Goal: Information Seeking & Learning: Learn about a topic

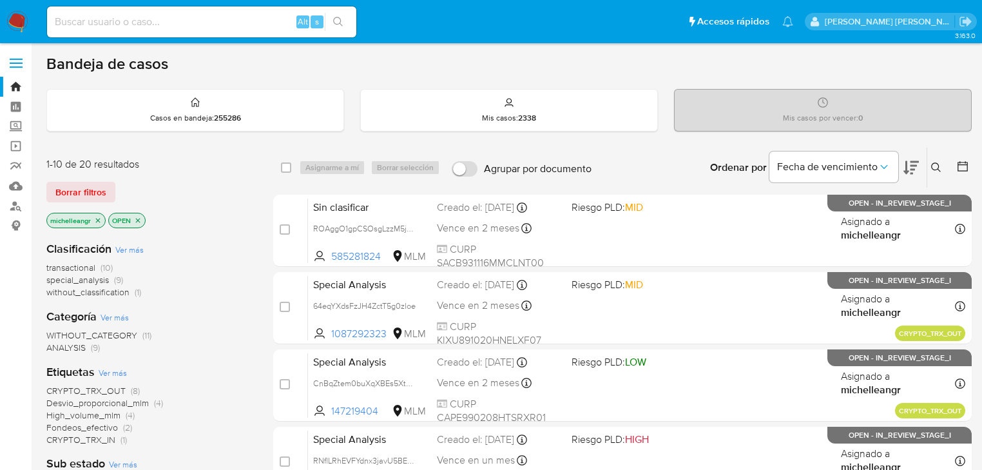
click at [119, 20] on input at bounding box center [201, 22] width 309 height 17
paste input "awGvmngKT6zkoHD1BrsdeIKa"
type input "awGvmngKT6zkoHD1BrsdeIKa"
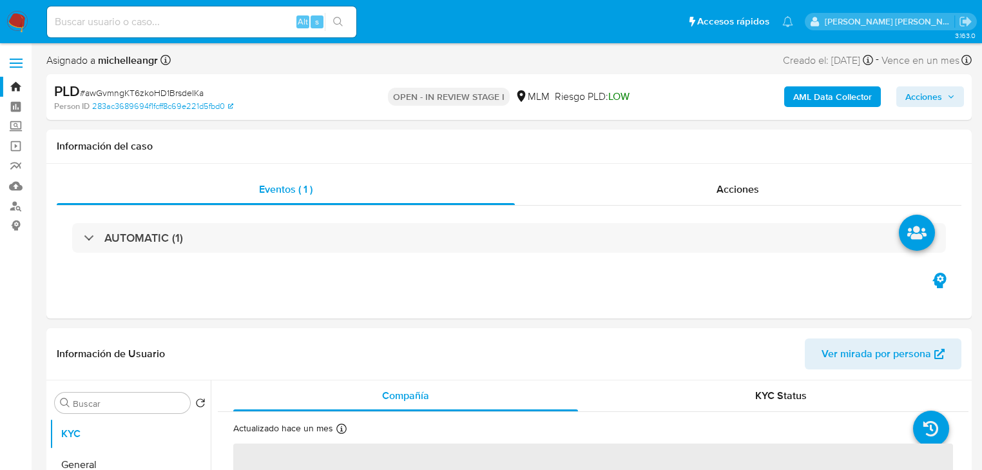
select select "10"
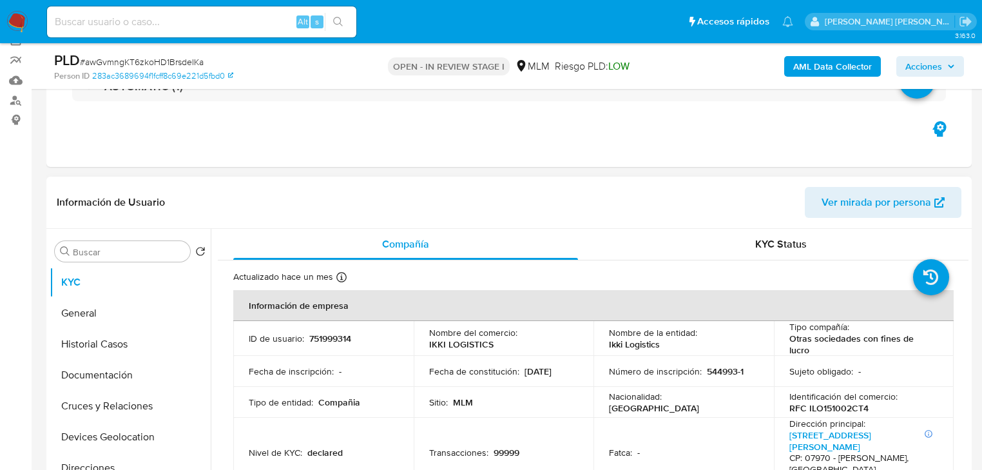
scroll to position [155, 0]
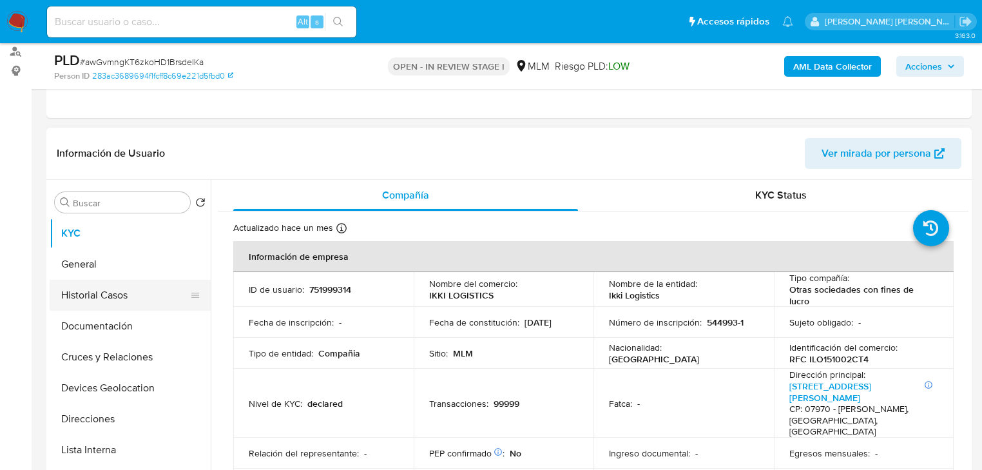
click at [116, 292] on button "Historial Casos" at bounding box center [125, 295] width 151 height 31
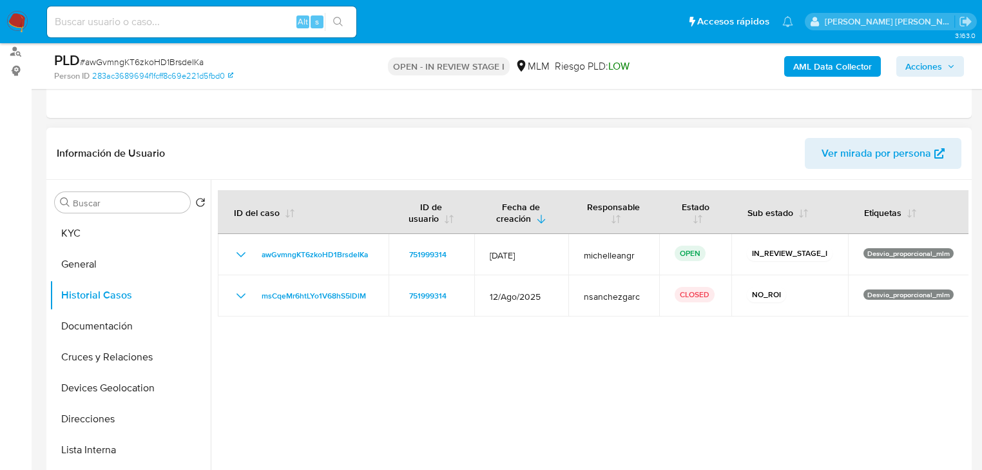
click at [50, 280] on button "Historial Casos" at bounding box center [130, 295] width 161 height 31
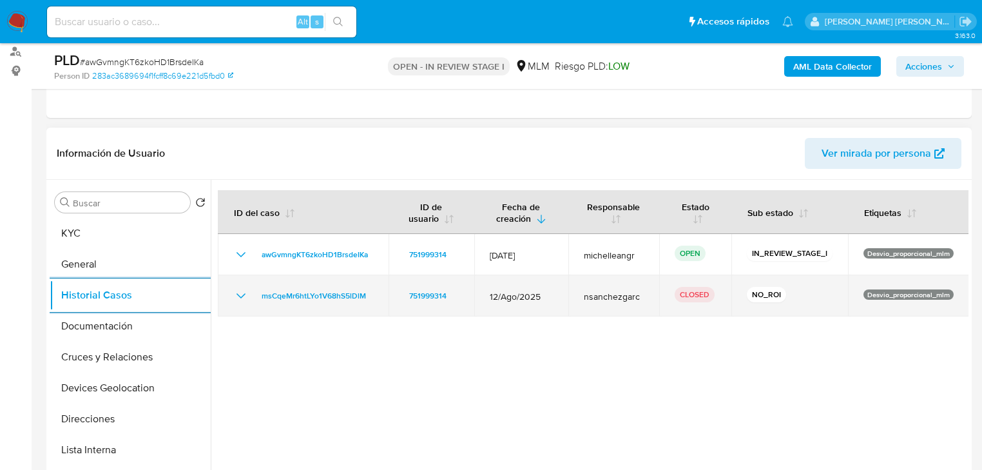
click at [245, 298] on icon "Mostrar/Ocultar" at bounding box center [240, 295] width 15 height 15
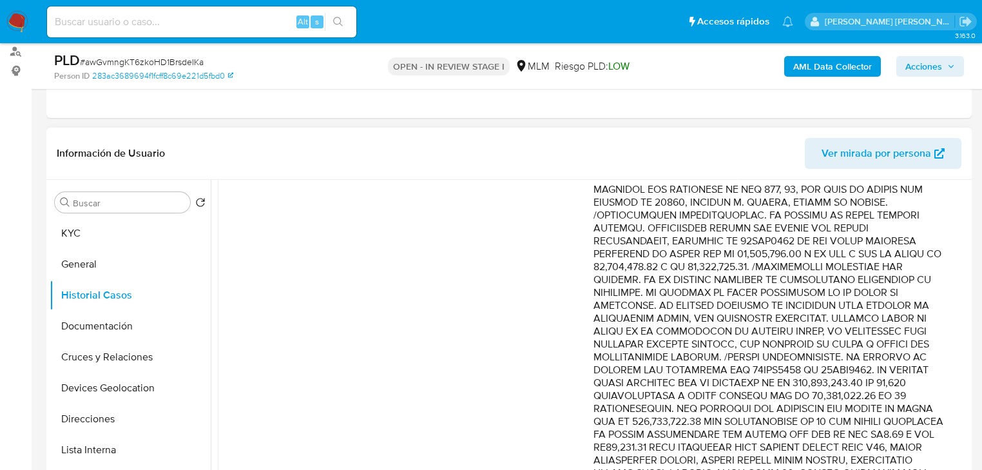
scroll to position [258, 0]
drag, startPoint x: 732, startPoint y: 288, endPoint x: 890, endPoint y: 353, distance: 170.7
click at [890, 353] on p "Comentario :" at bounding box center [768, 478] width 350 height 799
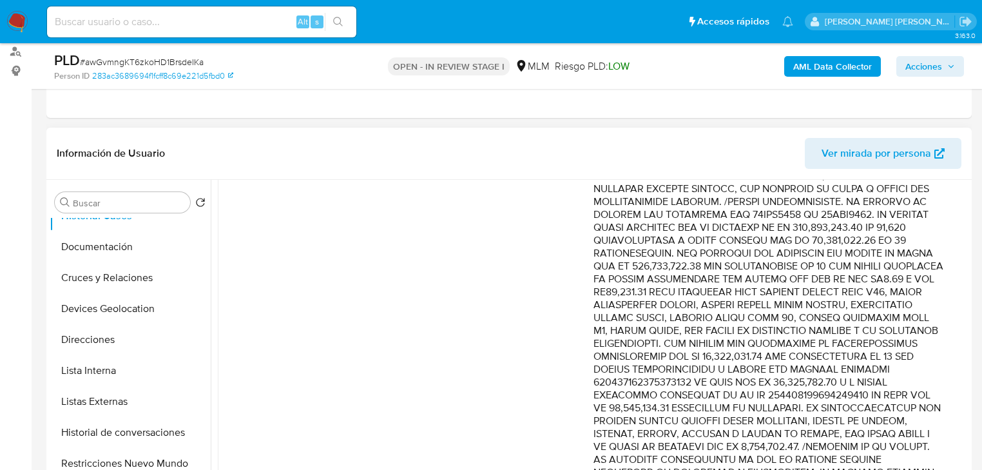
scroll to position [206, 0]
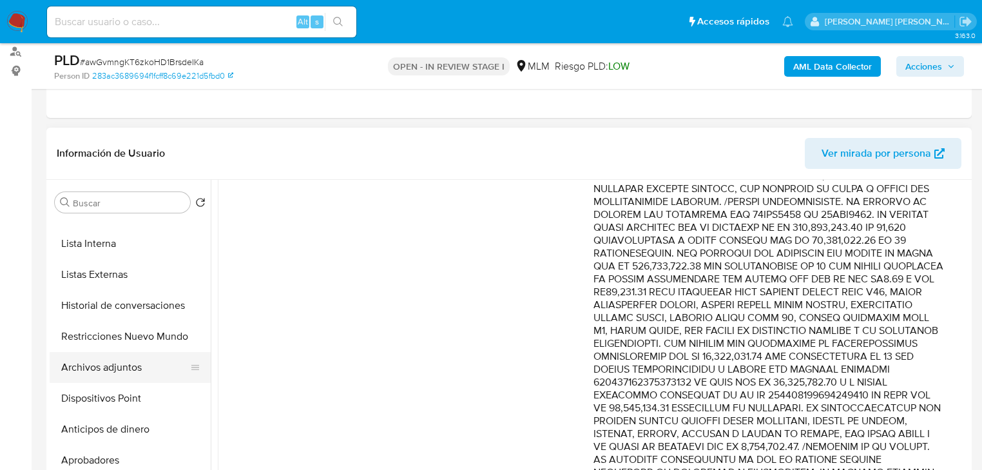
click at [100, 358] on button "Archivos adjuntos" at bounding box center [125, 367] width 151 height 31
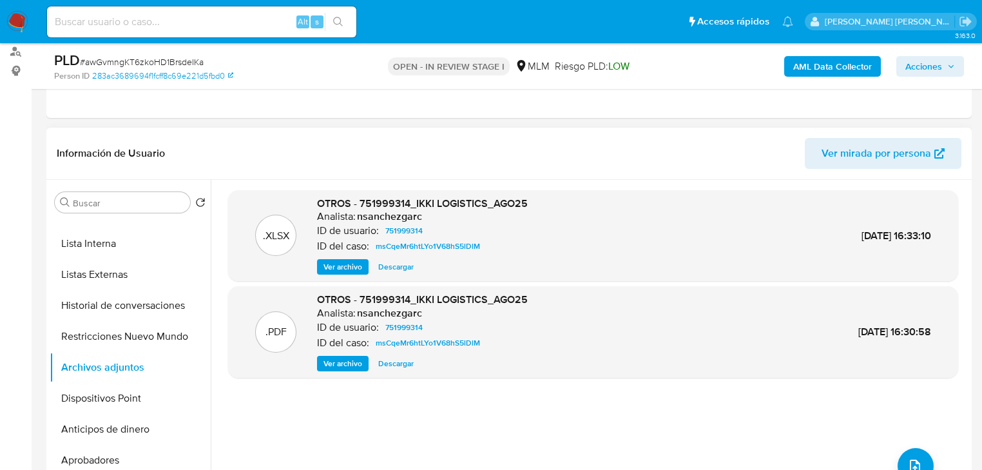
click at [338, 361] on span "Ver archivo" at bounding box center [342, 363] width 39 height 13
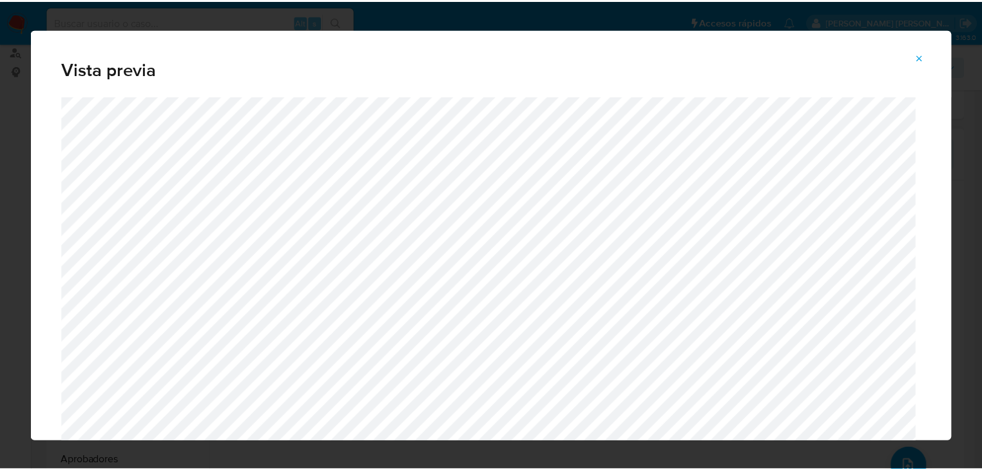
scroll to position [41, 0]
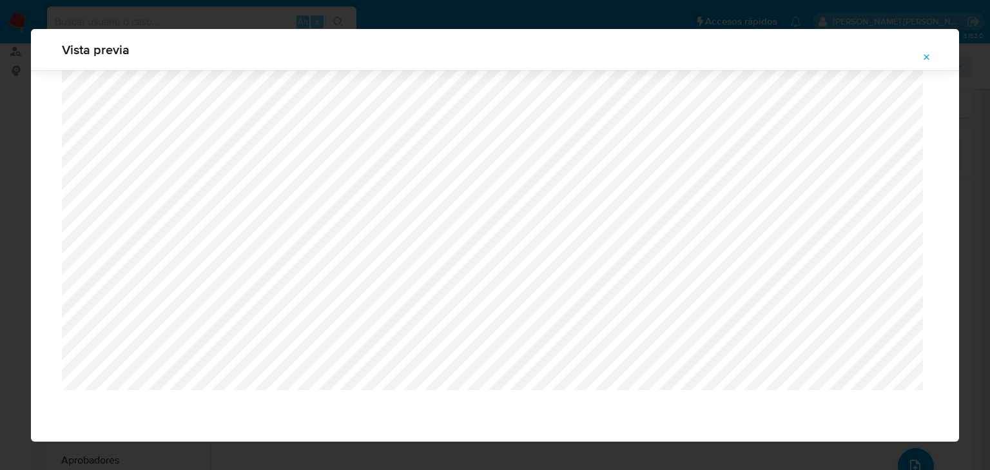
click at [924, 55] on icon "Attachment preview" at bounding box center [926, 57] width 10 height 10
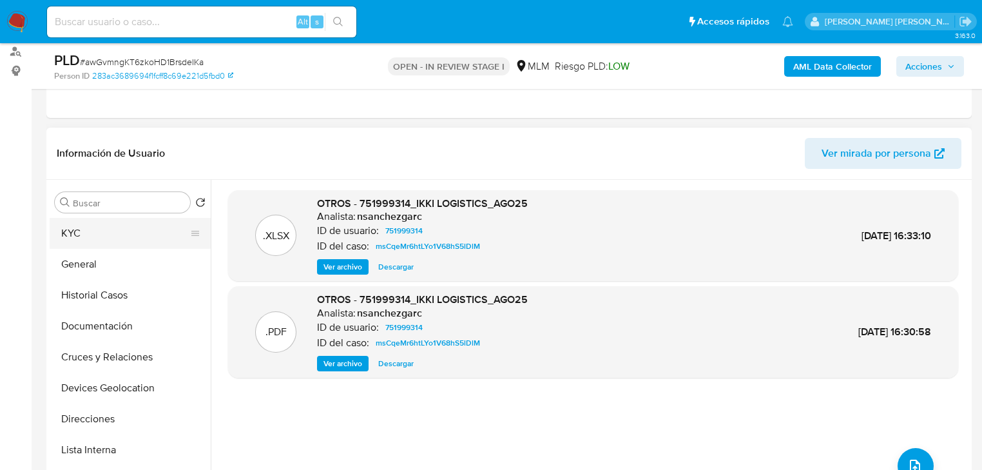
scroll to position [52, 0]
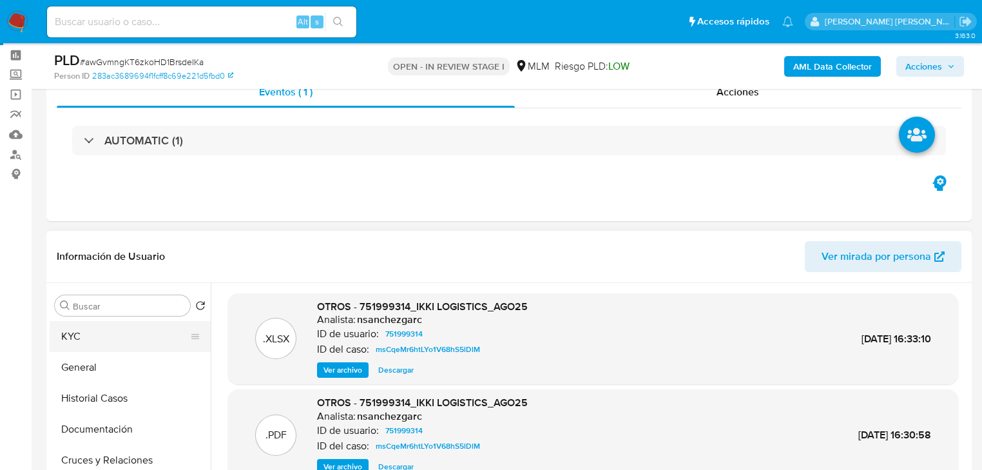
click at [103, 329] on button "KYC" at bounding box center [125, 336] width 151 height 31
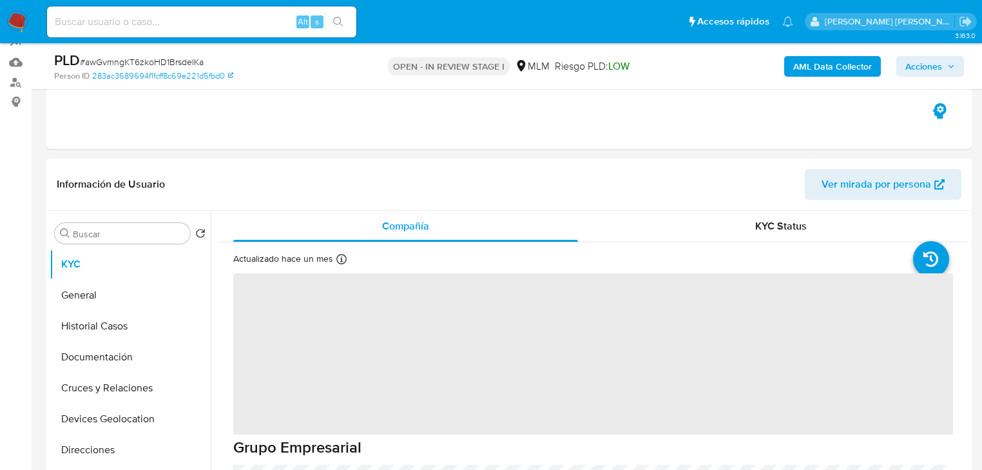
scroll to position [155, 0]
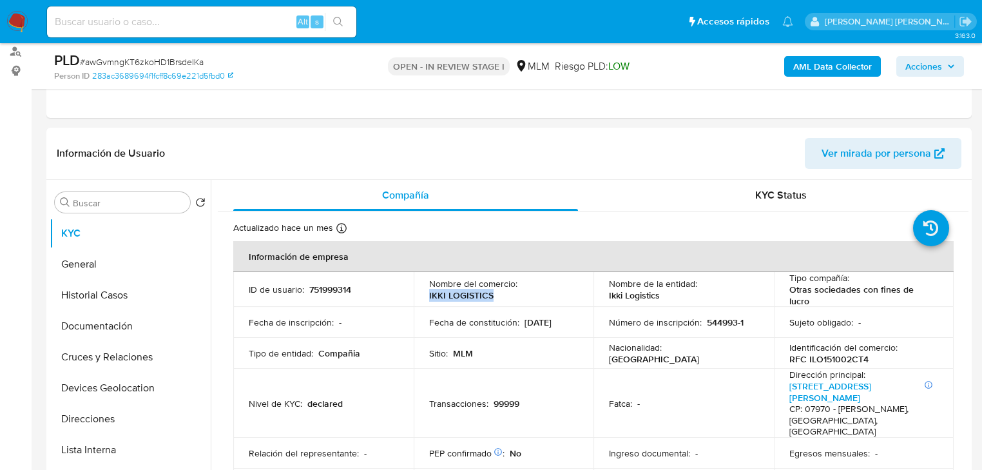
drag, startPoint x: 426, startPoint y: 294, endPoint x: 495, endPoint y: 296, distance: 69.0
click at [495, 298] on td "Nombre del comercio : IKKI LOGISTICS" at bounding box center [504, 289] width 180 height 35
copy p "IKKI LOGISTICS"
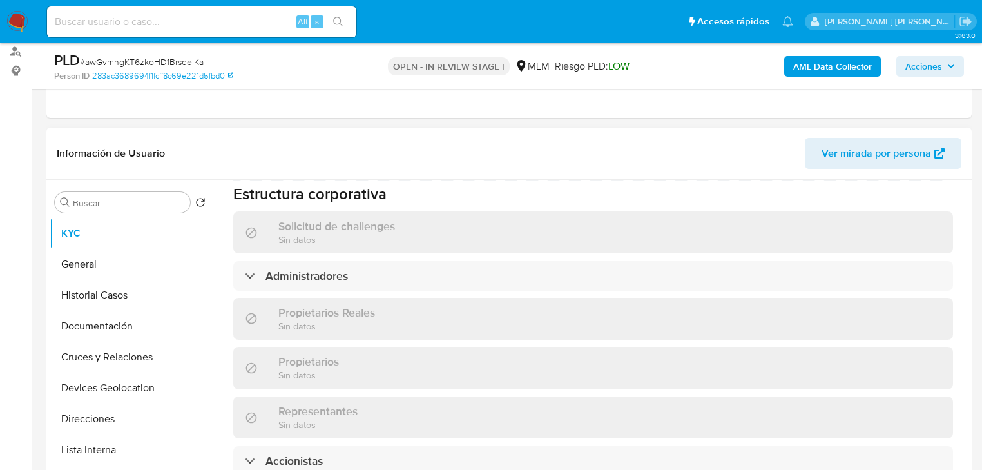
scroll to position [984, 0]
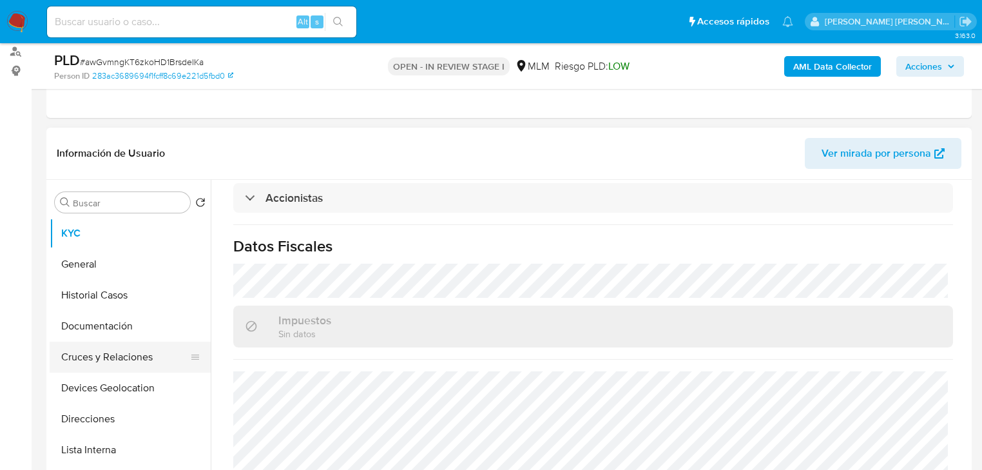
drag, startPoint x: 111, startPoint y: 332, endPoint x: 122, endPoint y: 347, distance: 18.3
click at [111, 331] on button "Documentación" at bounding box center [130, 326] width 161 height 31
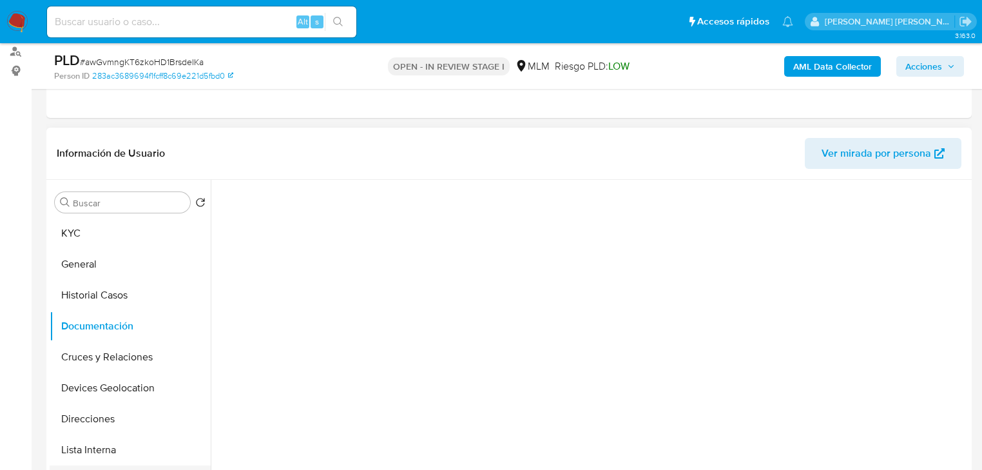
scroll to position [155, 0]
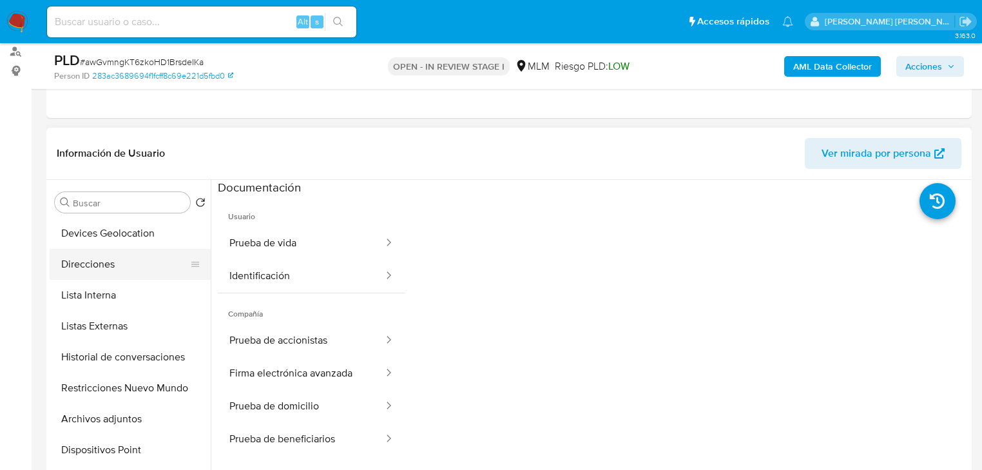
click at [110, 280] on button "Lista Interna" at bounding box center [130, 295] width 161 height 31
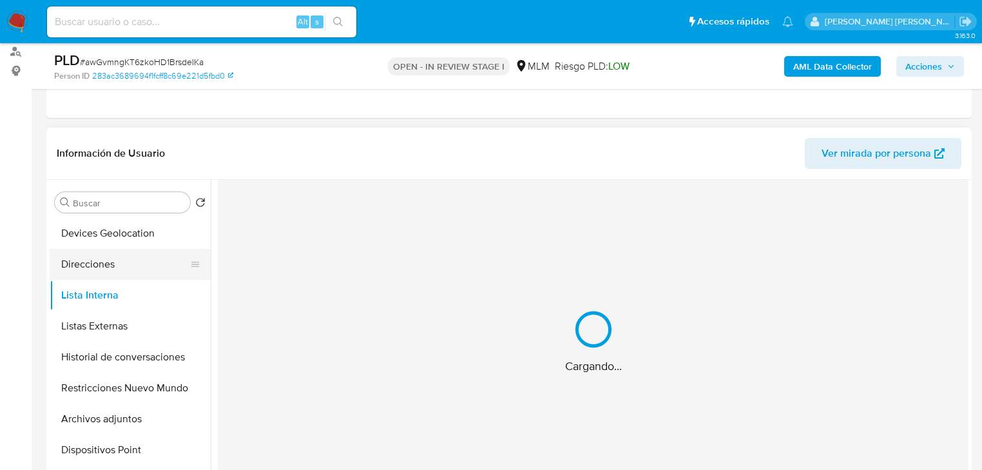
click at [113, 268] on button "Direcciones" at bounding box center [125, 264] width 151 height 31
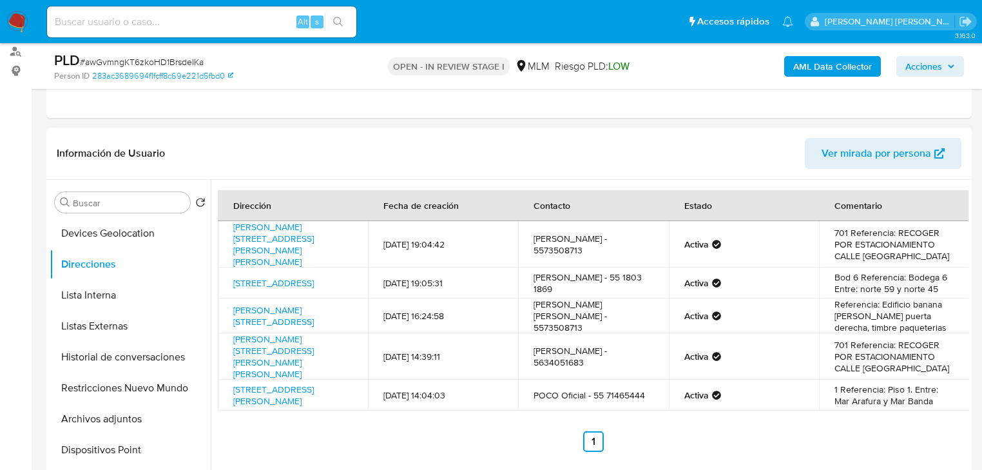
drag, startPoint x: 289, startPoint y: 389, endPoint x: 586, endPoint y: 385, distance: 297.7
click at [221, 379] on td "Mar Caspio 4, Miguel Hidalgo, Distrito Federal, 11400, Mexico 4" at bounding box center [293, 394] width 150 height 31
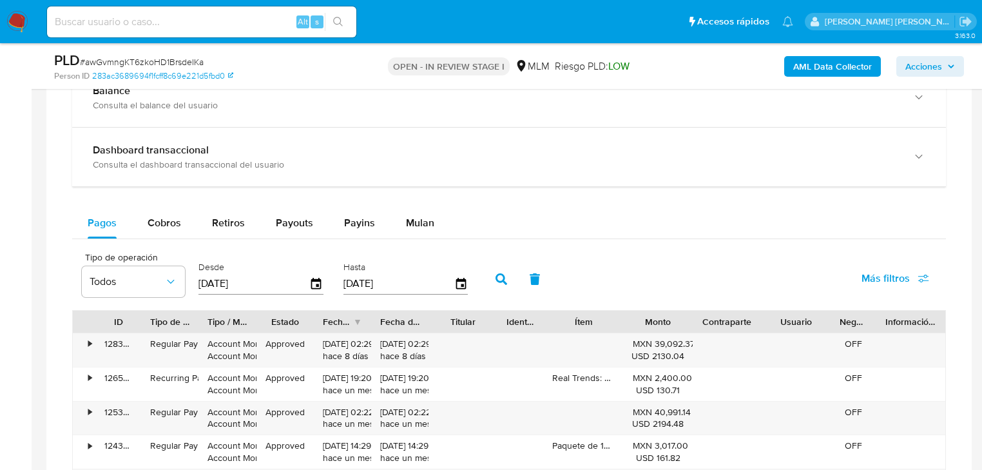
scroll to position [1031, 0]
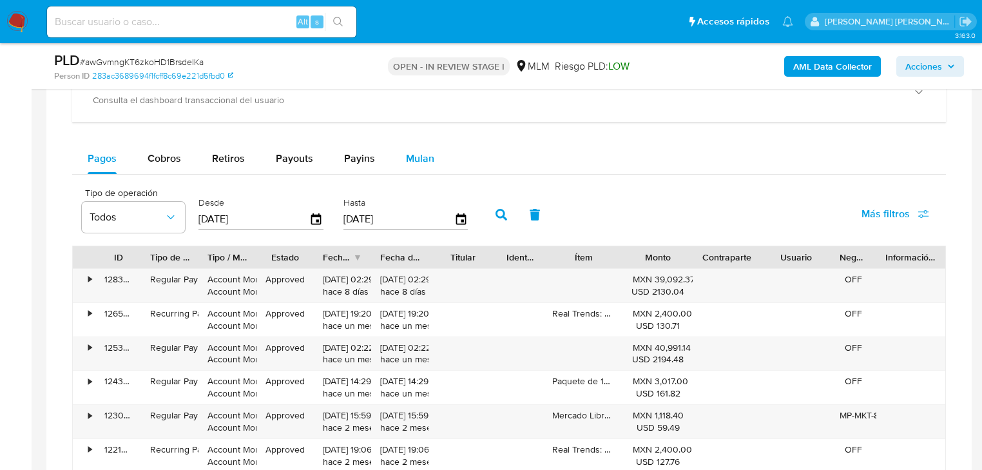
click at [406, 149] on div "Mulan" at bounding box center [420, 158] width 28 height 31
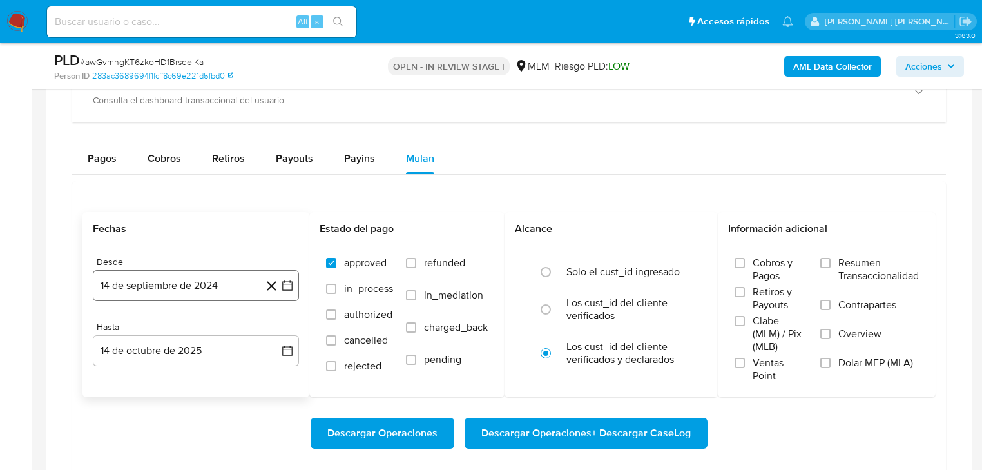
drag, startPoint x: 171, startPoint y: 293, endPoint x: 204, endPoint y: 289, distance: 33.8
click at [174, 291] on button "14 de septiembre de 2024" at bounding box center [196, 285] width 206 height 31
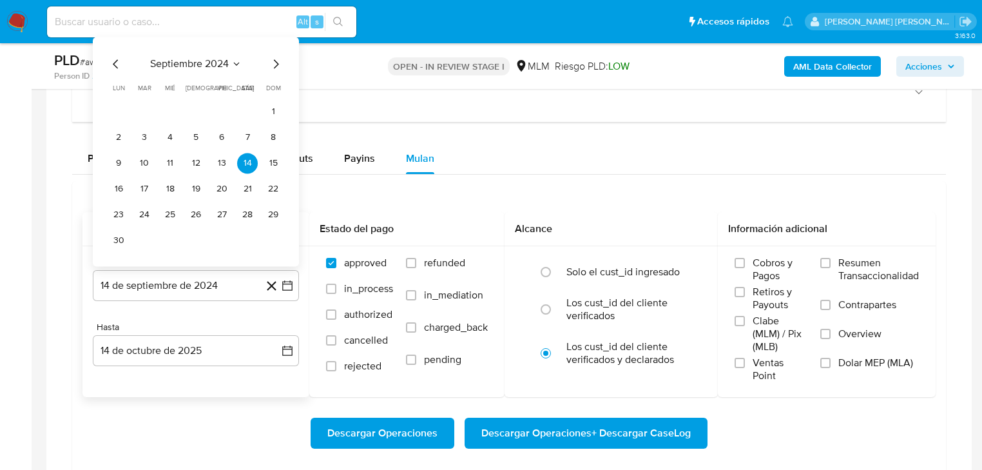
click at [200, 65] on span "septiembre 2024" at bounding box center [189, 63] width 79 height 13
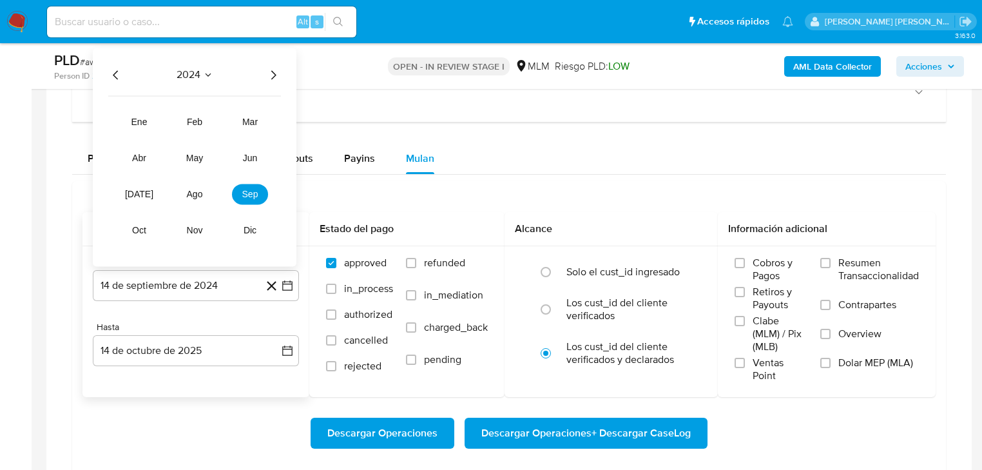
click at [276, 73] on icon "Año siguiente" at bounding box center [272, 74] width 15 height 15
click at [193, 197] on span "ago" at bounding box center [195, 194] width 16 height 10
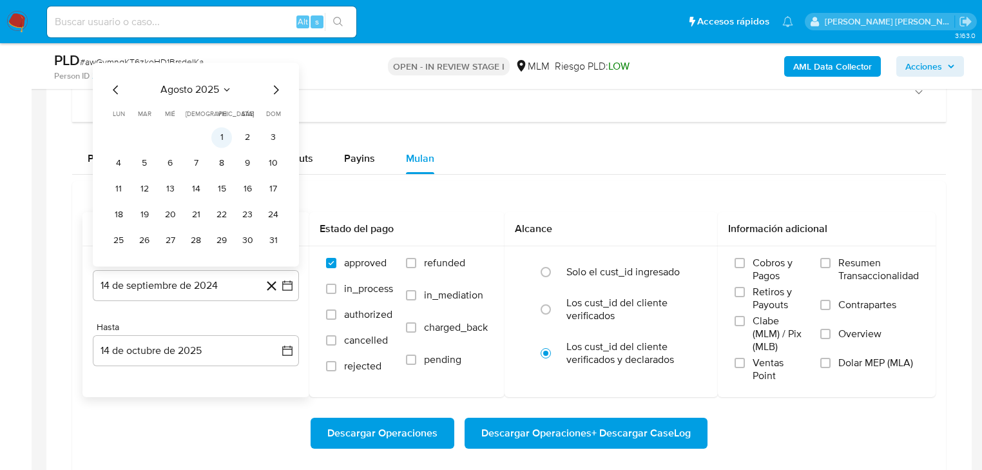
click at [229, 139] on button "1" at bounding box center [221, 137] width 21 height 21
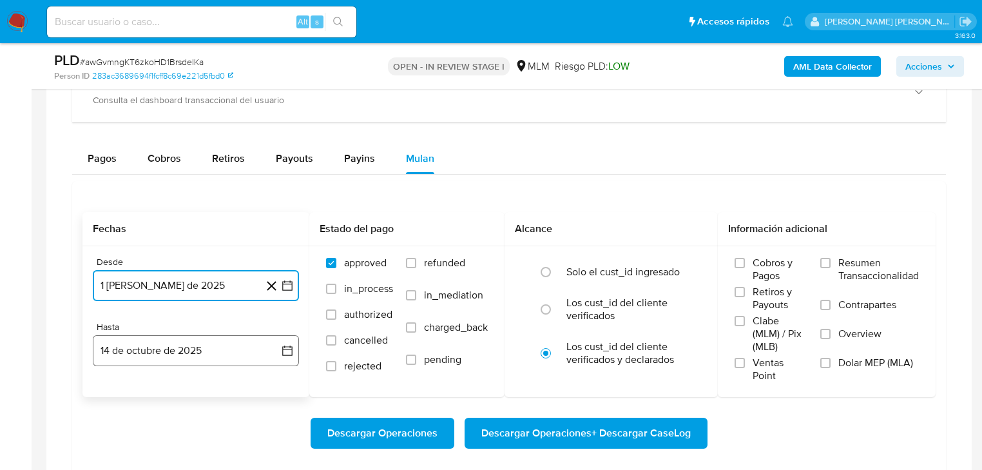
click at [166, 354] on button "14 de octubre de 2025" at bounding box center [196, 350] width 206 height 31
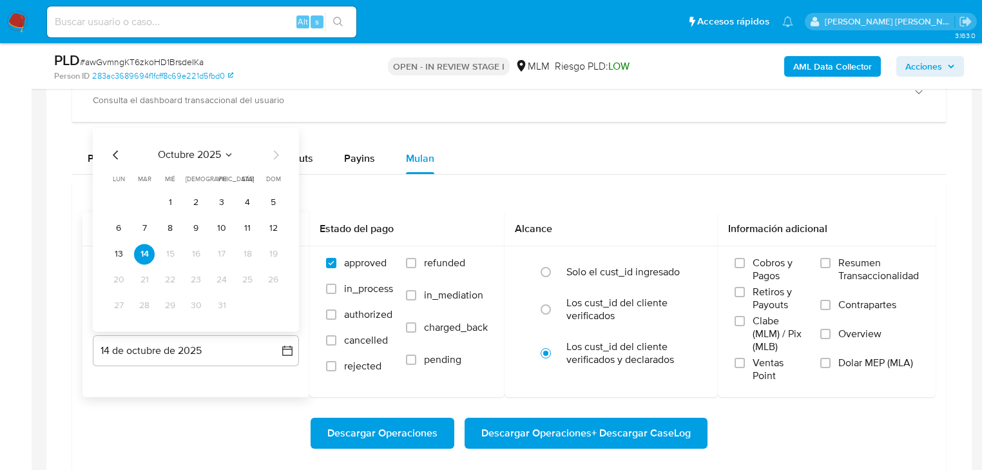
click at [117, 155] on icon "Mes anterior" at bounding box center [115, 154] width 15 height 15
click at [266, 311] on button "31" at bounding box center [273, 305] width 21 height 21
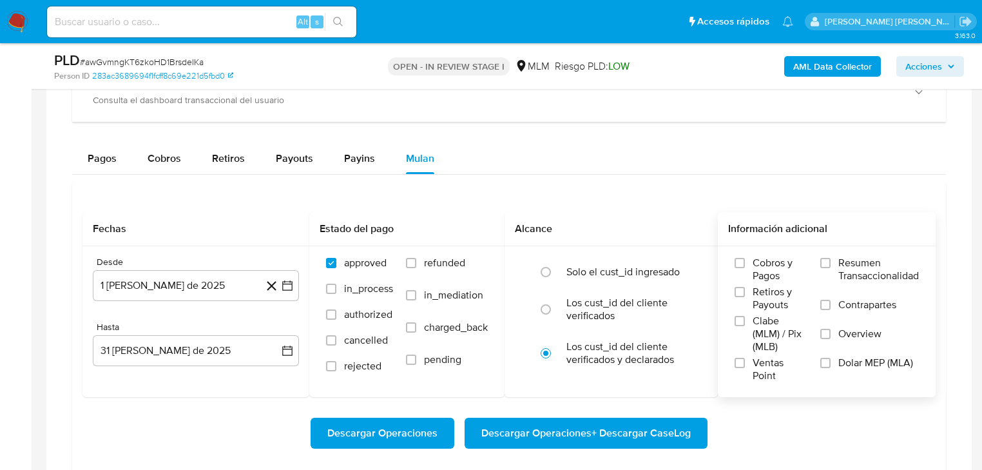
click at [861, 331] on span "Overview" at bounding box center [859, 333] width 43 height 13
click at [830, 331] on input "Overview" at bounding box center [825, 334] width 10 height 10
click at [425, 432] on span "Descargar Operaciones" at bounding box center [382, 433] width 110 height 28
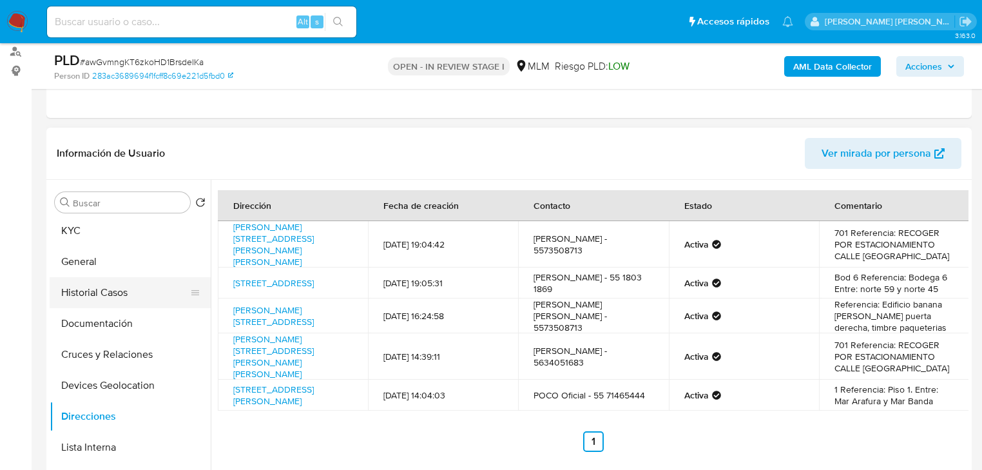
scroll to position [0, 0]
click at [131, 290] on button "Historial Casos" at bounding box center [125, 295] width 151 height 31
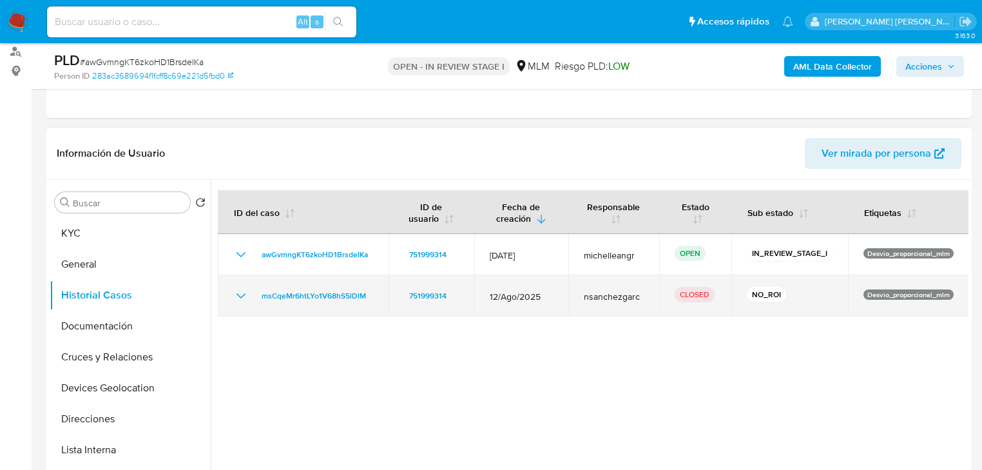
click at [235, 292] on icon "Mostrar/Ocultar" at bounding box center [240, 295] width 15 height 15
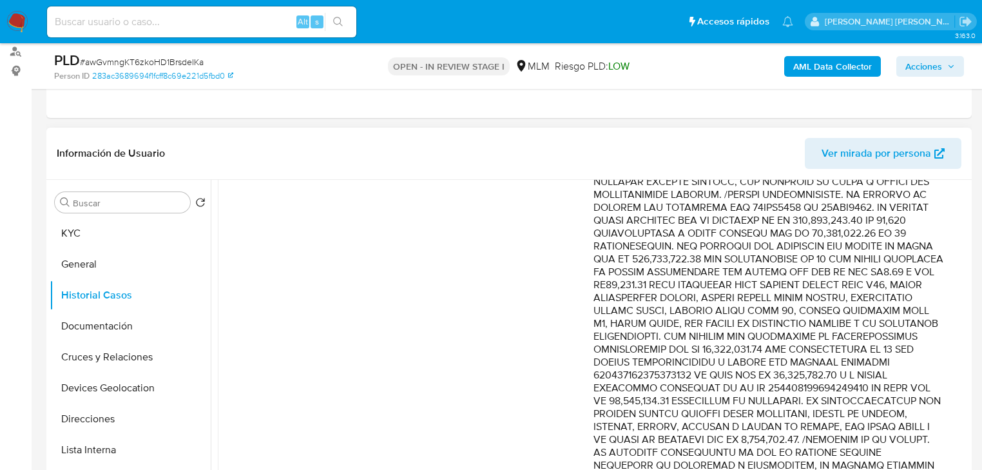
scroll to position [361, 0]
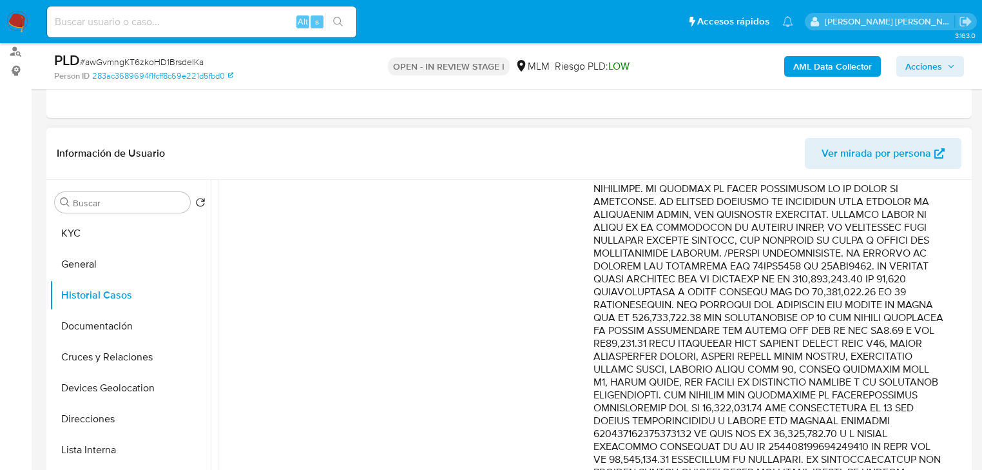
drag, startPoint x: 767, startPoint y: 262, endPoint x: 867, endPoint y: 276, distance: 100.9
click at [867, 276] on p "Comentario :" at bounding box center [768, 375] width 350 height 799
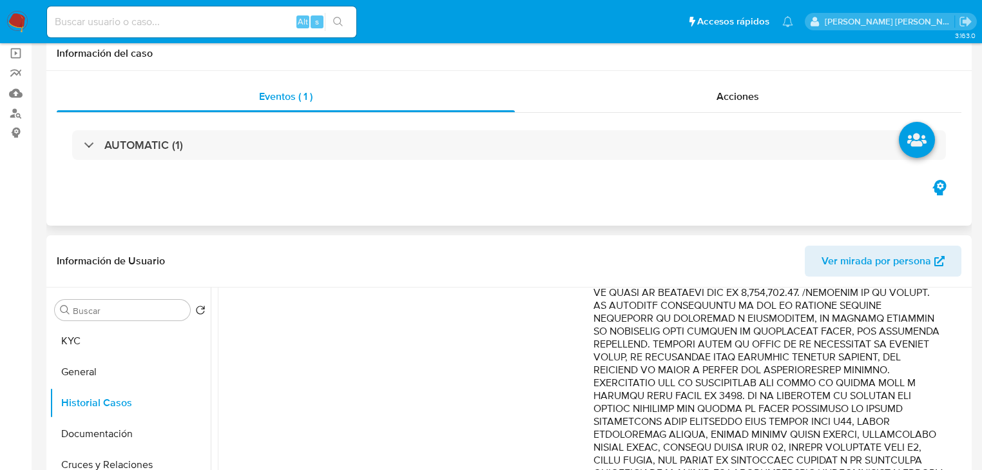
scroll to position [0, 0]
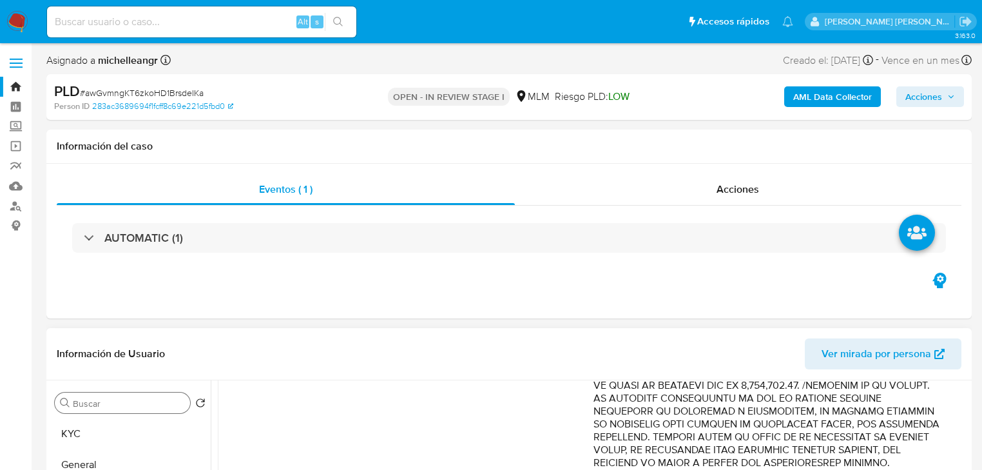
drag, startPoint x: 81, startPoint y: 438, endPoint x: 129, endPoint y: 405, distance: 57.9
click at [83, 436] on button "KYC" at bounding box center [130, 433] width 161 height 31
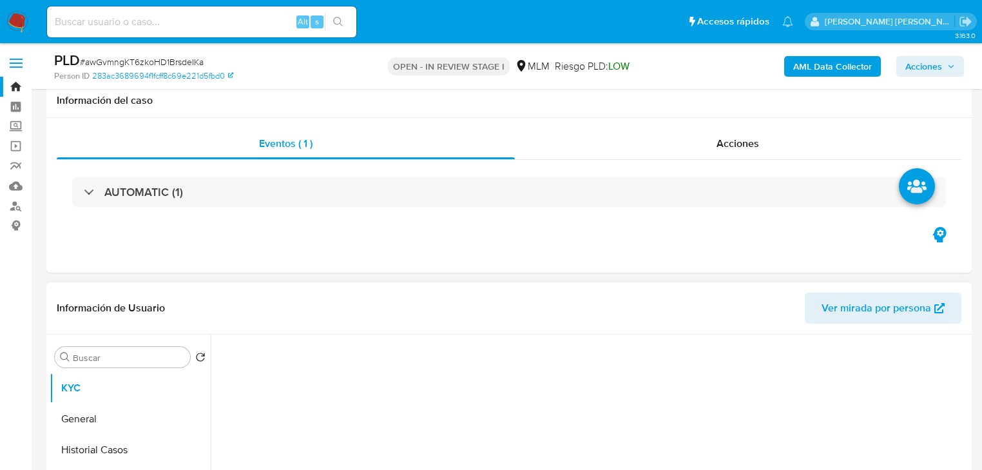
scroll to position [258, 0]
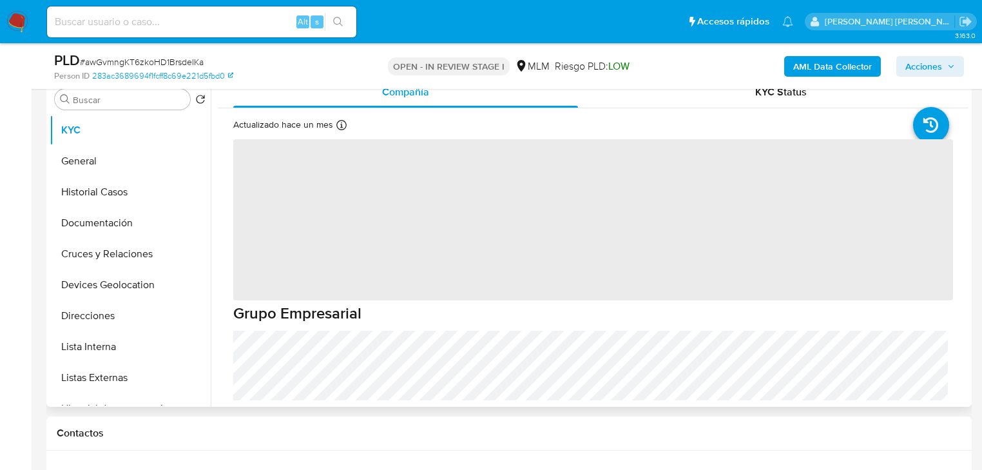
click at [521, 233] on span "‌" at bounding box center [593, 219] width 720 height 161
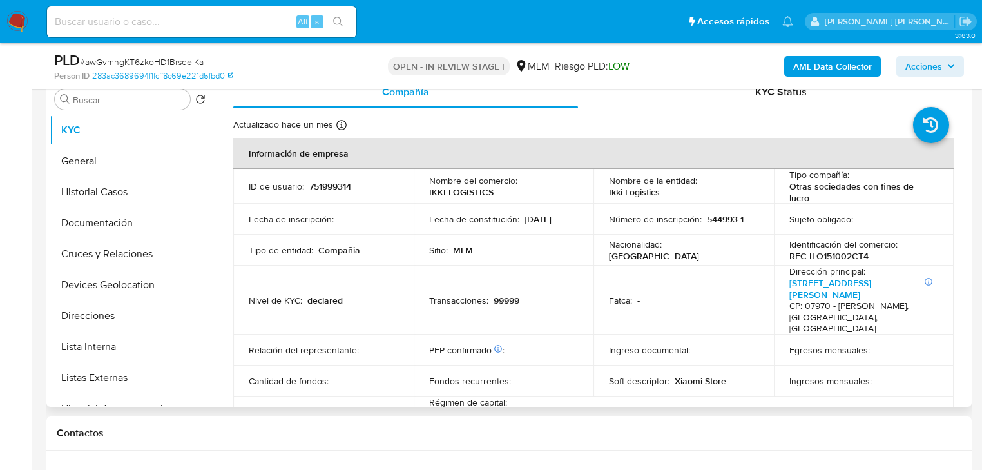
drag, startPoint x: 469, startPoint y: 216, endPoint x: 466, endPoint y: 204, distance: 12.7
click at [469, 214] on p "Fecha de constitución :" at bounding box center [474, 219] width 90 height 12
click at [331, 186] on p "751999314" at bounding box center [330, 186] width 42 height 12
copy p "751999314"
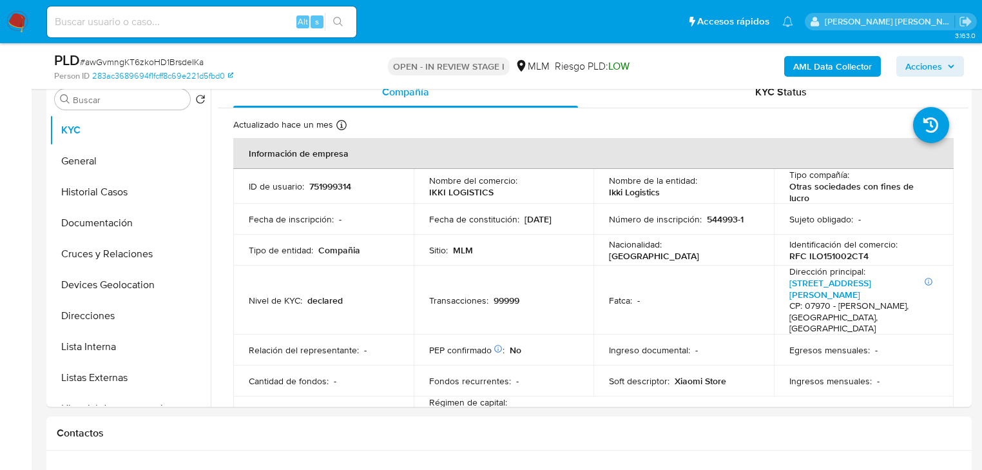
click at [90, 25] on input at bounding box center [201, 22] width 309 height 17
paste input "awGvmngKT6zkoHD1BrsdeIKa"
type input "awGvmngKT6zkoHD1BrsdeIKa"
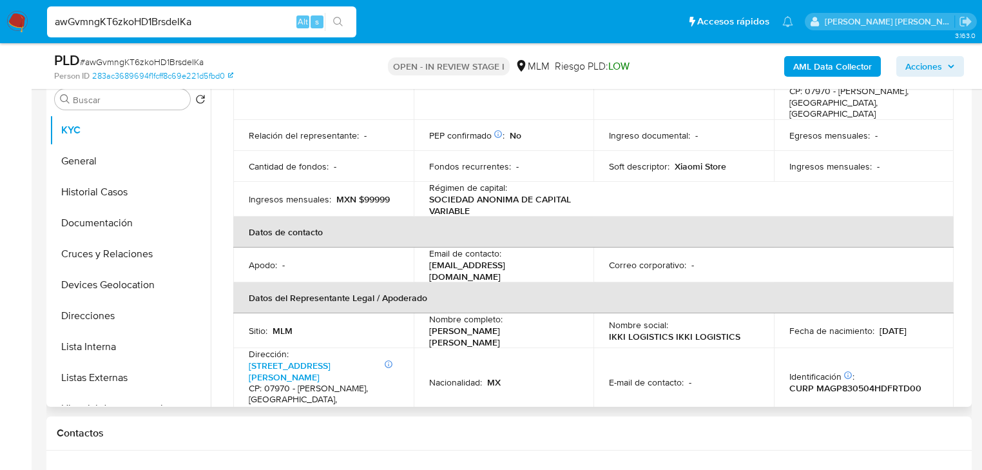
scroll to position [361, 0]
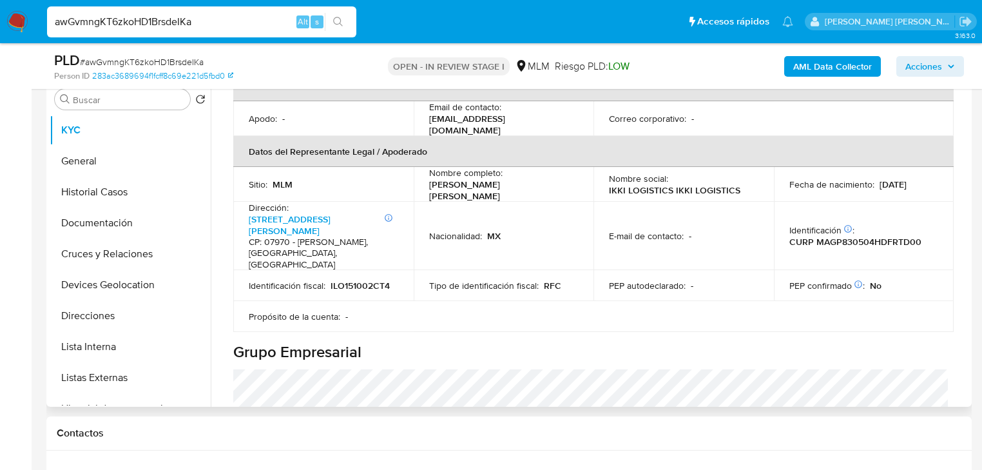
click at [518, 312] on div "Información de empresa ID de usuario : 751999314 Nombre del comercio : IKKI LOG…" at bounding box center [593, 413] width 720 height 1272
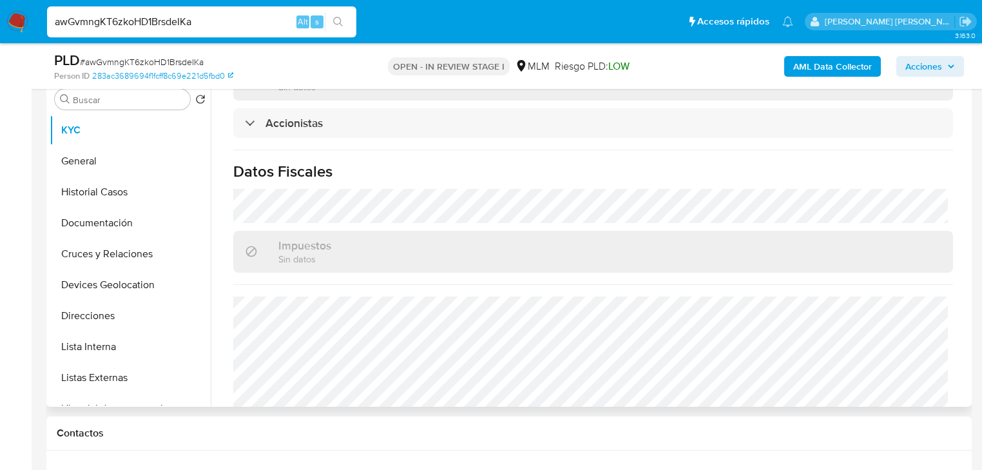
scroll to position [984, 0]
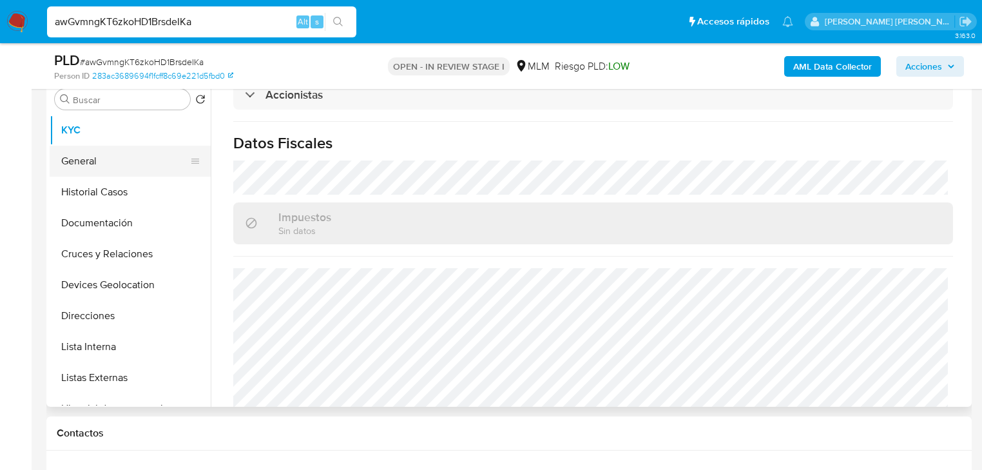
click at [119, 162] on button "General" at bounding box center [125, 161] width 151 height 31
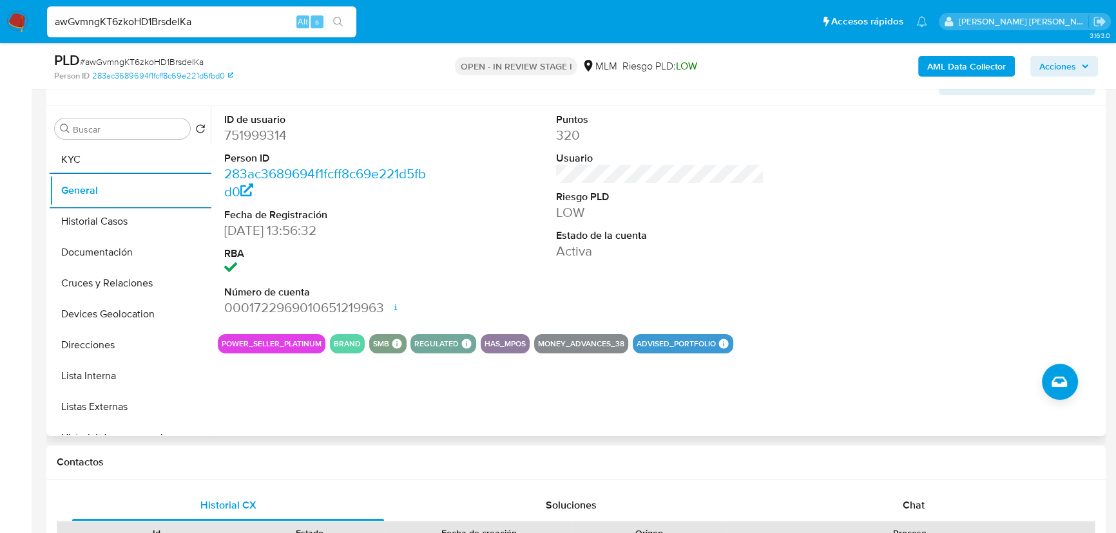
scroll to position [199, 0]
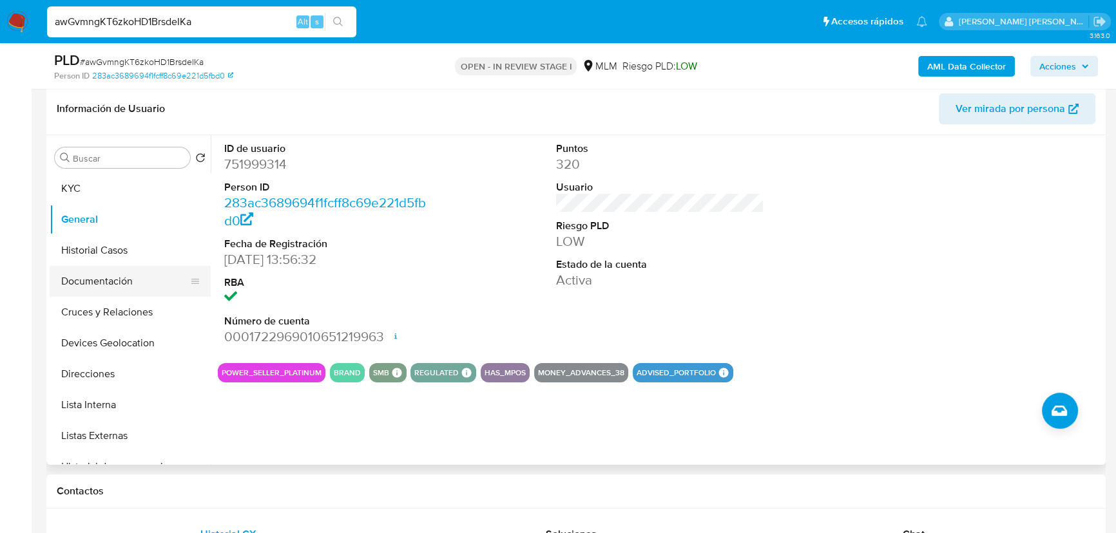
click at [93, 283] on button "Documentación" at bounding box center [125, 281] width 151 height 31
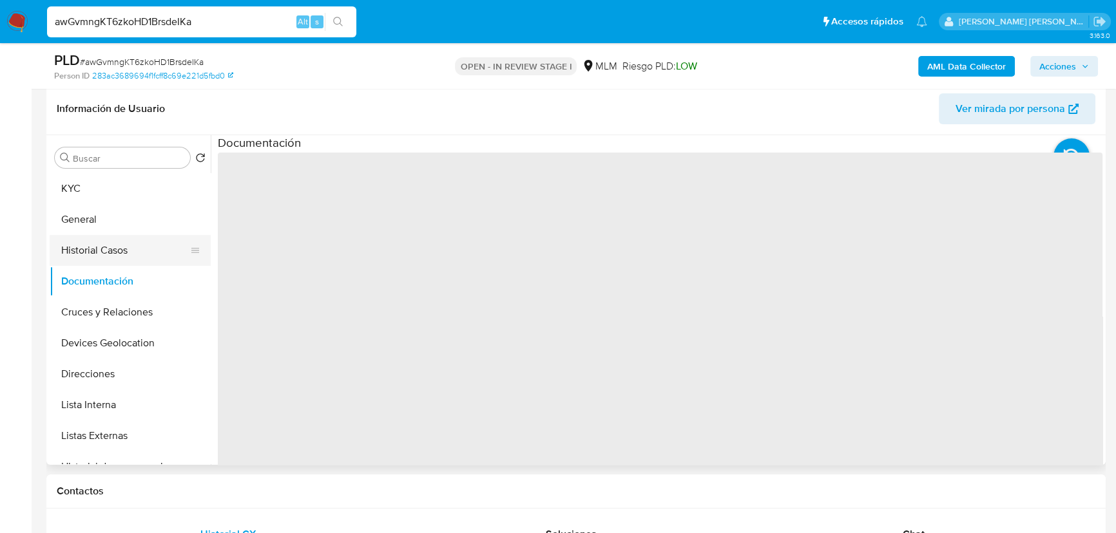
click at [90, 242] on button "Historial Casos" at bounding box center [125, 250] width 151 height 31
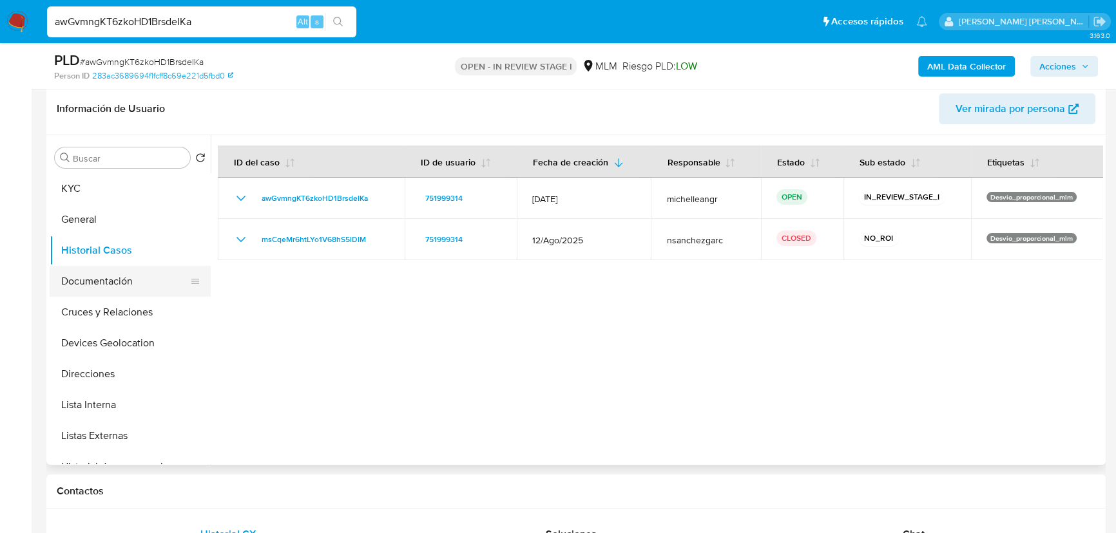
click at [136, 292] on button "Documentación" at bounding box center [125, 281] width 151 height 31
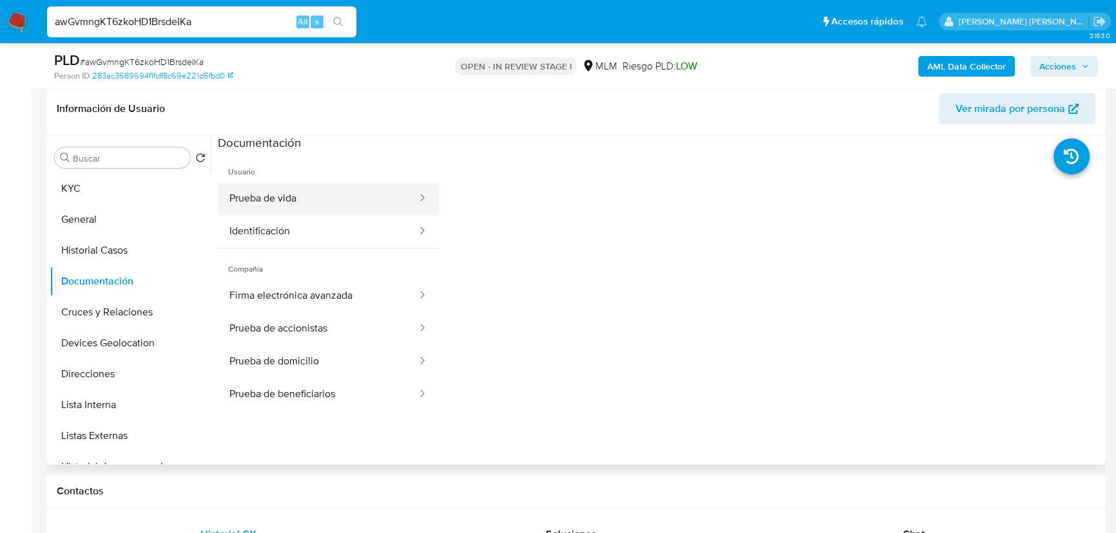
click at [320, 186] on button "Prueba de vida" at bounding box center [318, 198] width 200 height 33
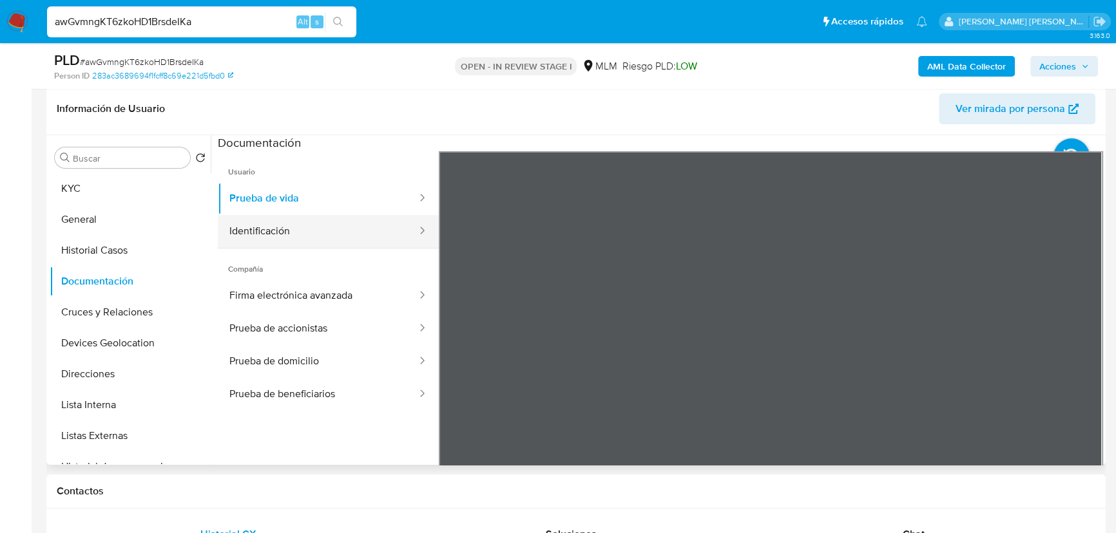
click at [294, 227] on button "Identificación" at bounding box center [318, 231] width 200 height 33
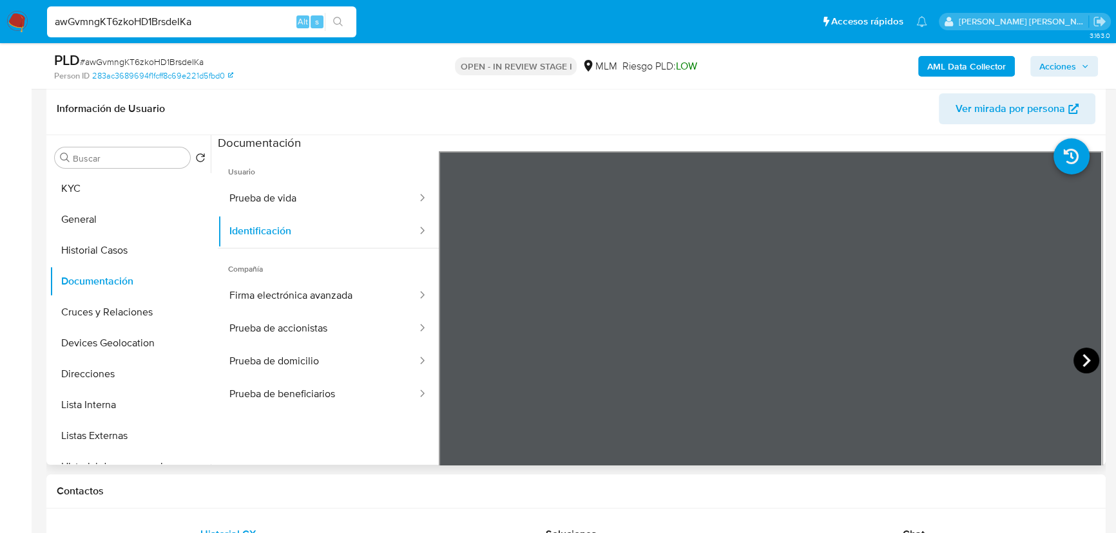
click at [989, 363] on icon at bounding box center [1086, 360] width 8 height 13
click at [457, 361] on icon at bounding box center [455, 361] width 26 height 26
click at [357, 305] on button "Firma electrónica avanzada" at bounding box center [318, 296] width 200 height 33
click at [982, 109] on span "Ver mirada por persona" at bounding box center [1010, 108] width 110 height 31
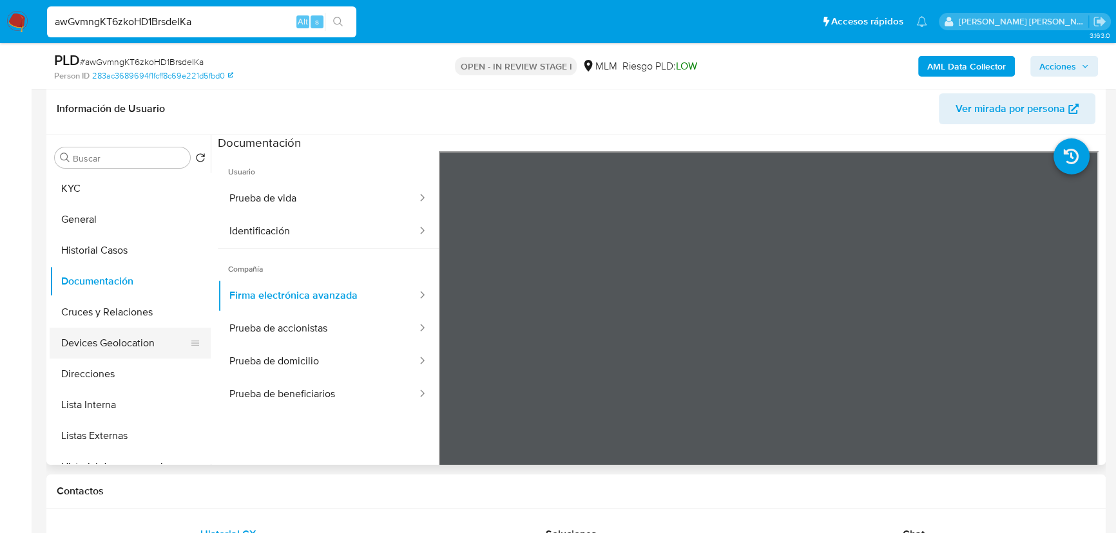
click at [129, 328] on button "Devices Geolocation" at bounding box center [125, 343] width 151 height 31
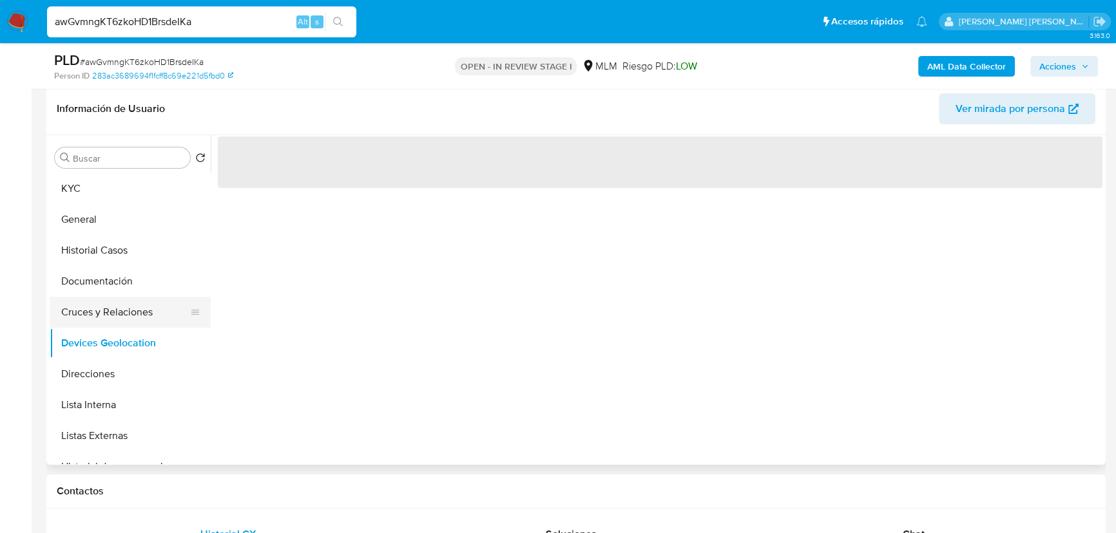
click at [129, 313] on button "Cruces y Relaciones" at bounding box center [125, 312] width 151 height 31
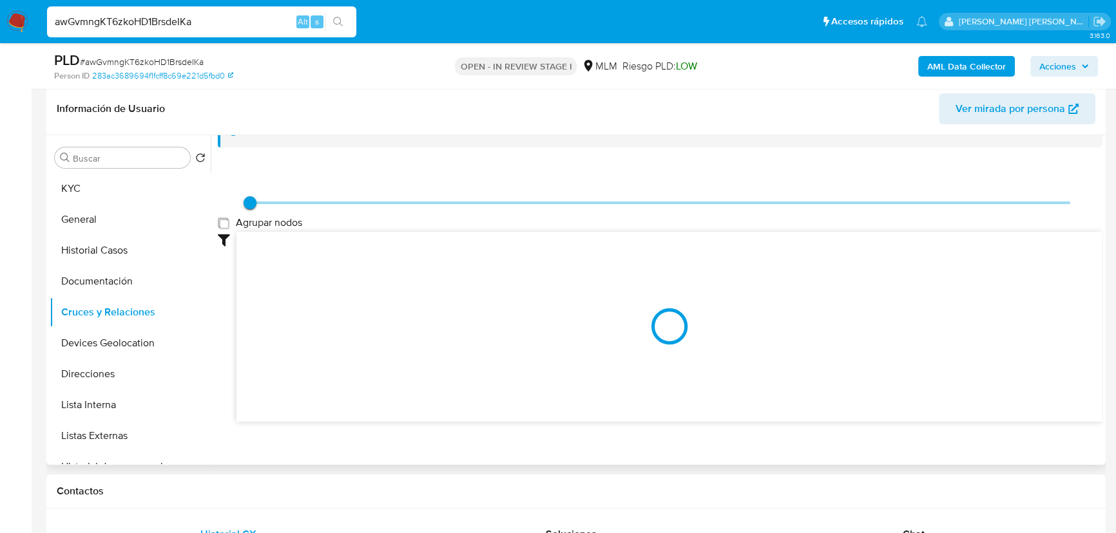
scroll to position [34, 0]
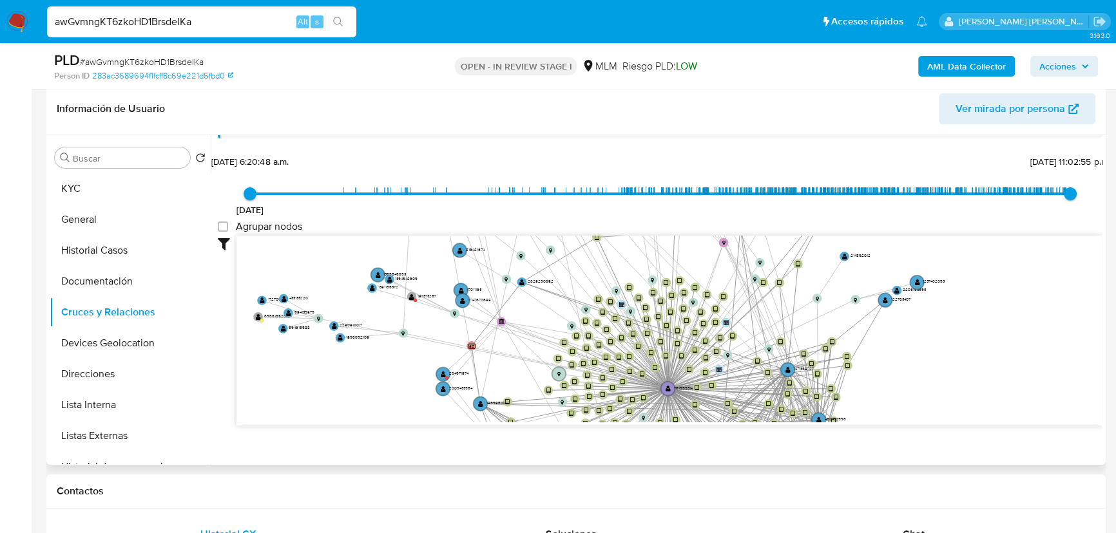
drag, startPoint x: 626, startPoint y: 321, endPoint x: 515, endPoint y: 149, distance: 204.6
click at [515, 149] on div "Accedé al Manual del usuario 20/8/2021 20/8/2021, 6:20:48 a.m. 13/10/2025, 11:0…" at bounding box center [660, 289] width 885 height 367
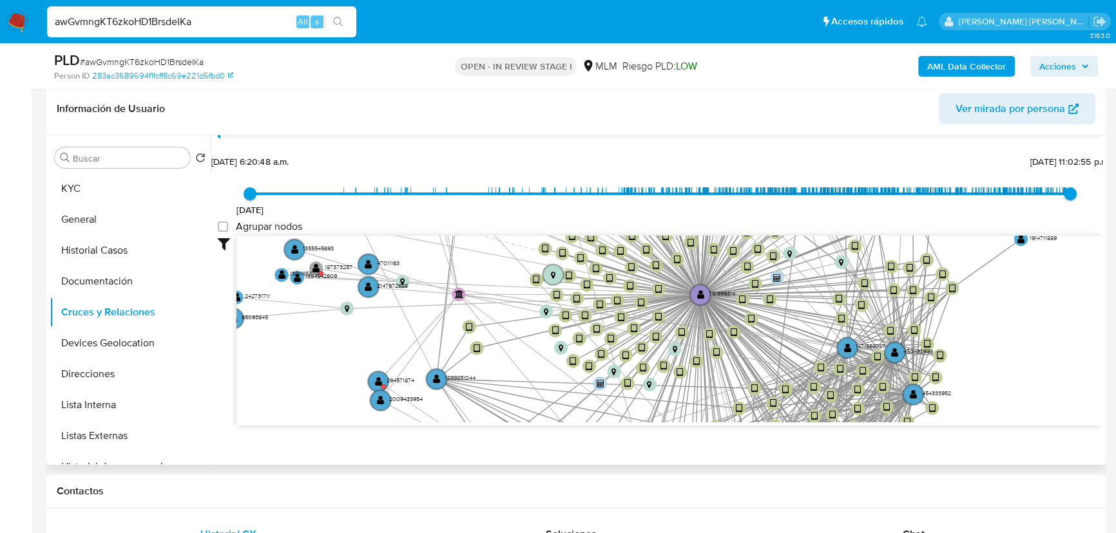
drag, startPoint x: 394, startPoint y: 348, endPoint x: 436, endPoint y: 334, distance: 44.2
click at [436, 336] on icon "device-68a6197021a056e7fb3336b6  device-658b0e4f3870fb74b9c2e37e  device-67a6…" at bounding box center [669, 329] width 866 height 187
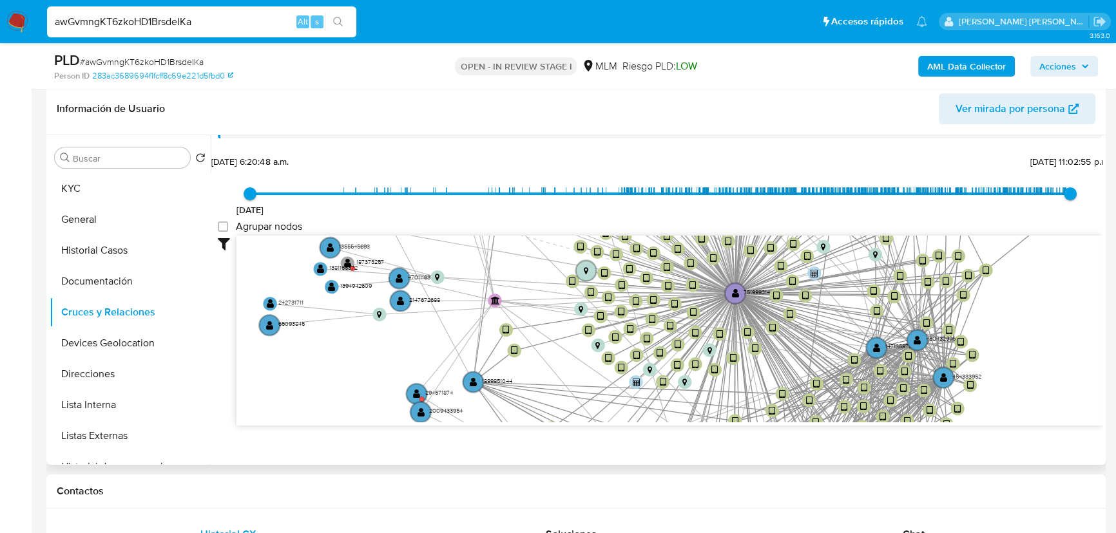
drag, startPoint x: 496, startPoint y: 287, endPoint x: 485, endPoint y: 298, distance: 16.0
click at [485, 298] on icon "device-68a6197021a056e7fb3336b6  device-658b0e4f3870fb74b9c2e37e  device-67a6…" at bounding box center [669, 329] width 866 height 187
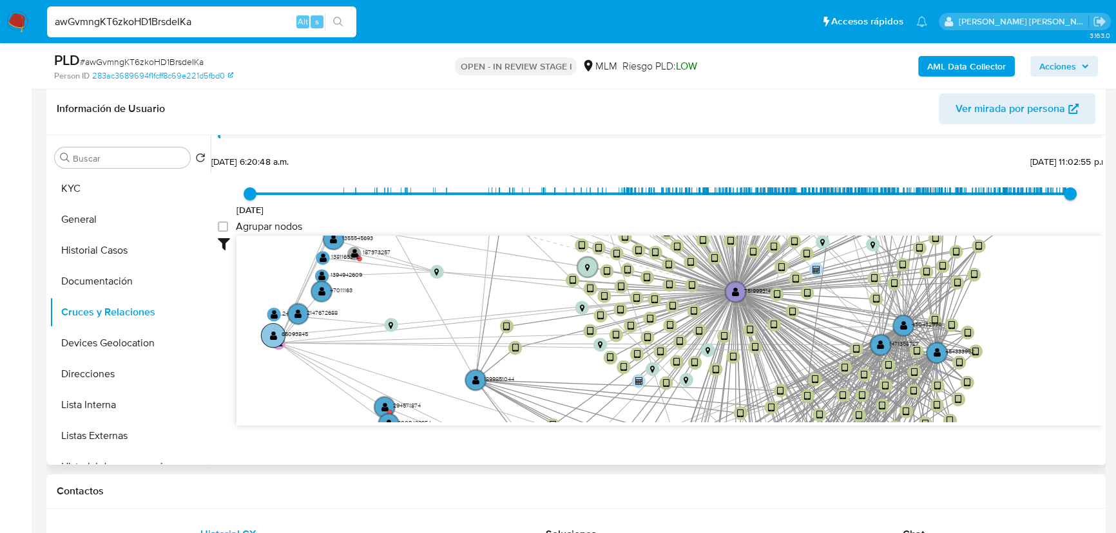
drag, startPoint x: 493, startPoint y: 302, endPoint x: 276, endPoint y: 341, distance: 220.0
click at [276, 341] on g "device-68a6197021a056e7fb3336b6  device-658b0e4f3870fb74b9c2e37e  device-67a6…" at bounding box center [603, 100] width 959 height 930
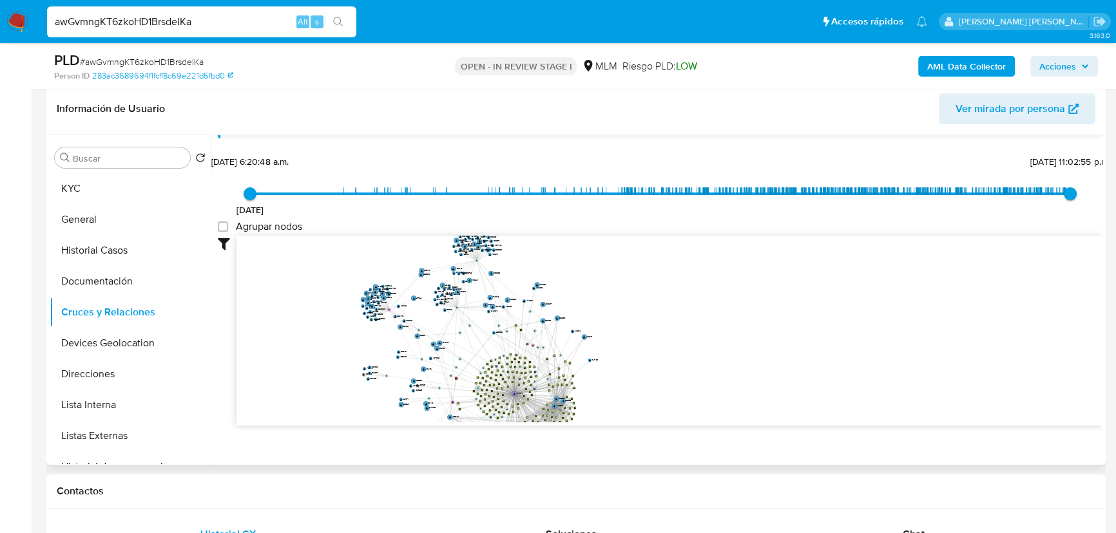
drag, startPoint x: 383, startPoint y: 383, endPoint x: 392, endPoint y: 407, distance: 26.1
click at [392, 431] on div "Filtros Confianza alta Device Tarjeta Persona validada Teléfono validado Confia…" at bounding box center [660, 354] width 885 height 237
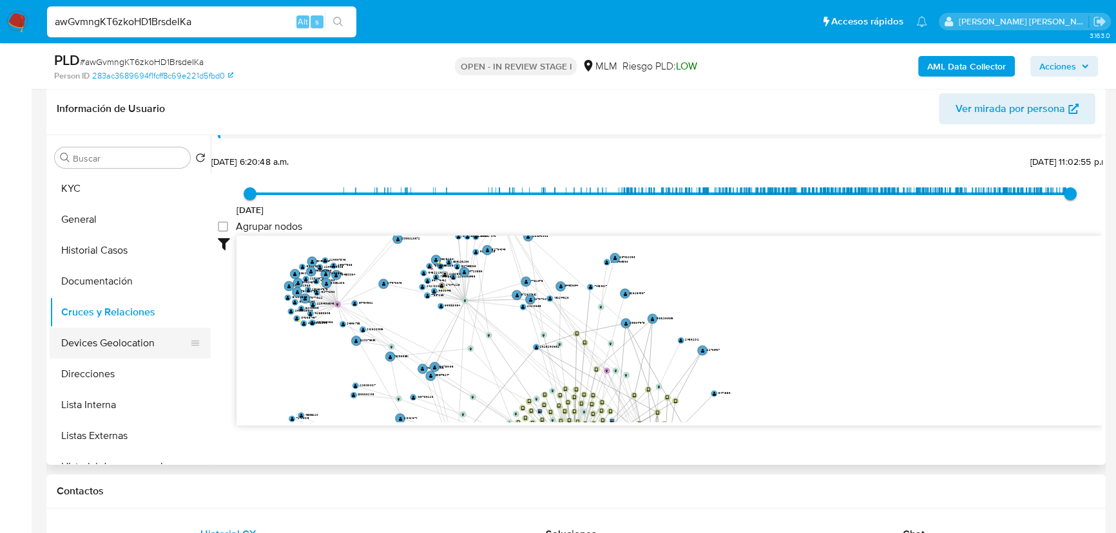
click at [102, 356] on button "Devices Geolocation" at bounding box center [125, 343] width 151 height 31
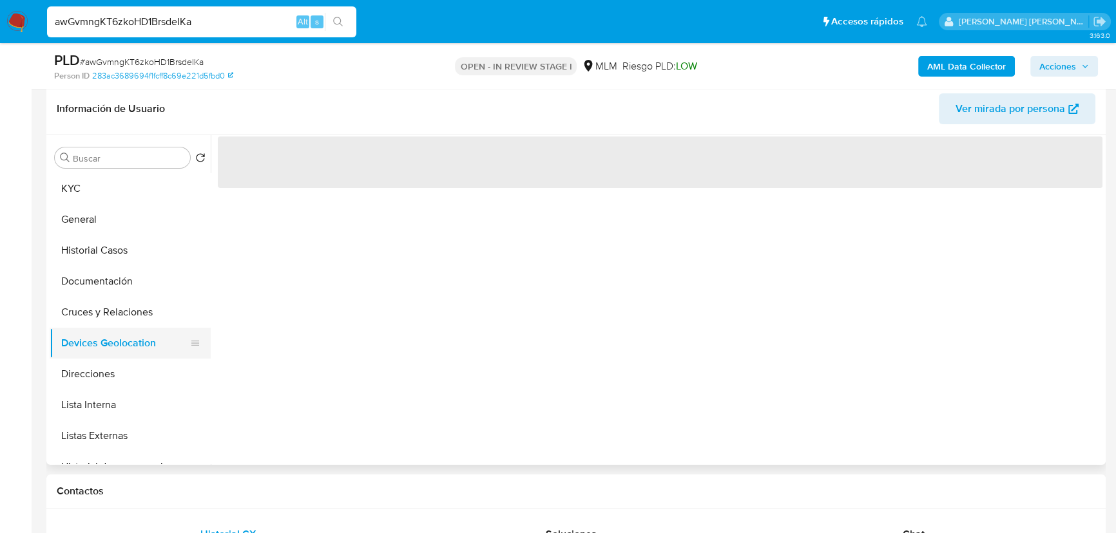
scroll to position [0, 0]
drag, startPoint x: 102, startPoint y: 437, endPoint x: 126, endPoint y: 421, distance: 28.4
click at [102, 430] on button "Listas Externas" at bounding box center [125, 436] width 151 height 31
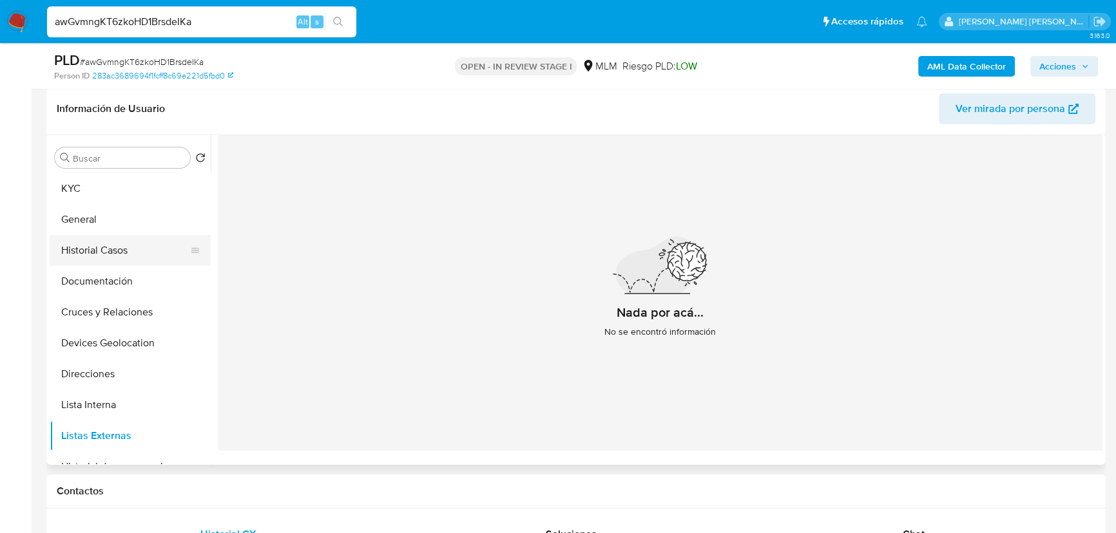
click at [109, 252] on button "Historial Casos" at bounding box center [125, 250] width 151 height 31
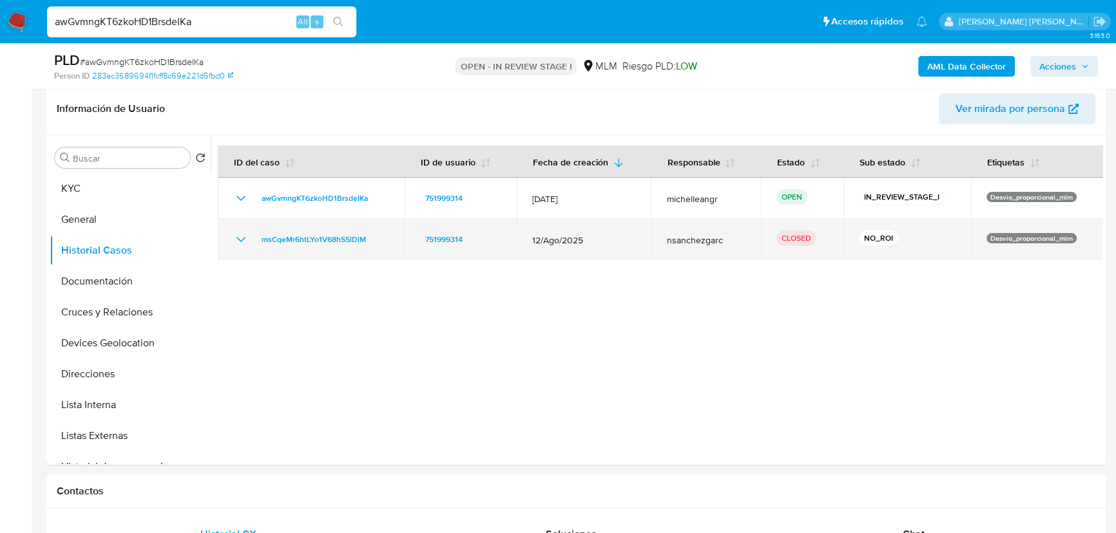
click at [232, 238] on td "msCqeMr6htLYo1V68hS5lDlM" at bounding box center [311, 239] width 187 height 41
click at [233, 239] on icon "Mostrar/Ocultar" at bounding box center [240, 239] width 15 height 15
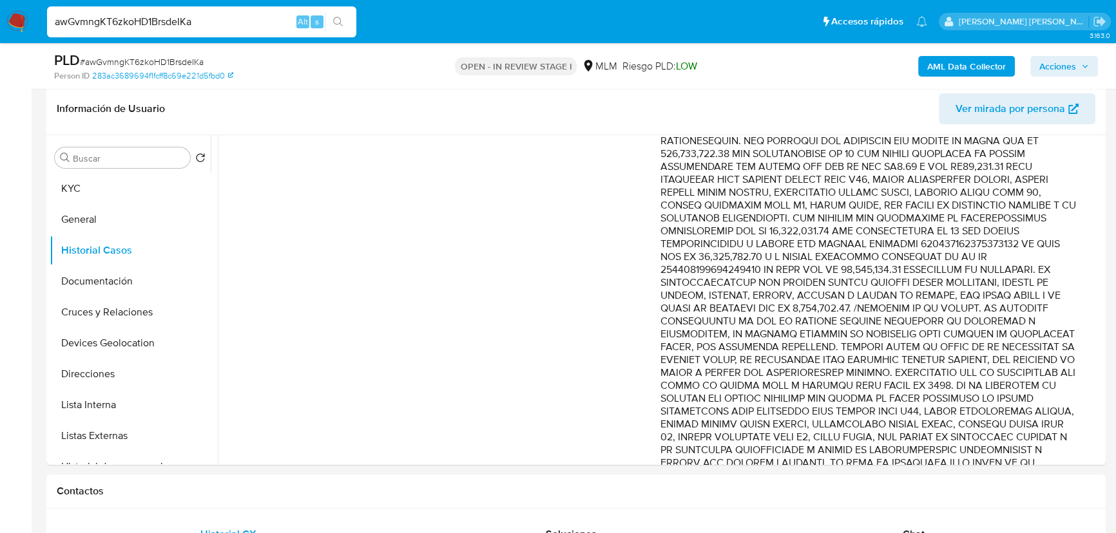
scroll to position [468, 0]
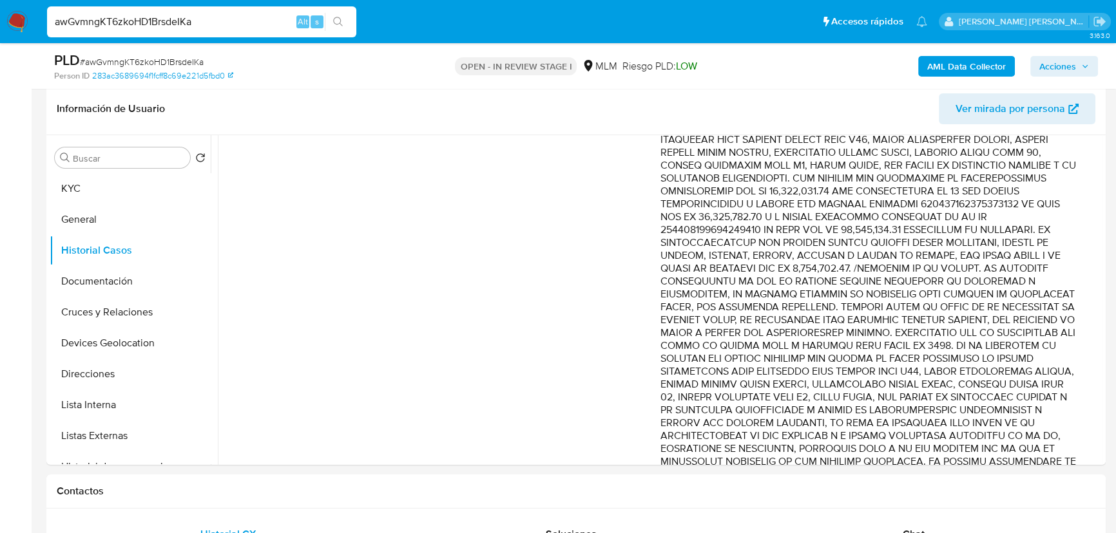
drag, startPoint x: 980, startPoint y: 291, endPoint x: 1069, endPoint y: 341, distance: 102.4
click at [989, 341] on p "Comentario :" at bounding box center [868, 159] width 417 height 670
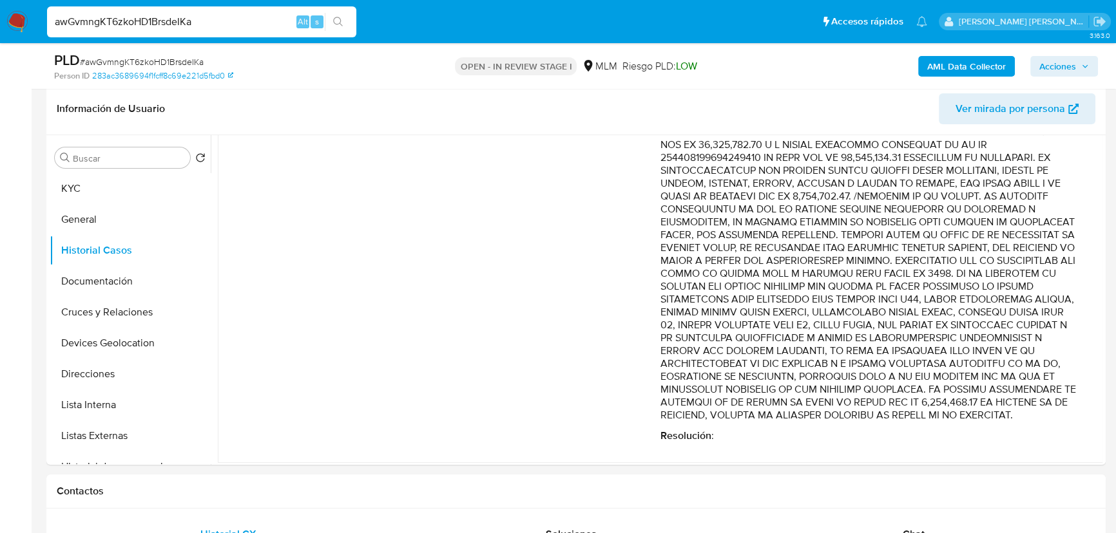
scroll to position [545, 0]
drag, startPoint x: 973, startPoint y: 316, endPoint x: 956, endPoint y: 294, distance: 28.5
click at [973, 315] on p "Comentario :" at bounding box center [868, 82] width 417 height 670
drag, startPoint x: 960, startPoint y: 280, endPoint x: 1046, endPoint y: 315, distance: 92.5
click at [989, 315] on p "Comentario :" at bounding box center [868, 82] width 417 height 670
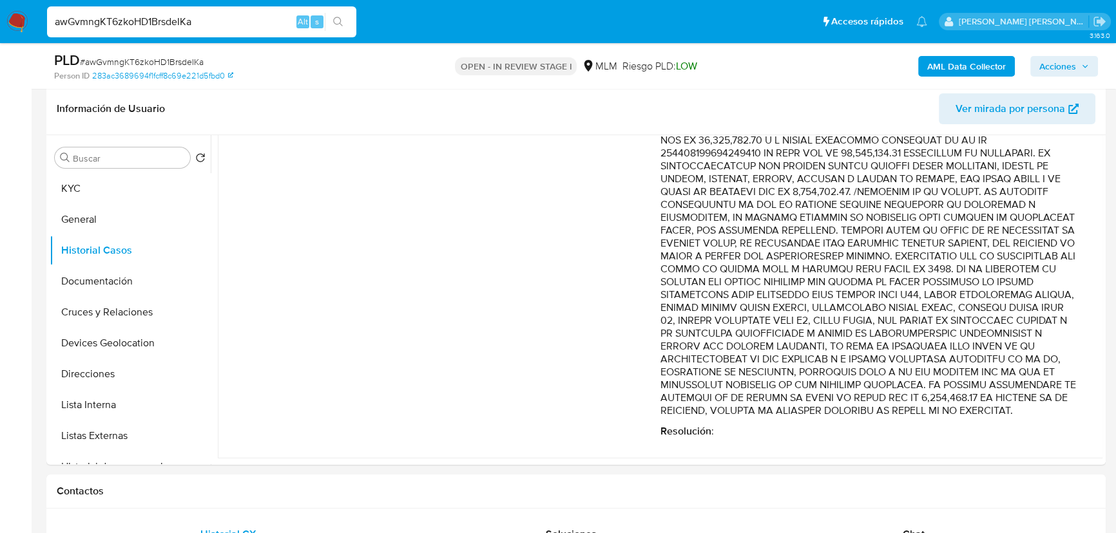
drag, startPoint x: 1010, startPoint y: 219, endPoint x: 1032, endPoint y: 242, distance: 31.9
click at [989, 242] on p "Comentario :" at bounding box center [868, 82] width 417 height 670
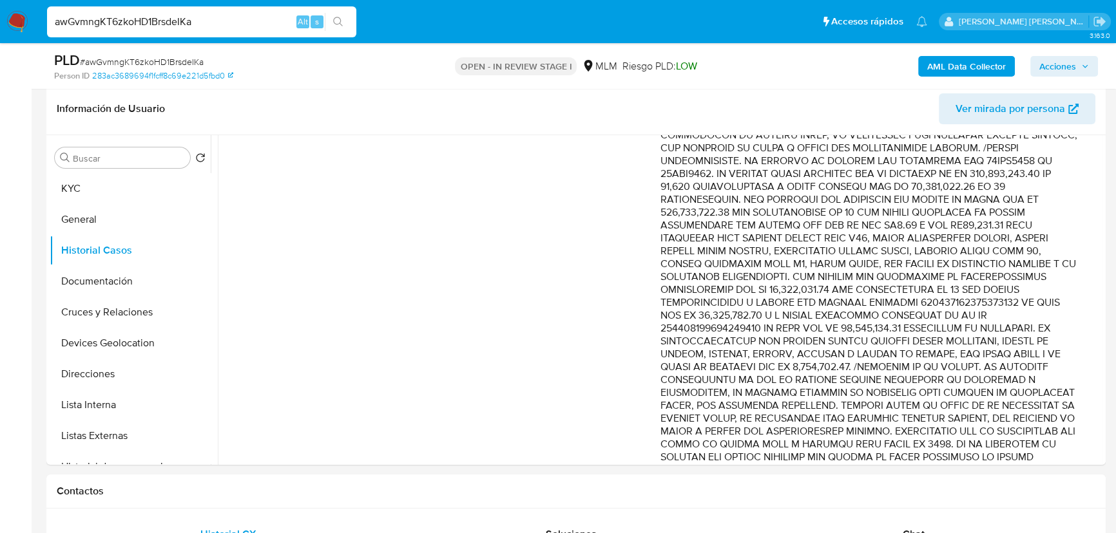
scroll to position [369, 0]
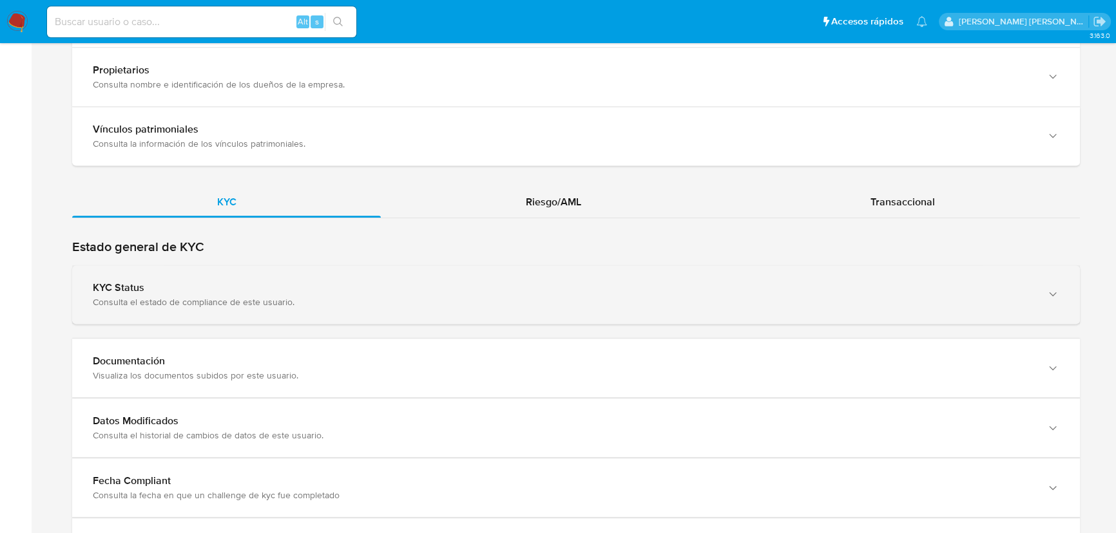
scroll to position [1289, 0]
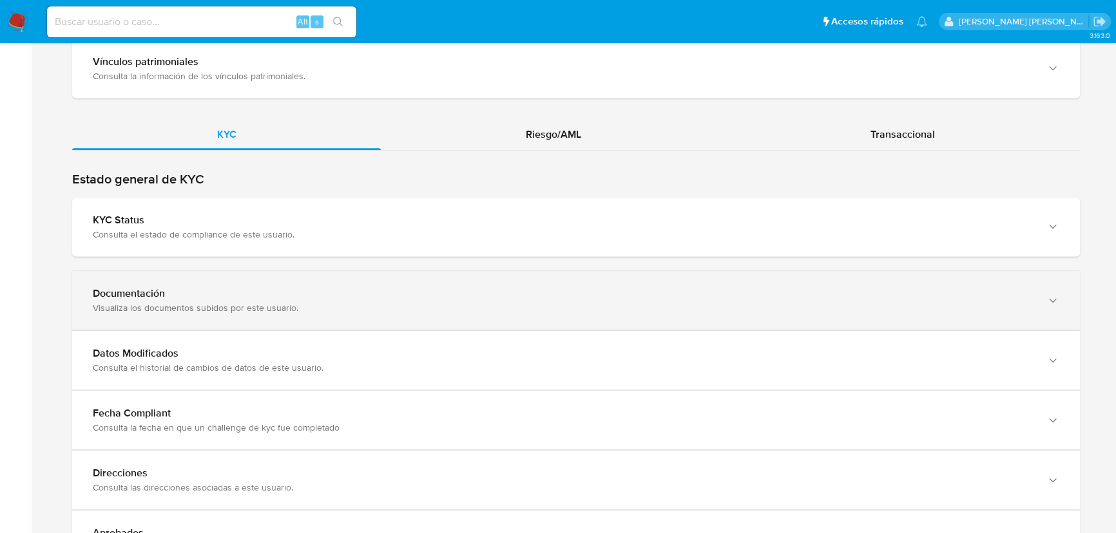
click at [196, 302] on div "Visualiza los documentos subidos por este usuario." at bounding box center [563, 308] width 941 height 12
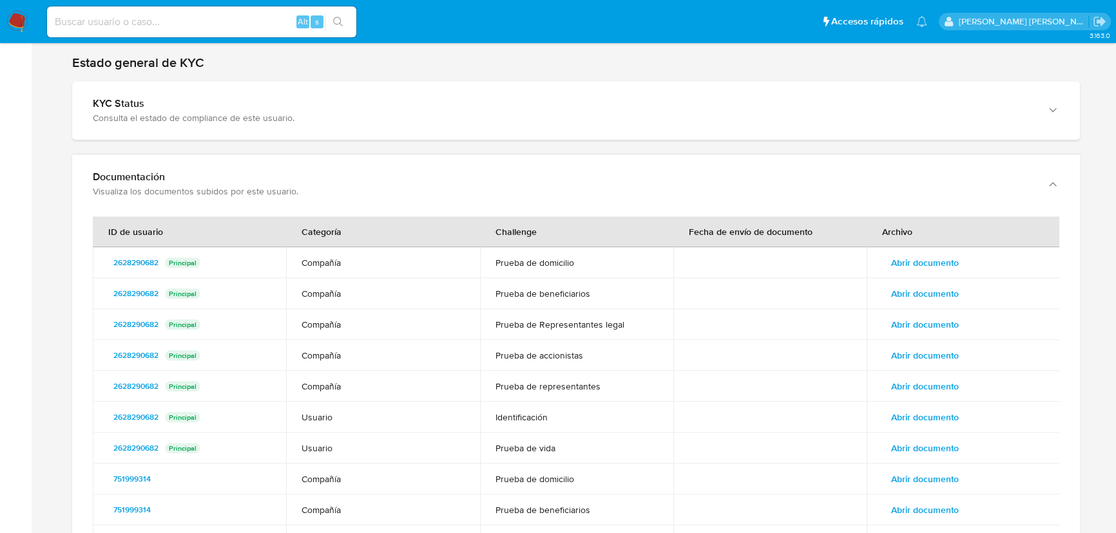
scroll to position [1464, 0]
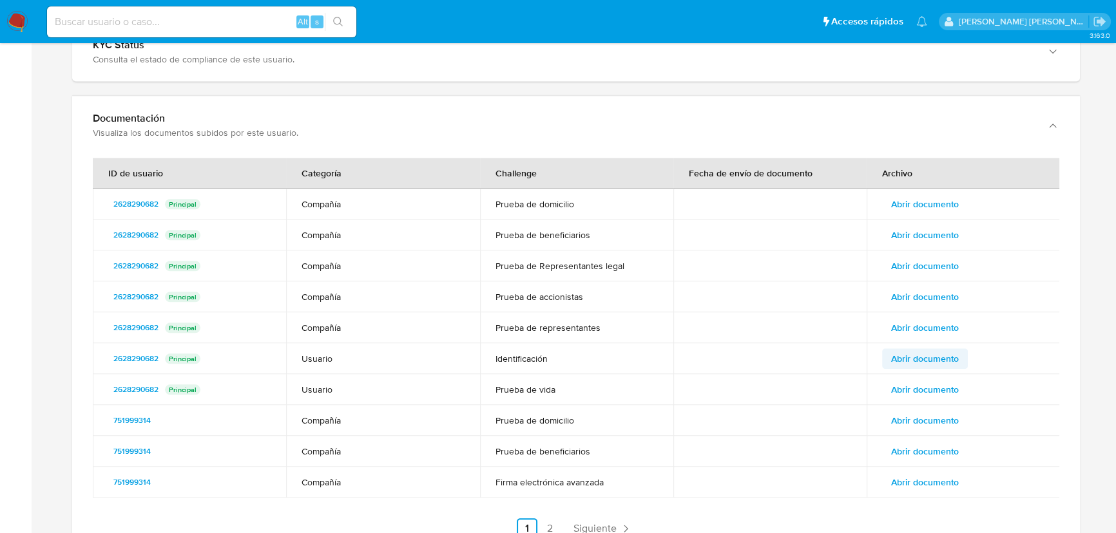
click at [922, 350] on span "Abrir documento" at bounding box center [925, 359] width 68 height 18
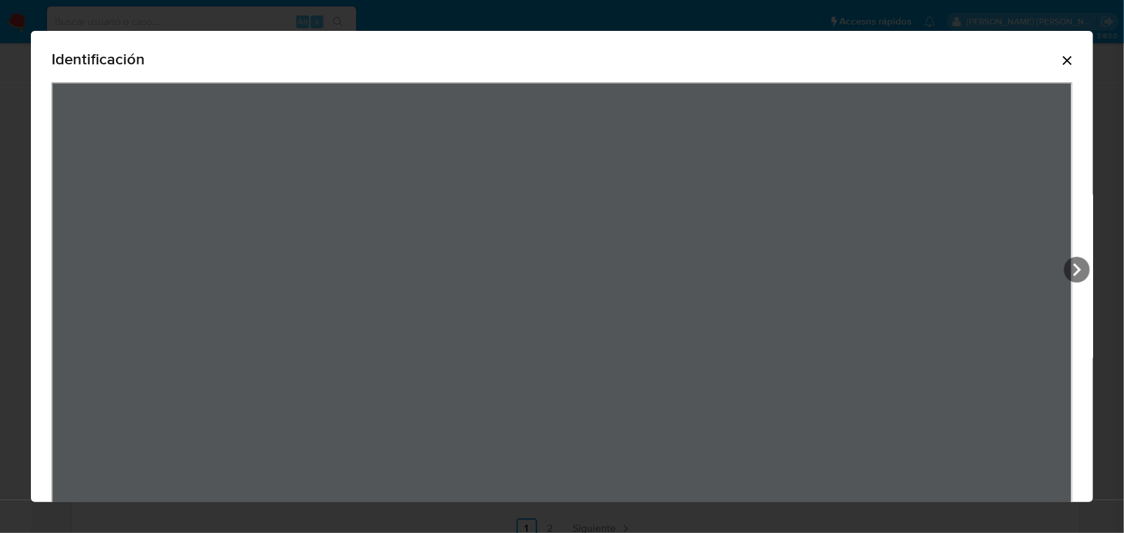
click at [560, 23] on div "Identificación" at bounding box center [562, 266] width 1124 height 533
drag, startPoint x: 1079, startPoint y: 276, endPoint x: 1070, endPoint y: 274, distance: 9.4
click at [1080, 276] on icon "View Document Modal" at bounding box center [1077, 270] width 26 height 26
click at [1063, 64] on icon "Cerrar" at bounding box center [1067, 60] width 9 height 9
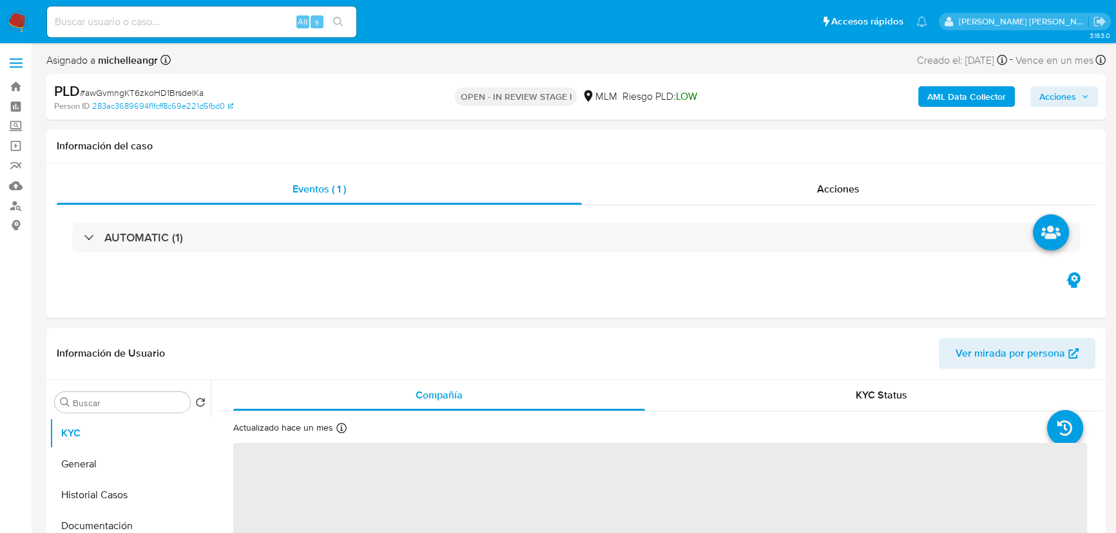
select select "10"
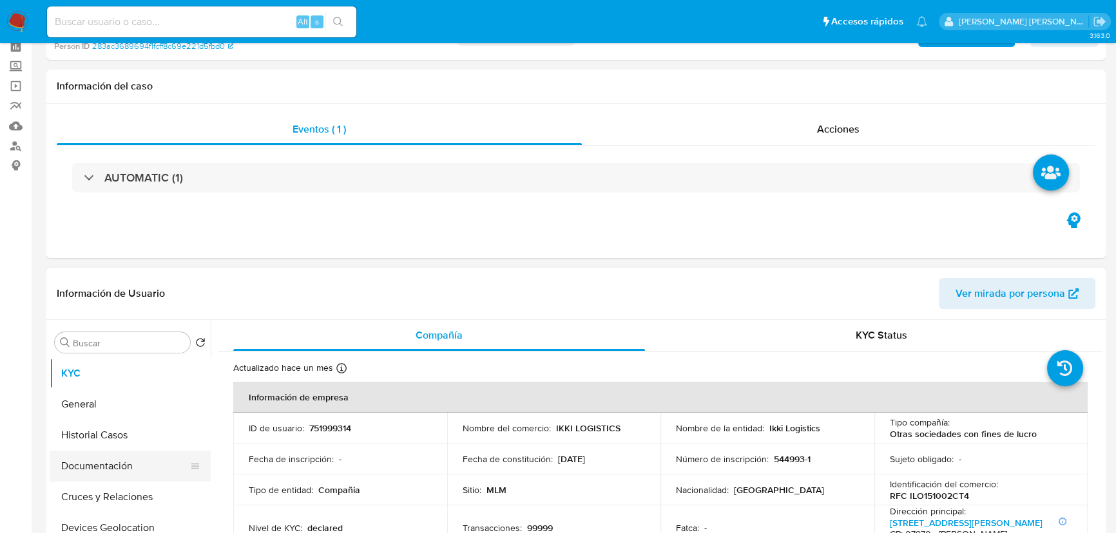
scroll to position [117, 0]
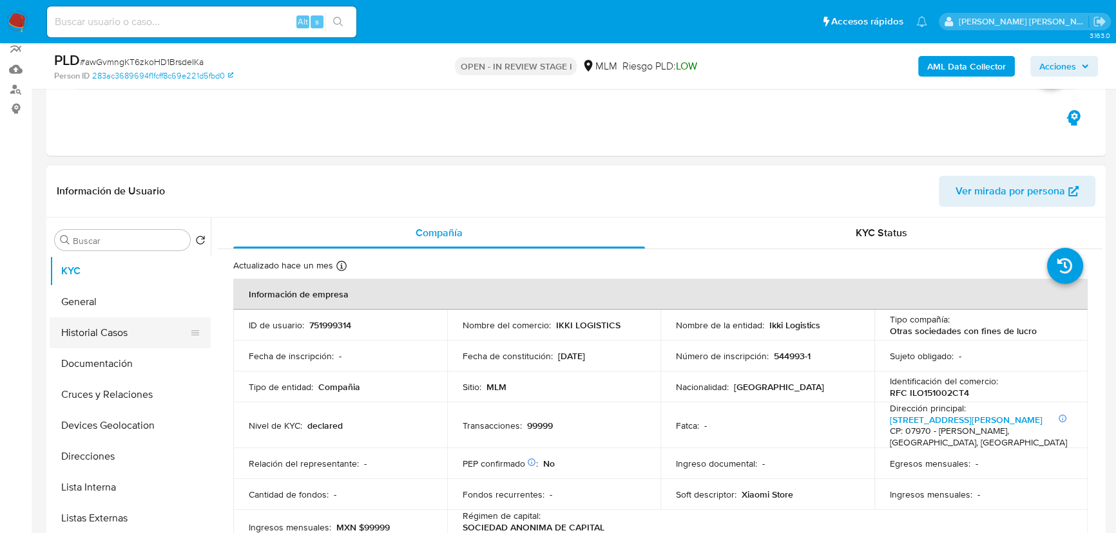
click at [95, 339] on button "Historial Casos" at bounding box center [125, 333] width 151 height 31
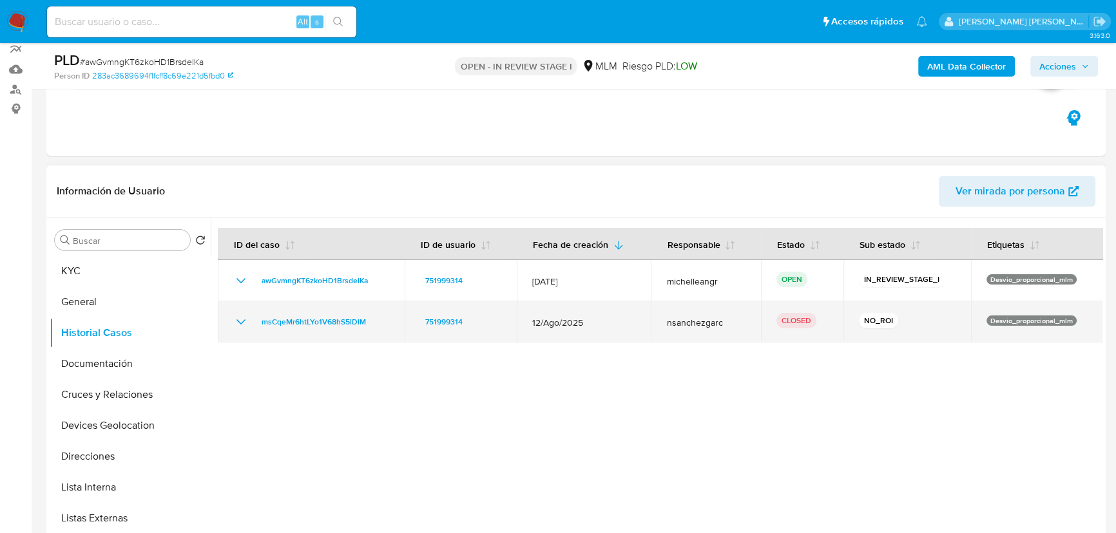
scroll to position [175, 0]
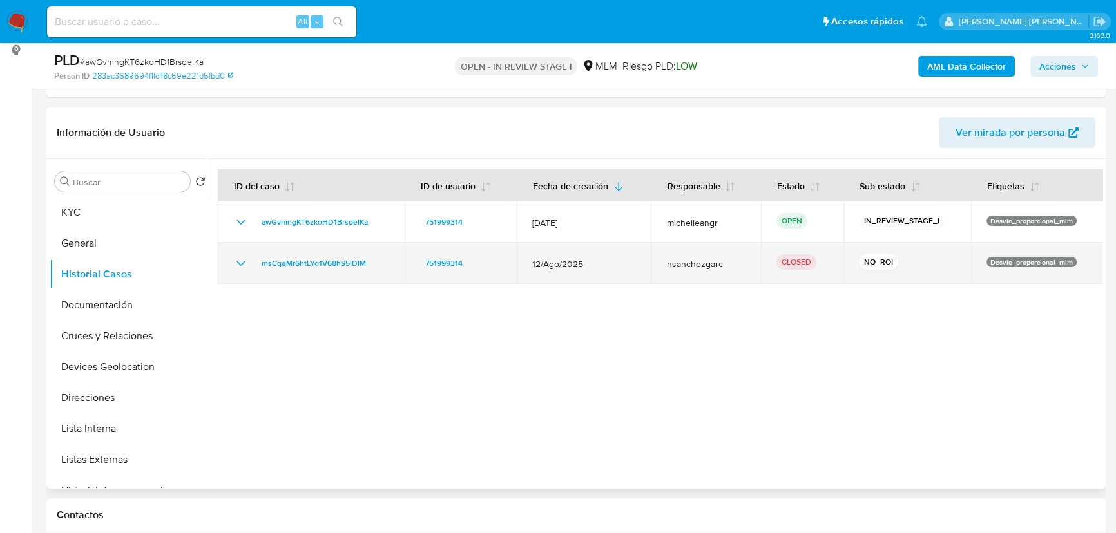
click at [235, 260] on icon "Mostrar/Ocultar" at bounding box center [240, 263] width 15 height 15
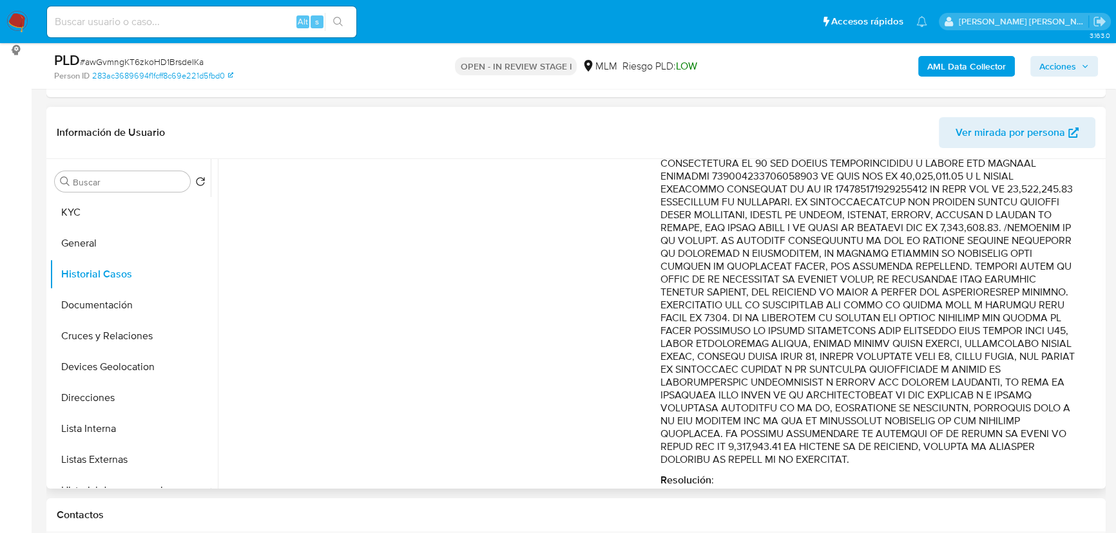
scroll to position [545, 0]
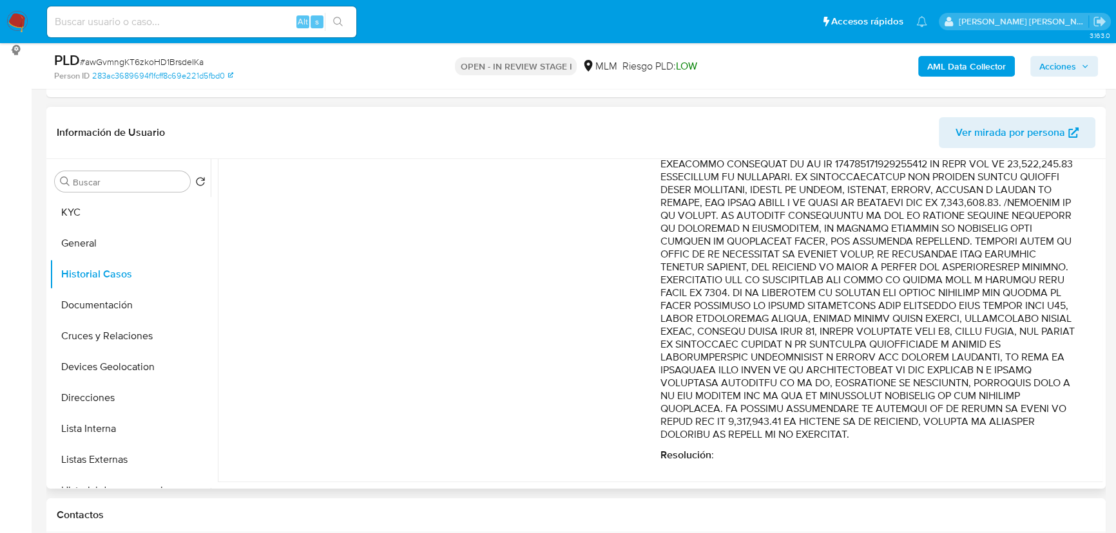
click at [862, 291] on p "Comentario :" at bounding box center [868, 106] width 417 height 670
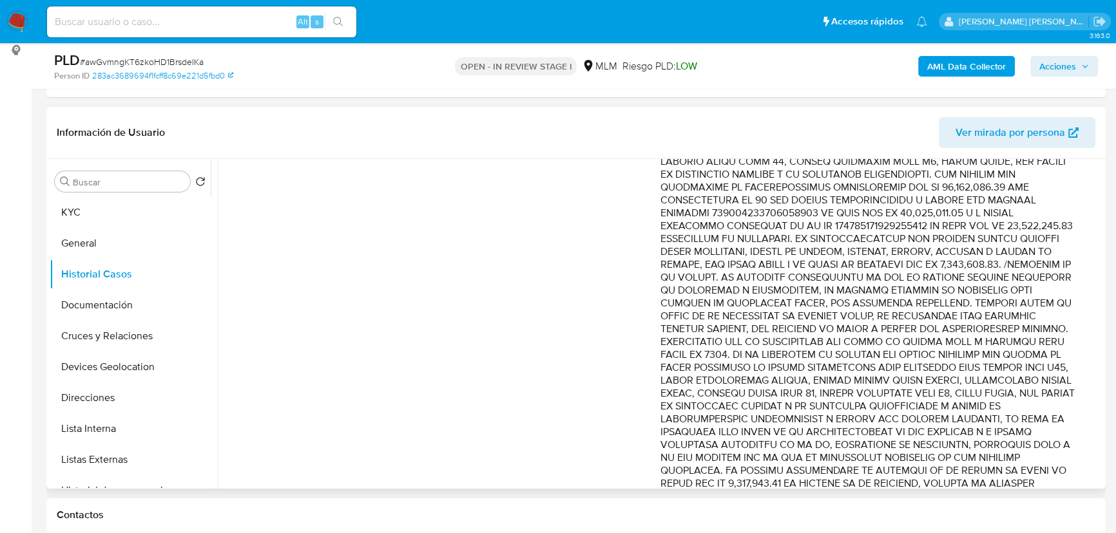
scroll to position [428, 0]
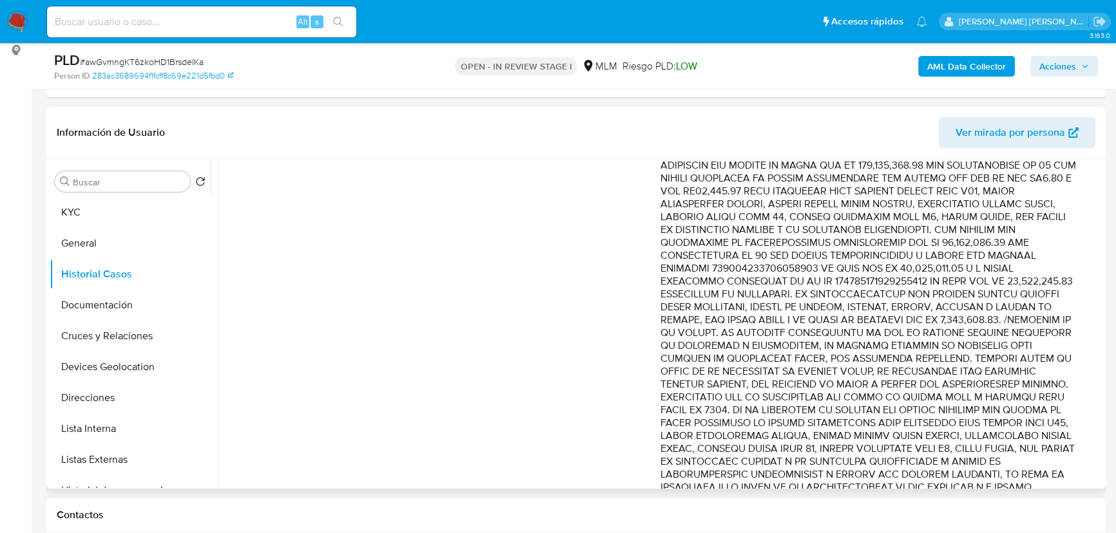
drag, startPoint x: 868, startPoint y: 292, endPoint x: 954, endPoint y: 291, distance: 85.1
click at [954, 291] on p "Comentario :" at bounding box center [868, 224] width 417 height 670
drag, startPoint x: 845, startPoint y: 294, endPoint x: 847, endPoint y: 280, distance: 14.9
click at [848, 294] on p "Comentario :" at bounding box center [868, 224] width 417 height 670
drag, startPoint x: 801, startPoint y: 269, endPoint x: 696, endPoint y: 271, distance: 105.0
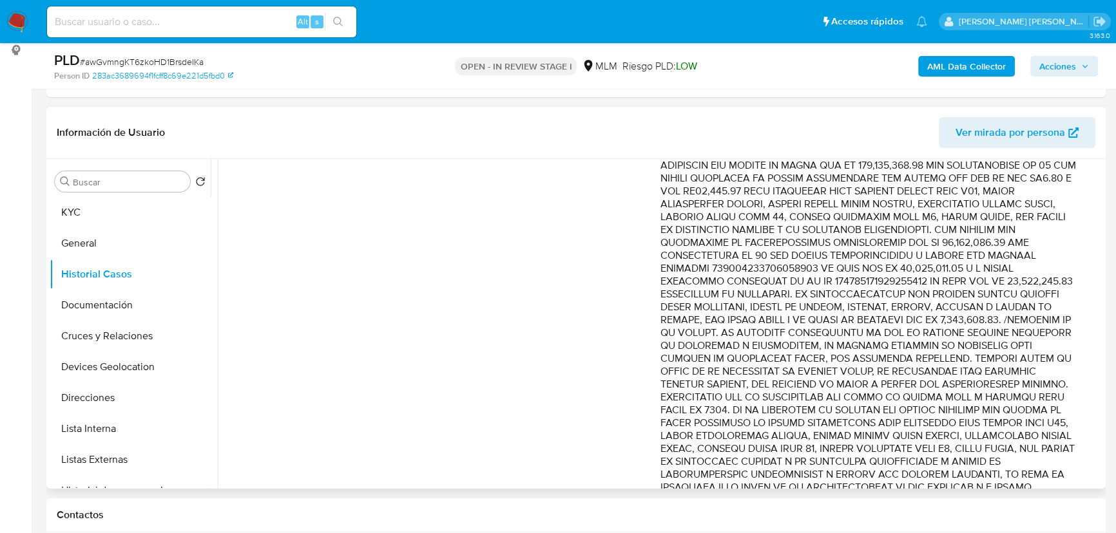
click at [724, 273] on p "Comentario :" at bounding box center [868, 224] width 417 height 670
click at [166, 15] on input at bounding box center [201, 22] width 309 height 17
paste input "1937769377"
type input "1937769377"
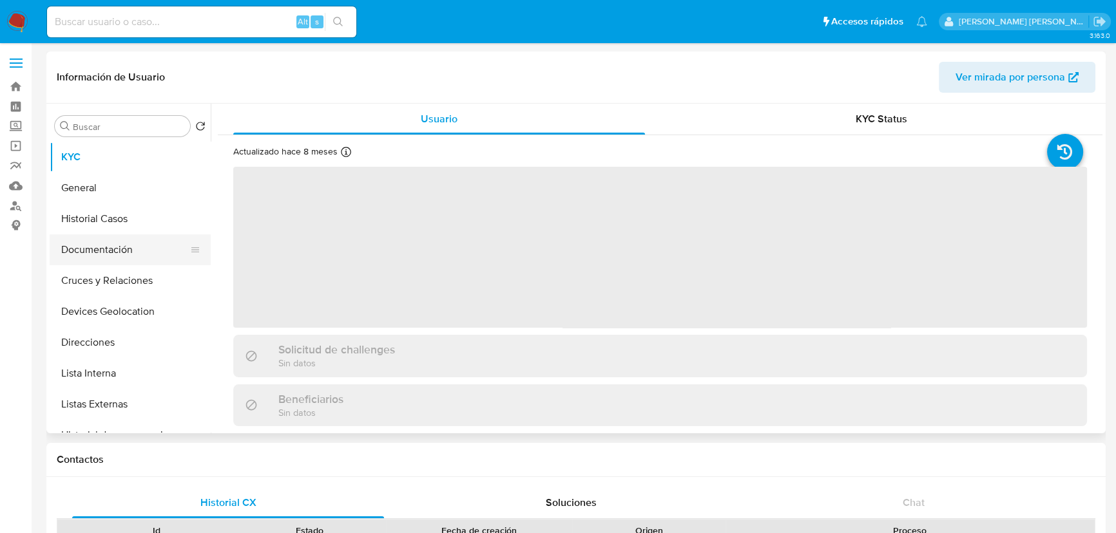
select select "10"
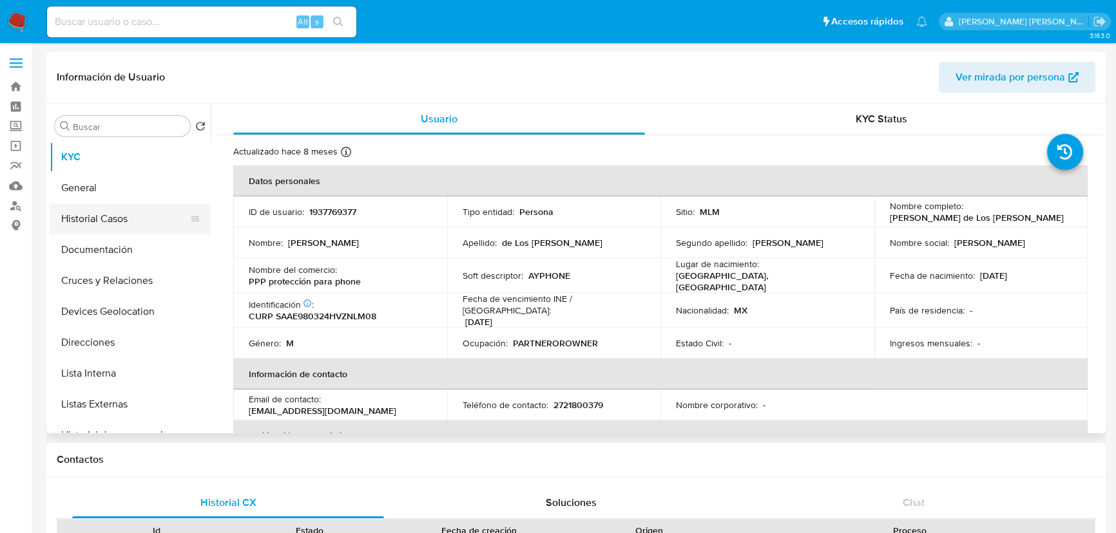
click at [133, 219] on button "Historial Casos" at bounding box center [125, 219] width 151 height 31
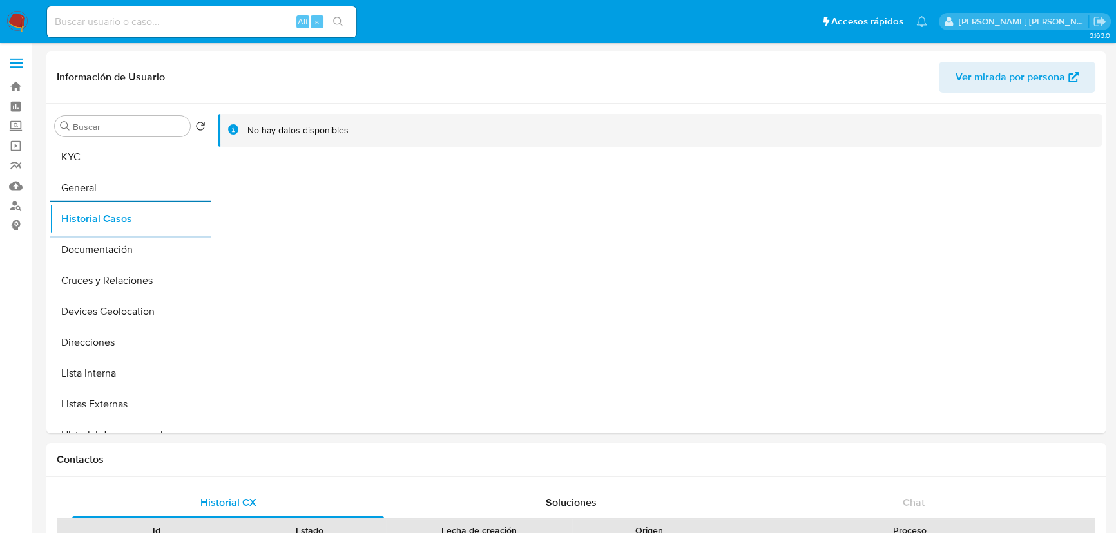
click at [140, 17] on input at bounding box center [201, 22] width 309 height 17
paste input "1352277874"
type input "1352277874"
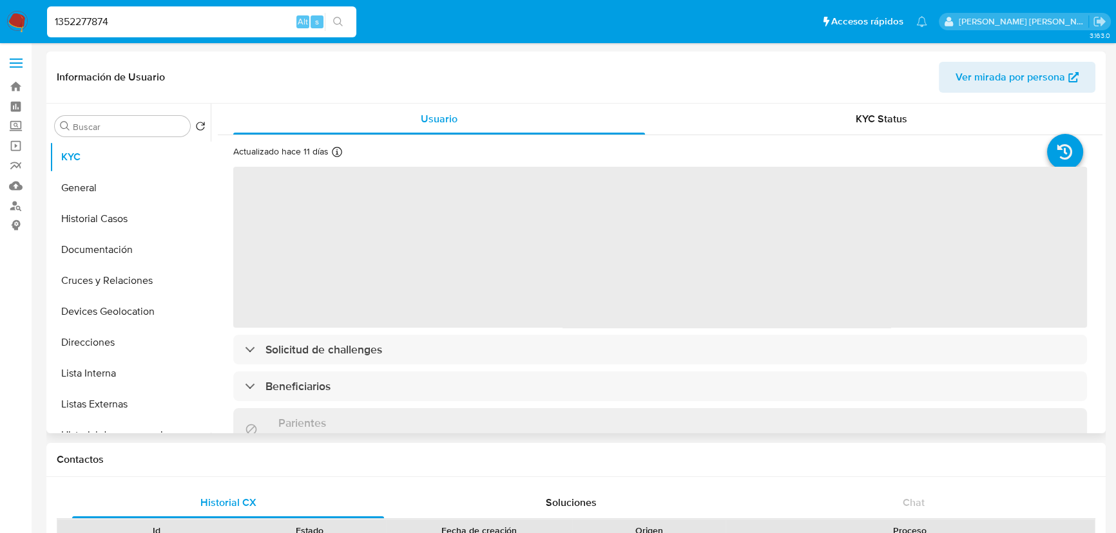
select select "10"
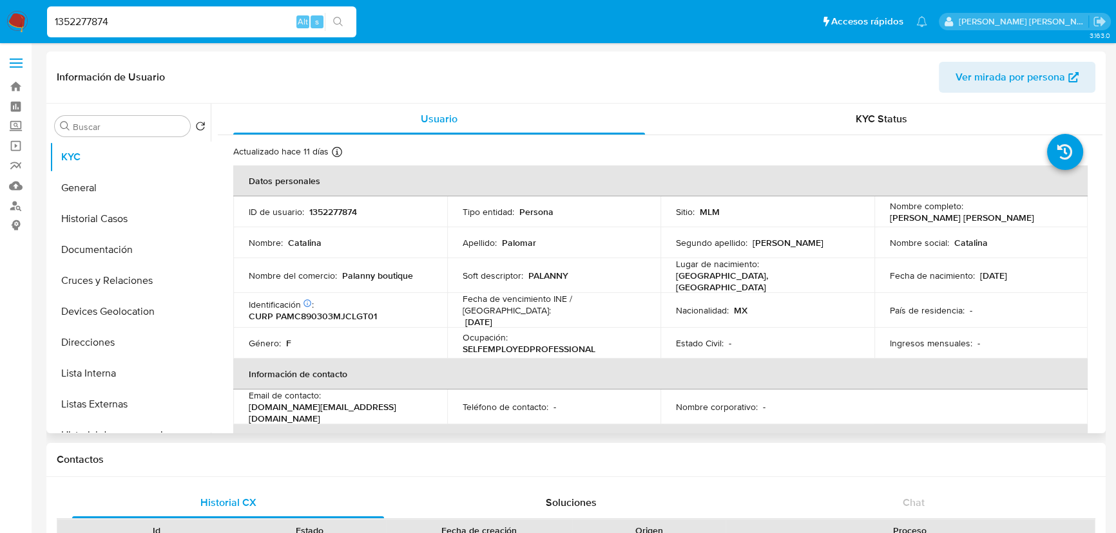
click at [0, 3] on nav "Pausado Ver notificaciones 1352277874 Alt s Accesos rápidos Presiona las siguie…" at bounding box center [558, 21] width 1116 height 43
paste input "271945907"
type input "271945907"
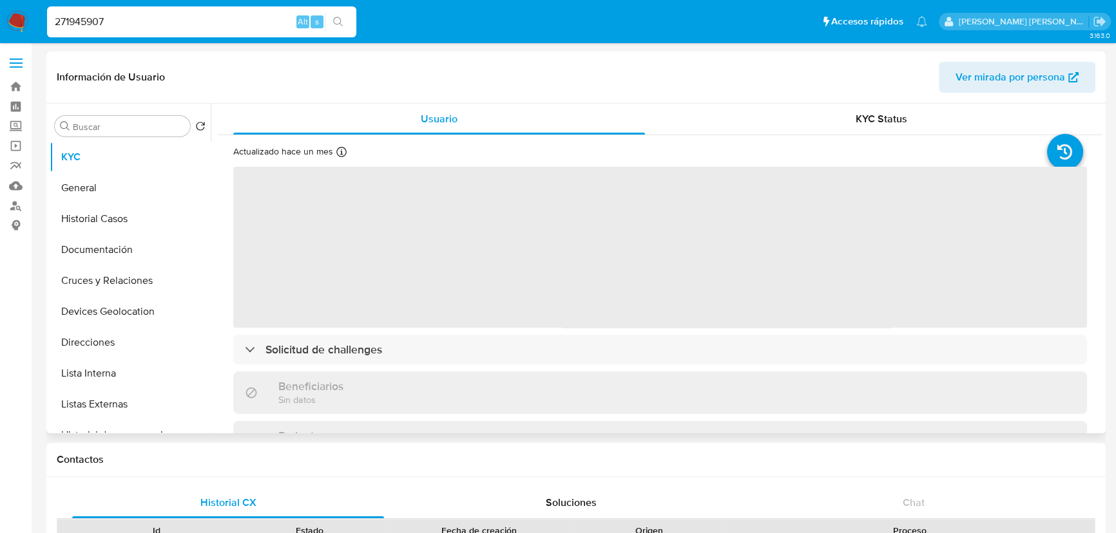
select select "10"
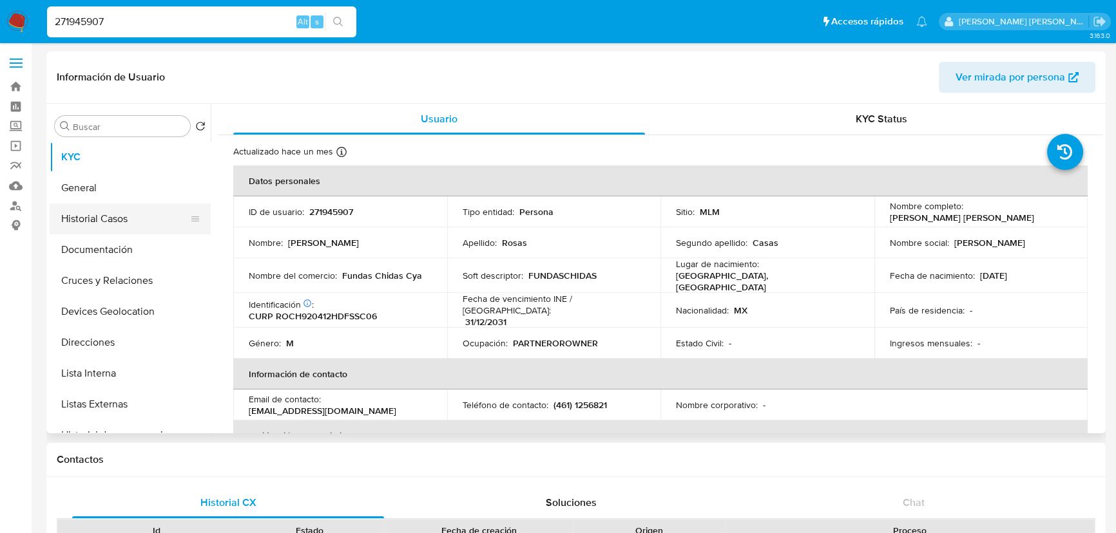
click at [120, 222] on button "Historial Casos" at bounding box center [125, 219] width 151 height 31
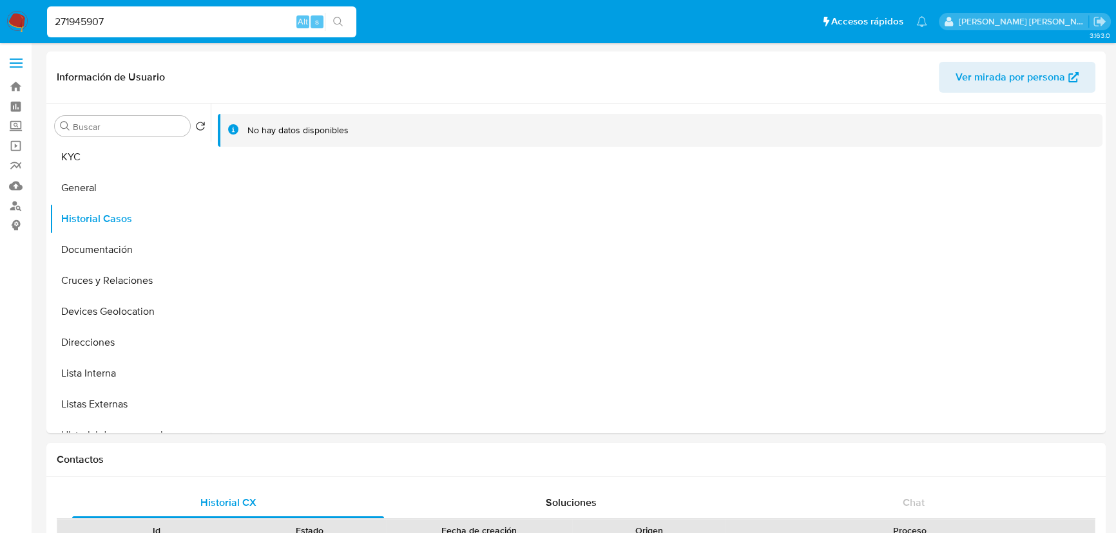
paste input "1508953593"
type input "1508953593"
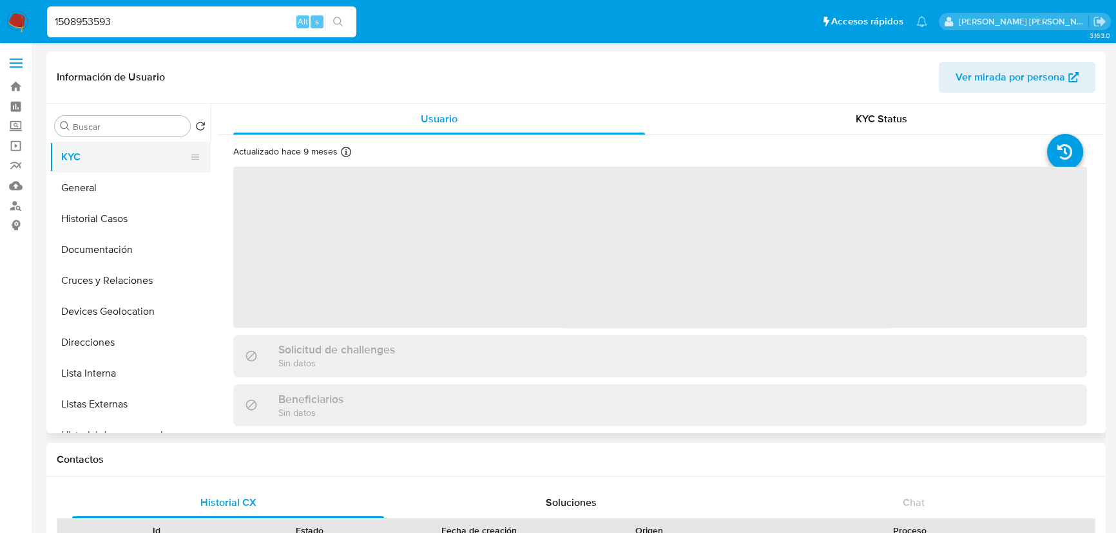
select select "10"
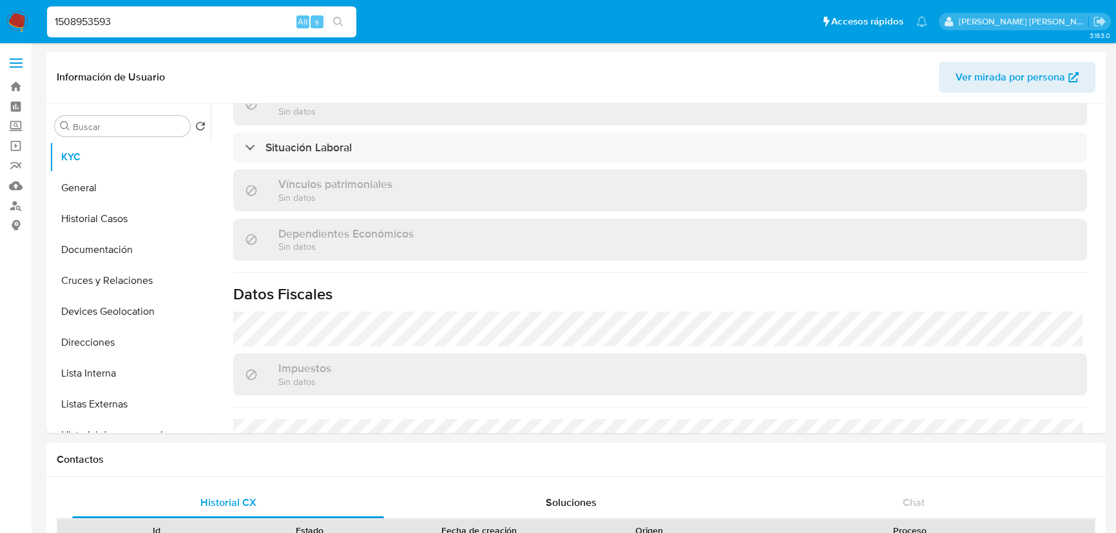
scroll to position [516, 0]
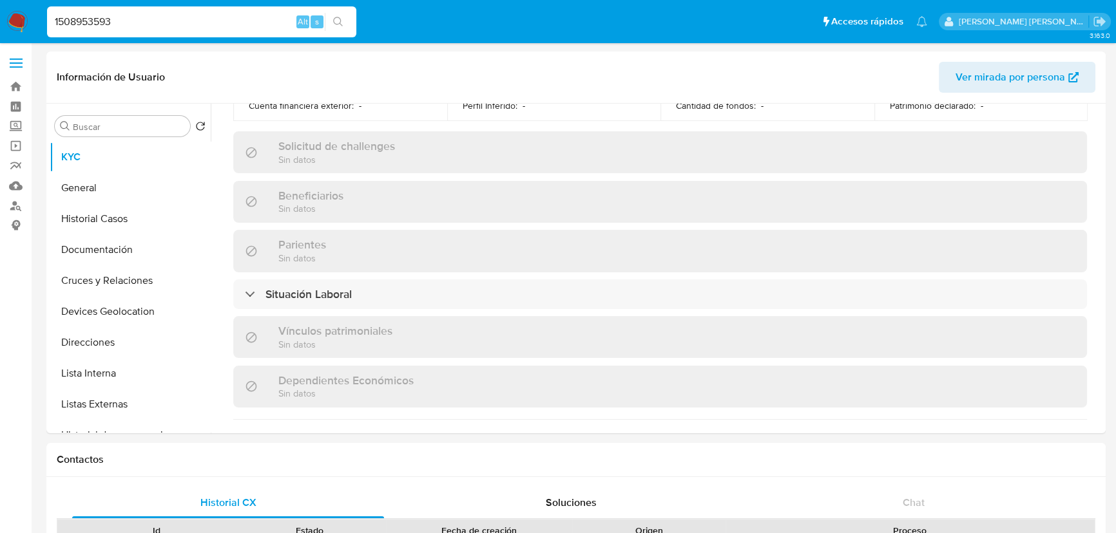
drag, startPoint x: 155, startPoint y: 18, endPoint x: 0, endPoint y: -53, distance: 170.7
paste input "138267546"
type input "1138267546"
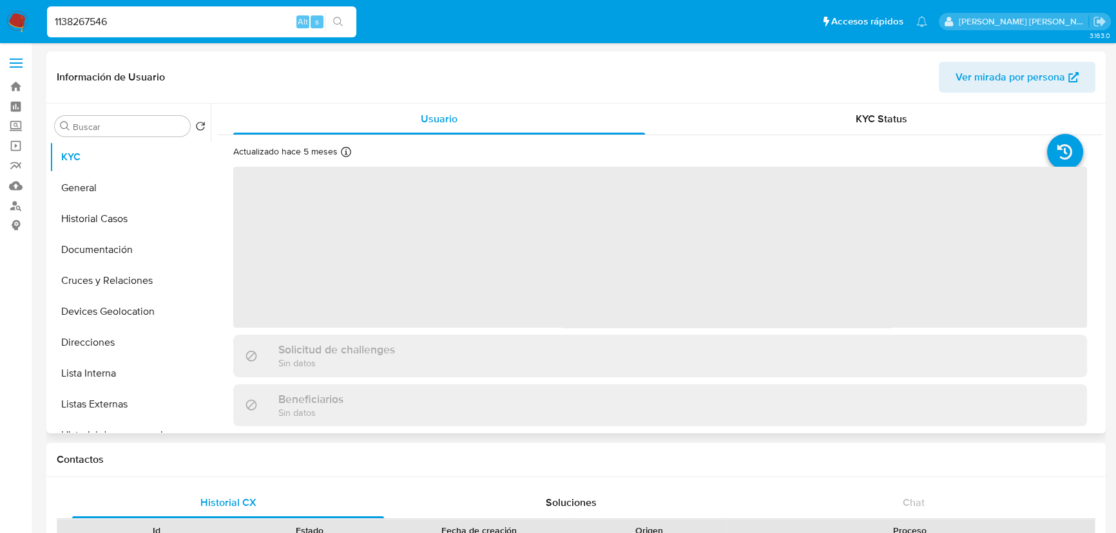
select select "10"
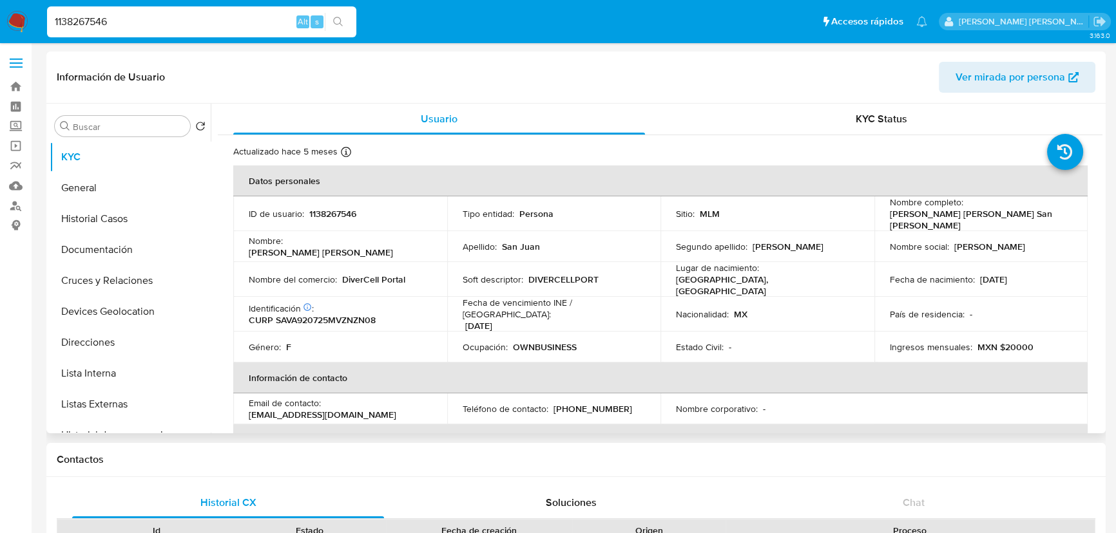
drag, startPoint x: 79, startPoint y: -4, endPoint x: 0, endPoint y: -26, distance: 81.8
paste input "318672204"
type input "318672204"
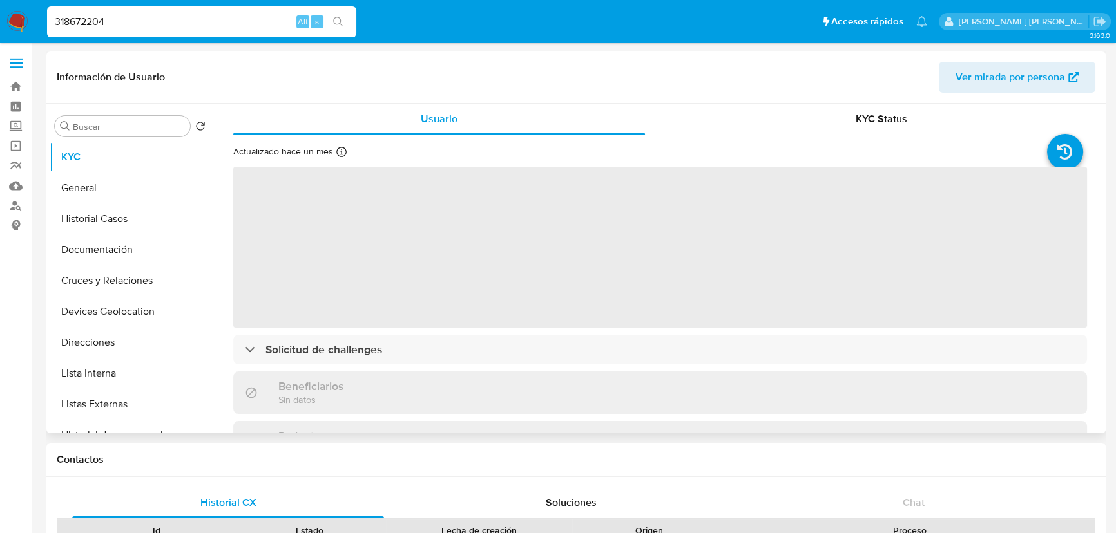
select select "10"
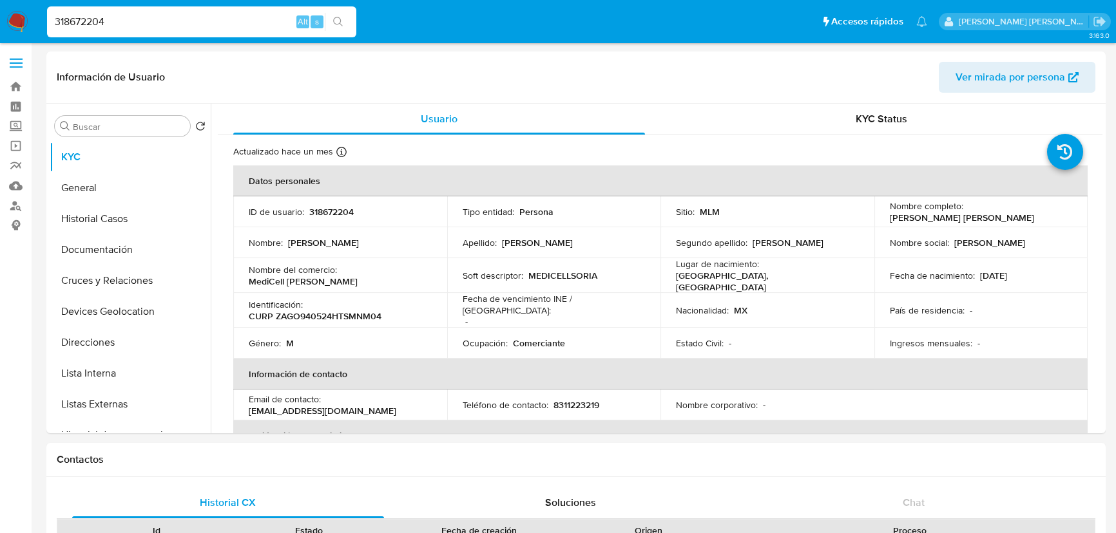
select select "10"
drag, startPoint x: 123, startPoint y: 20, endPoint x: 0, endPoint y: -12, distance: 127.0
paste input "2128244286"
type input "2128244286"
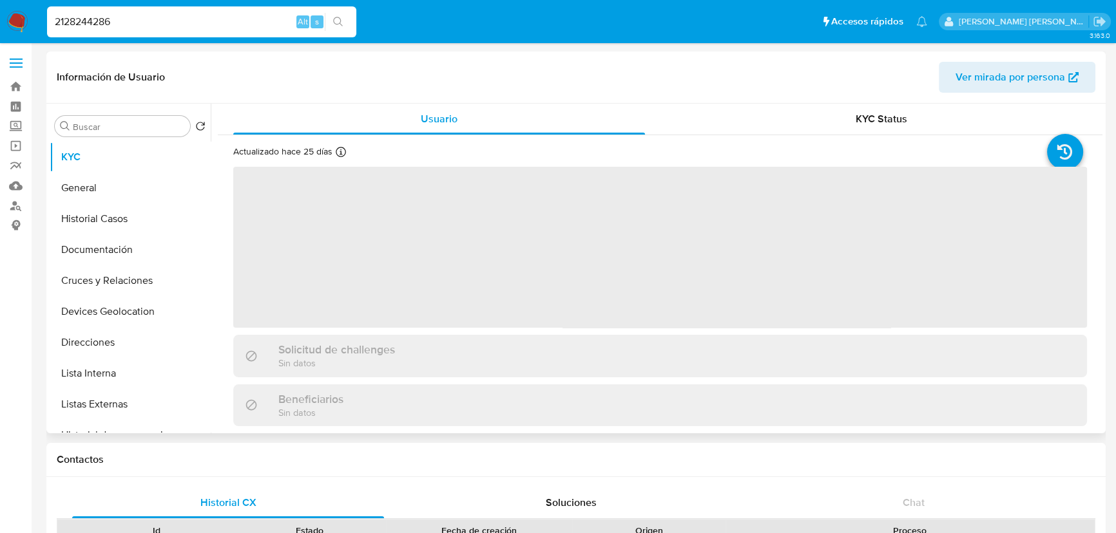
select select "10"
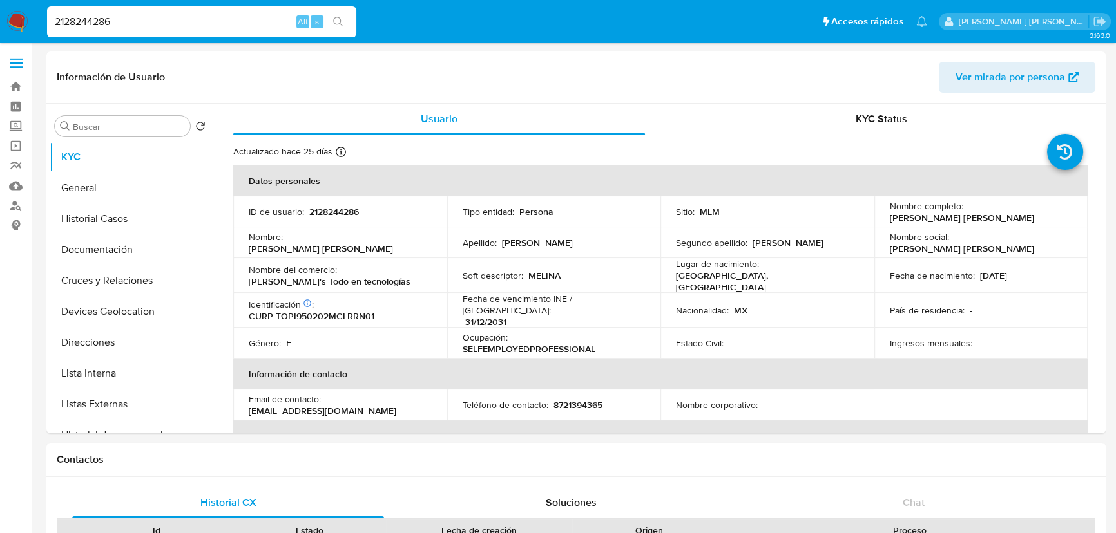
paste input "60662999"
type input "260662999"
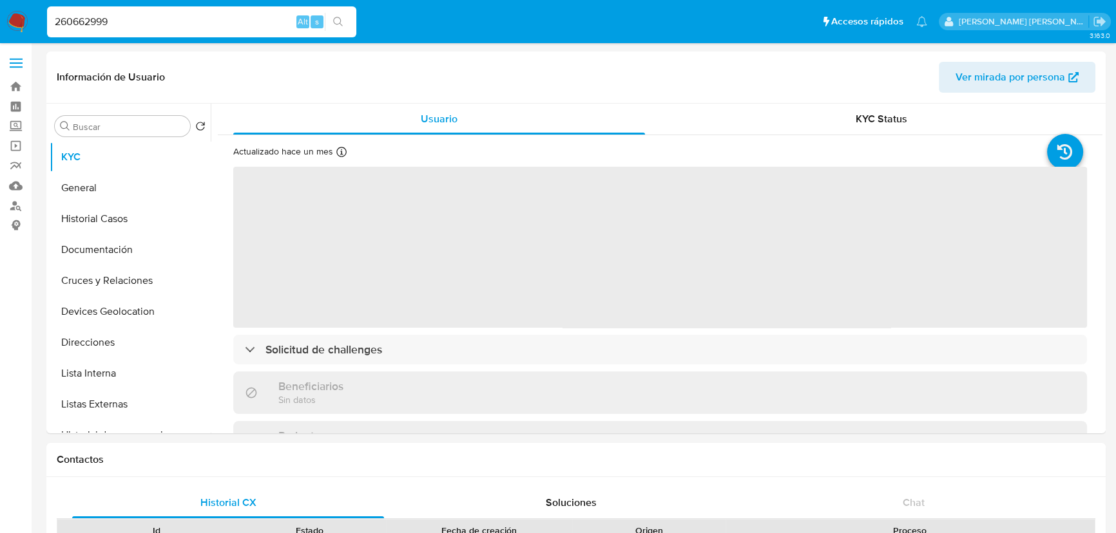
select select "10"
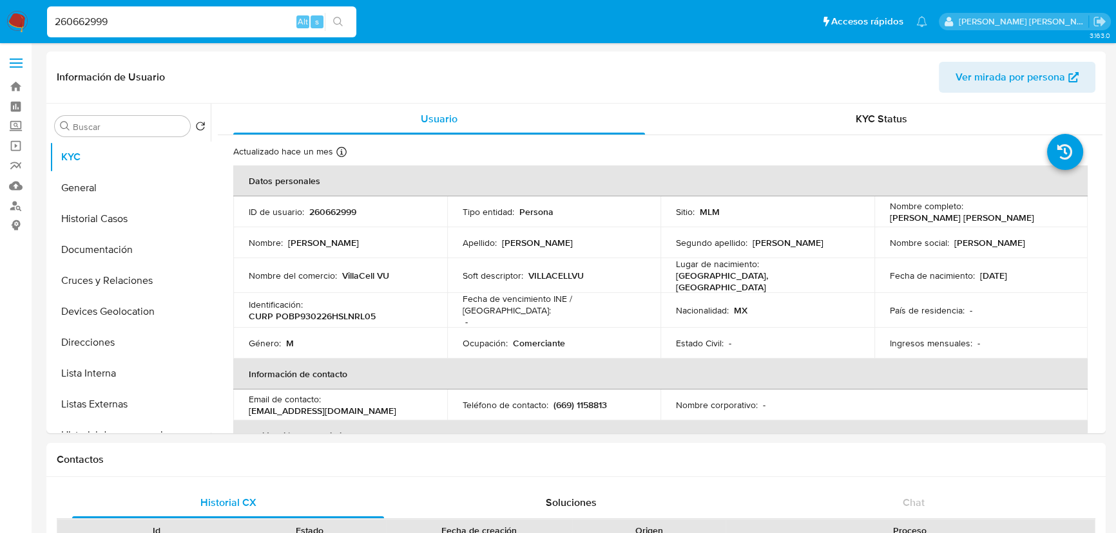
drag, startPoint x: 193, startPoint y: 24, endPoint x: 0, endPoint y: -10, distance: 195.5
paste input "1674419794"
type input "1674419794"
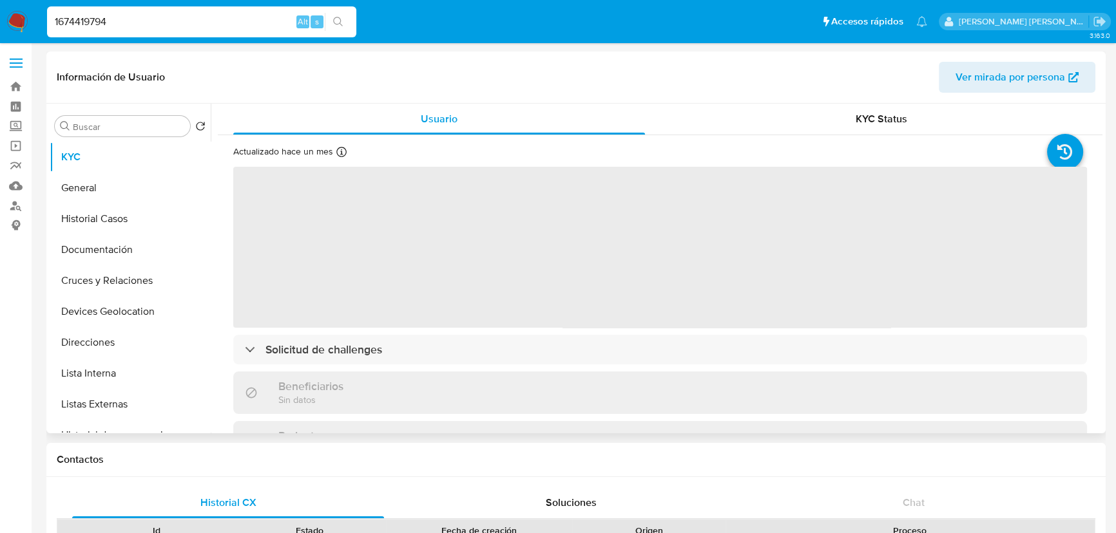
select select "10"
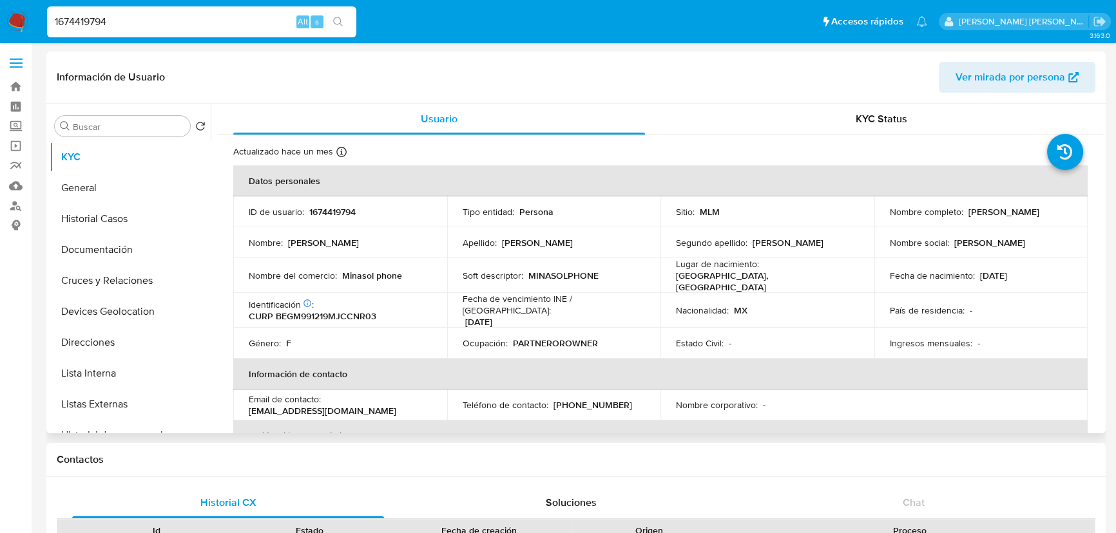
drag, startPoint x: 77, startPoint y: 23, endPoint x: 0, endPoint y: -1, distance: 80.7
paste input "742634621"
type input "742634621"
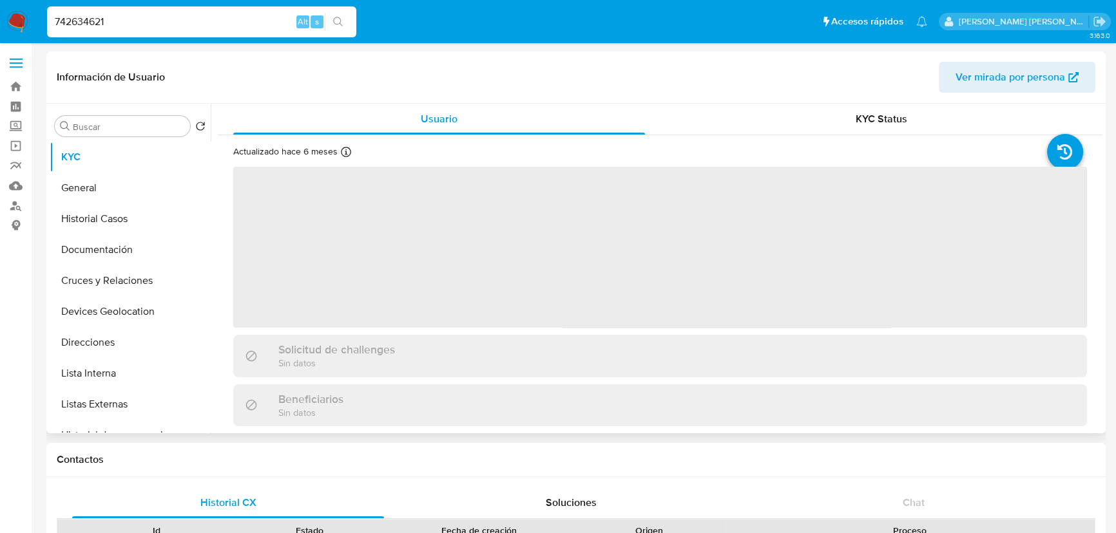
select select "10"
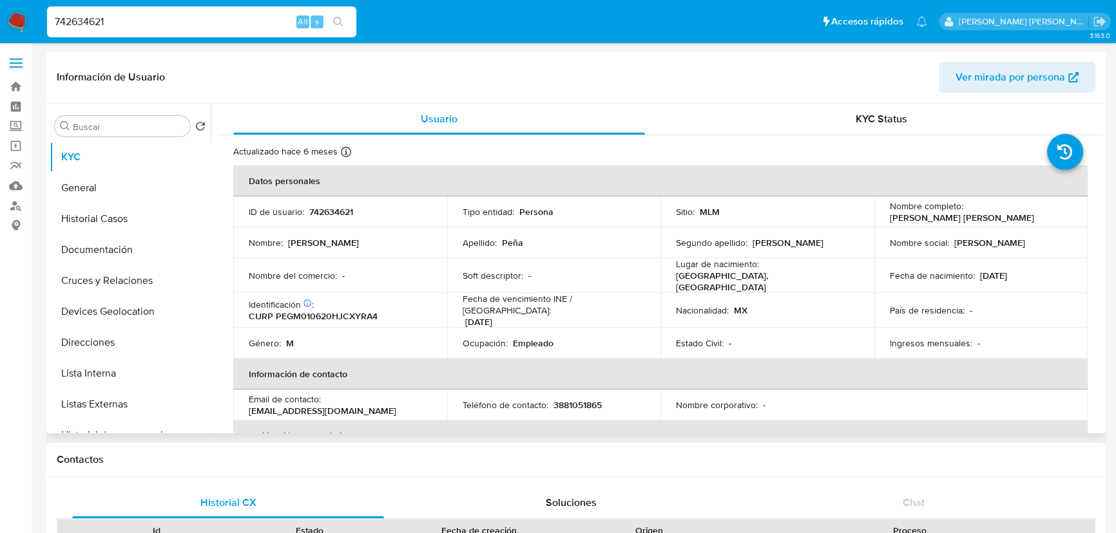
drag, startPoint x: 130, startPoint y: 27, endPoint x: 0, endPoint y: -24, distance: 140.0
paste input "1270611778"
type input "1270611778"
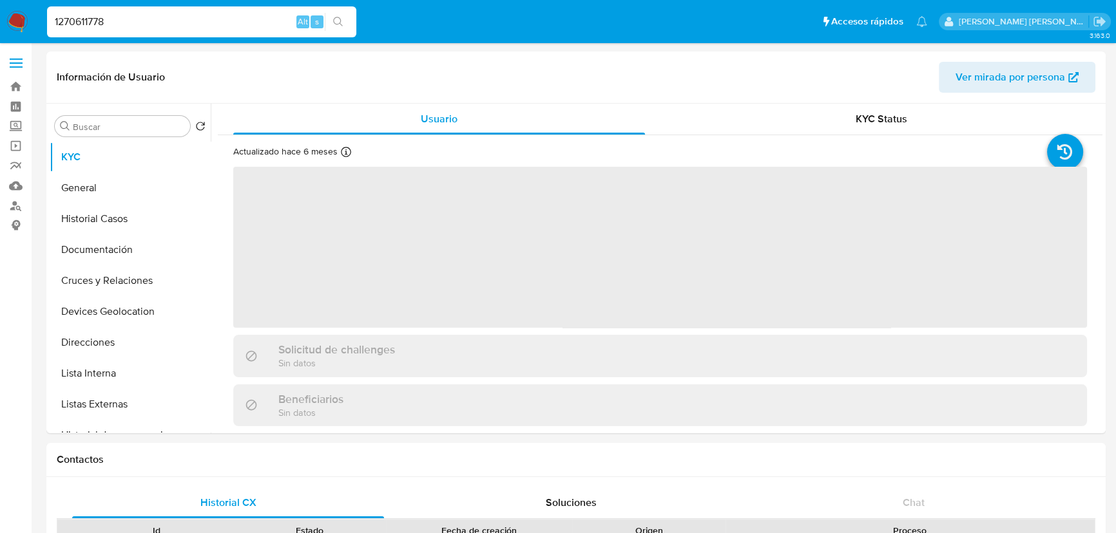
select select "10"
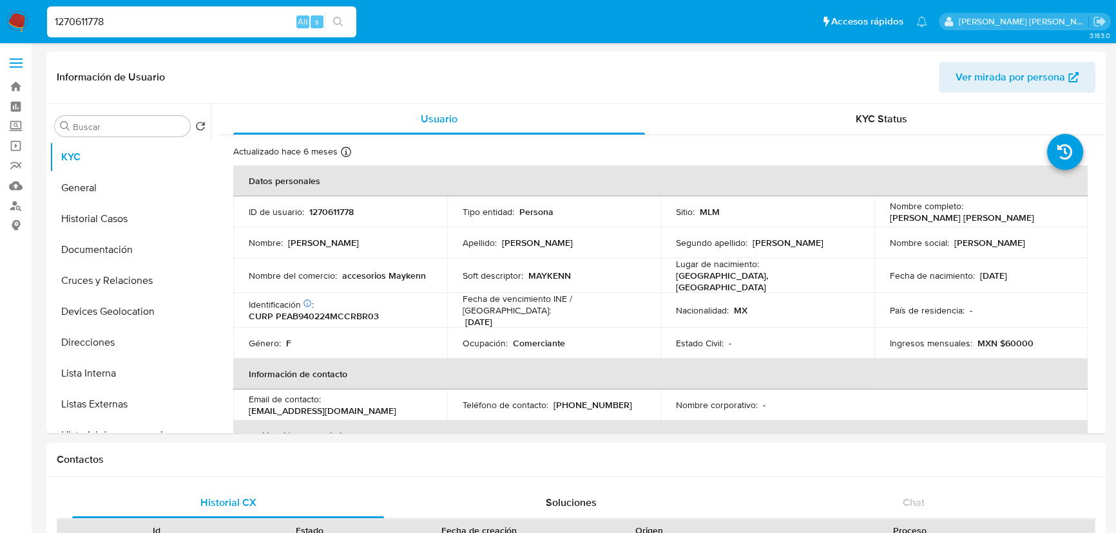
drag, startPoint x: 88, startPoint y: 20, endPoint x: 0, endPoint y: 19, distance: 87.6
click at [0, 19] on nav "Pausado Ver notificaciones 1270611778 Alt s Accesos rápidos Presiona las siguie…" at bounding box center [558, 21] width 1116 height 43
paste input "02174415"
type input "1202174415"
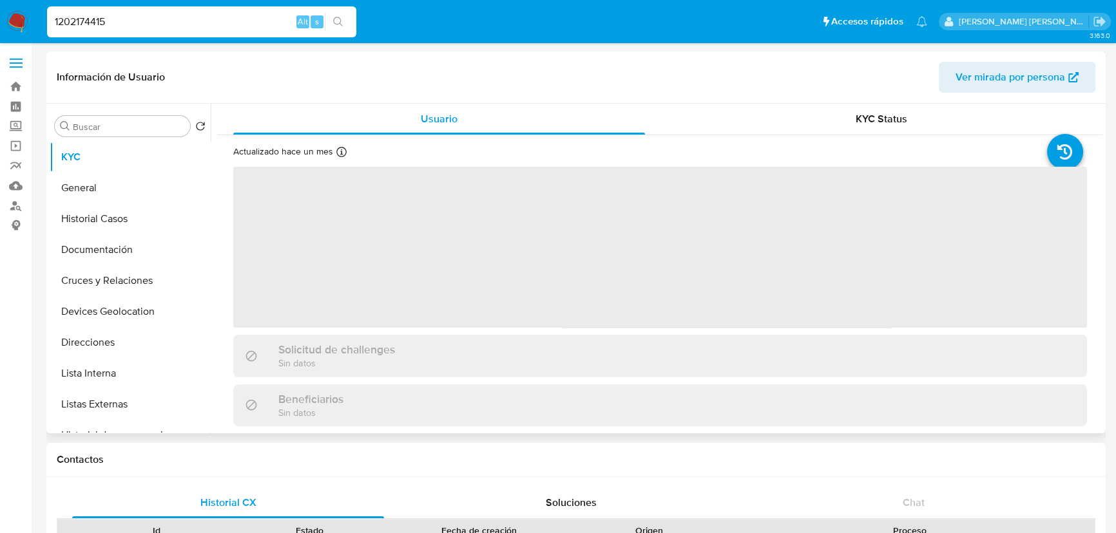
select select "10"
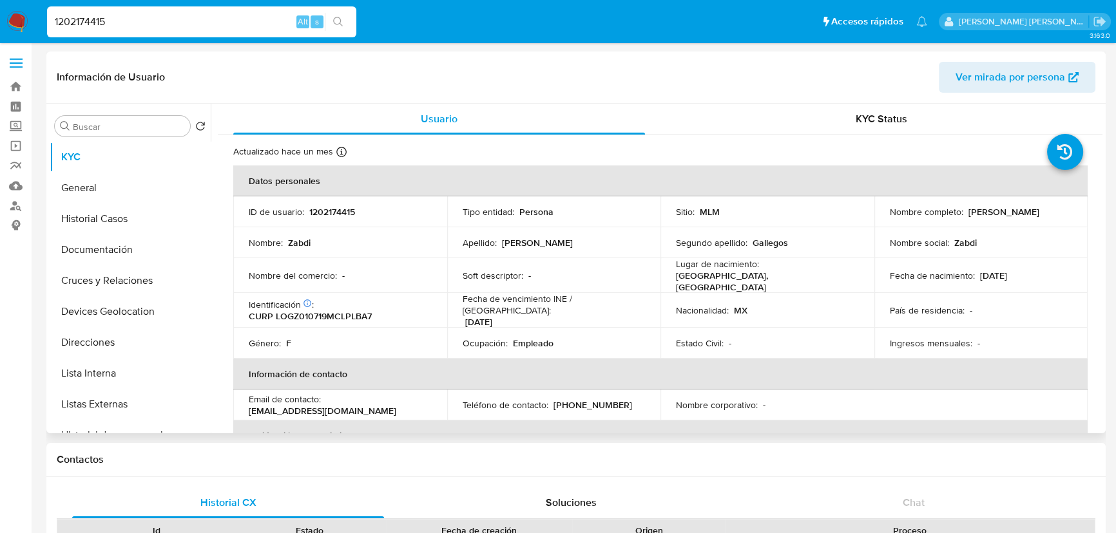
drag, startPoint x: 123, startPoint y: 17, endPoint x: 0, endPoint y: -44, distance: 137.4
paste input "480672056"
type input "480672056"
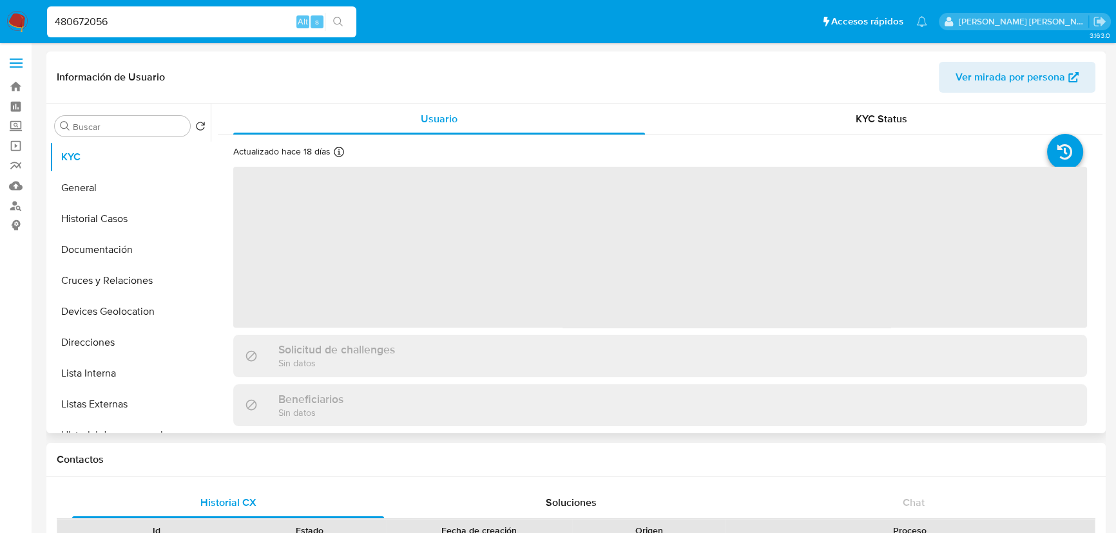
select select "10"
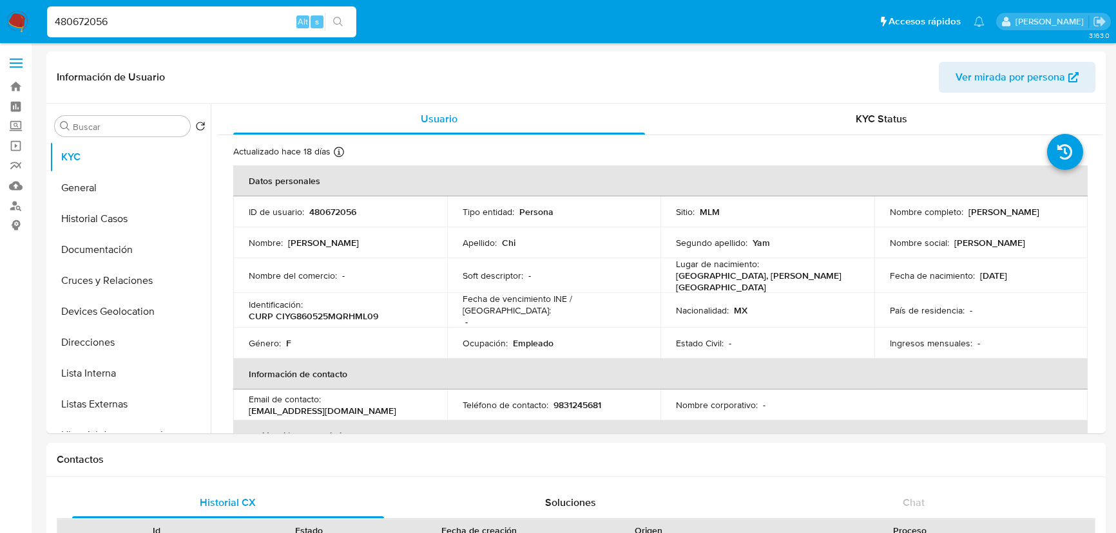
select select "10"
drag, startPoint x: 102, startPoint y: 251, endPoint x: 104, endPoint y: 223, distance: 28.4
click at [102, 249] on button "Documentación" at bounding box center [130, 250] width 161 height 31
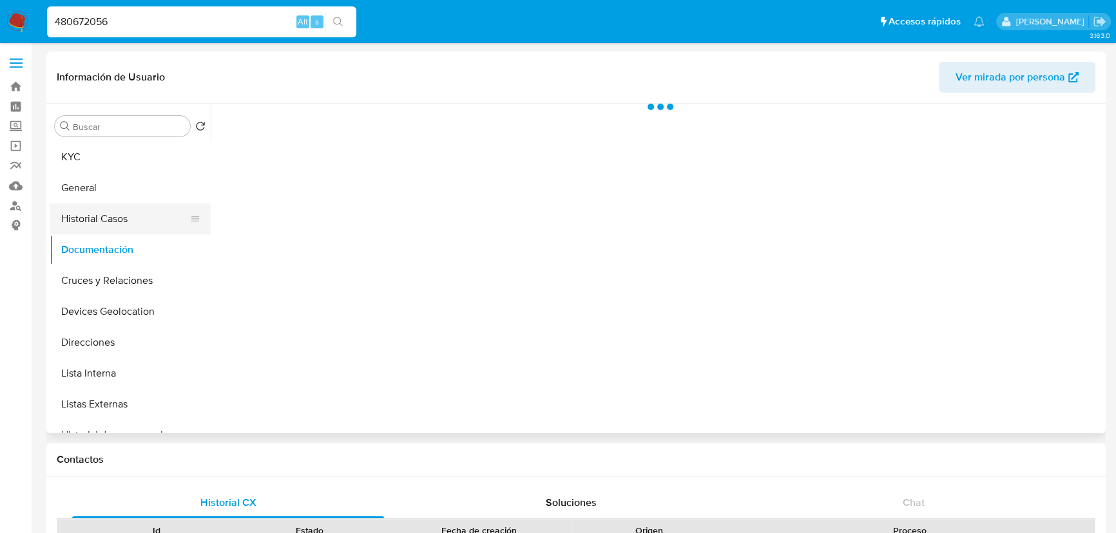
click at [104, 223] on button "Historial Casos" at bounding box center [125, 219] width 151 height 31
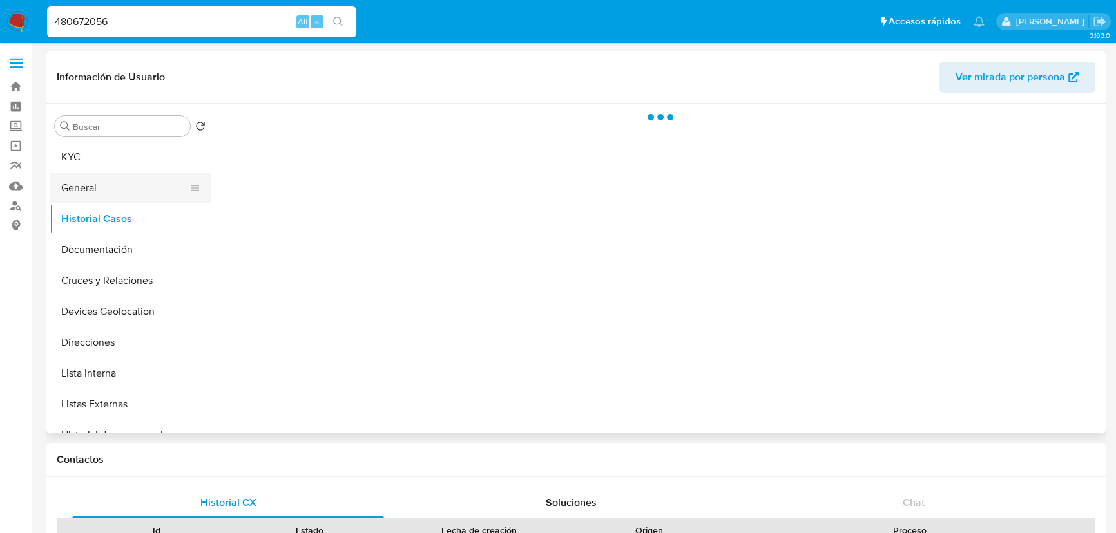
click at [108, 184] on button "General" at bounding box center [125, 188] width 151 height 31
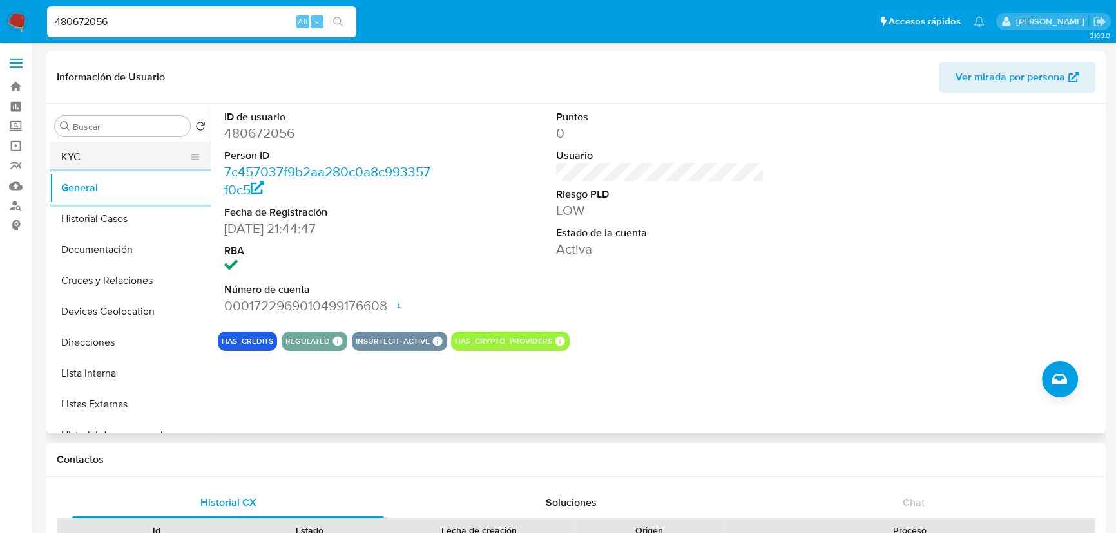
click at [77, 151] on button "KYC" at bounding box center [125, 157] width 151 height 31
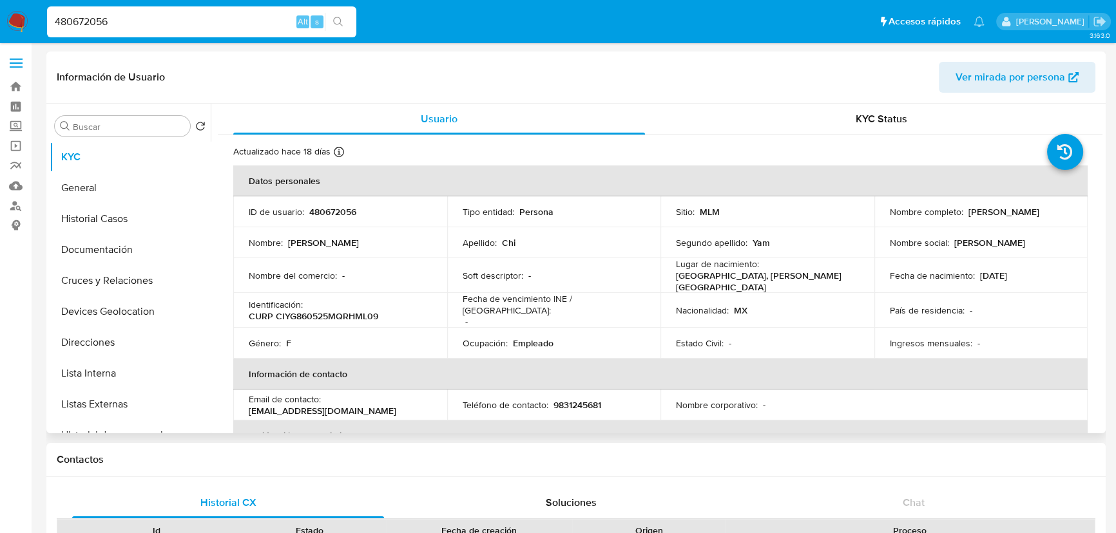
drag, startPoint x: 65, startPoint y: 15, endPoint x: 81, endPoint y: 14, distance: 16.2
click at [65, 15] on input "480672056" at bounding box center [201, 22] width 309 height 17
drag, startPoint x: 126, startPoint y: 25, endPoint x: 0, endPoint y: 0, distance: 128.1
paste input "awGvmngKT6zkoHD1BrsdeIKa"
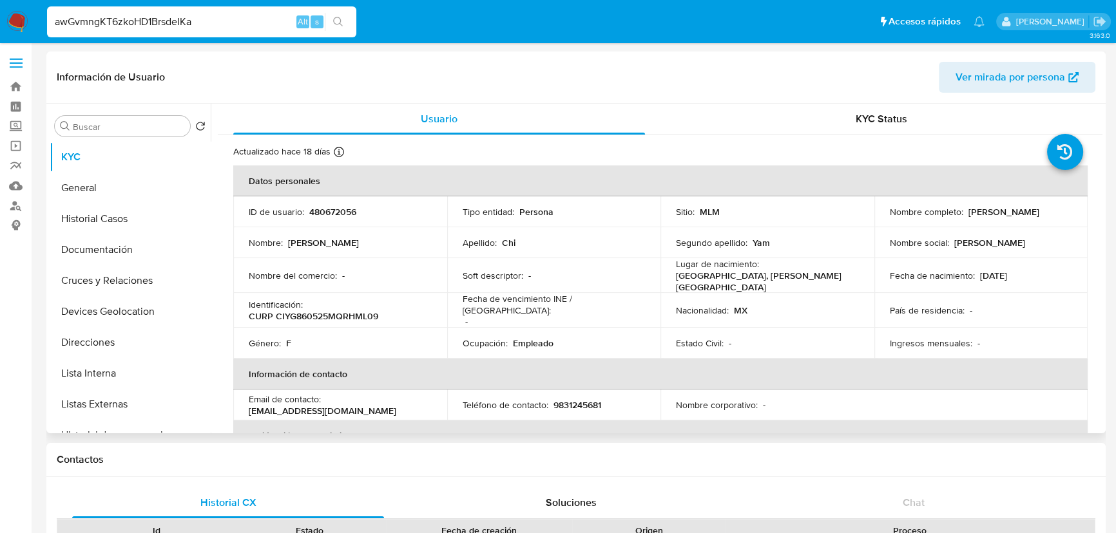
type input "awGvmngKT6zkoHD1BrsdeIKa"
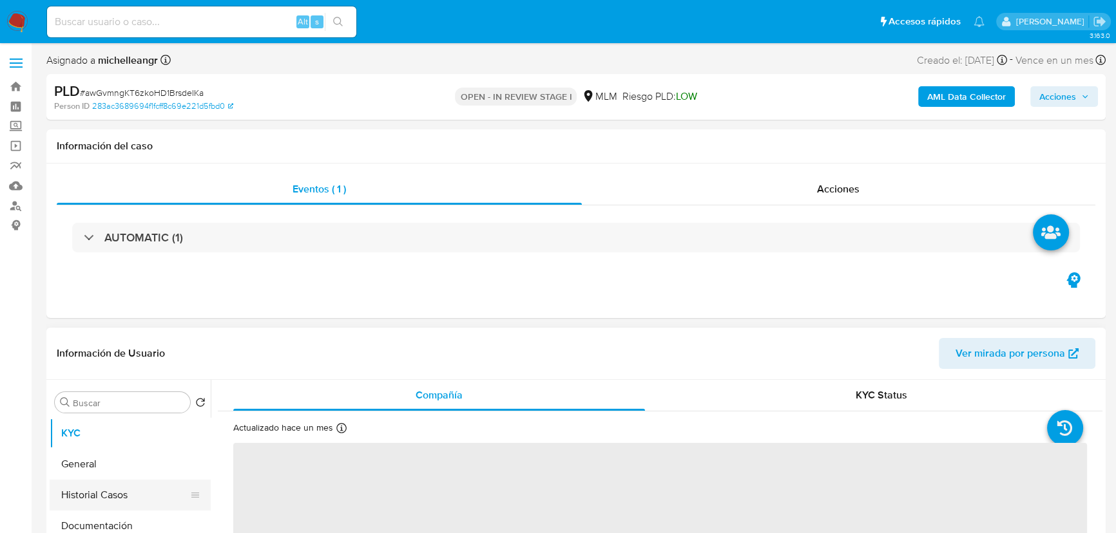
scroll to position [175, 0]
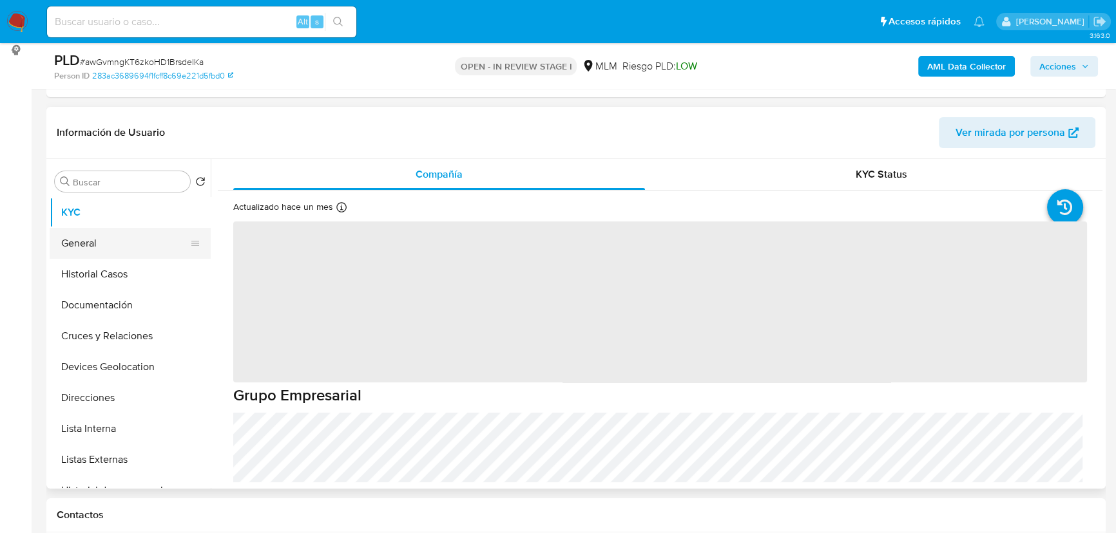
select select "10"
click at [99, 238] on button "General" at bounding box center [125, 243] width 151 height 31
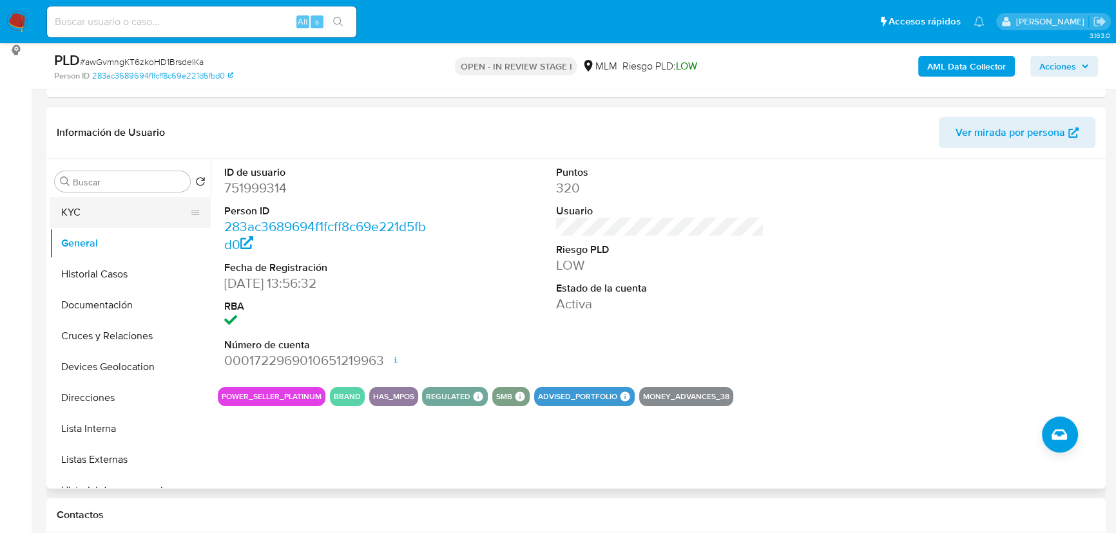
click at [92, 211] on button "KYC" at bounding box center [125, 212] width 151 height 31
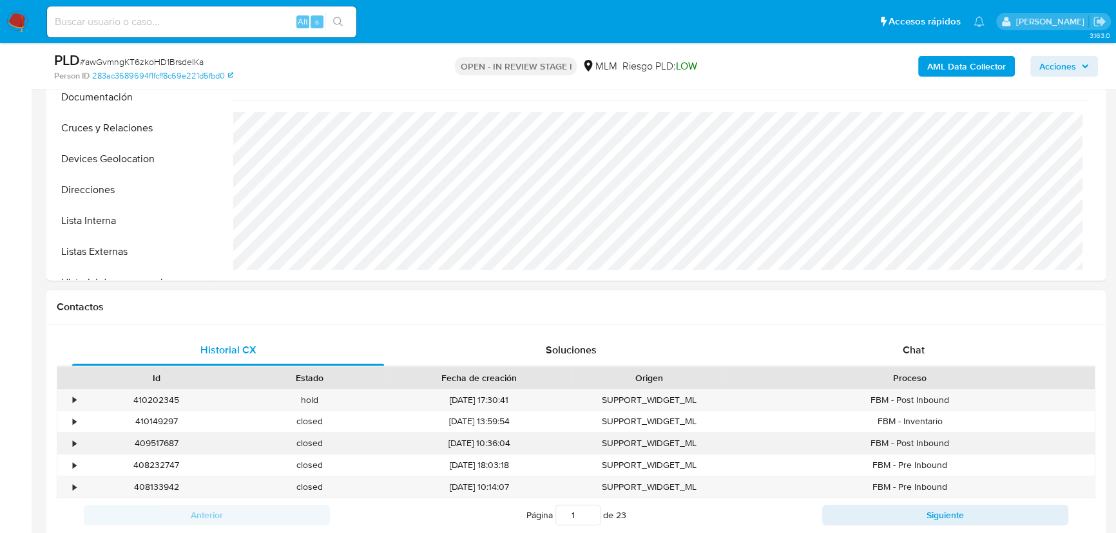
scroll to position [586, 0]
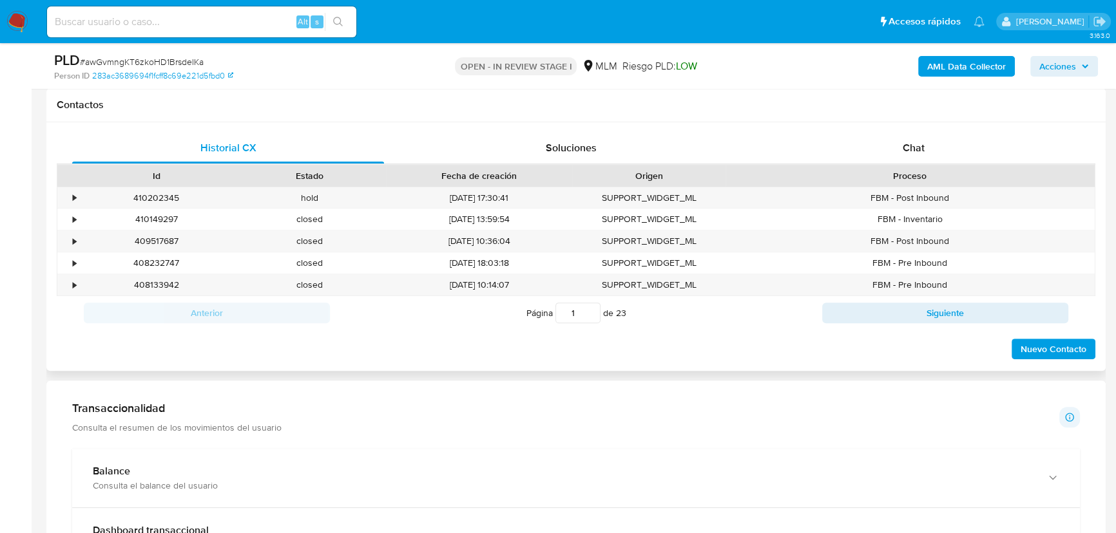
click at [158, 464] on div "Balance Consulta el balance del usuario" at bounding box center [576, 478] width 1008 height 59
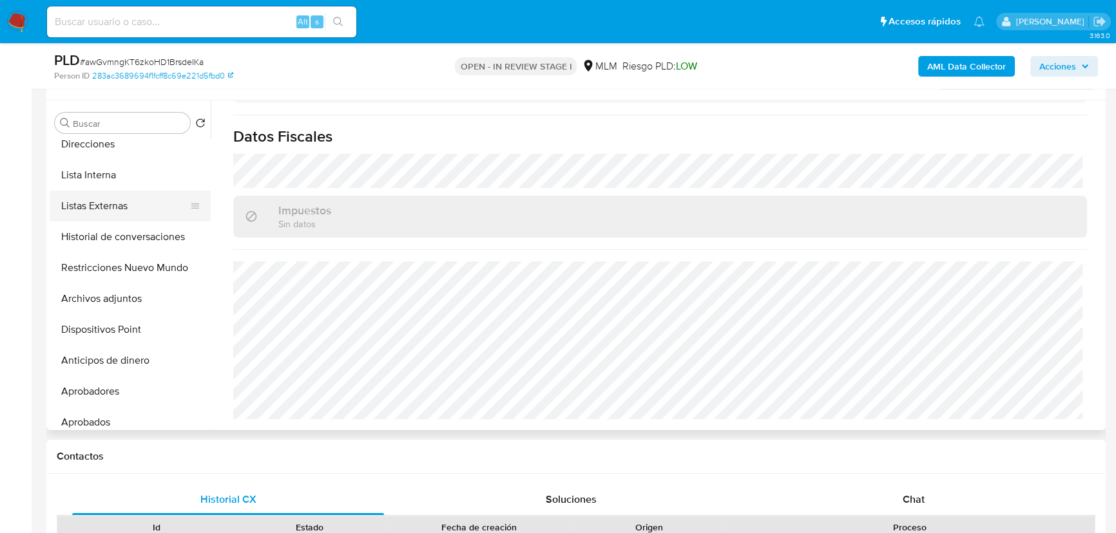
scroll to position [117, 0]
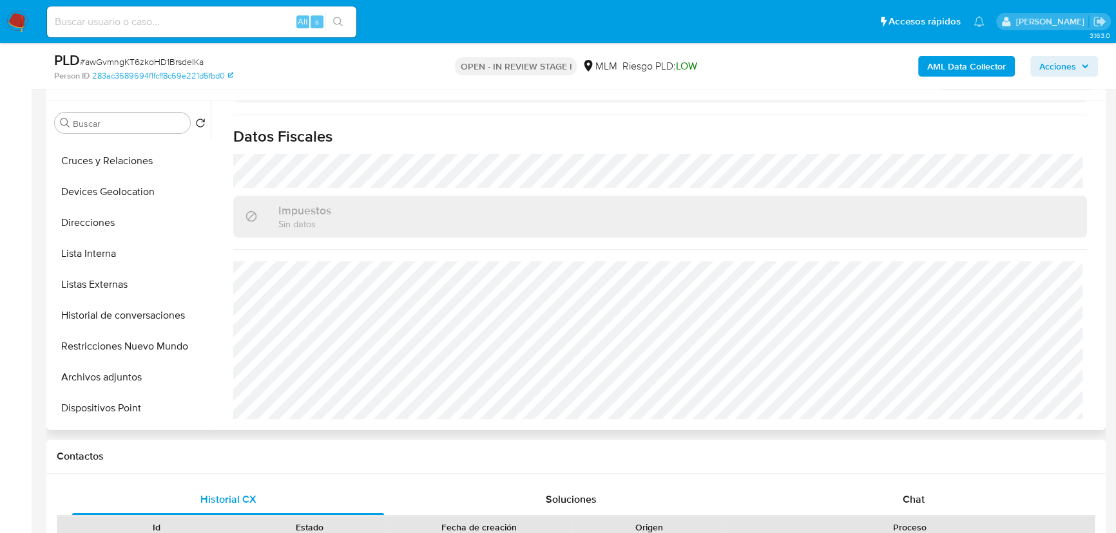
click at [122, 387] on button "Archivos adjuntos" at bounding box center [130, 377] width 161 height 31
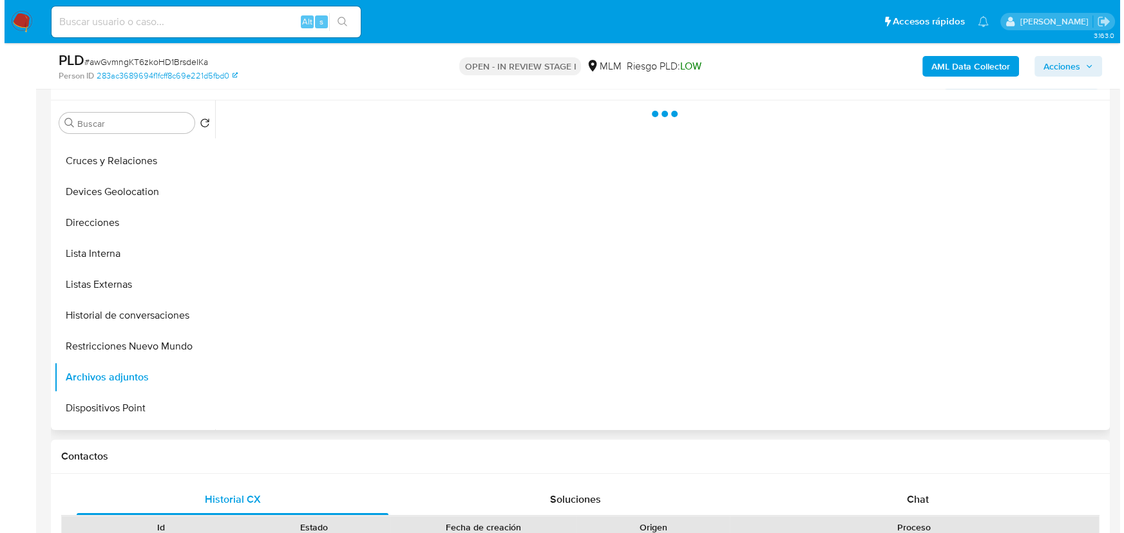
scroll to position [0, 0]
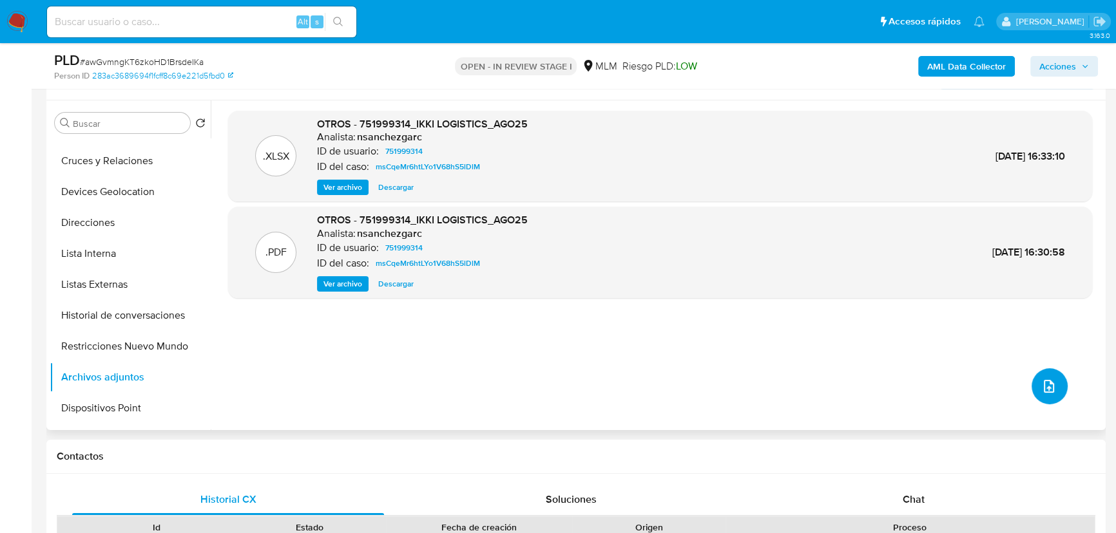
click at [1041, 387] on icon "upload-file" at bounding box center [1048, 386] width 15 height 15
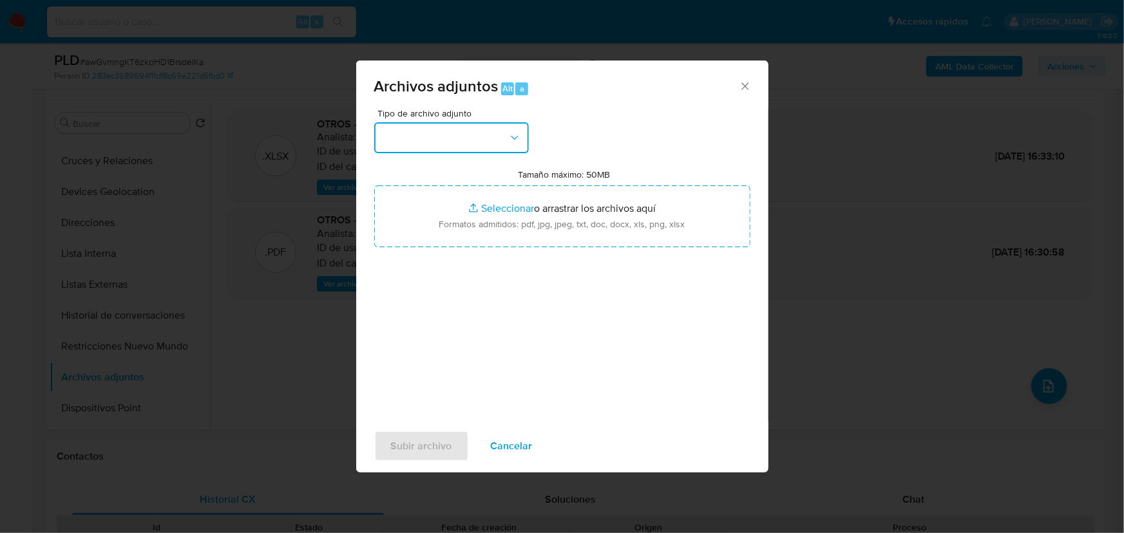
click at [431, 128] on button "button" at bounding box center [451, 137] width 155 height 31
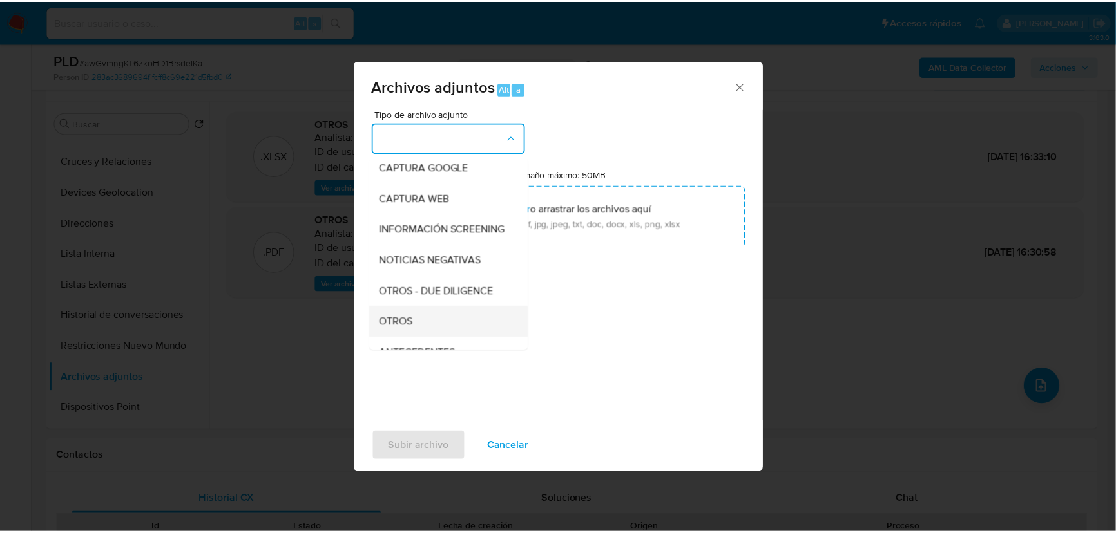
scroll to position [95, 0]
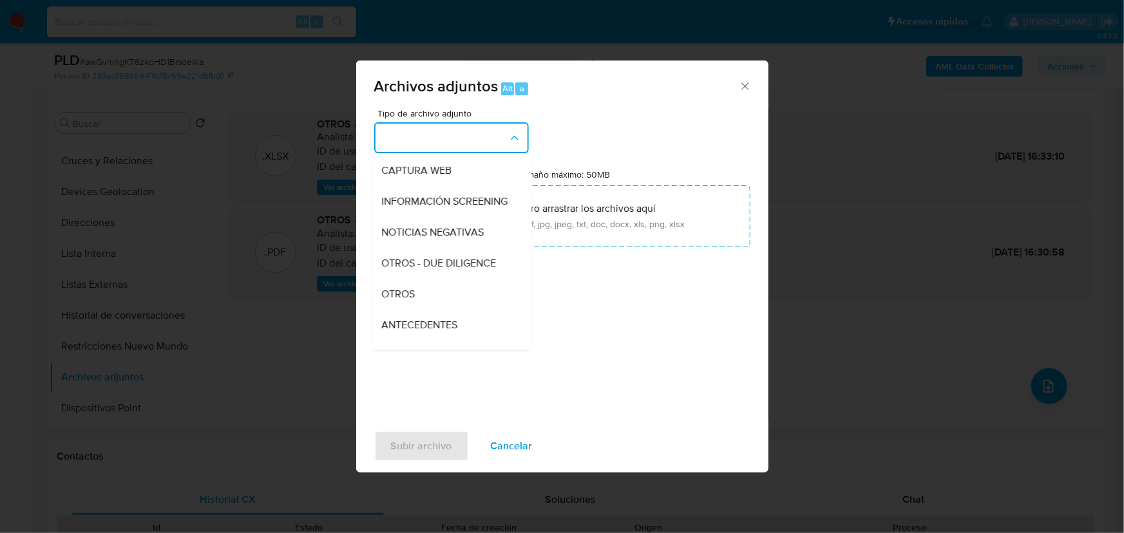
drag, startPoint x: 436, startPoint y: 298, endPoint x: 461, endPoint y: 266, distance: 40.9
click at [437, 298] on div "OTROS" at bounding box center [447, 294] width 131 height 31
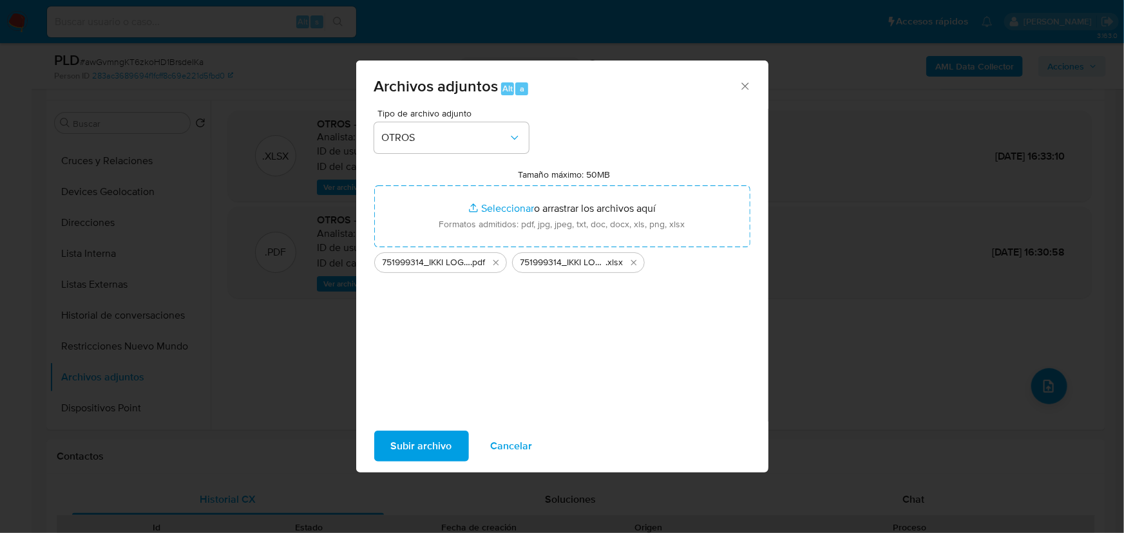
click at [401, 454] on span "Subir archivo" at bounding box center [421, 446] width 61 height 28
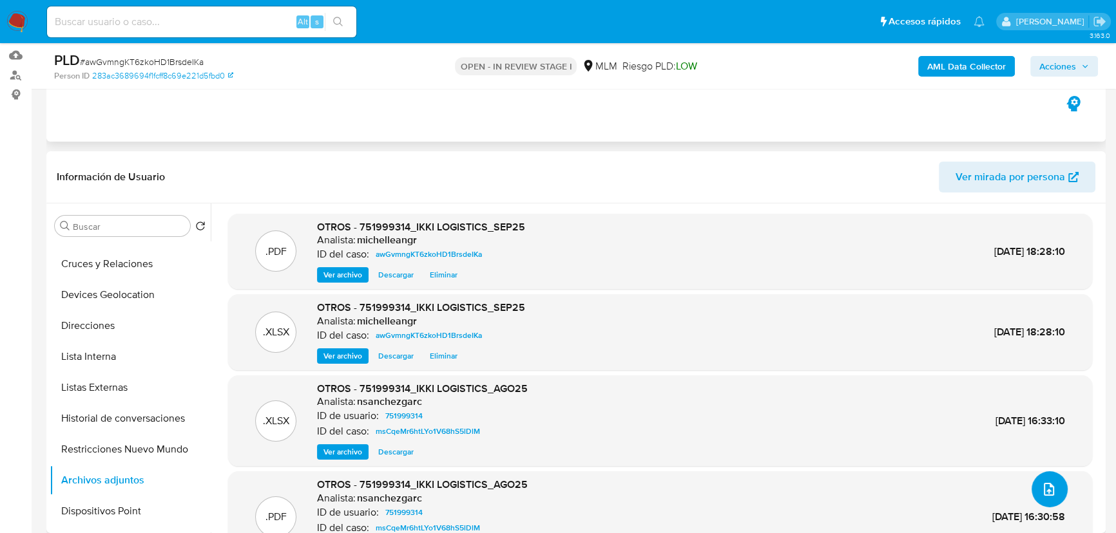
scroll to position [0, 0]
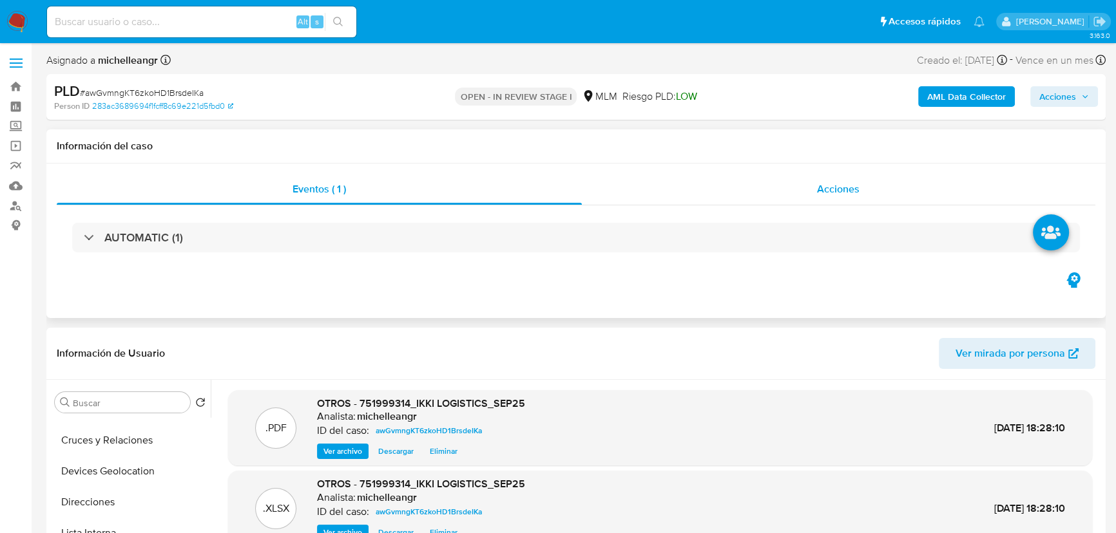
click at [856, 199] on div "Acciones" at bounding box center [839, 189] width 514 height 31
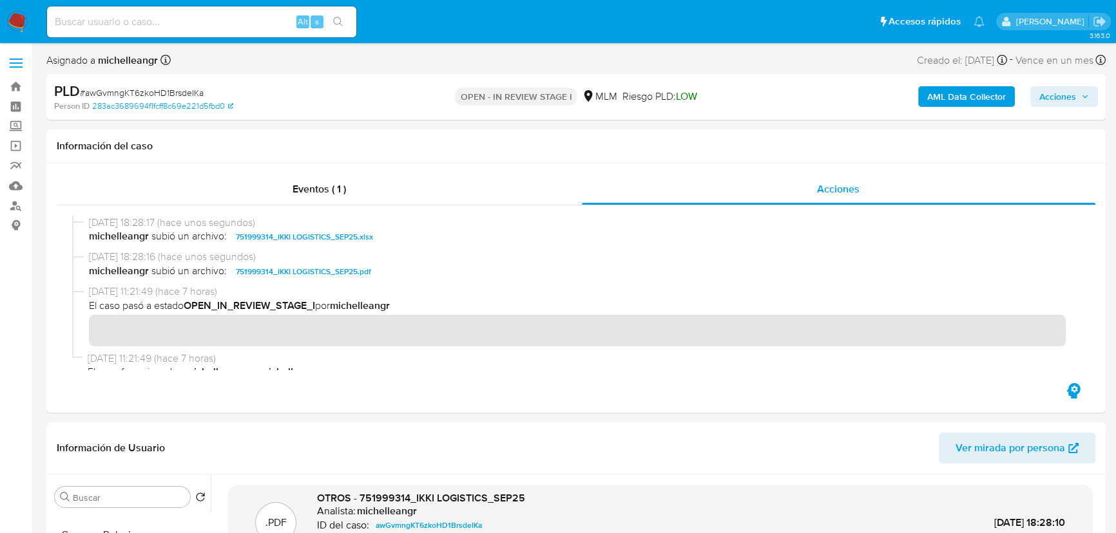
click at [1047, 91] on span "Acciones" at bounding box center [1057, 96] width 37 height 21
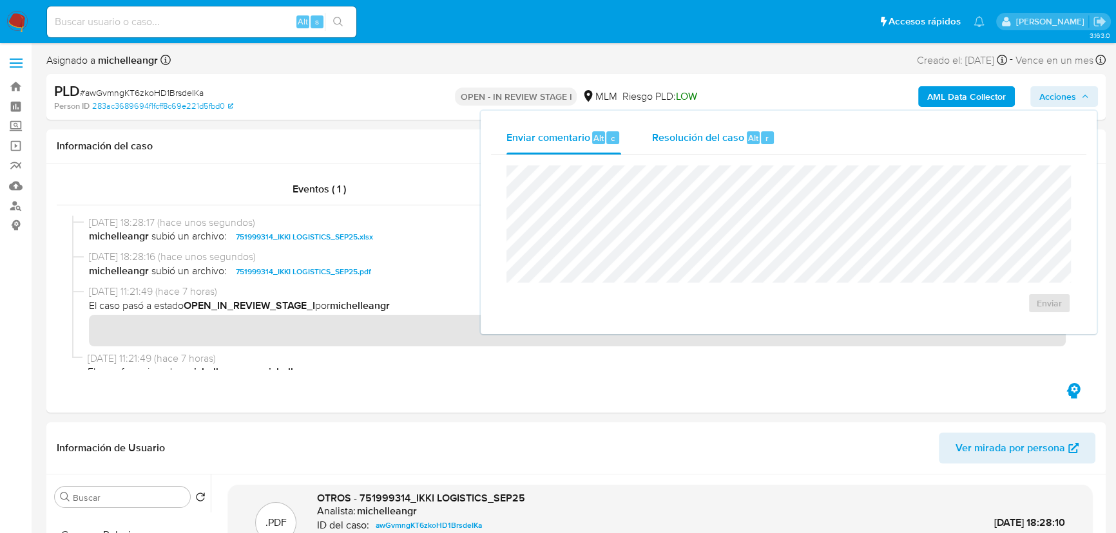
click at [664, 138] on span "Resolución del caso" at bounding box center [698, 137] width 92 height 15
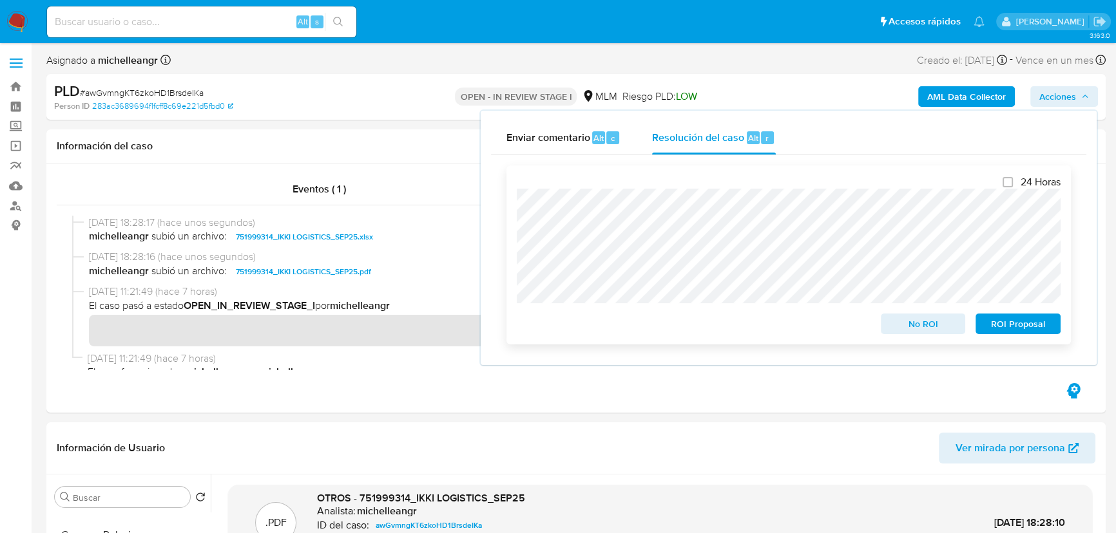
click at [912, 327] on span "No ROI" at bounding box center [923, 324] width 67 height 18
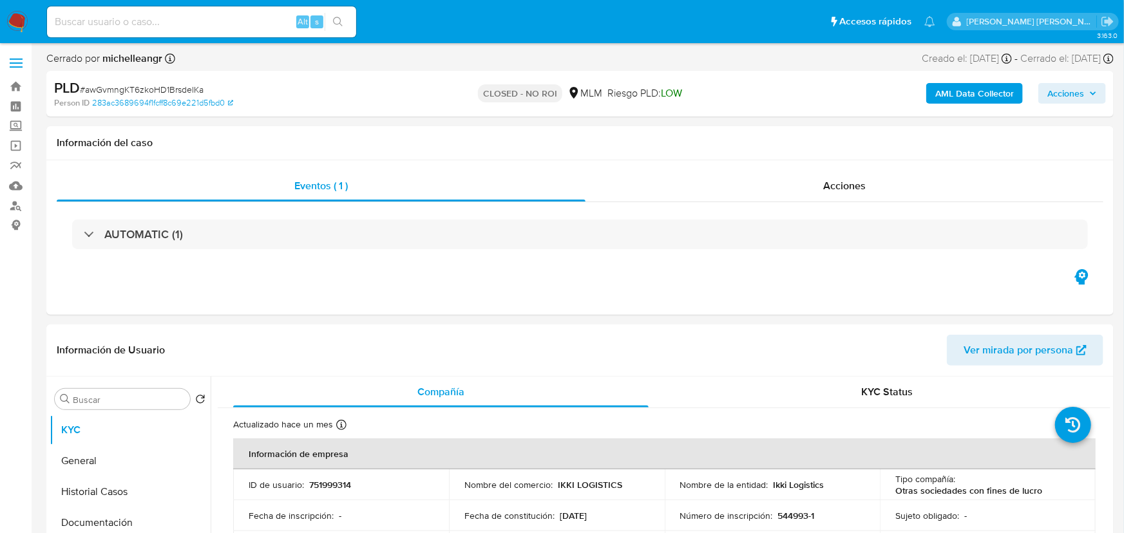
select select "10"
click at [160, 24] on input at bounding box center [201, 22] width 309 height 17
paste input "bTOv5GPTrXodNP9JV7i9czbb"
type input "bTOv5GPTrXodNP9JV7i9czbb"
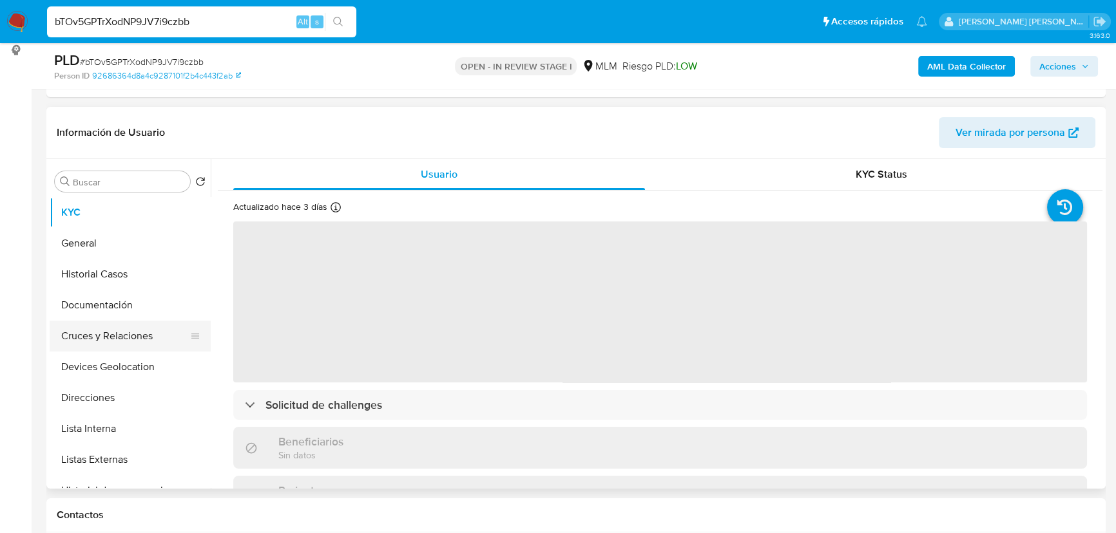
scroll to position [234, 0]
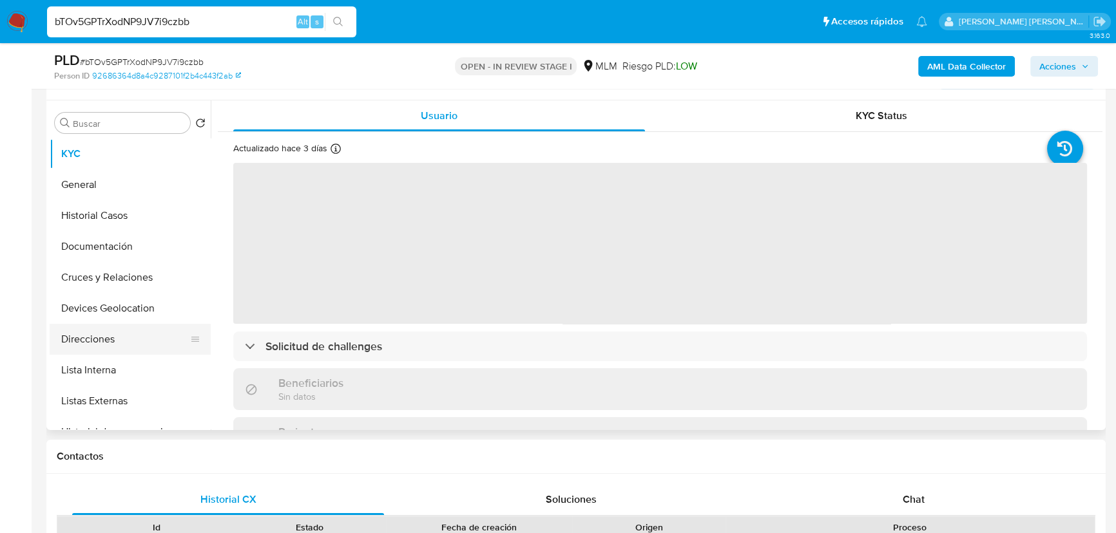
select select "10"
click at [94, 232] on button "Documentación" at bounding box center [130, 246] width 161 height 31
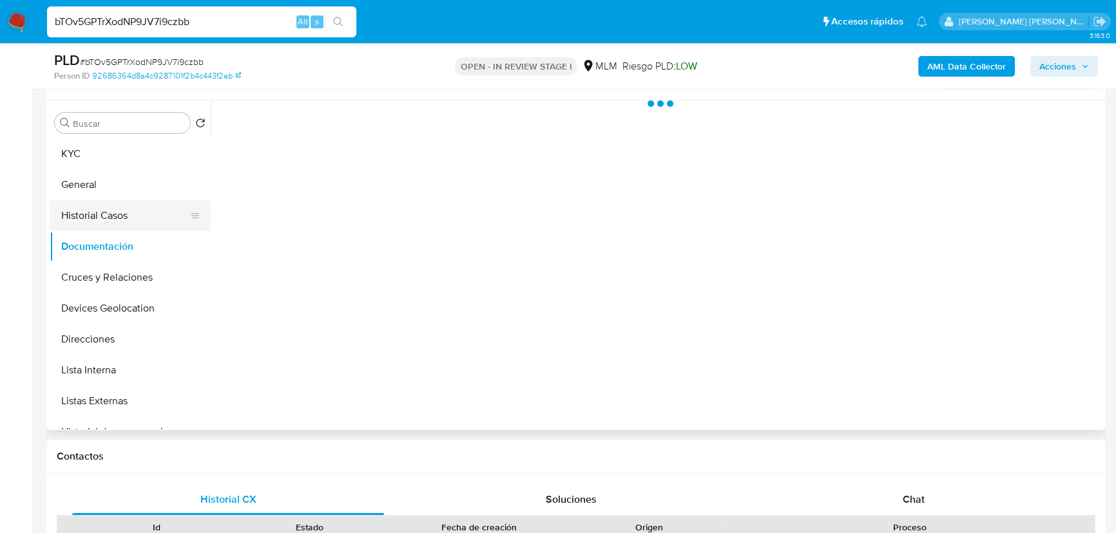
click at [101, 213] on button "Historial Casos" at bounding box center [125, 215] width 151 height 31
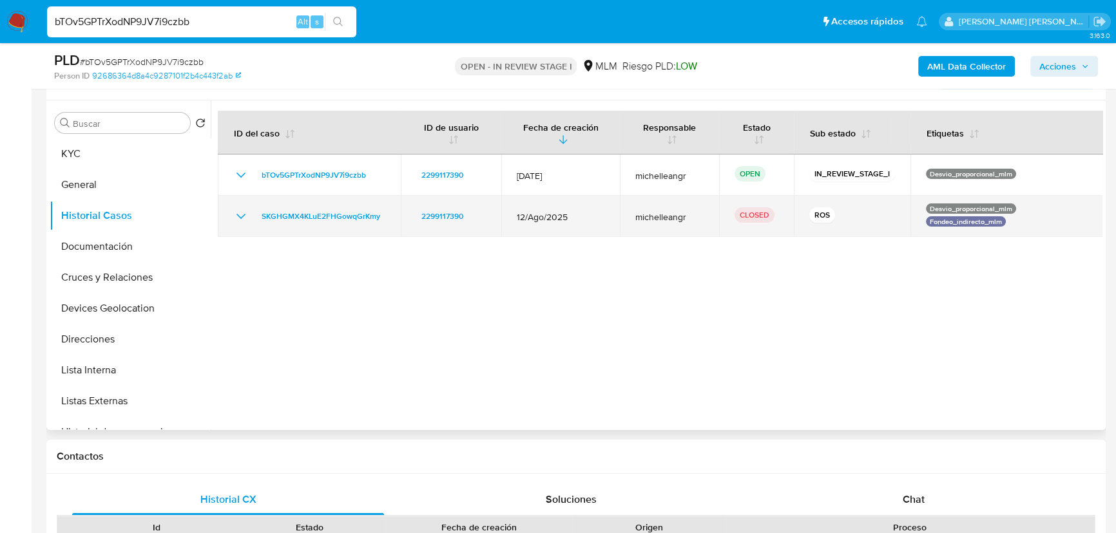
click at [238, 213] on icon "Mostrar/Ocultar" at bounding box center [240, 216] width 15 height 15
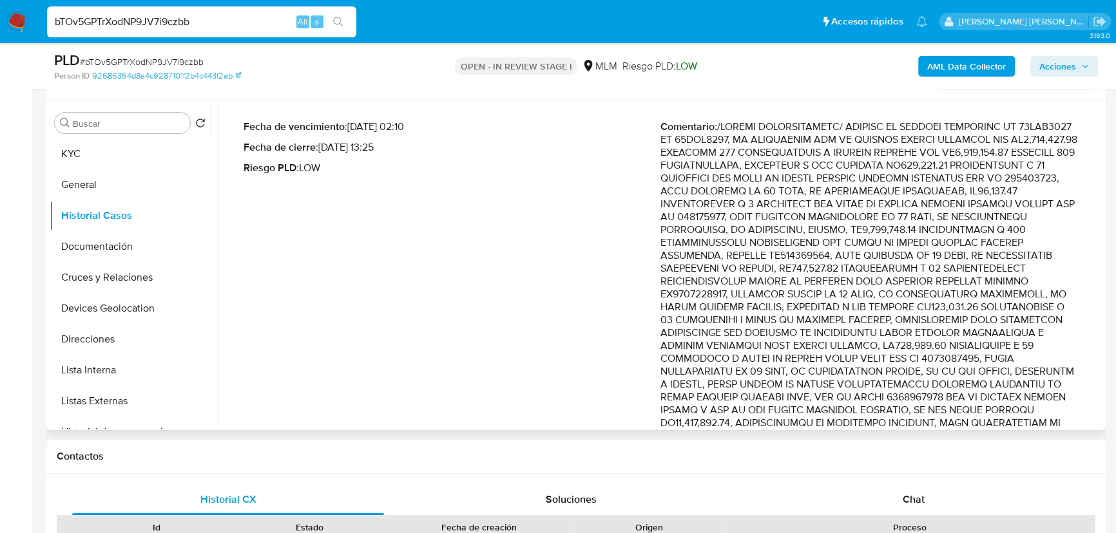
scroll to position [117, 0]
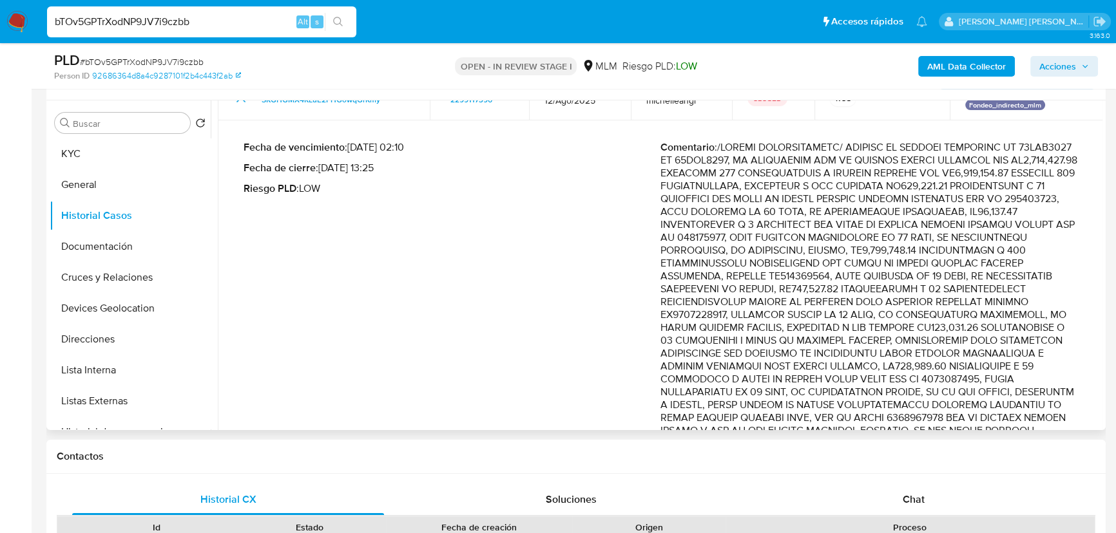
drag, startPoint x: 908, startPoint y: 148, endPoint x: 1051, endPoint y: 179, distance: 146.5
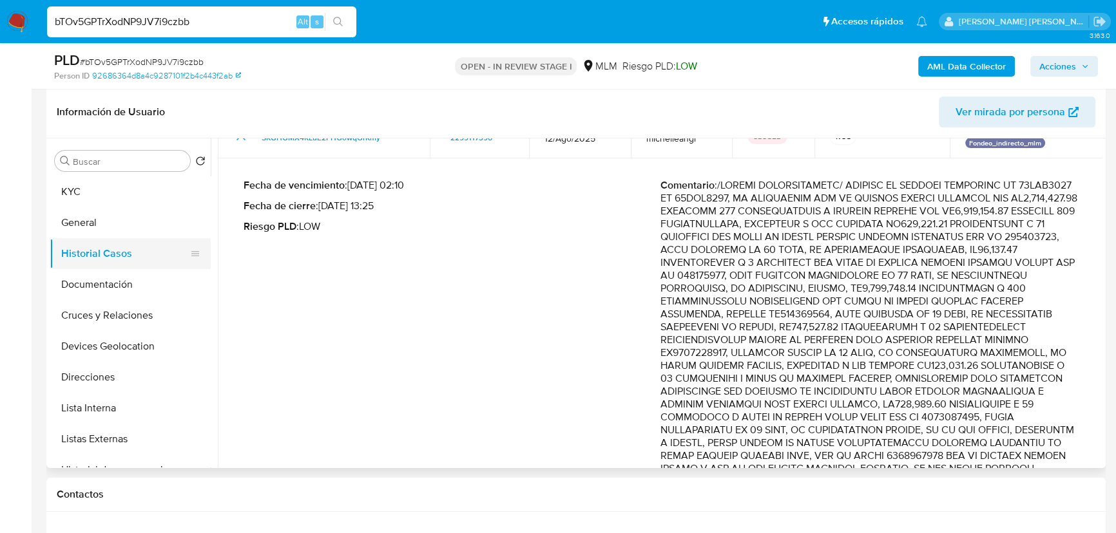
scroll to position [175, 0]
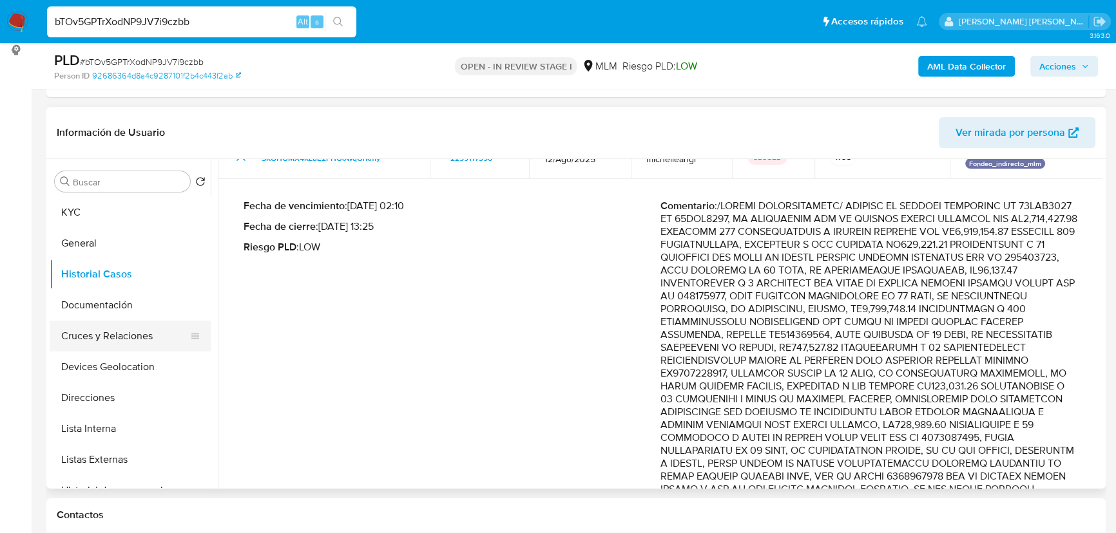
click at [120, 348] on button "Cruces y Relaciones" at bounding box center [125, 336] width 151 height 31
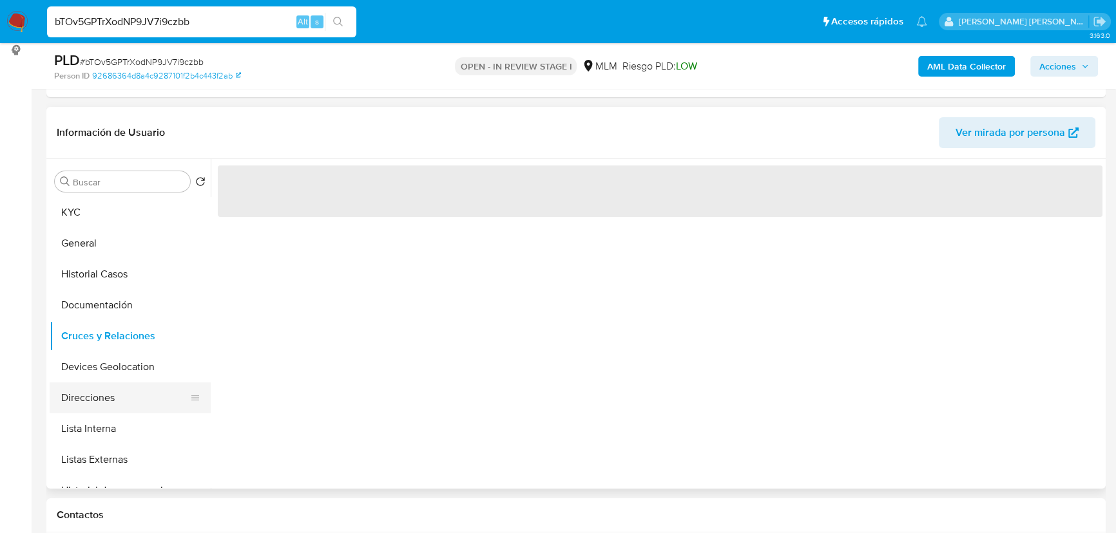
scroll to position [0, 0]
drag, startPoint x: 112, startPoint y: 390, endPoint x: 110, endPoint y: 417, distance: 27.2
click at [110, 392] on button "Direcciones" at bounding box center [130, 398] width 161 height 31
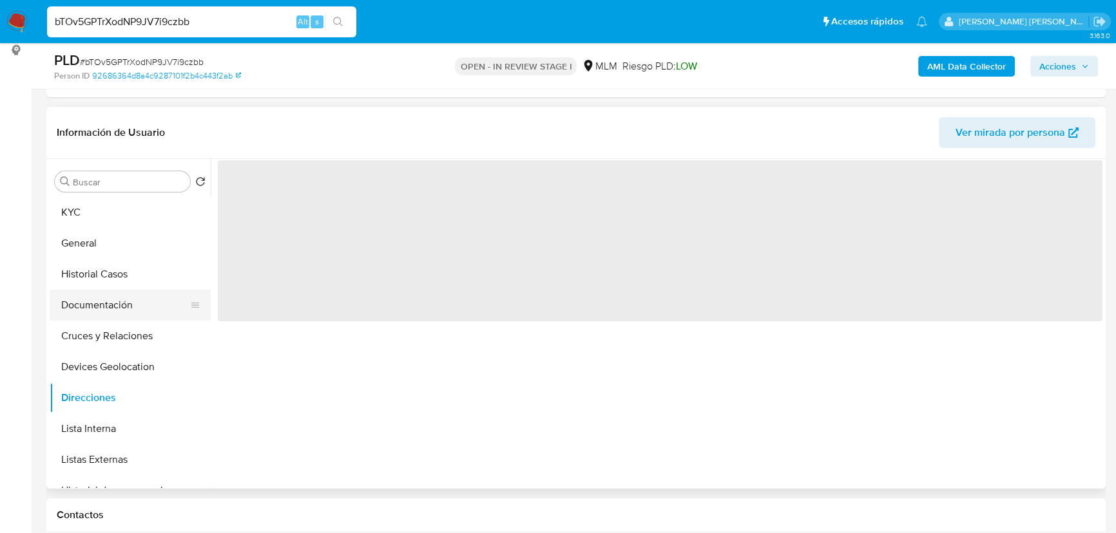
drag, startPoint x: 122, startPoint y: 314, endPoint x: 122, endPoint y: 304, distance: 10.3
click at [122, 312] on button "Documentación" at bounding box center [125, 305] width 151 height 31
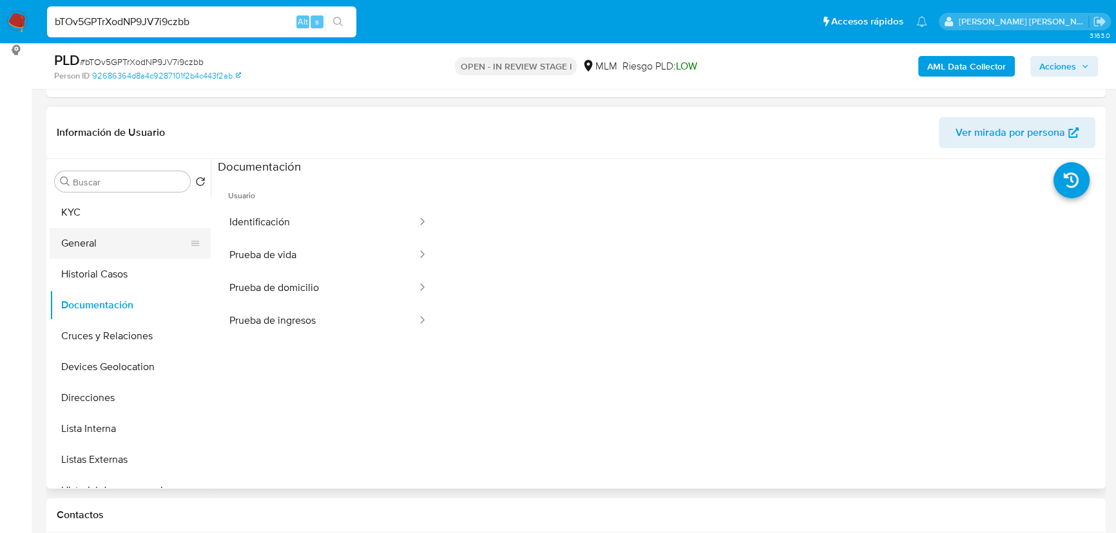
drag, startPoint x: 112, startPoint y: 263, endPoint x: 118, endPoint y: 244, distance: 19.6
click at [113, 256] on ul "KYC General Historial Casos Documentación Cruces y Relaciones Devices Geolocati…" at bounding box center [130, 342] width 161 height 291
click at [117, 243] on button "General" at bounding box center [125, 243] width 151 height 31
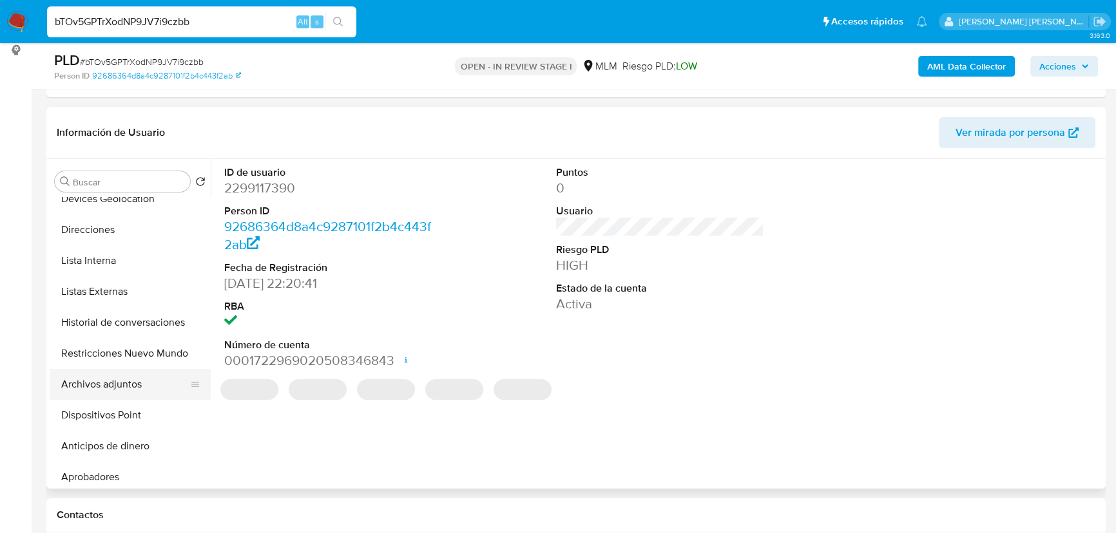
scroll to position [175, 0]
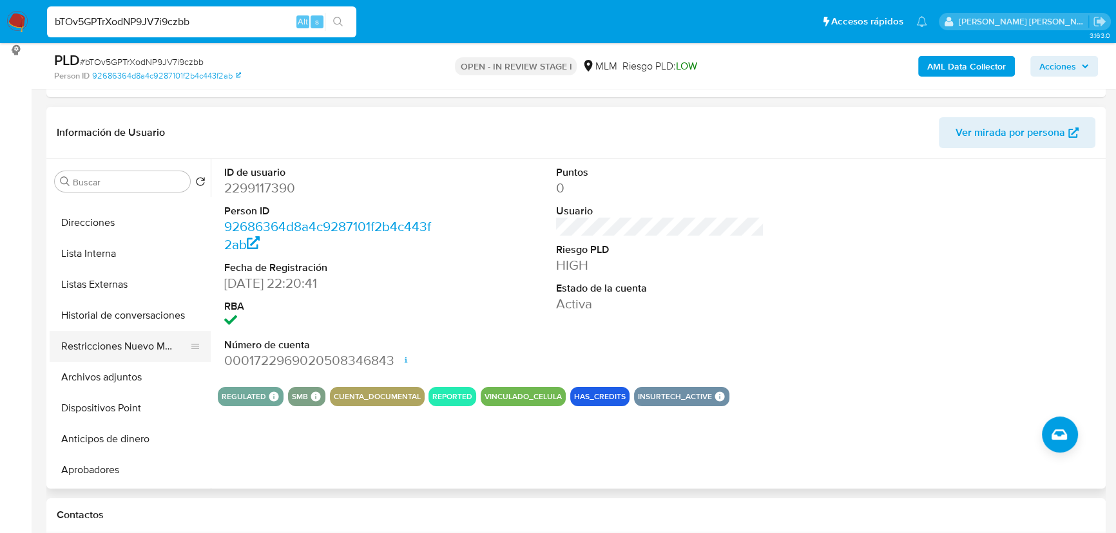
click at [178, 351] on button "Restricciones Nuevo Mundo" at bounding box center [125, 346] width 151 height 31
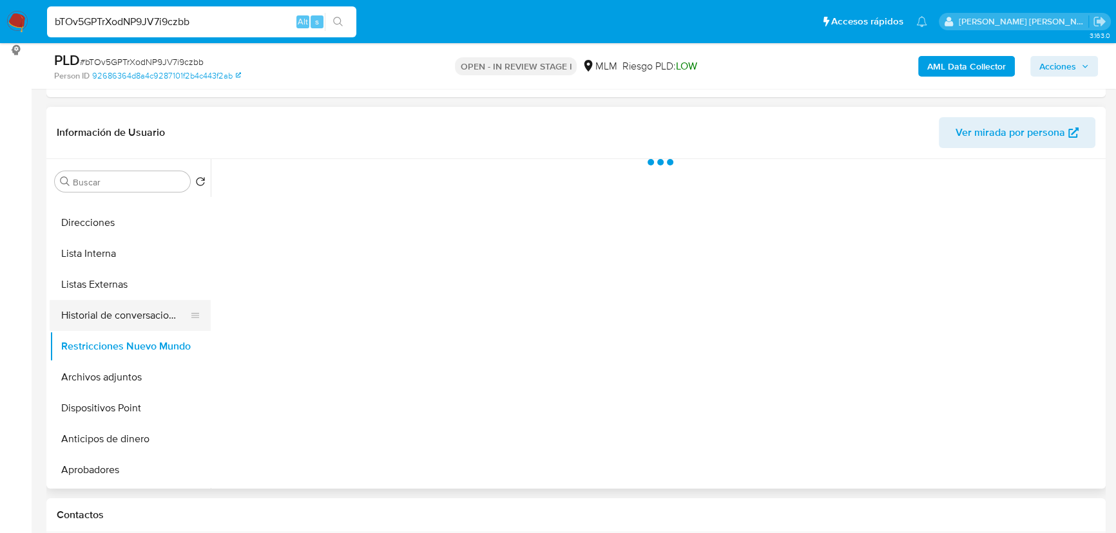
click at [136, 310] on button "Historial de conversaciones" at bounding box center [125, 315] width 151 height 31
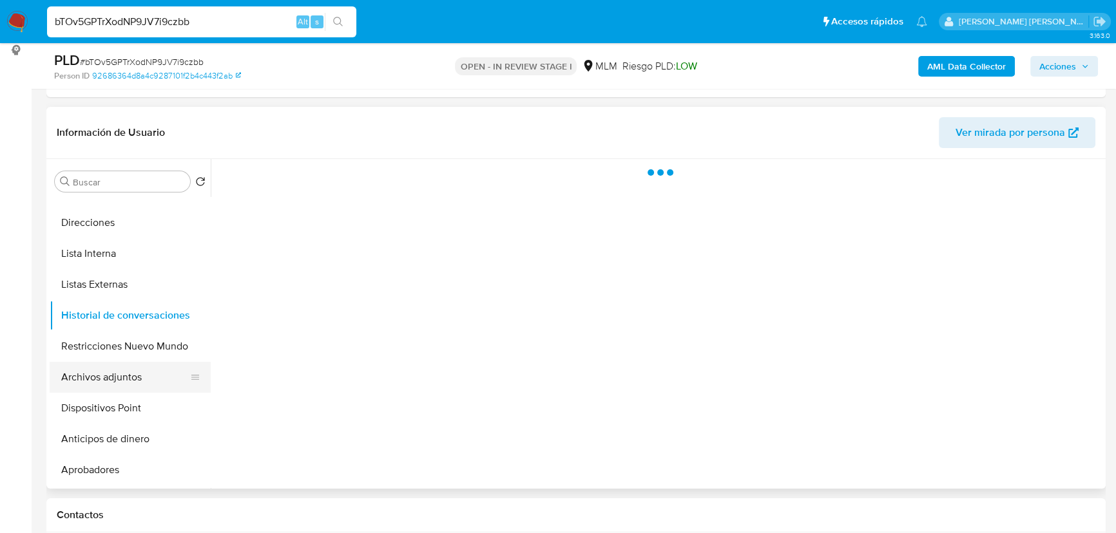
click at [142, 380] on button "Archivos adjuntos" at bounding box center [125, 377] width 151 height 31
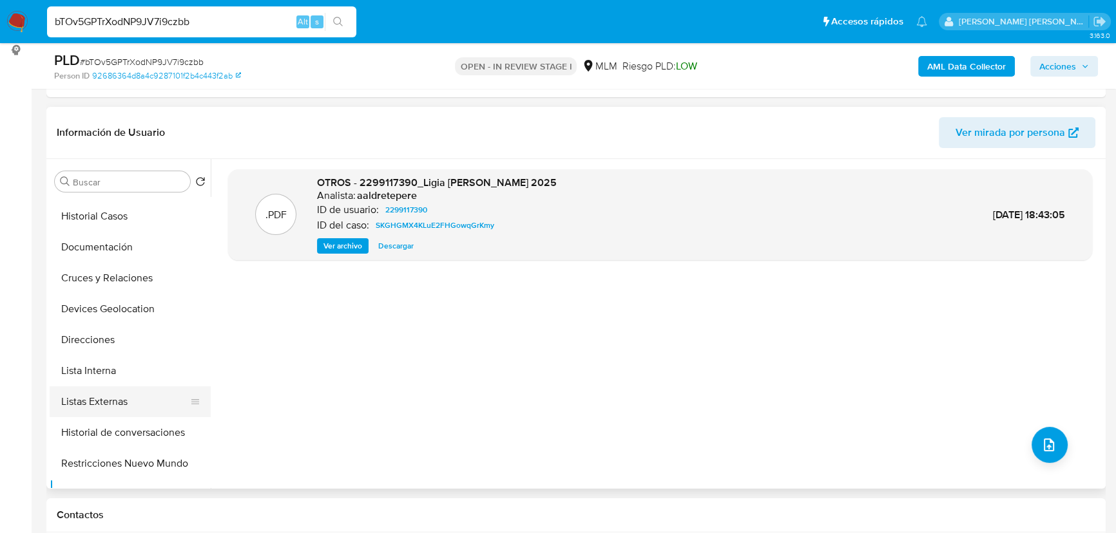
scroll to position [0, 0]
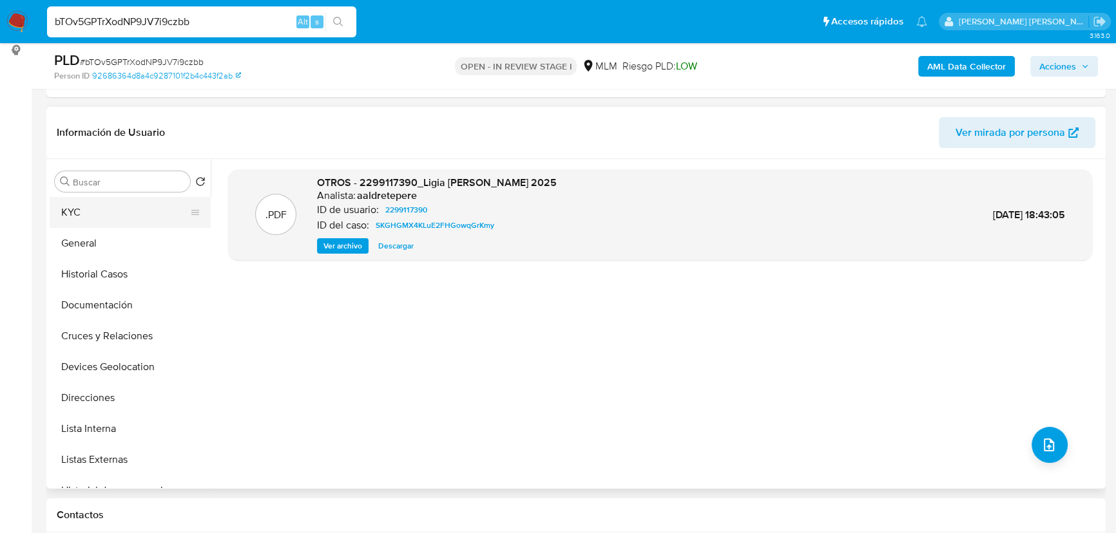
click at [108, 214] on button "KYC" at bounding box center [125, 212] width 151 height 31
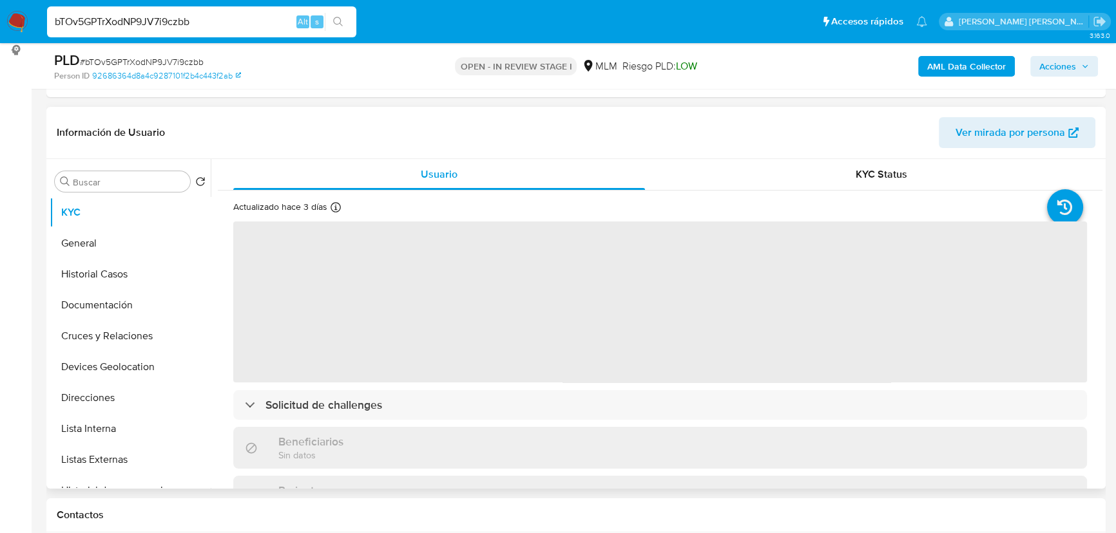
drag, startPoint x: 112, startPoint y: 282, endPoint x: 283, endPoint y: 289, distance: 171.5
click at [117, 278] on button "Historial Casos" at bounding box center [130, 274] width 161 height 31
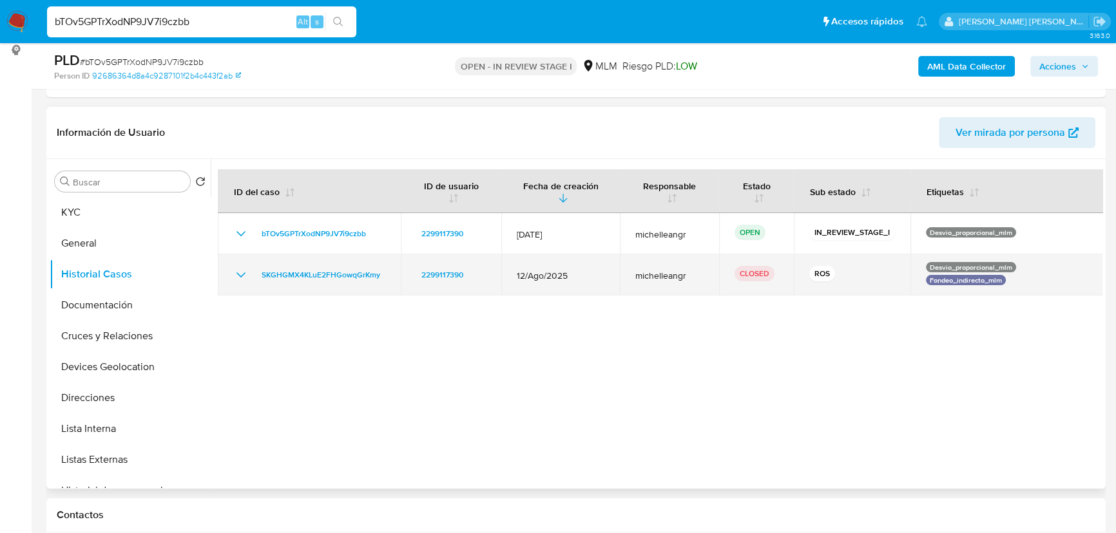
click at [238, 276] on icon "Mostrar/Ocultar" at bounding box center [240, 274] width 15 height 15
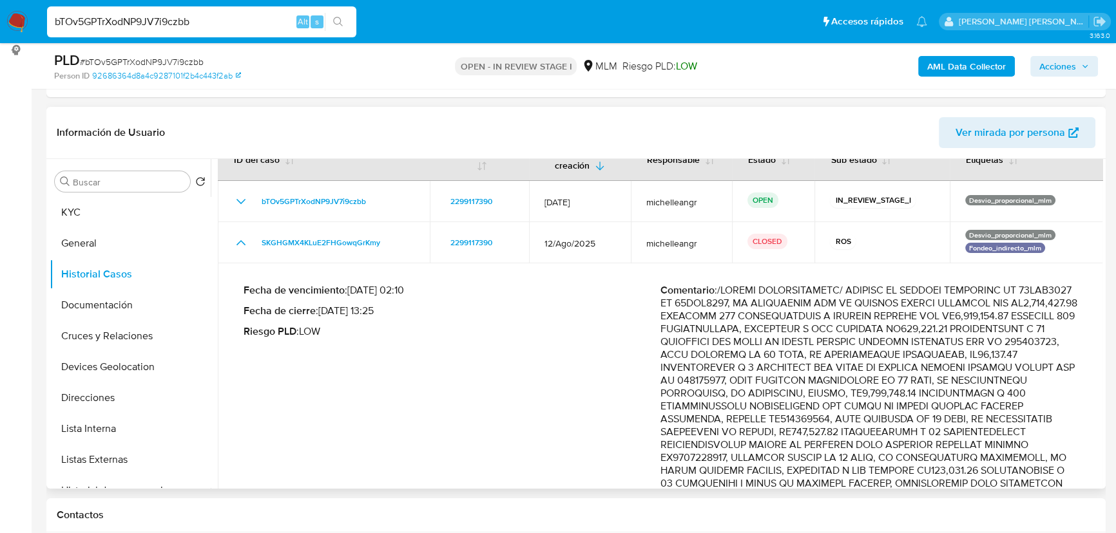
scroll to position [234, 0]
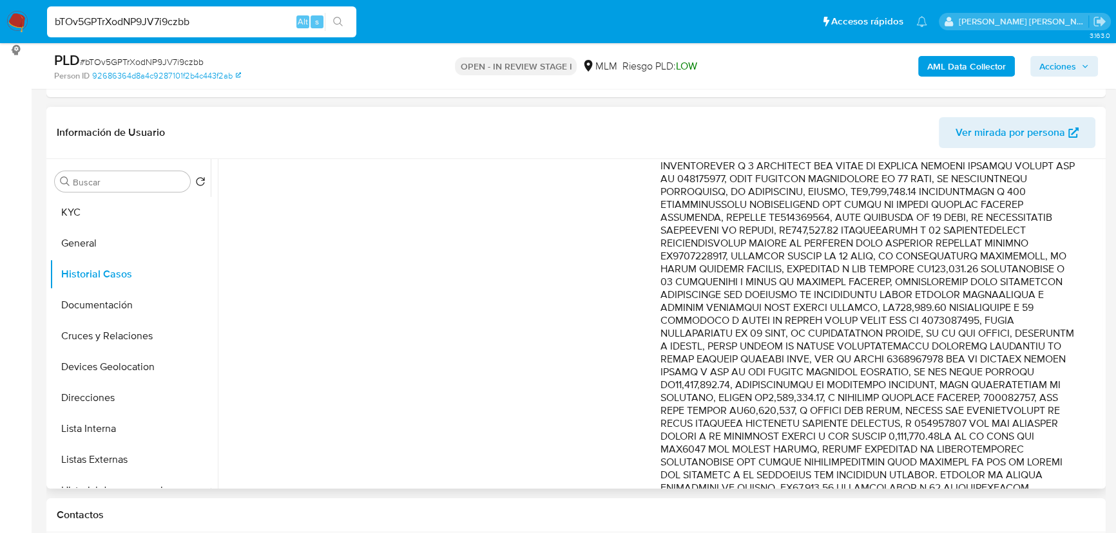
drag, startPoint x: 993, startPoint y: 283, endPoint x: 1055, endPoint y: 366, distance: 103.6
click at [1057, 371] on p "Comentario :" at bounding box center [868, 488] width 417 height 812
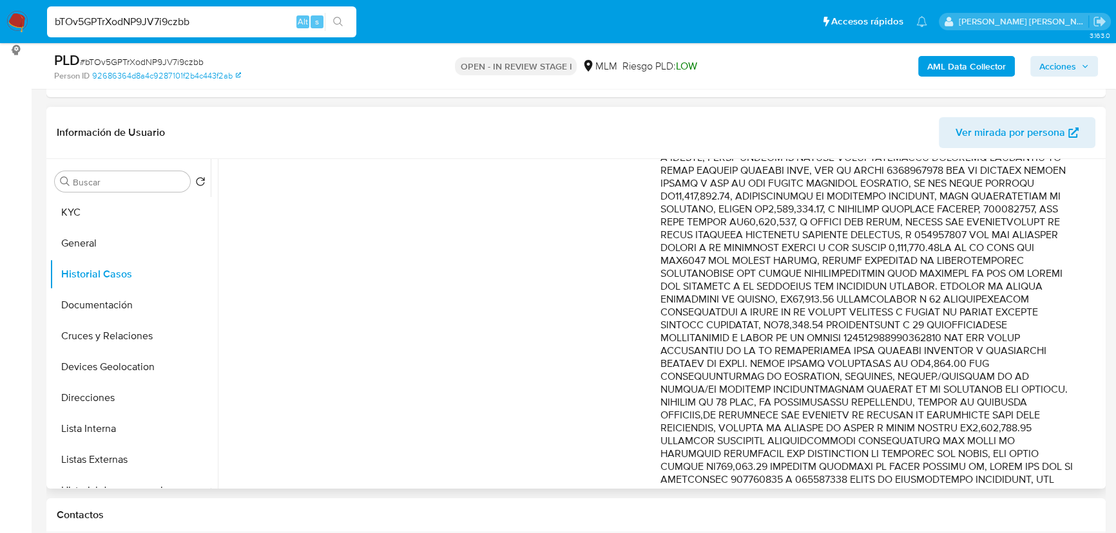
scroll to position [292, 0]
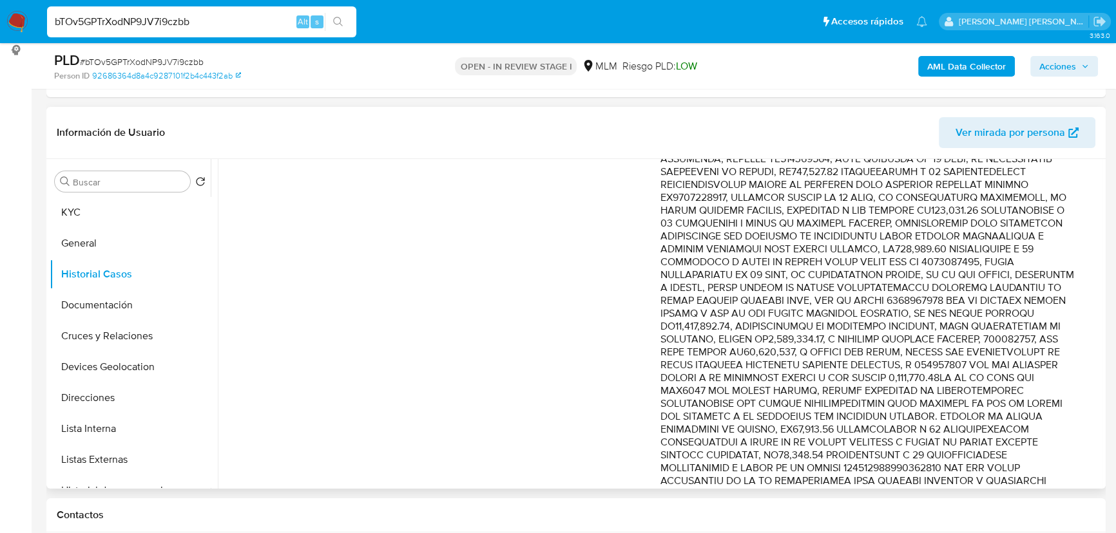
click at [1012, 225] on p "Comentario :" at bounding box center [868, 430] width 417 height 812
drag, startPoint x: 1001, startPoint y: 218, endPoint x: 1026, endPoint y: 283, distance: 68.9
click at [1026, 283] on p "Comentario :" at bounding box center [868, 430] width 417 height 812
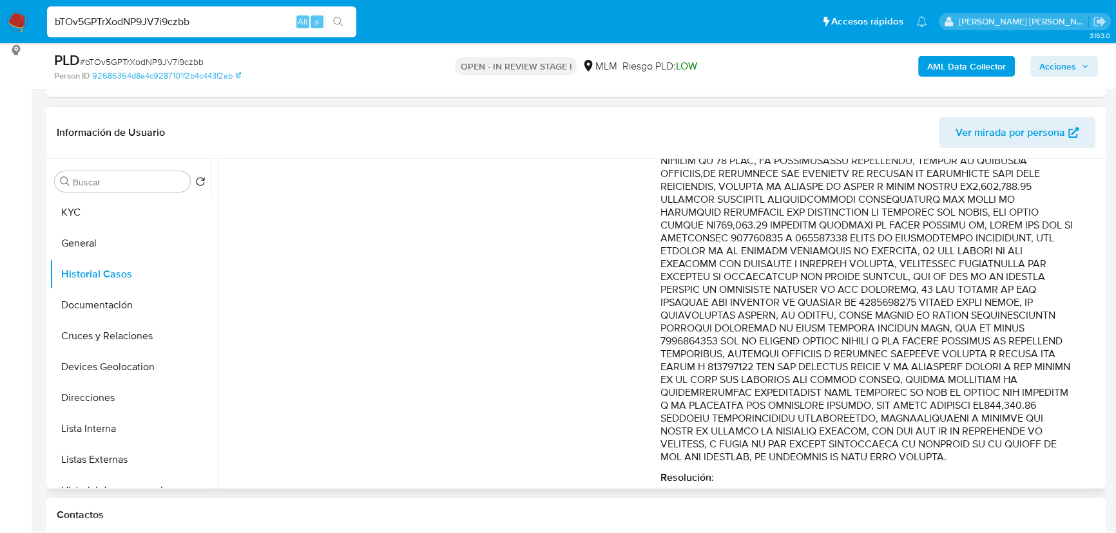
scroll to position [700, 0]
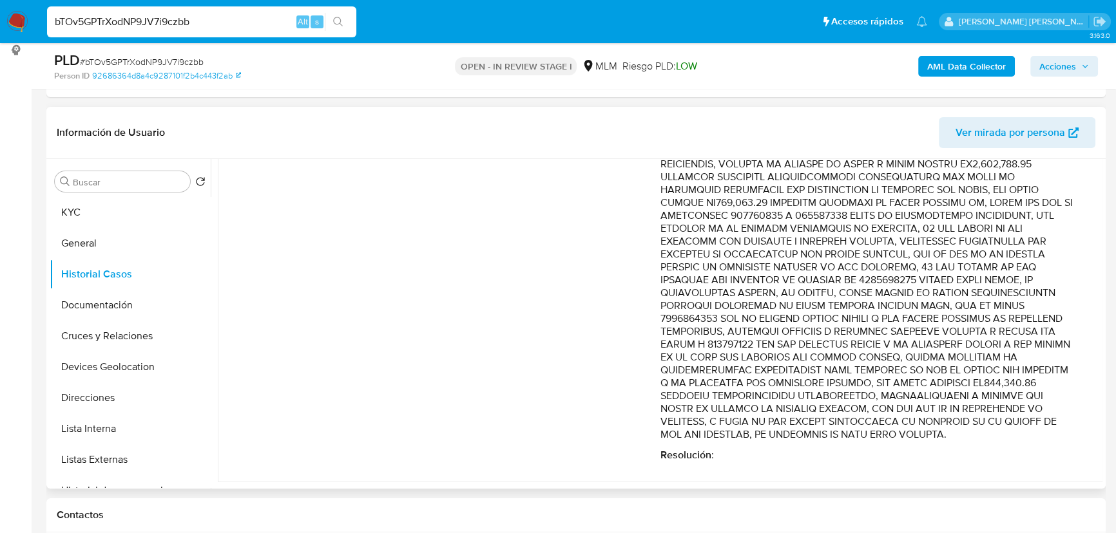
drag, startPoint x: 863, startPoint y: 280, endPoint x: 1014, endPoint y: 273, distance: 151.5
click at [1014, 273] on p "Comentario :" at bounding box center [868, 36] width 417 height 812
click at [750, 297] on p "Comentario :" at bounding box center [868, 36] width 417 height 812
drag, startPoint x: 781, startPoint y: 282, endPoint x: 1064, endPoint y: 302, distance: 283.6
click at [1064, 302] on p "Comentario :" at bounding box center [868, 36] width 417 height 812
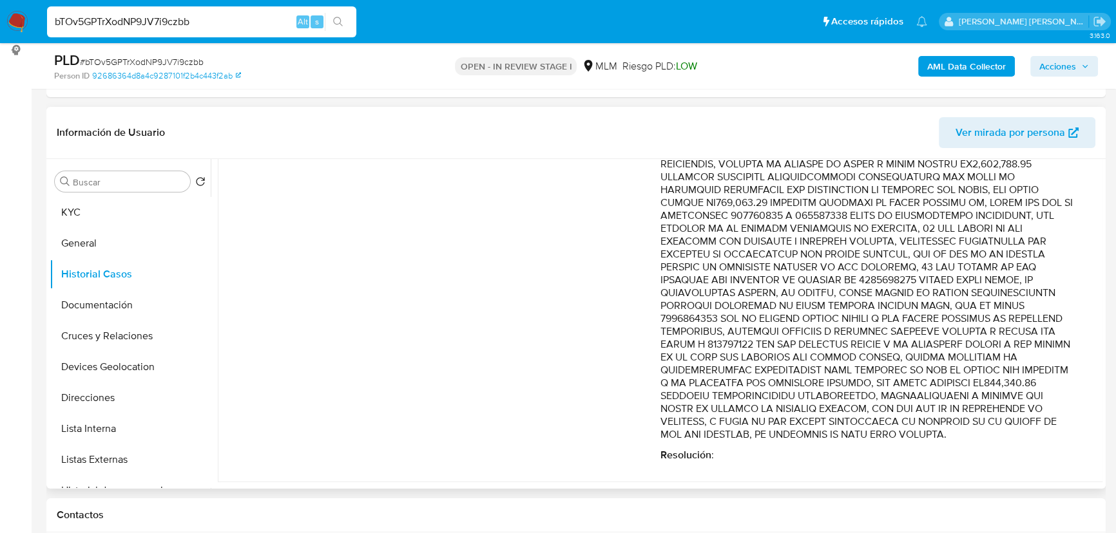
click at [924, 288] on p "Comentario :" at bounding box center [868, 36] width 417 height 812
drag, startPoint x: 720, startPoint y: 302, endPoint x: 887, endPoint y: 296, distance: 167.6
click at [887, 296] on p "Comentario :" at bounding box center [868, 36] width 417 height 812
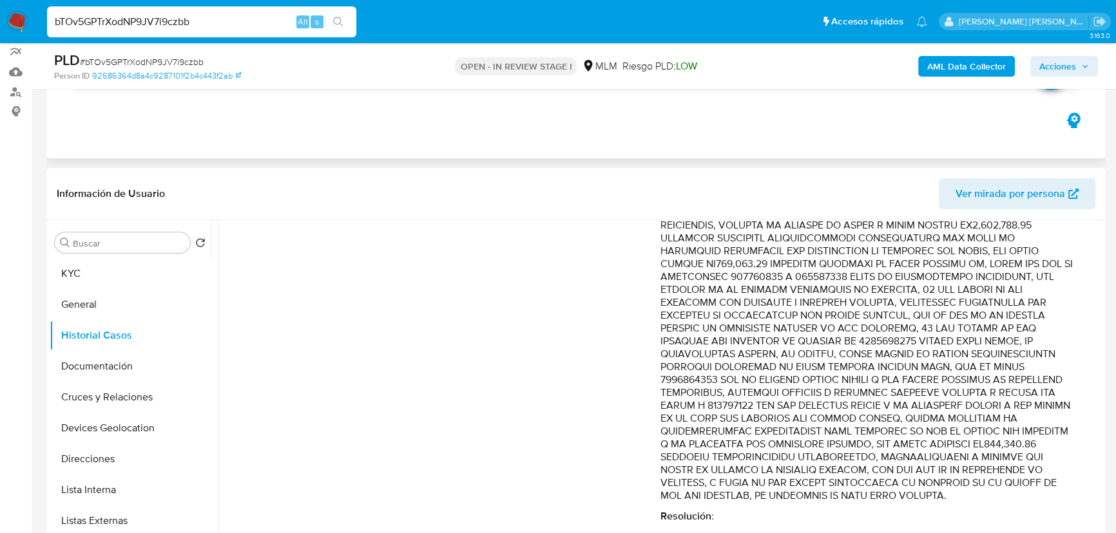
scroll to position [0, 0]
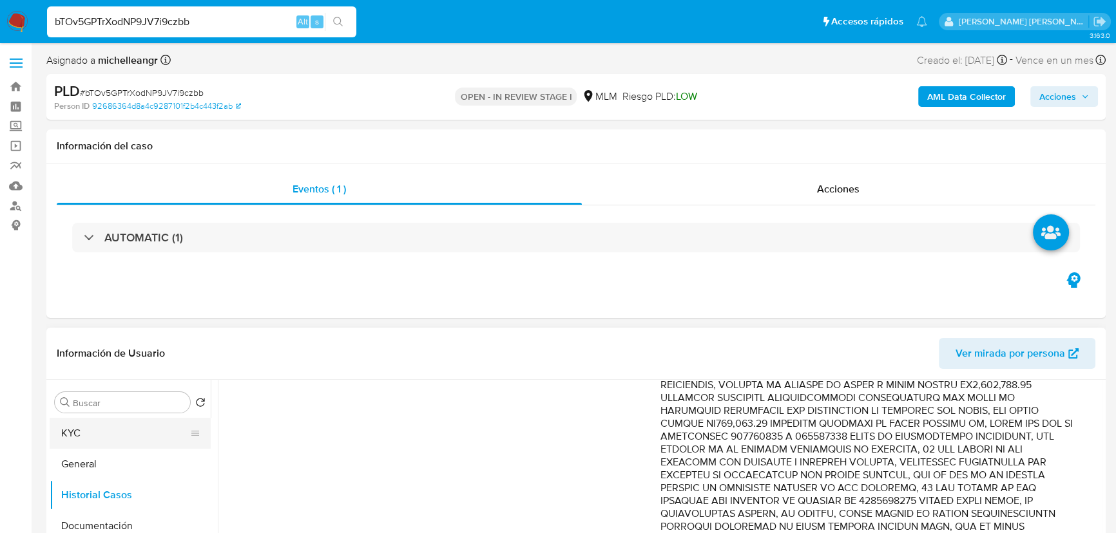
click at [66, 432] on button "KYC" at bounding box center [125, 433] width 151 height 31
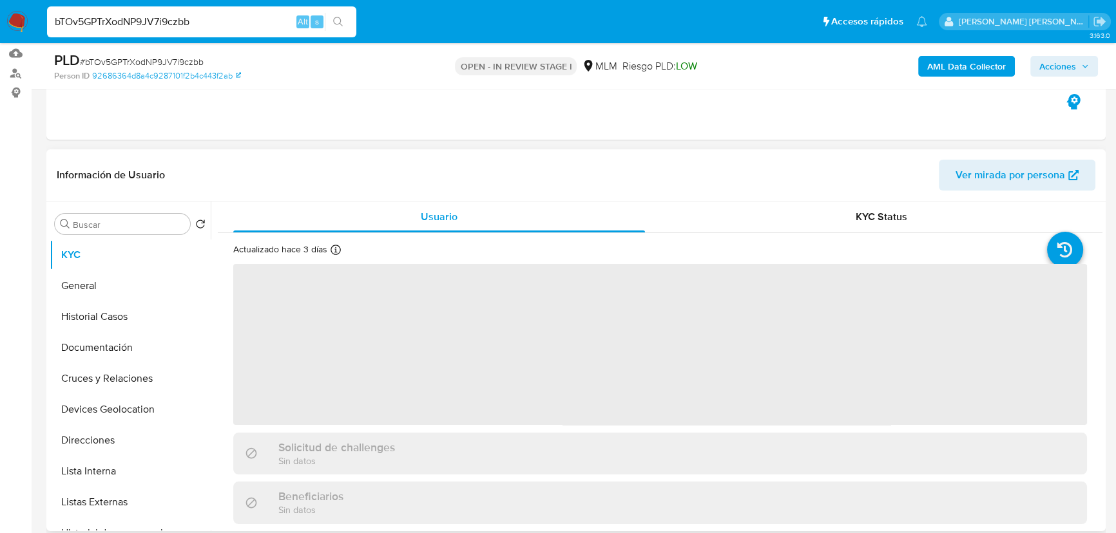
scroll to position [234, 0]
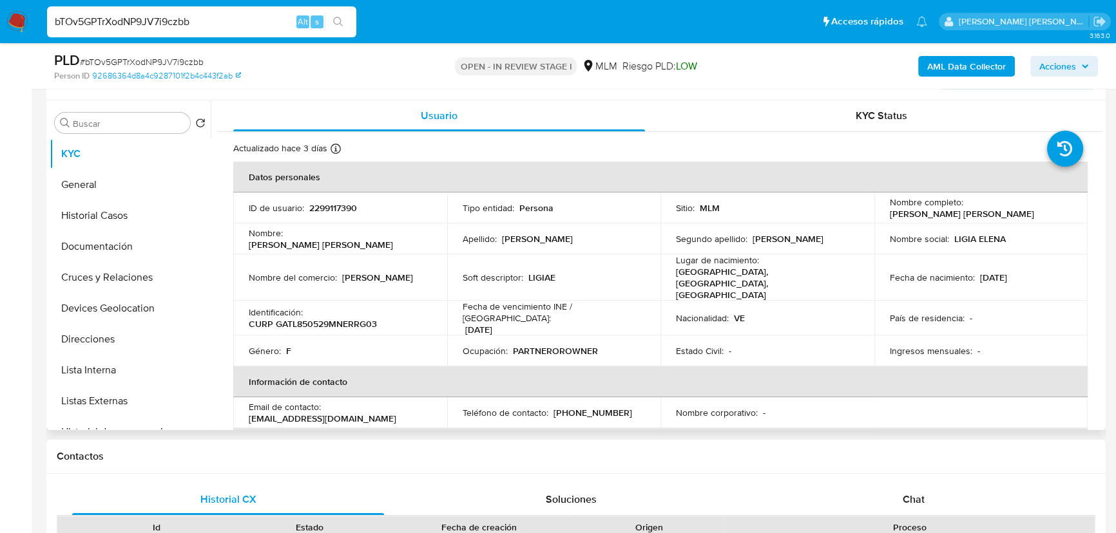
click at [339, 207] on p "2299117390" at bounding box center [333, 208] width 48 height 12
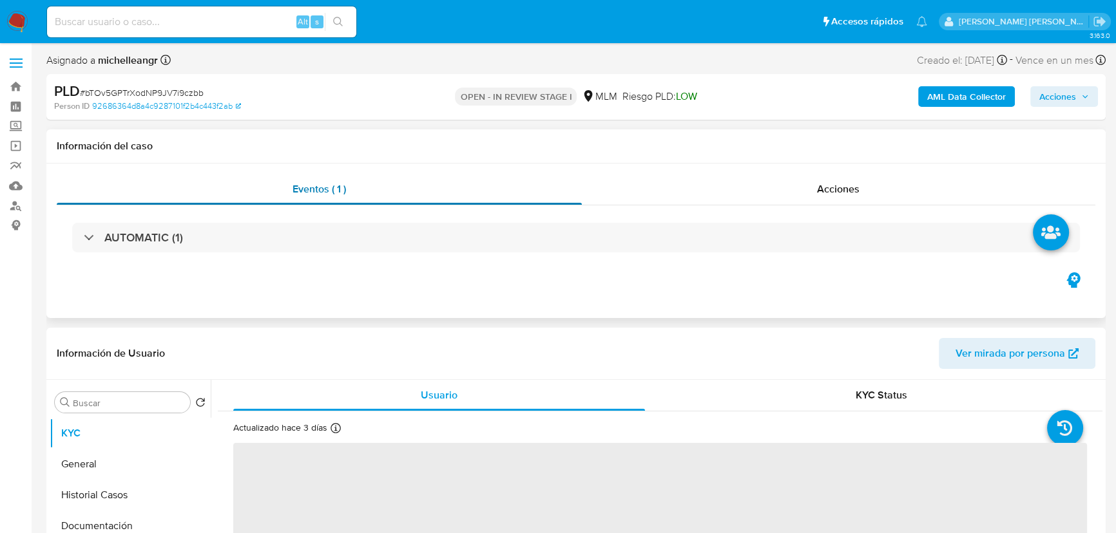
select select "10"
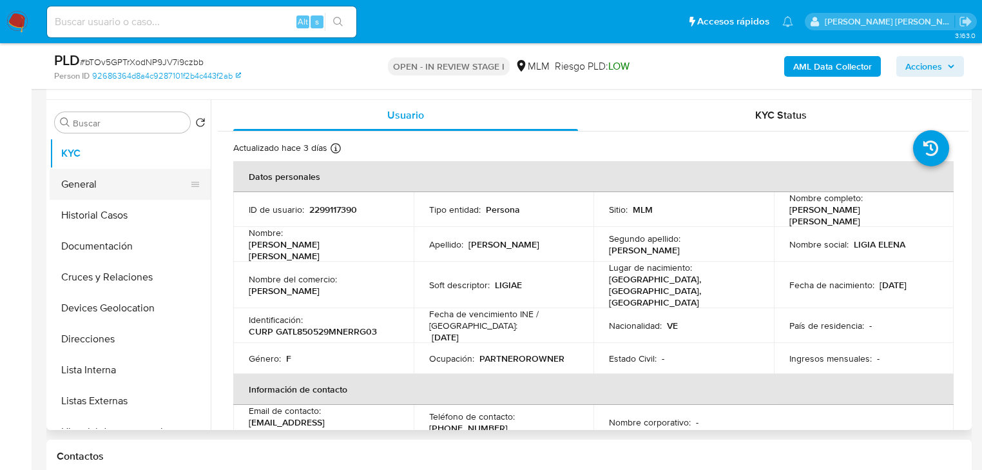
click at [117, 193] on button "General" at bounding box center [125, 184] width 151 height 31
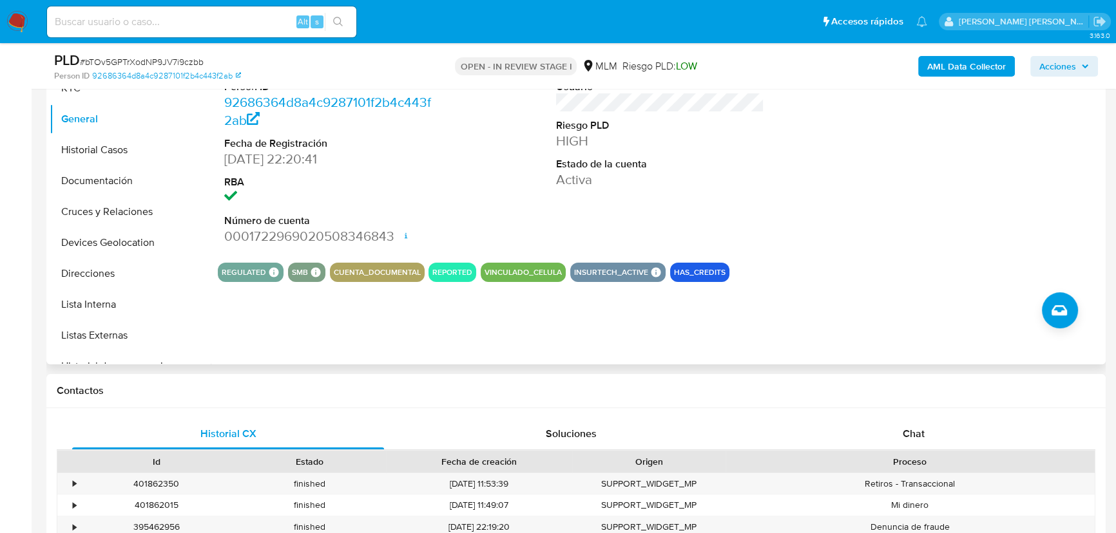
scroll to position [234, 0]
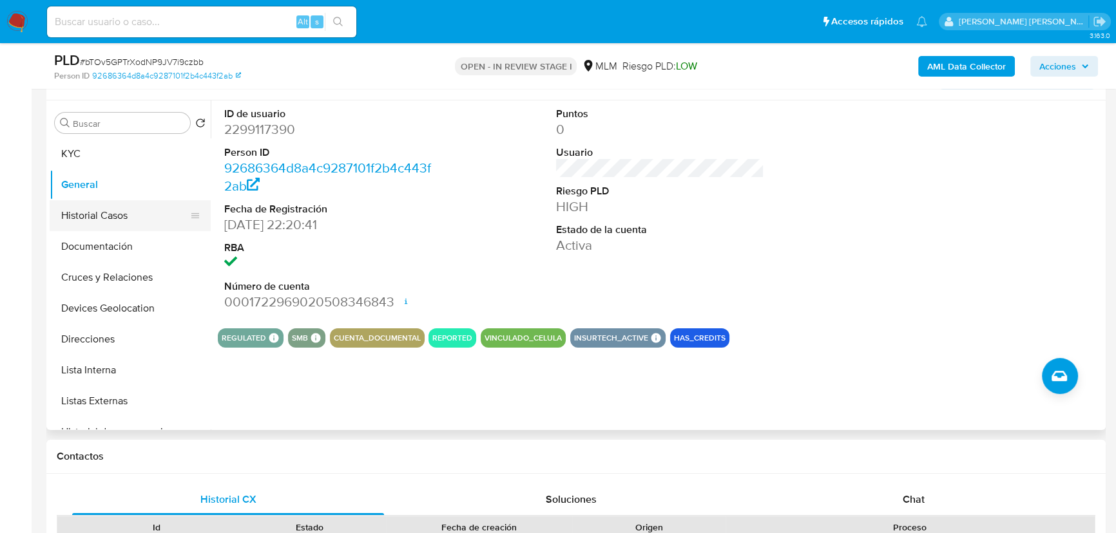
drag, startPoint x: 120, startPoint y: 209, endPoint x: 179, endPoint y: 218, distance: 59.9
click at [120, 209] on button "Historial Casos" at bounding box center [125, 215] width 151 height 31
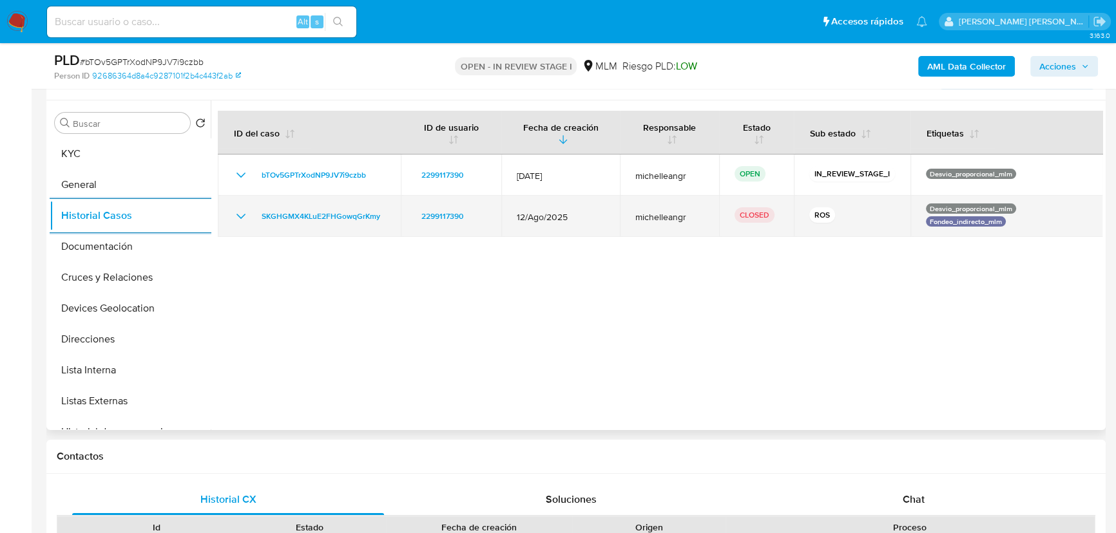
click at [236, 221] on icon "Mostrar/Ocultar" at bounding box center [240, 216] width 15 height 15
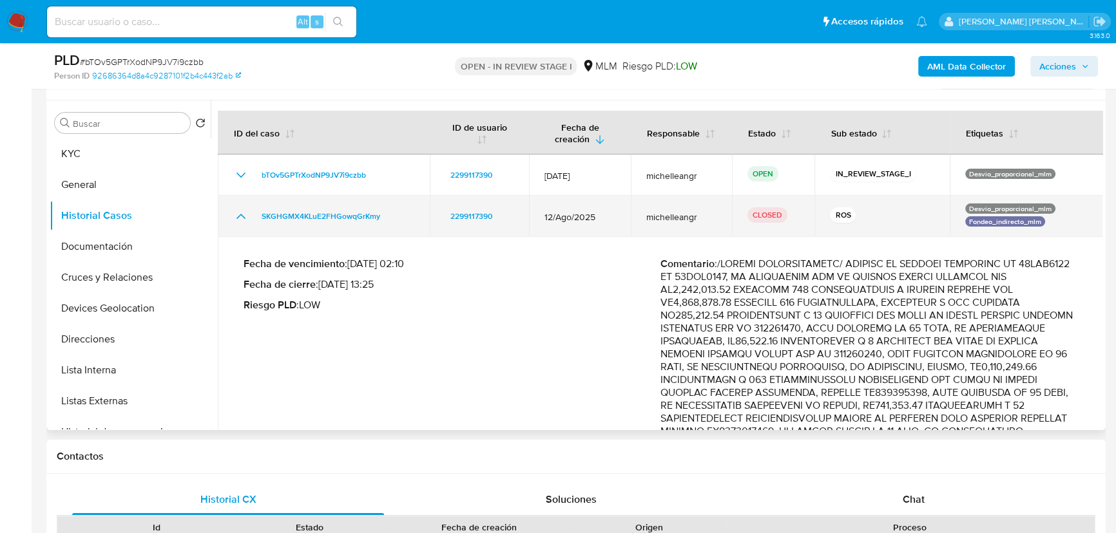
click at [240, 212] on icon "Mostrar/Ocultar" at bounding box center [240, 216] width 15 height 15
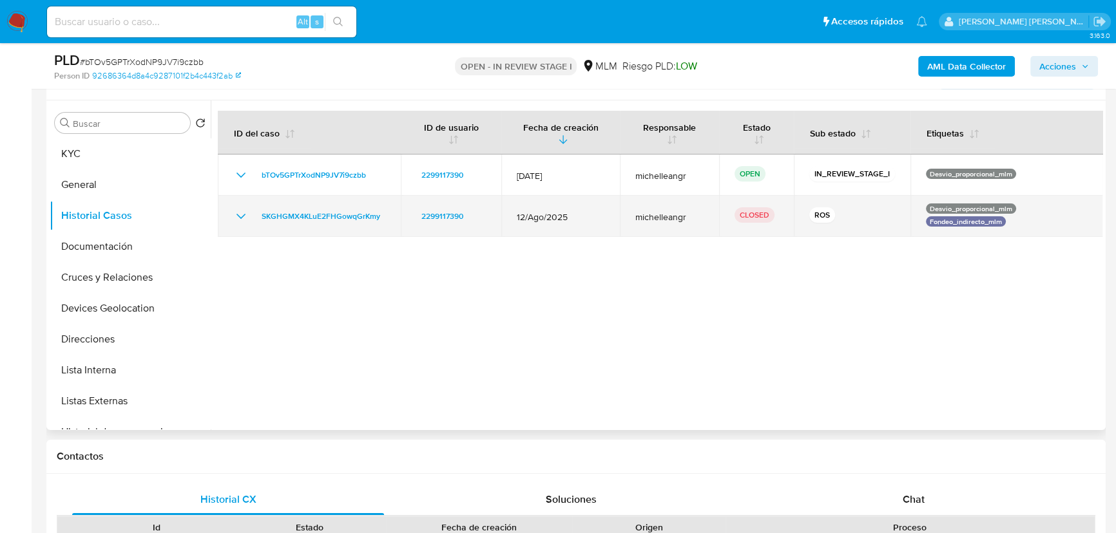
click at [244, 214] on icon "Mostrar/Ocultar" at bounding box center [240, 216] width 15 height 15
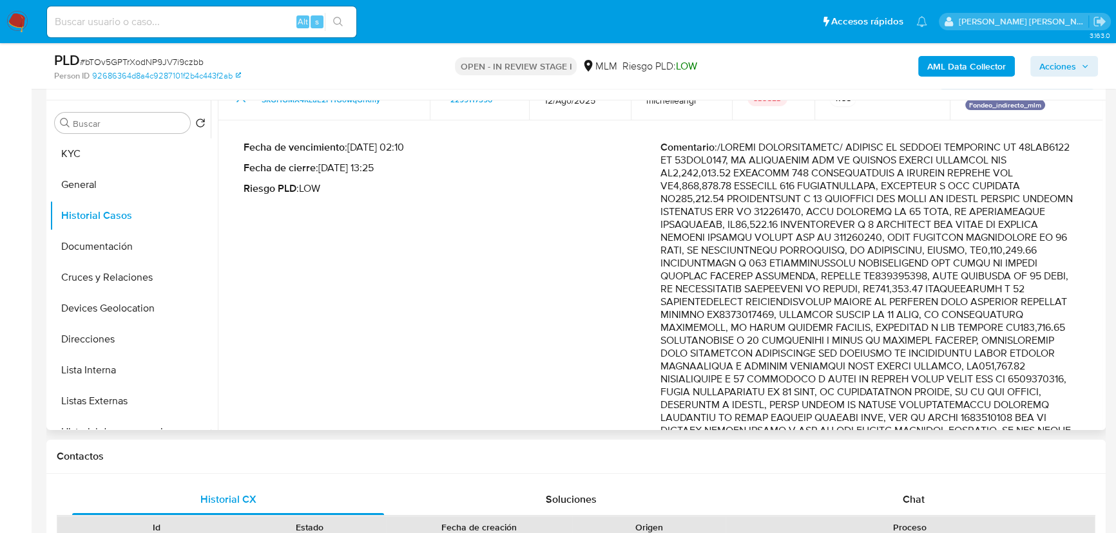
scroll to position [175, 0]
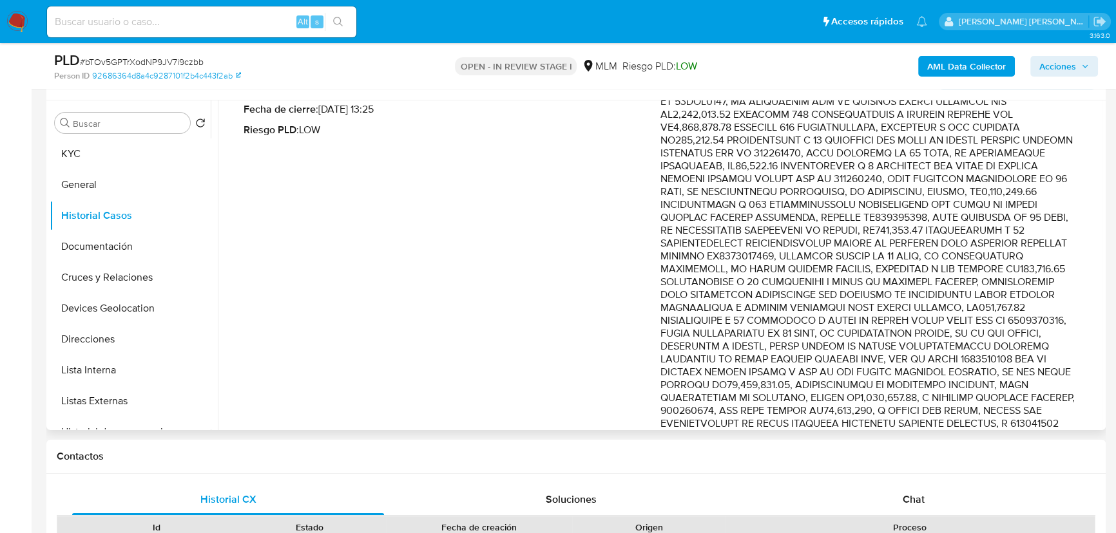
drag, startPoint x: 946, startPoint y: 220, endPoint x: 1069, endPoint y: 336, distance: 168.2
click at [1069, 336] on p "Comentario :" at bounding box center [868, 488] width 417 height 812
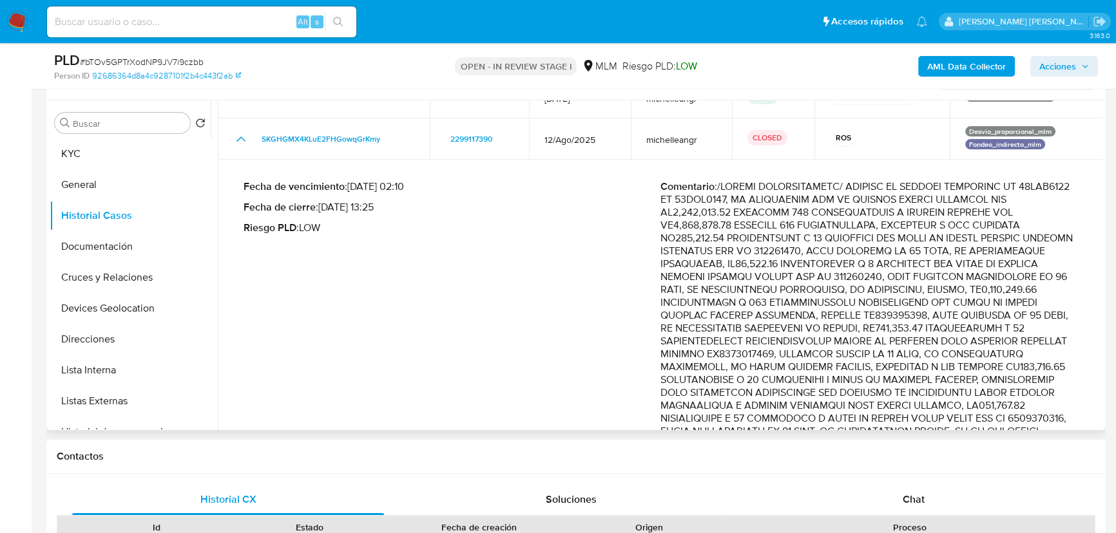
scroll to position [0, 0]
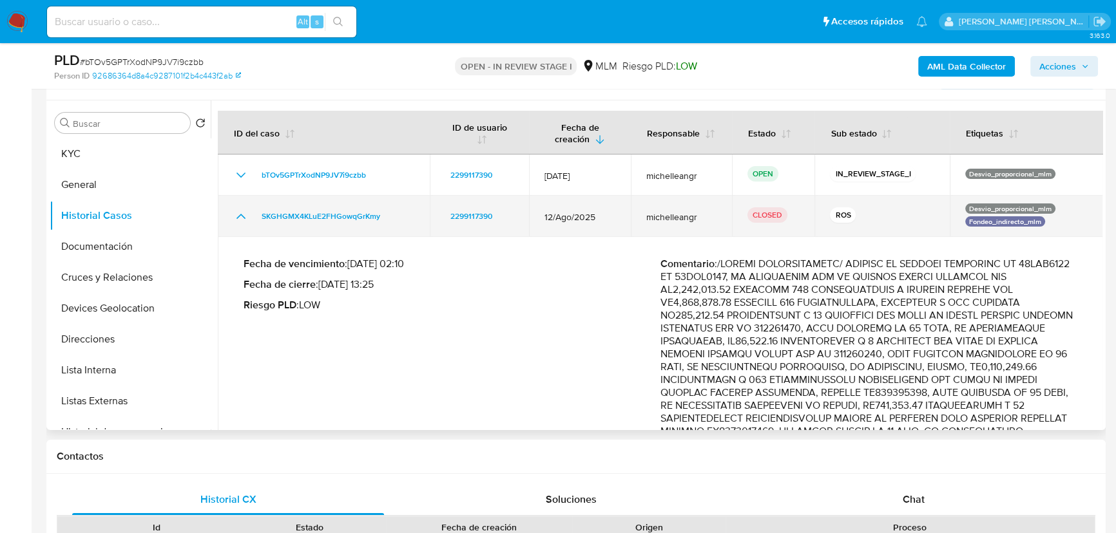
click at [244, 213] on icon "Mostrar/Ocultar" at bounding box center [240, 216] width 15 height 15
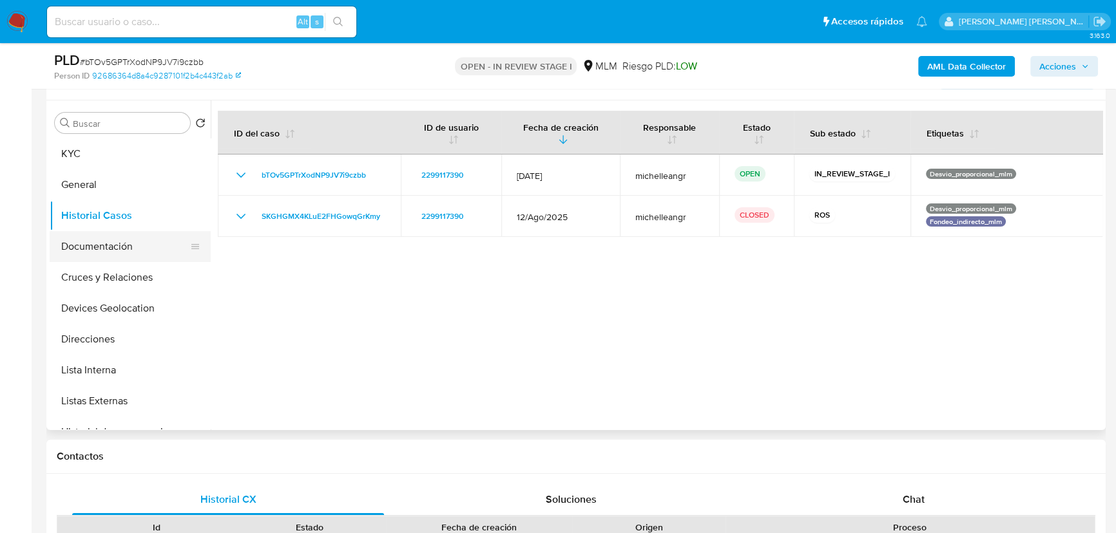
drag, startPoint x: 133, startPoint y: 243, endPoint x: 144, endPoint y: 238, distance: 12.1
click at [135, 243] on button "Documentación" at bounding box center [125, 246] width 151 height 31
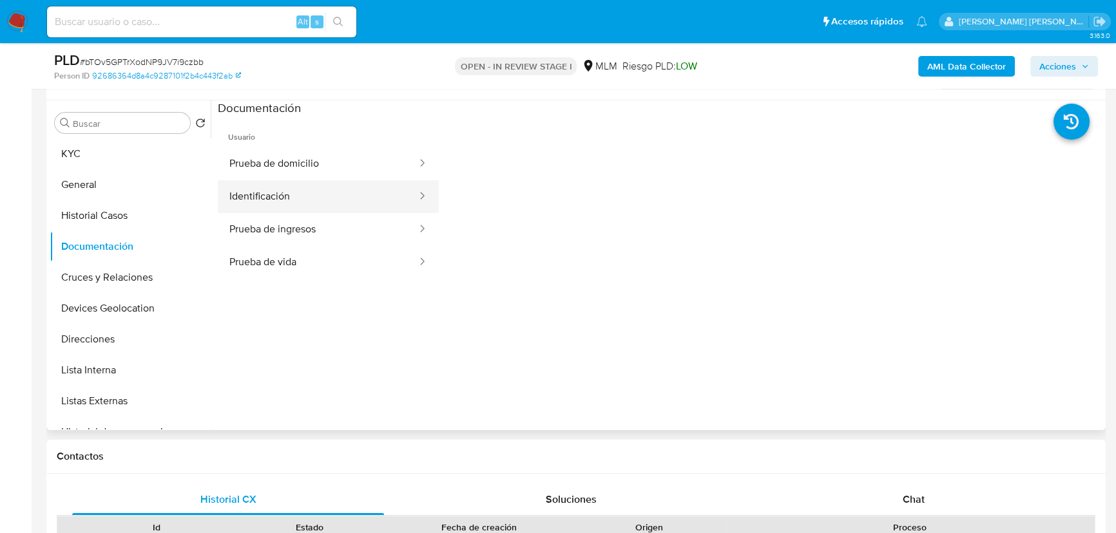
click at [356, 193] on button "Identificación" at bounding box center [318, 196] width 200 height 33
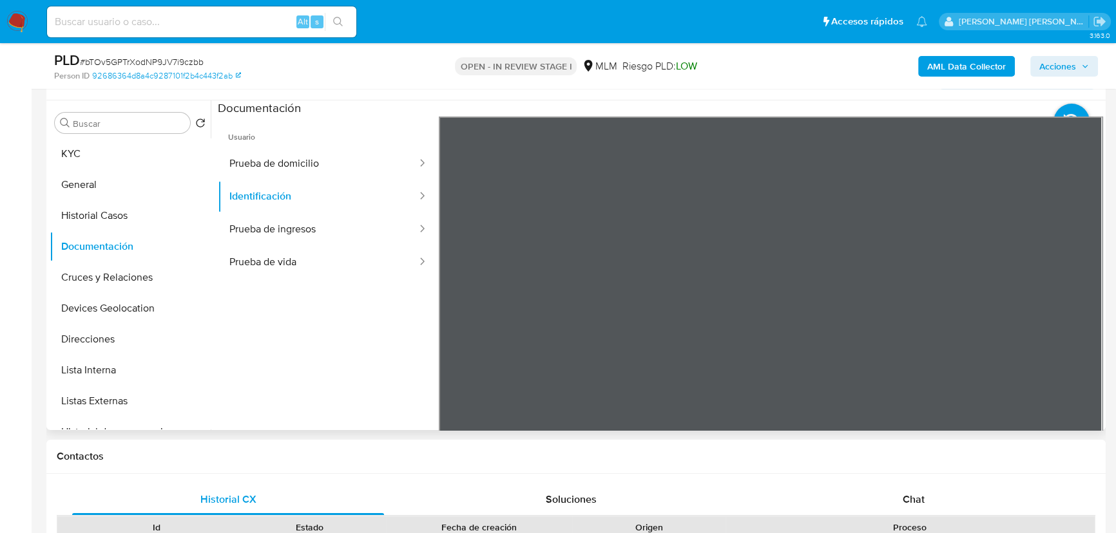
scroll to position [103, 0]
click at [1008, 101] on div "Documentación" at bounding box center [660, 109] width 885 height 16
click at [283, 235] on button "Prueba de ingresos" at bounding box center [318, 229] width 200 height 33
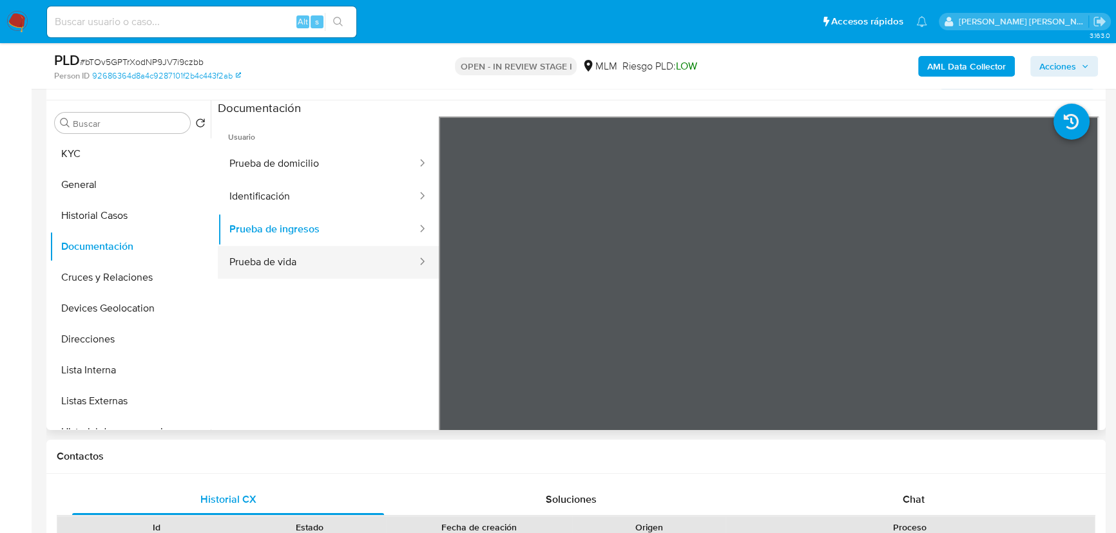
click at [289, 262] on button "Prueba de vida" at bounding box center [318, 262] width 200 height 33
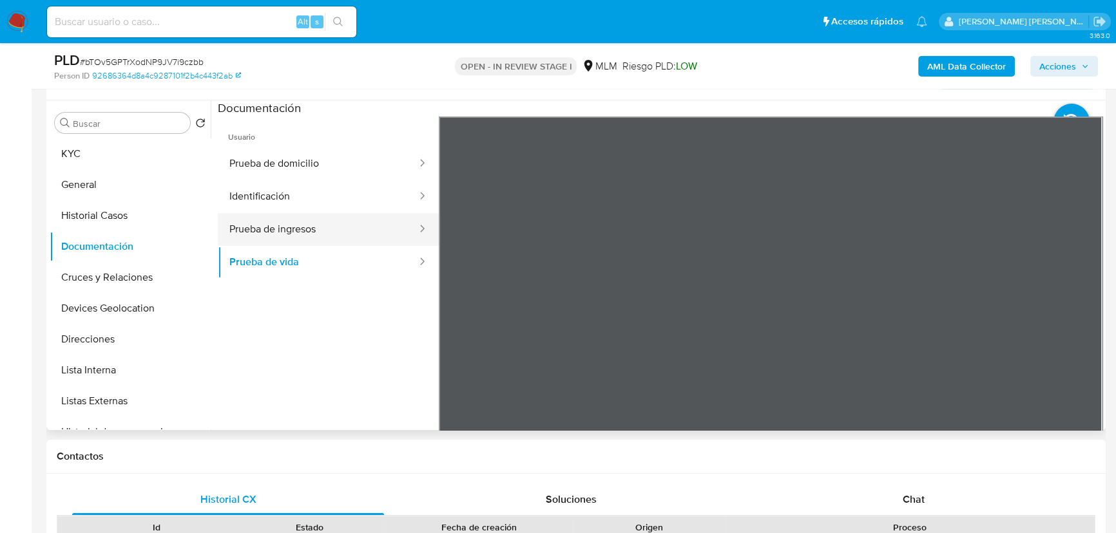
click at [322, 236] on button "Prueba de ingresos" at bounding box center [318, 229] width 200 height 33
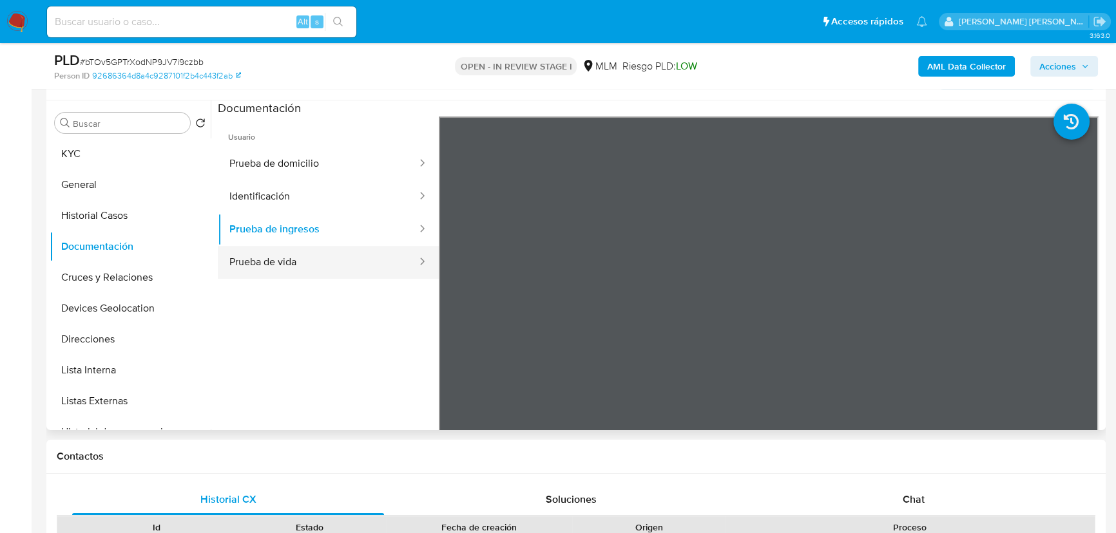
click at [312, 264] on button "Prueba de vida" at bounding box center [318, 262] width 200 height 33
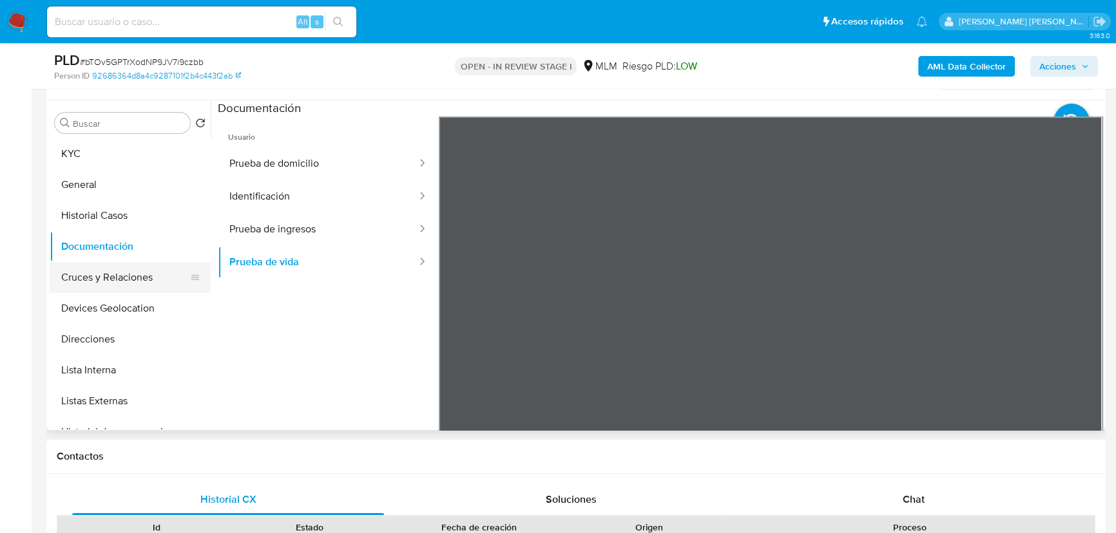
drag, startPoint x: 131, startPoint y: 296, endPoint x: 130, endPoint y: 276, distance: 20.0
click at [131, 294] on button "Devices Geolocation" at bounding box center [130, 308] width 161 height 31
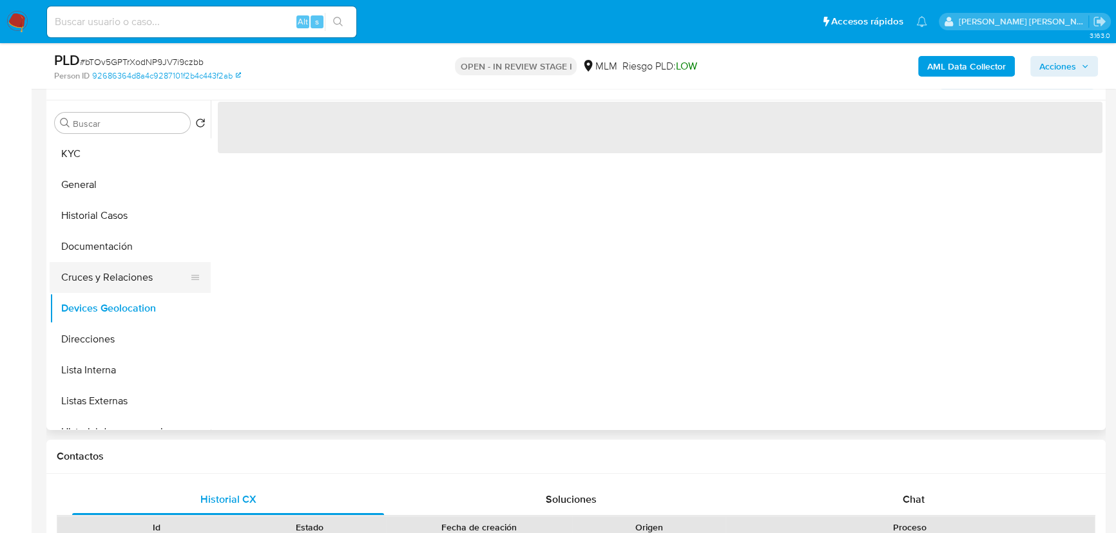
click at [130, 276] on button "Cruces y Relaciones" at bounding box center [125, 277] width 151 height 31
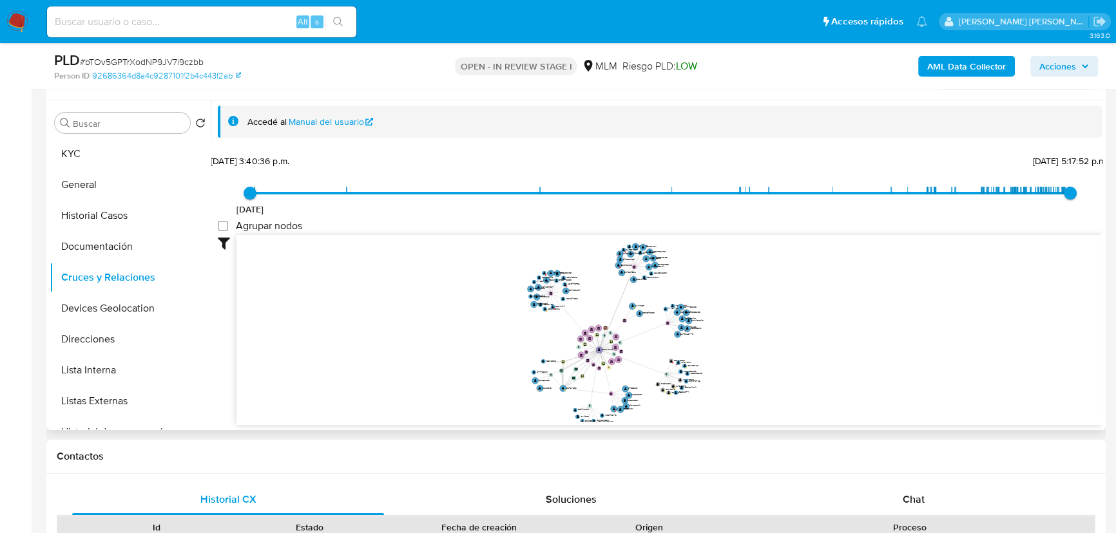
drag, startPoint x: 618, startPoint y: 322, endPoint x: 606, endPoint y: 329, distance: 13.6
click at [606, 329] on icon "device-68376e6af95c82820f9ae4bd  device-64974e3108813b001997b8c9  device-67d3…" at bounding box center [669, 328] width 866 height 187
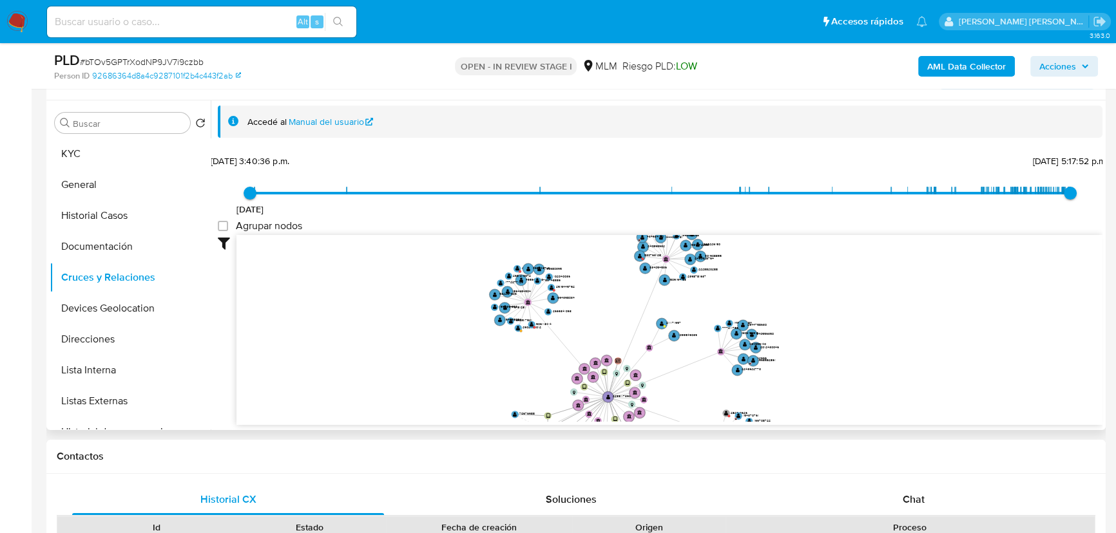
drag, startPoint x: 596, startPoint y: 331, endPoint x: 596, endPoint y: 356, distance: 24.5
click at [597, 363] on icon "device-68376e6af95c82820f9ae4bd  device-64974e3108813b001997b8c9  device-67d3…" at bounding box center [669, 328] width 866 height 187
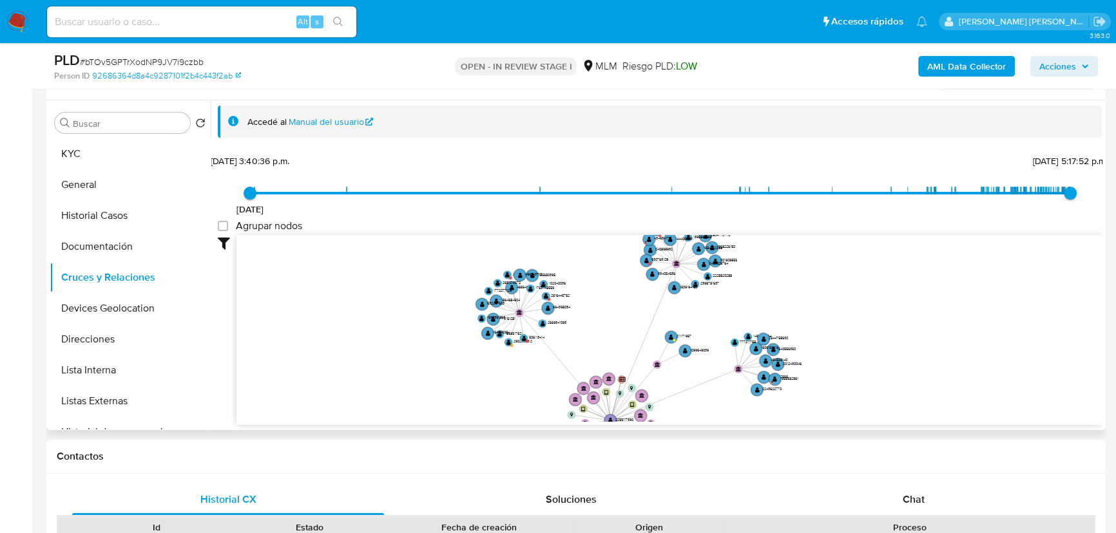
click at [591, 332] on icon "device-68376e6af95c82820f9ae4bd  device-64974e3108813b001997b8c9  device-67d3…" at bounding box center [669, 328] width 866 height 187
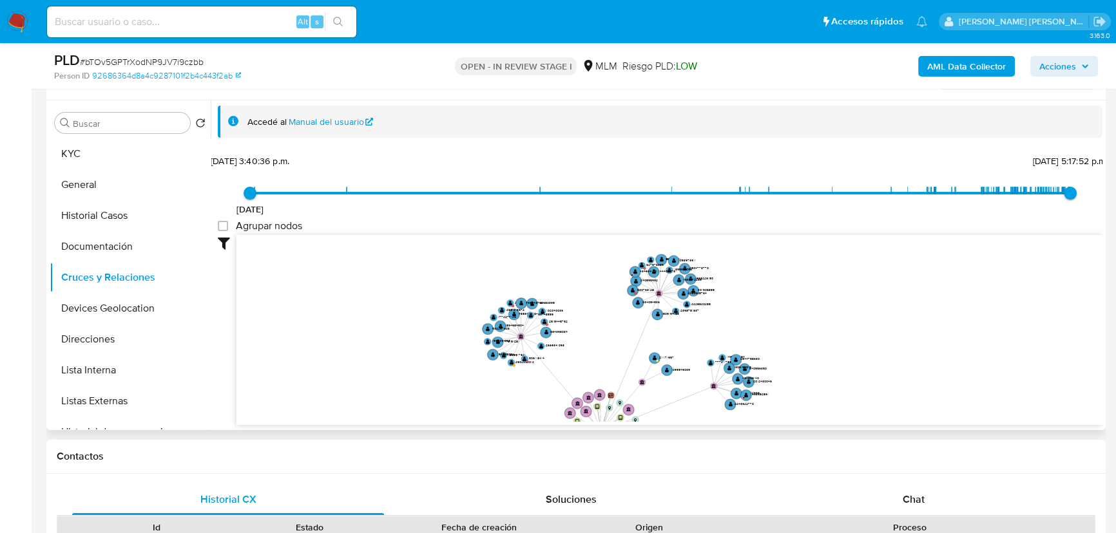
drag, startPoint x: 601, startPoint y: 325, endPoint x: 594, endPoint y: 346, distance: 22.4
click at [594, 346] on icon "device-68376e6af95c82820f9ae4bd  device-64974e3108813b001997b8c9  device-67d3…" at bounding box center [669, 328] width 866 height 187
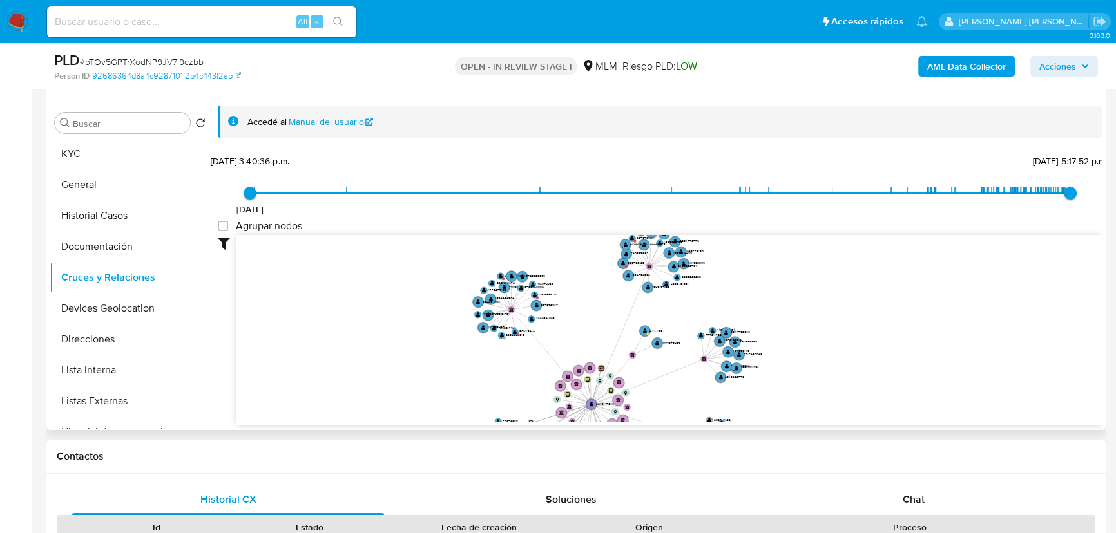
drag, startPoint x: 597, startPoint y: 342, endPoint x: 587, endPoint y: 315, distance: 29.0
click at [587, 315] on icon "device-68376e6af95c82820f9ae4bd  device-64974e3108813b001997b8c9  device-67d3…" at bounding box center [669, 328] width 866 height 187
click at [113, 361] on button "Lista Interna" at bounding box center [125, 370] width 151 height 31
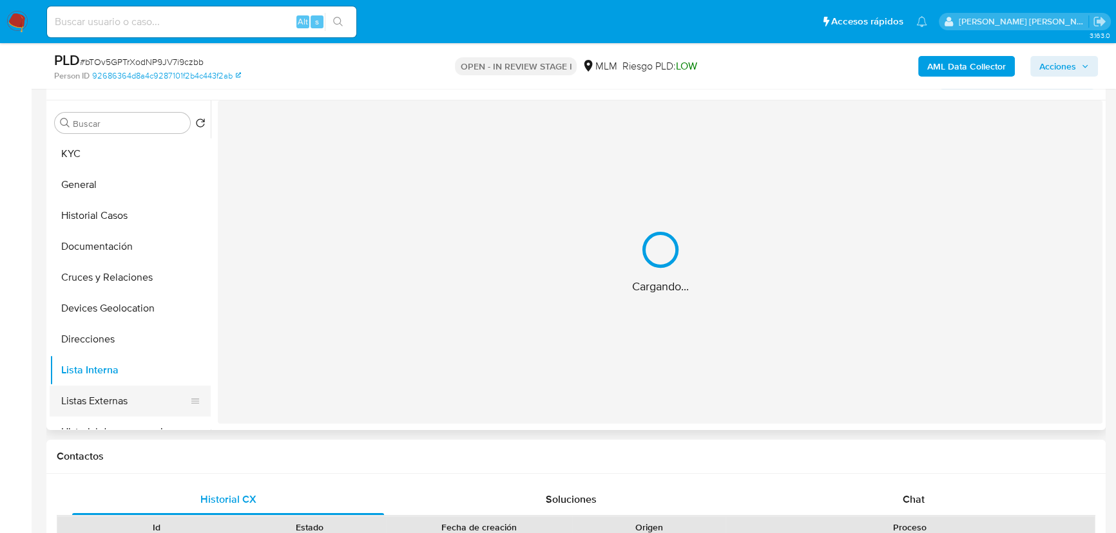
click at [103, 398] on button "Listas Externas" at bounding box center [125, 401] width 151 height 31
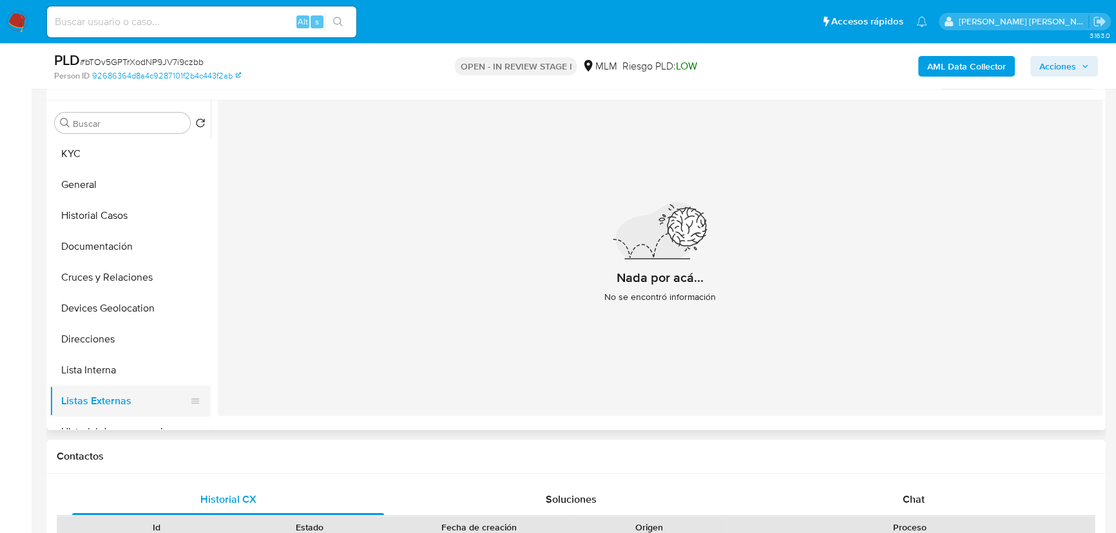
drag, startPoint x: 164, startPoint y: 403, endPoint x: 173, endPoint y: 403, distance: 9.0
click at [164, 403] on button "Listas Externas" at bounding box center [125, 401] width 151 height 31
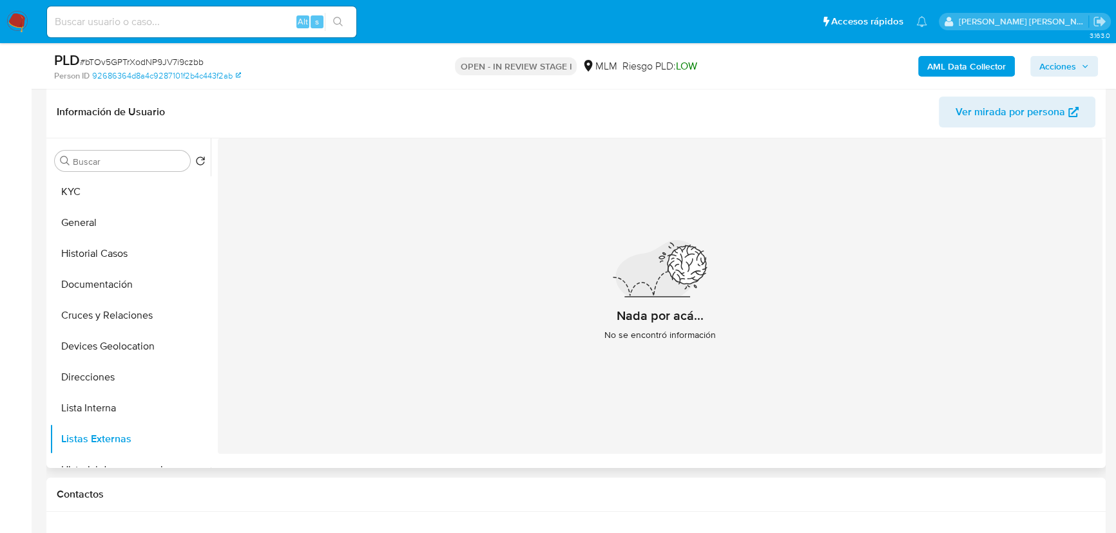
scroll to position [175, 0]
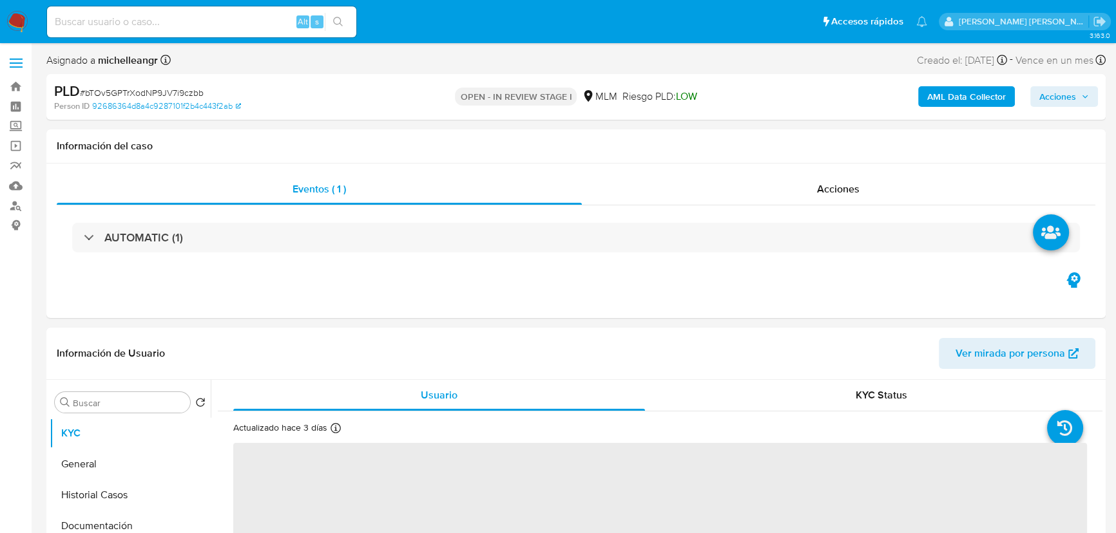
select select "10"
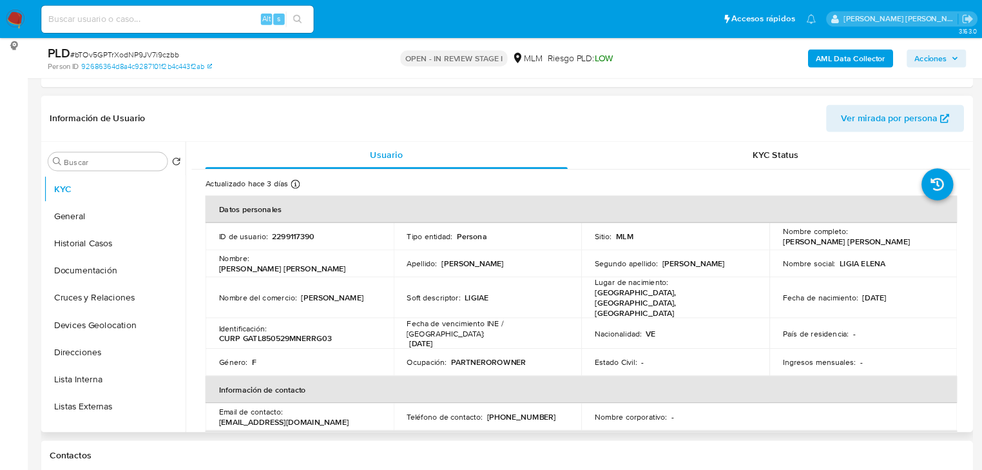
scroll to position [173, 0]
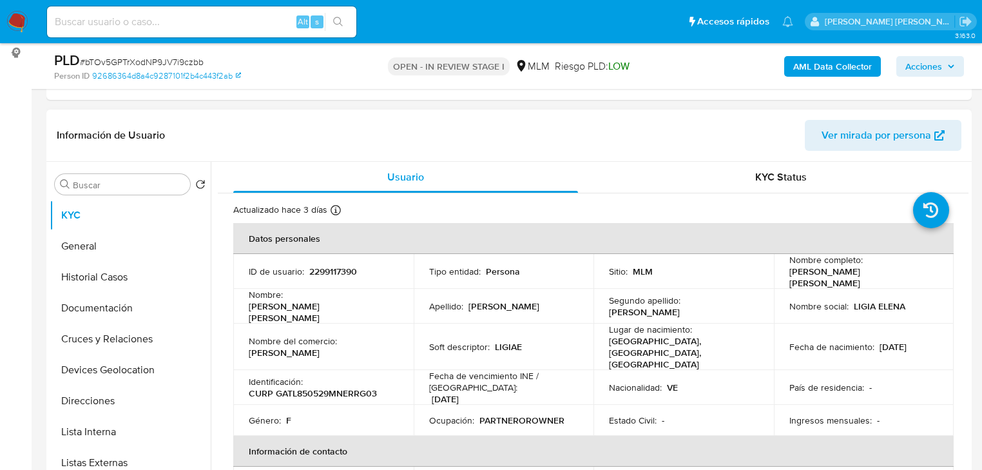
click at [353, 309] on td "Nombre : [PERSON_NAME] [PERSON_NAME]" at bounding box center [323, 306] width 180 height 35
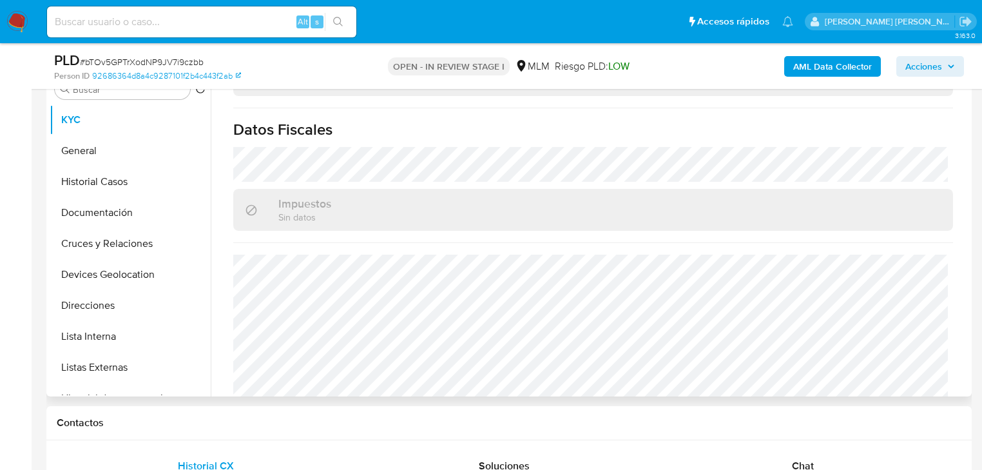
scroll to position [276, 0]
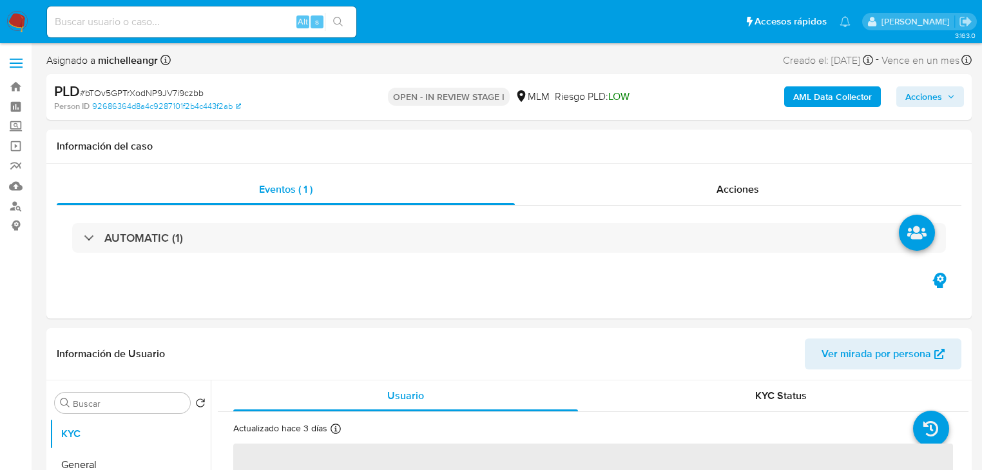
select select "10"
click at [92, 15] on div "Alt s" at bounding box center [201, 21] width 309 height 31
click at [92, 15] on input at bounding box center [201, 22] width 309 height 17
paste input "190427083"
type input "190427083"
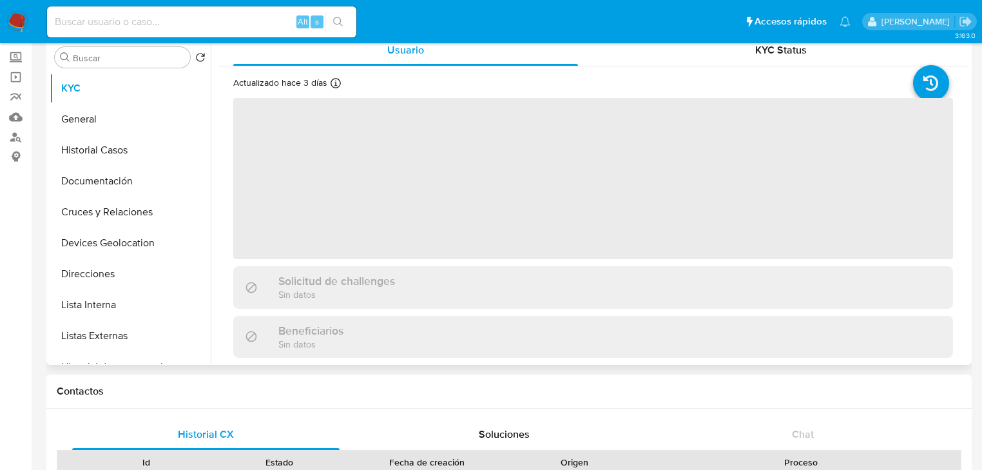
scroll to position [52, 0]
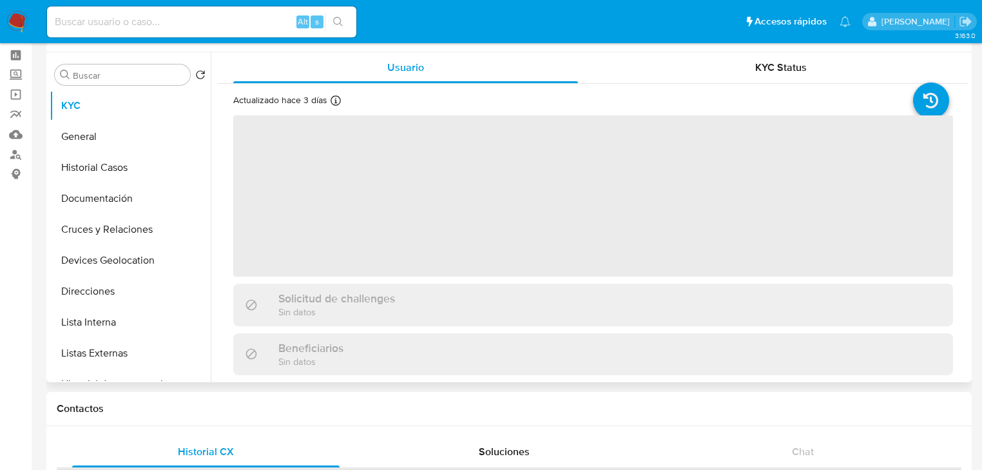
select select "10"
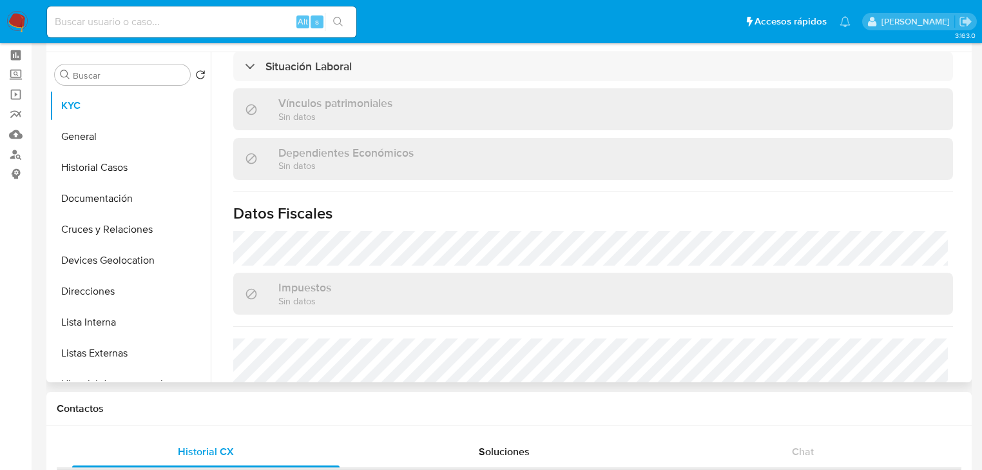
scroll to position [722, 0]
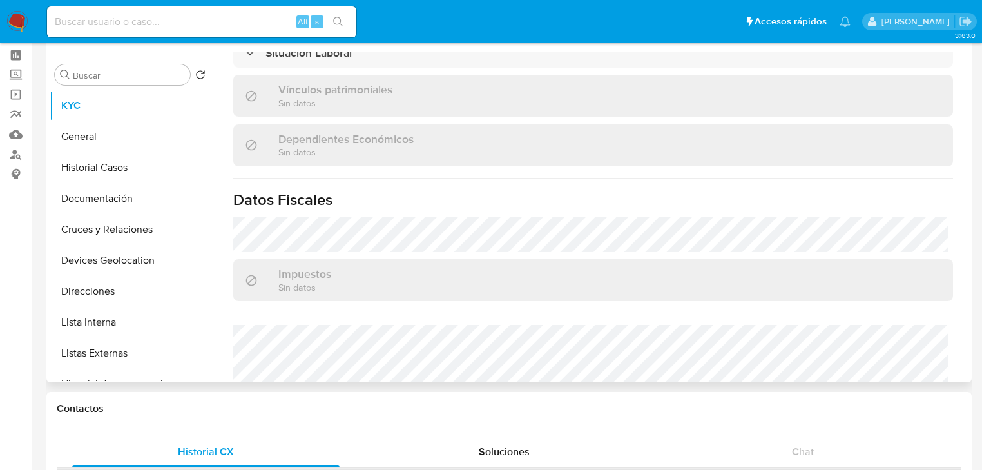
drag, startPoint x: 171, startPoint y: 361, endPoint x: 213, endPoint y: 325, distance: 55.2
click at [171, 358] on button "Listas Externas" at bounding box center [130, 353] width 161 height 31
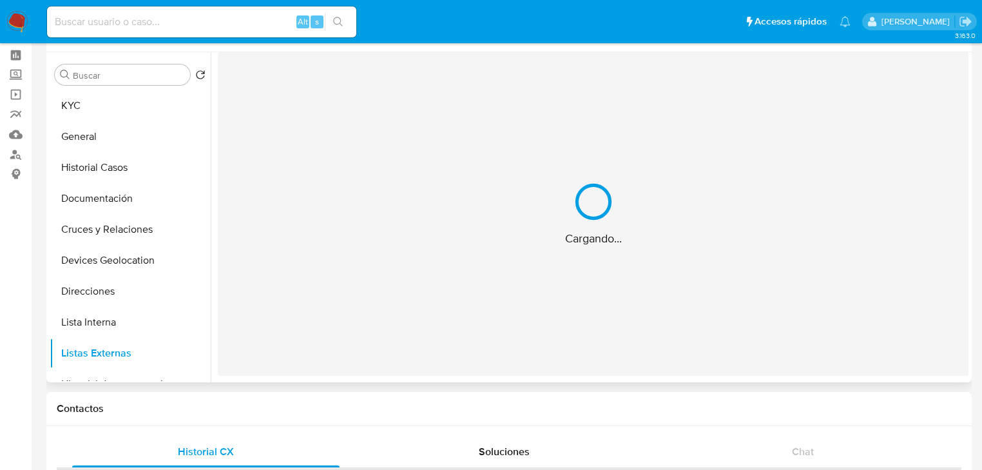
scroll to position [0, 0]
click at [335, 267] on div "Cargando..." at bounding box center [593, 213] width 751 height 323
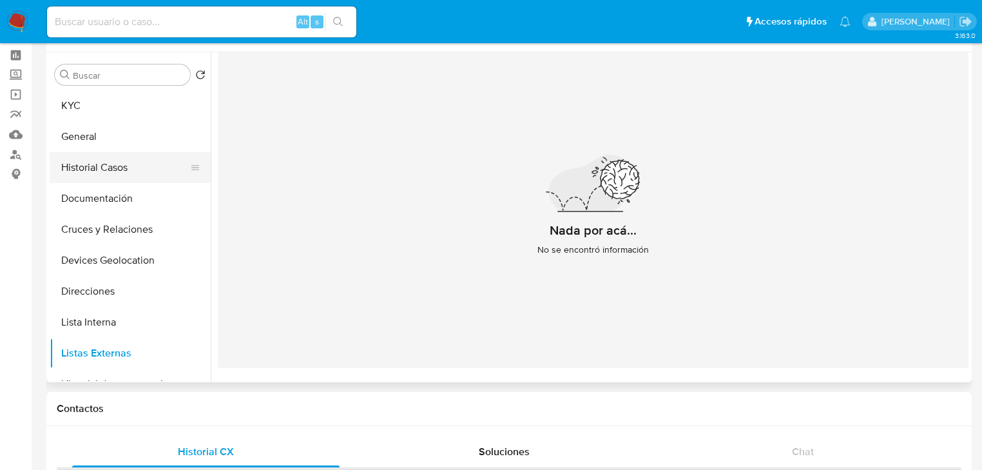
click at [128, 168] on button "Historial Casos" at bounding box center [125, 167] width 151 height 31
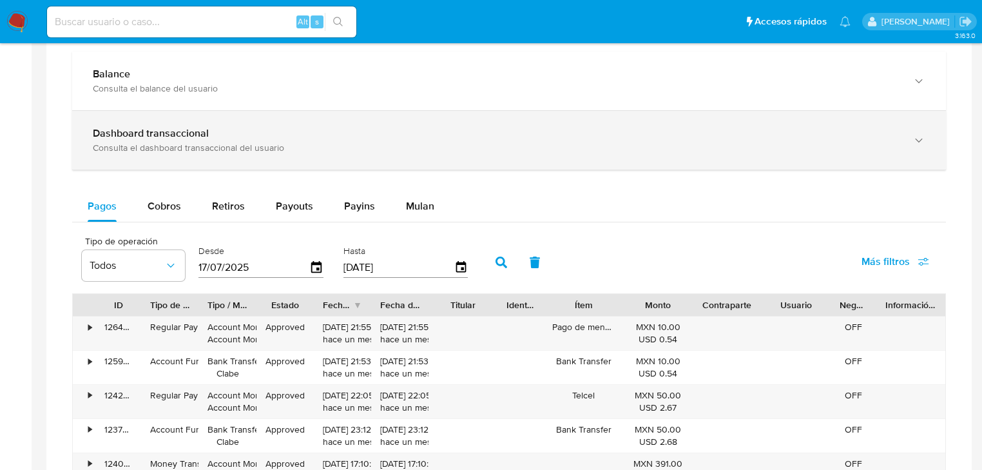
click at [191, 144] on div "Consulta el dashboard transaccional del usuario" at bounding box center [496, 148] width 807 height 12
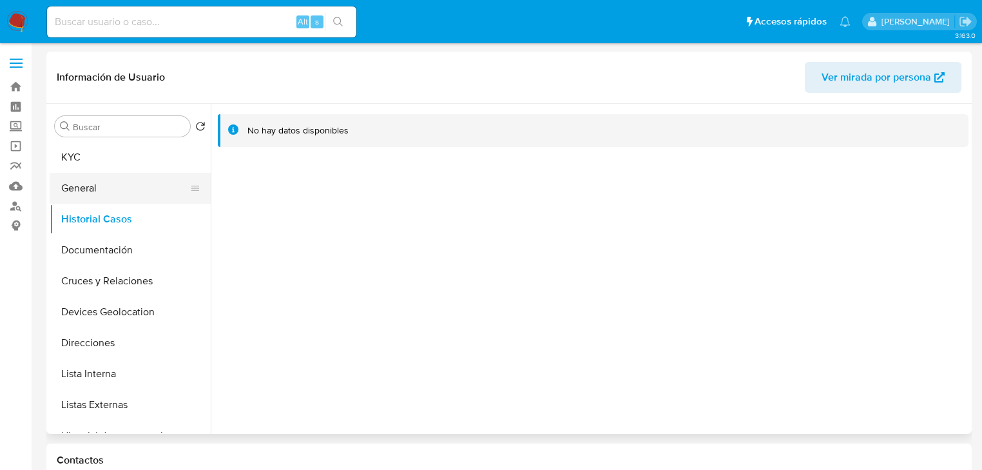
click at [106, 173] on button "General" at bounding box center [125, 188] width 151 height 31
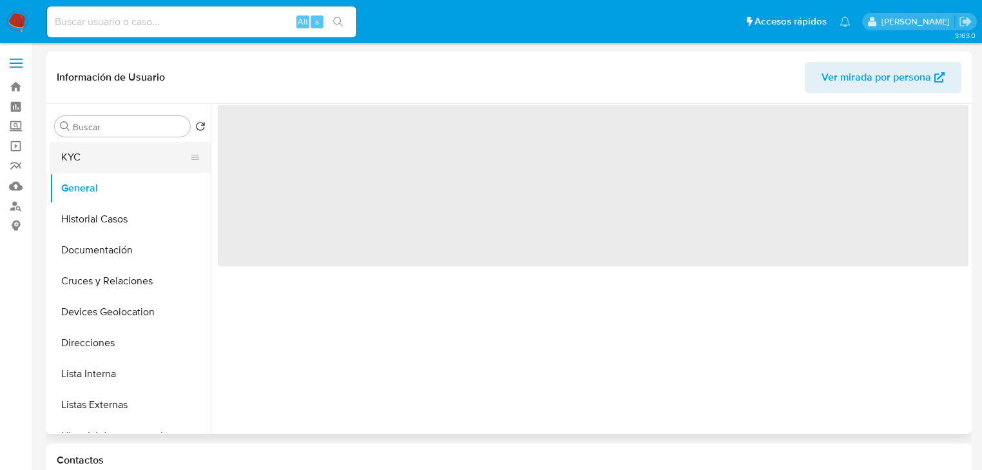
click at [61, 165] on button "KYC" at bounding box center [125, 157] width 151 height 31
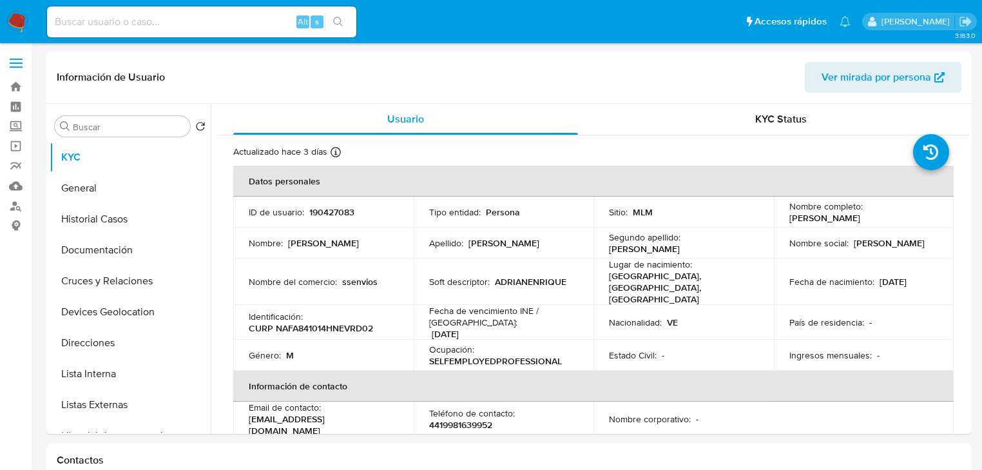
click at [436, 265] on td "Soft descriptor : ADRIANENRIQUE" at bounding box center [504, 281] width 180 height 46
click at [332, 242] on p "Adrian Enrique" at bounding box center [323, 243] width 71 height 12
click at [322, 214] on p "190427083" at bounding box center [331, 212] width 45 height 12
copy p "190427083"
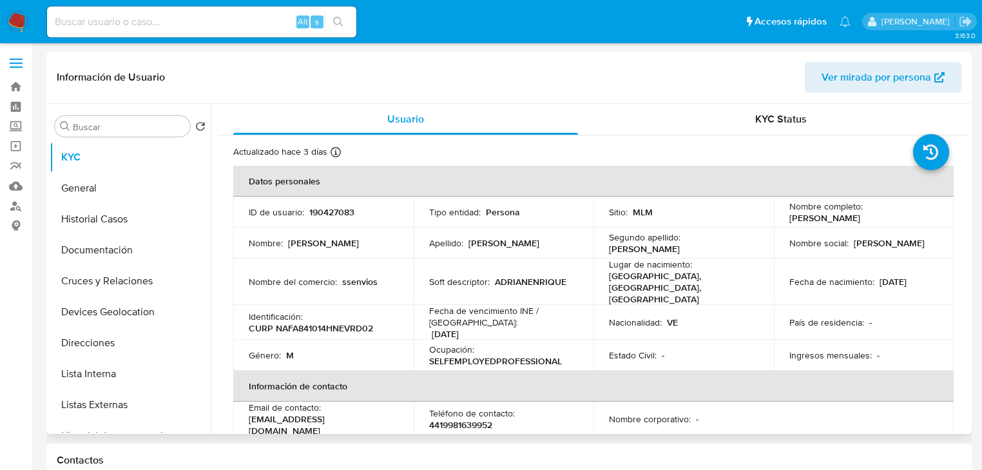
click at [331, 322] on p "CURP NAFA841014HNEVRD02" at bounding box center [311, 328] width 124 height 12
click at [332, 322] on p "CURP NAFA841014HNEVRD02" at bounding box center [311, 328] width 124 height 12
copy p "NAFA841014HNEVRD02"
click at [93, 219] on button "Historial Casos" at bounding box center [125, 219] width 151 height 31
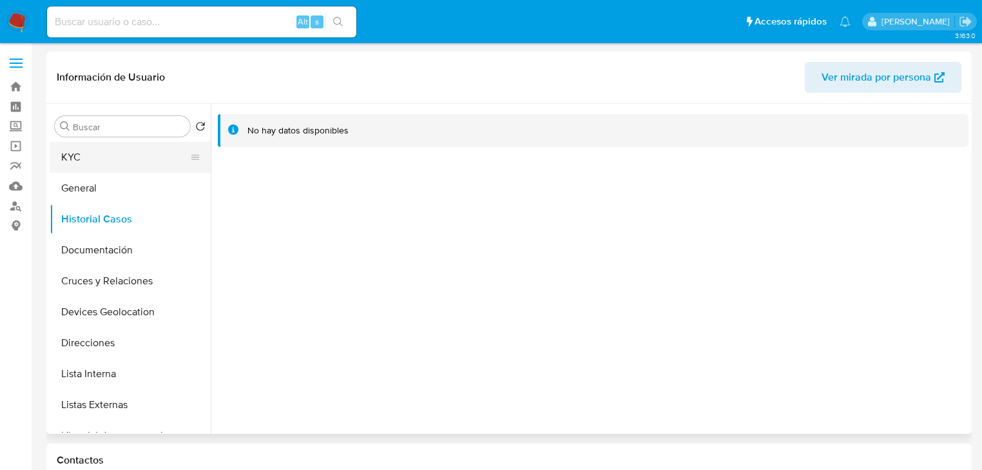
click at [122, 166] on button "KYC" at bounding box center [125, 157] width 151 height 31
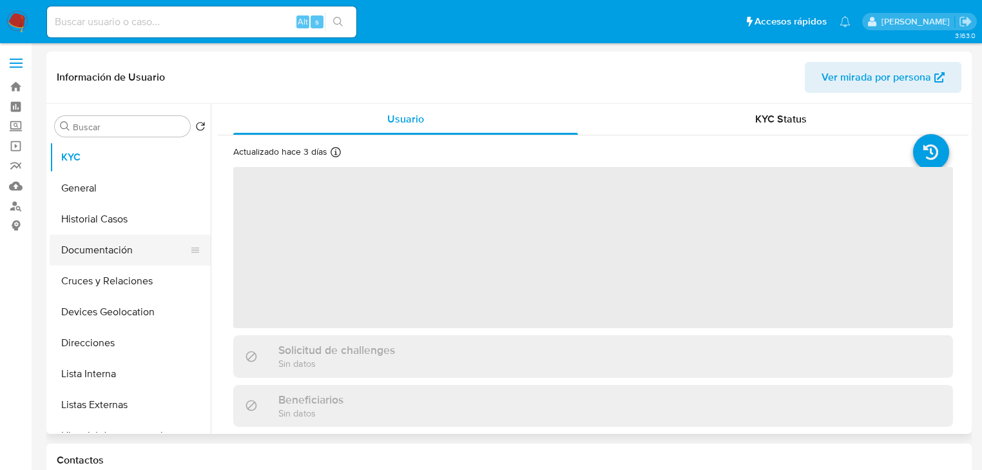
click at [139, 245] on button "Documentación" at bounding box center [125, 250] width 151 height 31
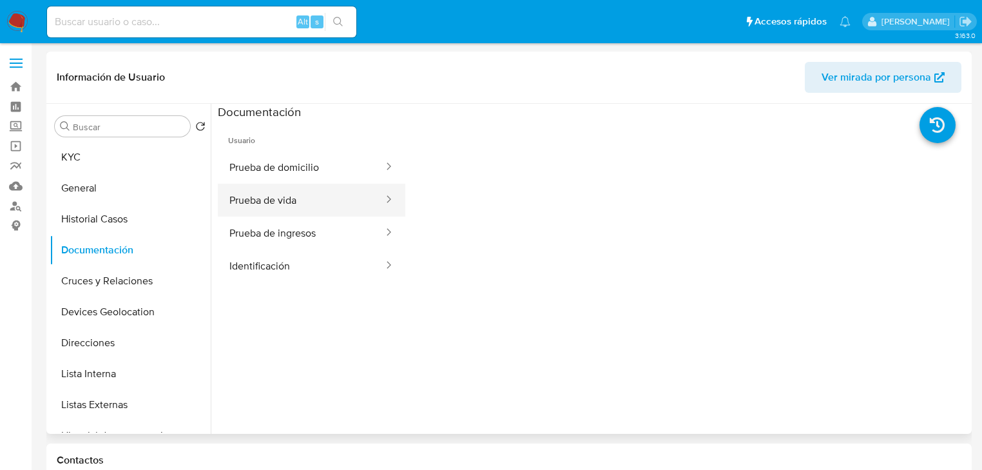
click at [345, 201] on button "Prueba de vida" at bounding box center [301, 200] width 167 height 33
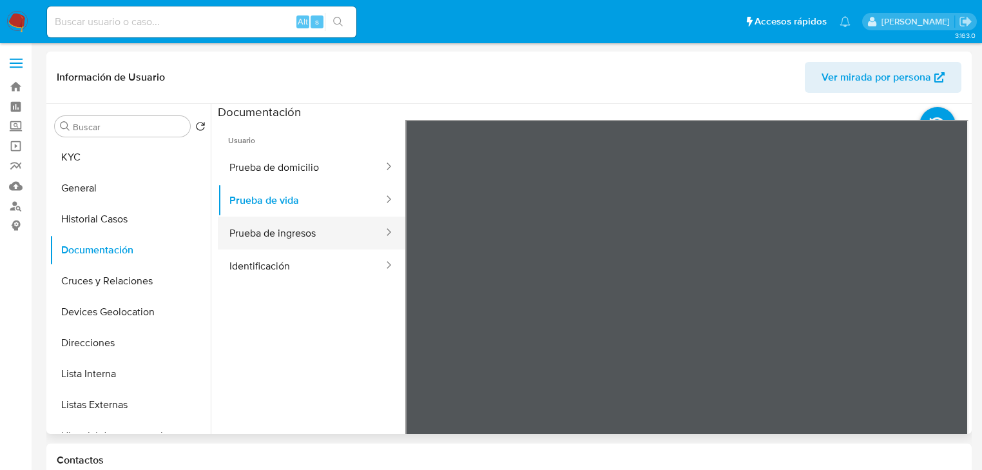
click at [311, 232] on button "Prueba de ingresos" at bounding box center [301, 232] width 167 height 33
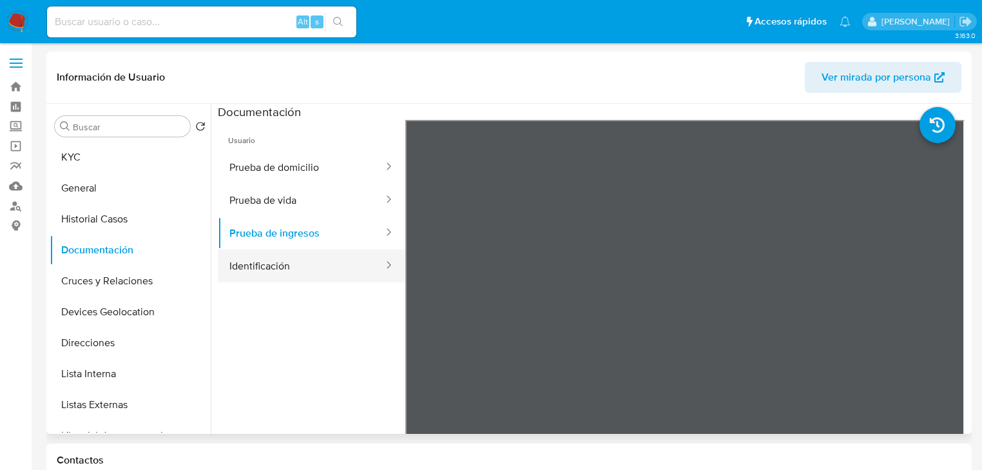
click at [324, 267] on button "Identificación" at bounding box center [301, 265] width 167 height 33
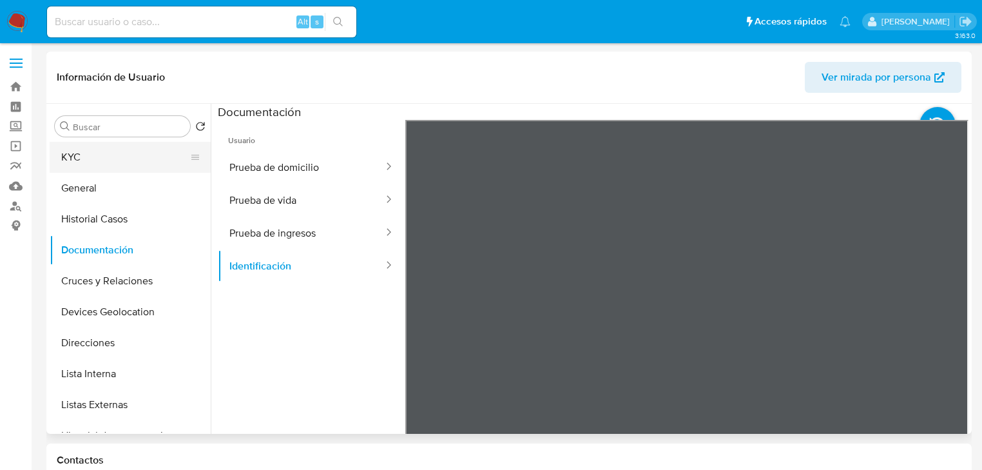
click at [93, 157] on button "KYC" at bounding box center [125, 157] width 151 height 31
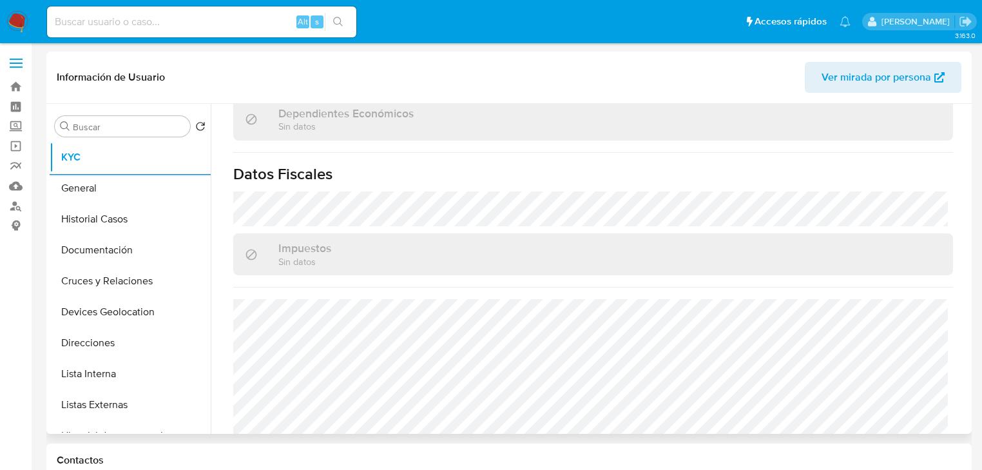
scroll to position [814, 0]
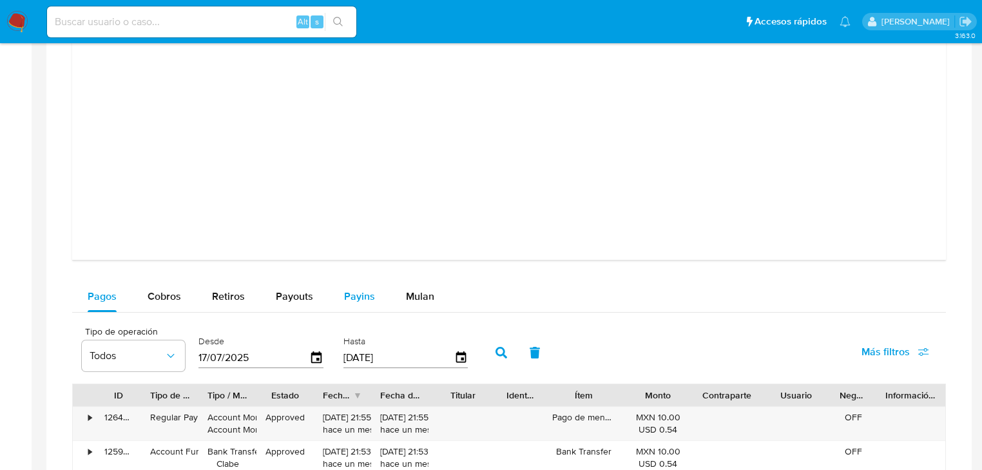
drag, startPoint x: 177, startPoint y: 298, endPoint x: 329, endPoint y: 308, distance: 152.4
click at [177, 297] on span "Cobros" at bounding box center [165, 296] width 34 height 15
select select "10"
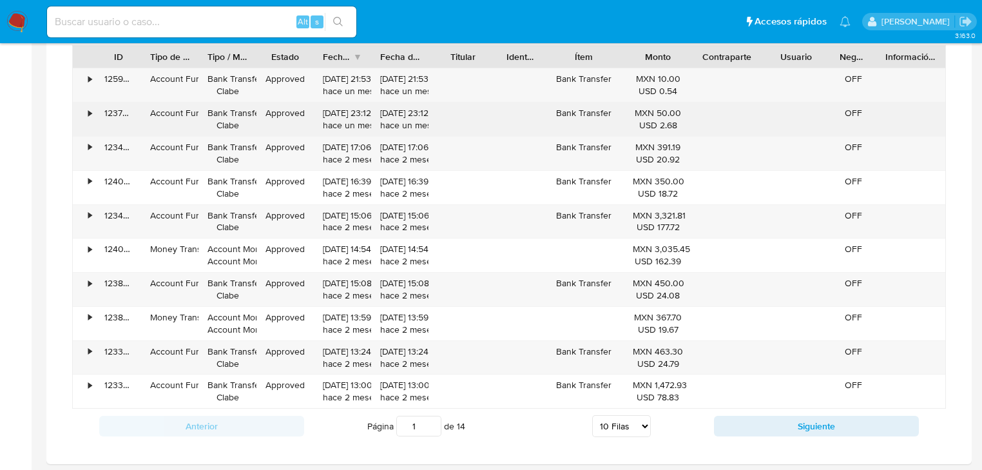
scroll to position [1649, 0]
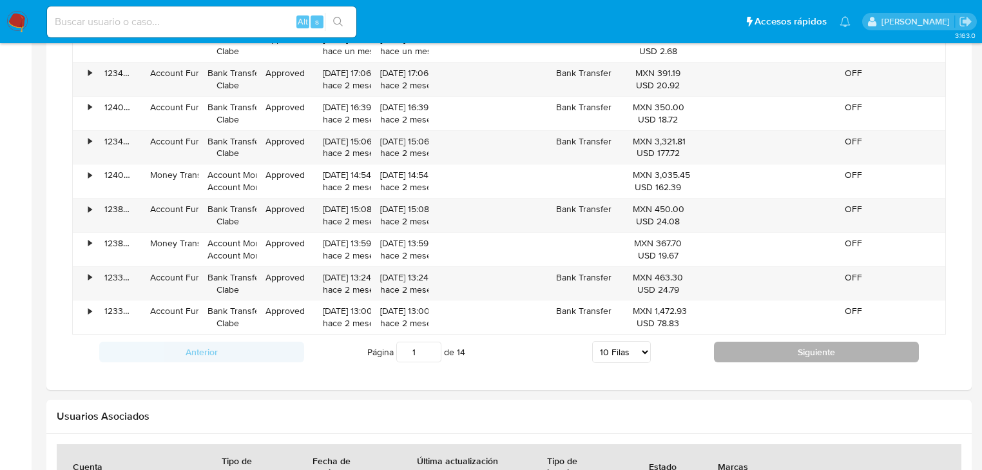
click at [757, 350] on button "Siguiente" at bounding box center [816, 351] width 205 height 21
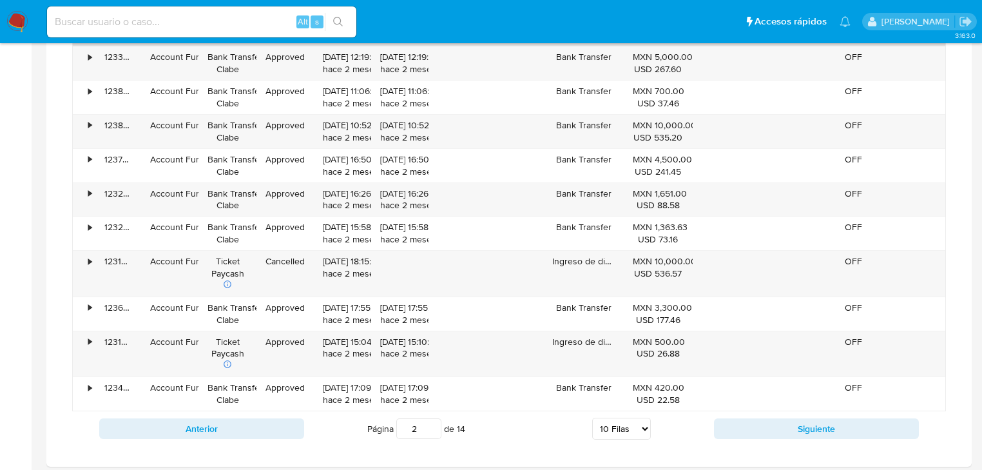
scroll to position [1701, 0]
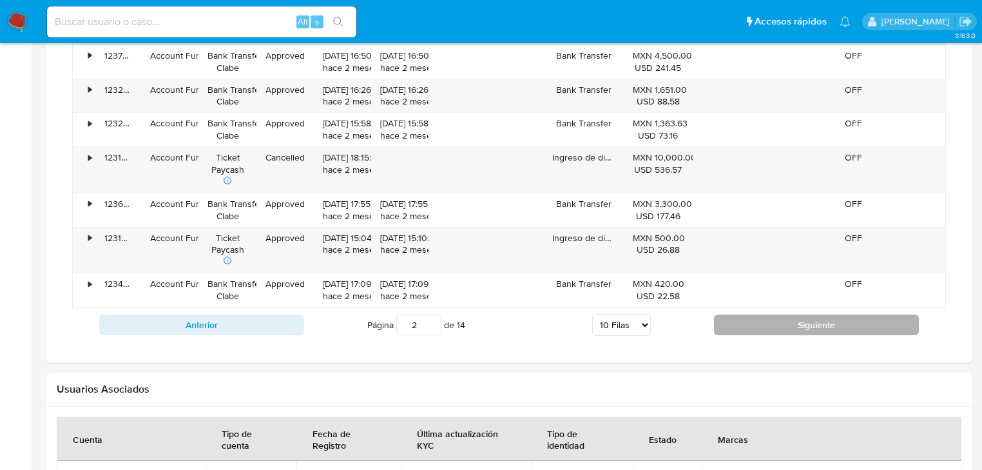
click at [716, 323] on button "Siguiente" at bounding box center [816, 324] width 205 height 21
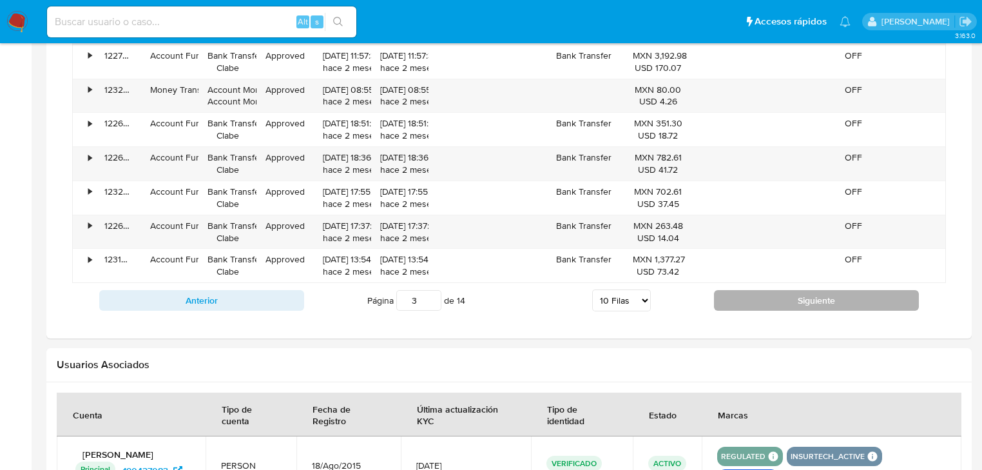
click at [737, 303] on button "Siguiente" at bounding box center [816, 300] width 205 height 21
click at [739, 297] on button "Siguiente" at bounding box center [816, 300] width 205 height 21
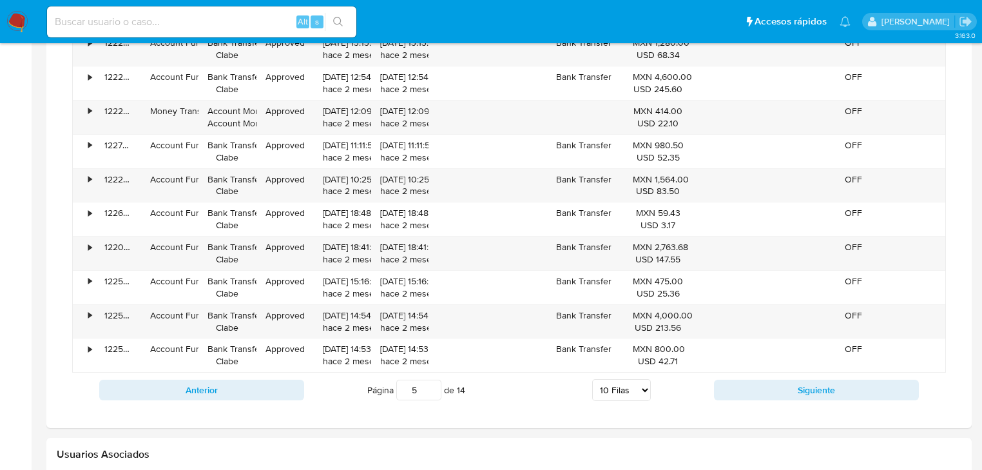
scroll to position [1598, 0]
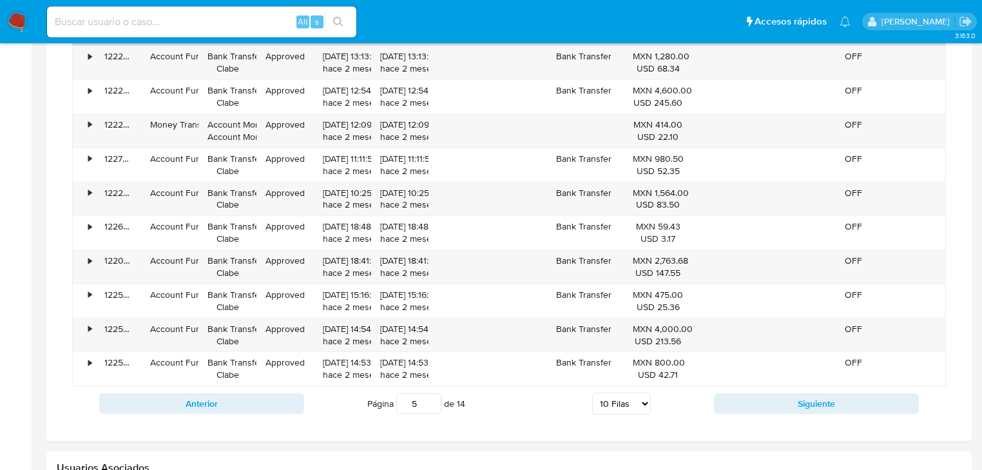
click at [751, 385] on div "ID Tipo de operación Tipo / Método Estado Fecha de creación Fecha de aprobación…" at bounding box center [509, 222] width 874 height 398
drag, startPoint x: 747, startPoint y: 410, endPoint x: 747, endPoint y: 403, distance: 7.1
click at [747, 409] on button "Siguiente" at bounding box center [816, 403] width 205 height 21
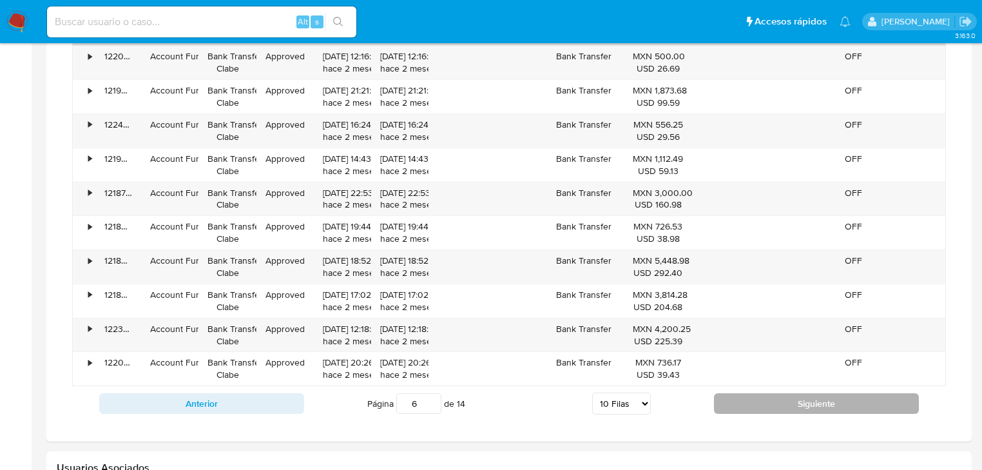
click at [741, 403] on button "Siguiente" at bounding box center [816, 403] width 205 height 21
type input "7"
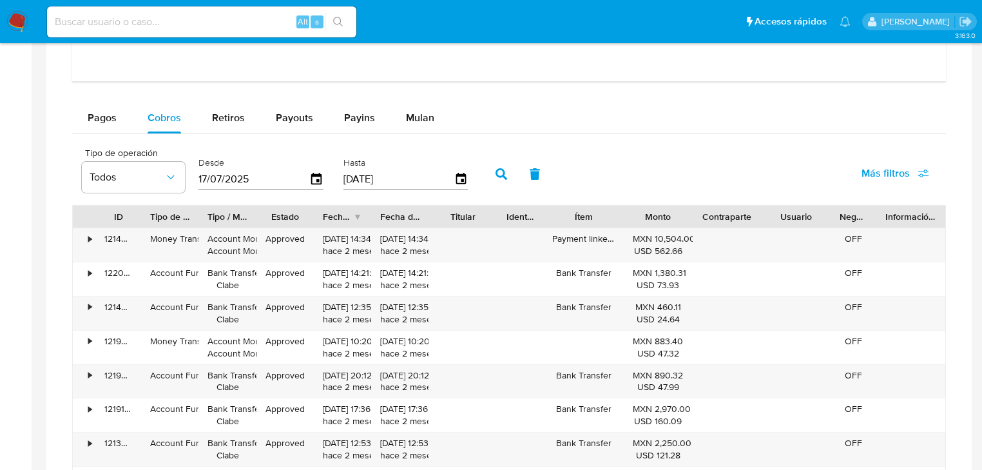
scroll to position [1340, 0]
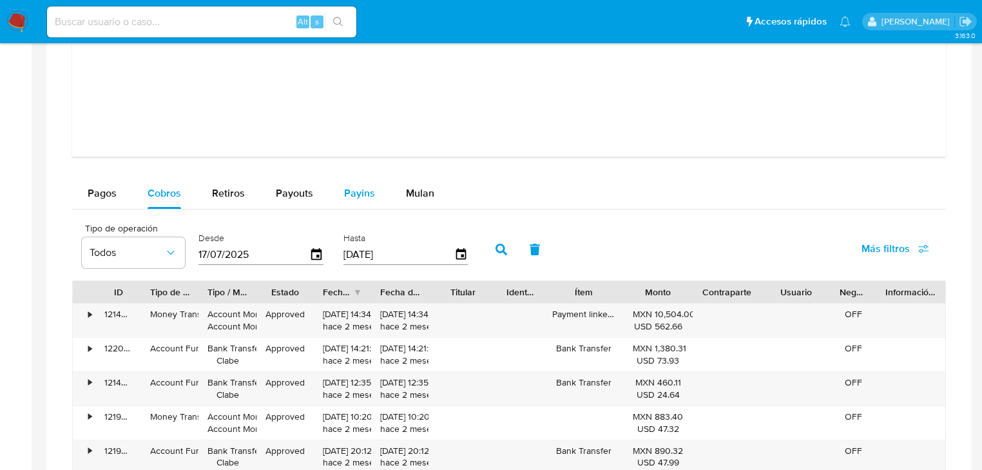
click at [361, 193] on span "Payins" at bounding box center [359, 193] width 31 height 15
select select "10"
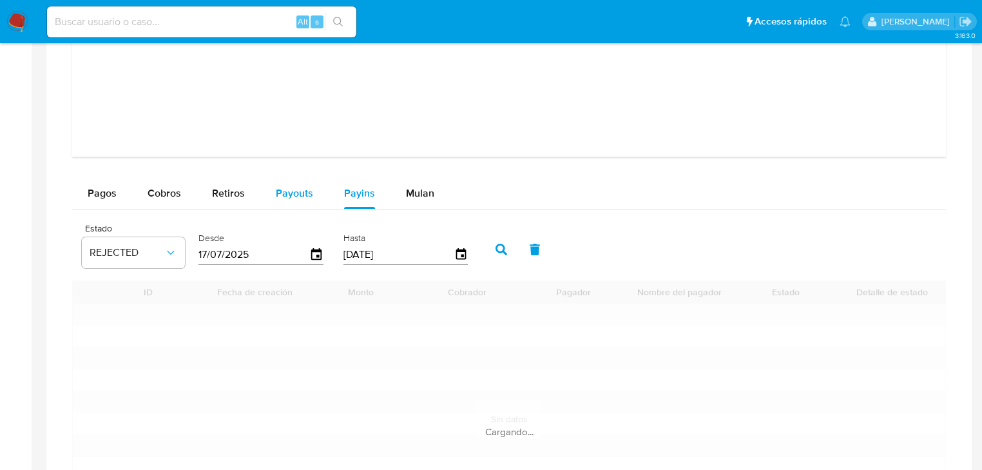
click at [289, 191] on span "Payouts" at bounding box center [294, 193] width 37 height 15
select select "10"
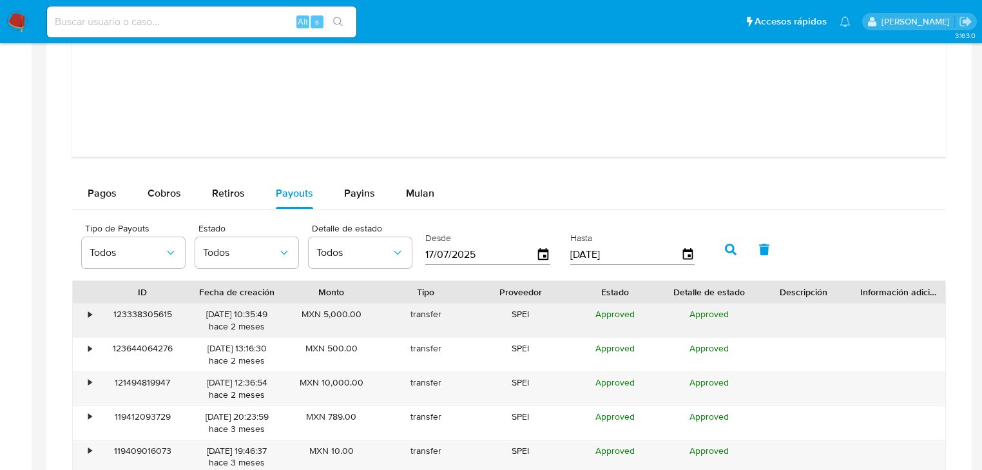
scroll to position [1495, 0]
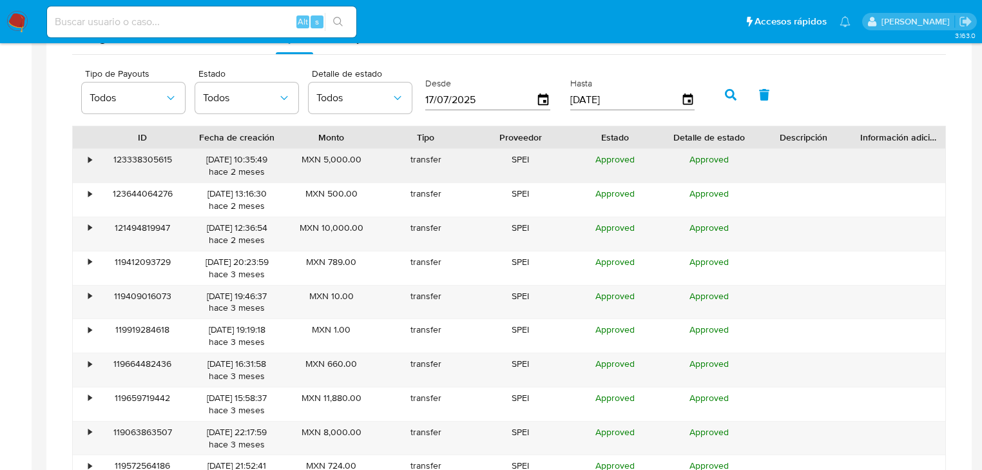
click at [88, 161] on div "•" at bounding box center [89, 159] width 3 height 12
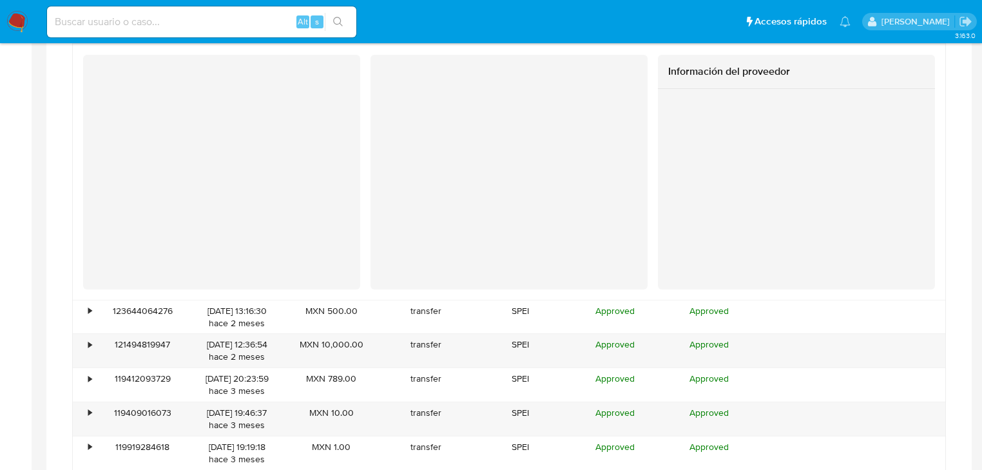
scroll to position [1649, 0]
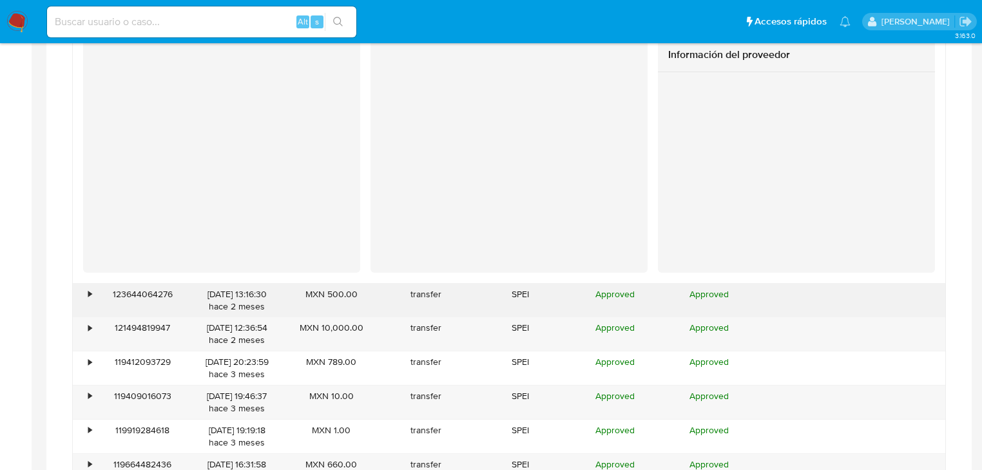
click at [90, 294] on div "•" at bounding box center [89, 294] width 3 height 12
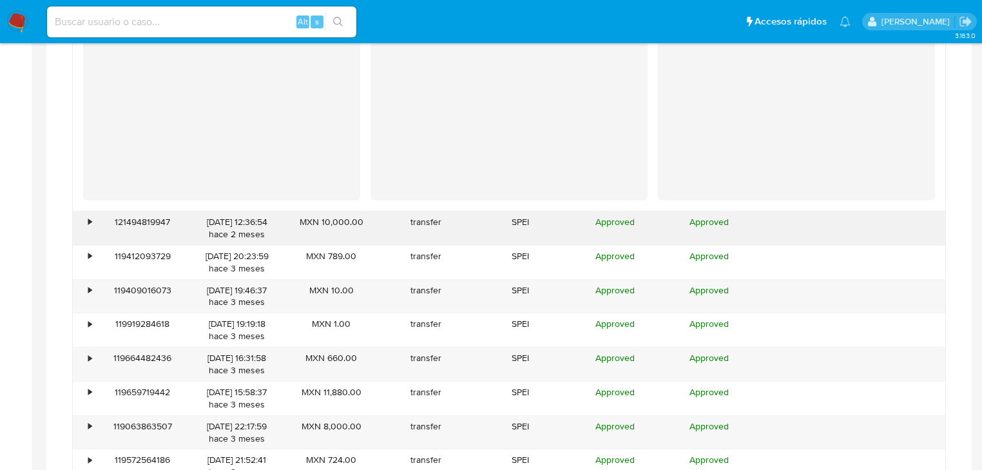
click at [91, 224] on div "•" at bounding box center [84, 228] width 23 height 34
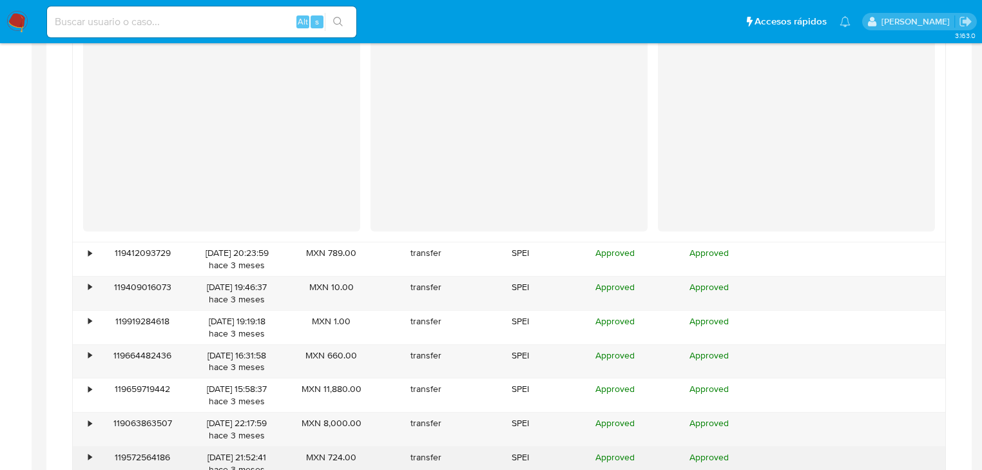
scroll to position [2371, 0]
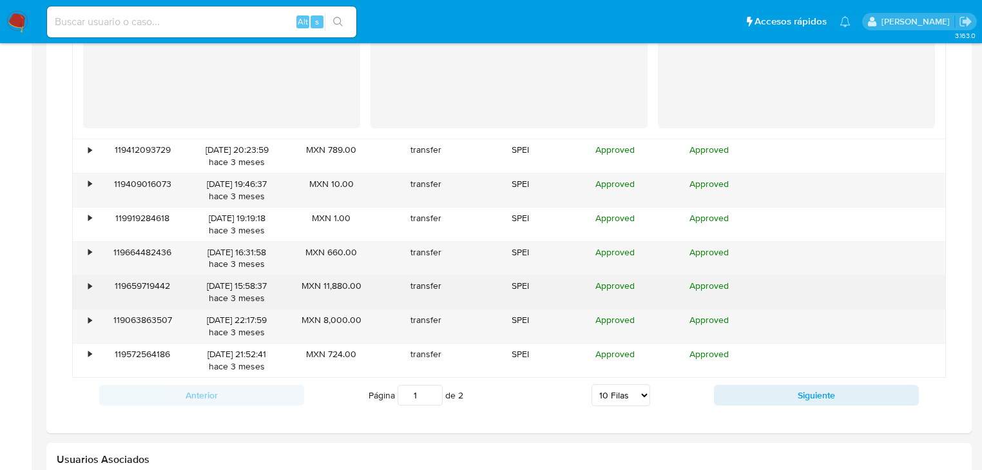
click at [92, 282] on div "•" at bounding box center [84, 292] width 23 height 34
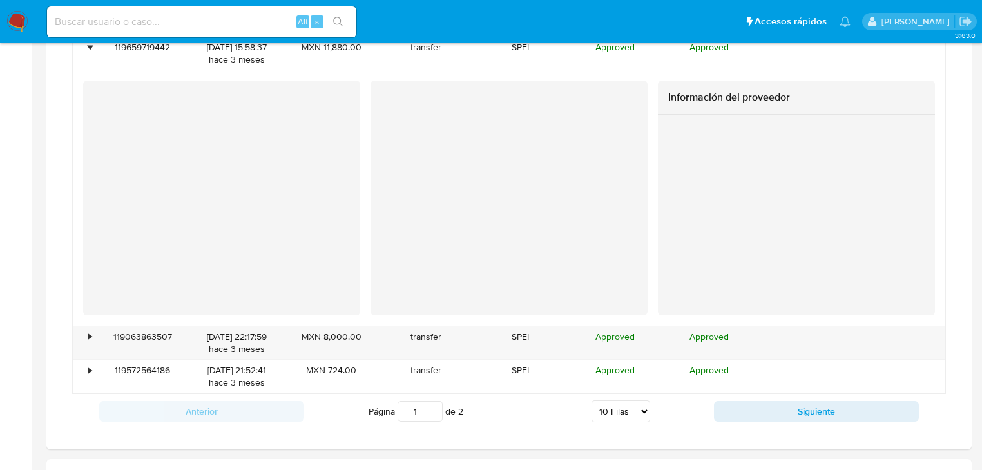
scroll to position [2732, 0]
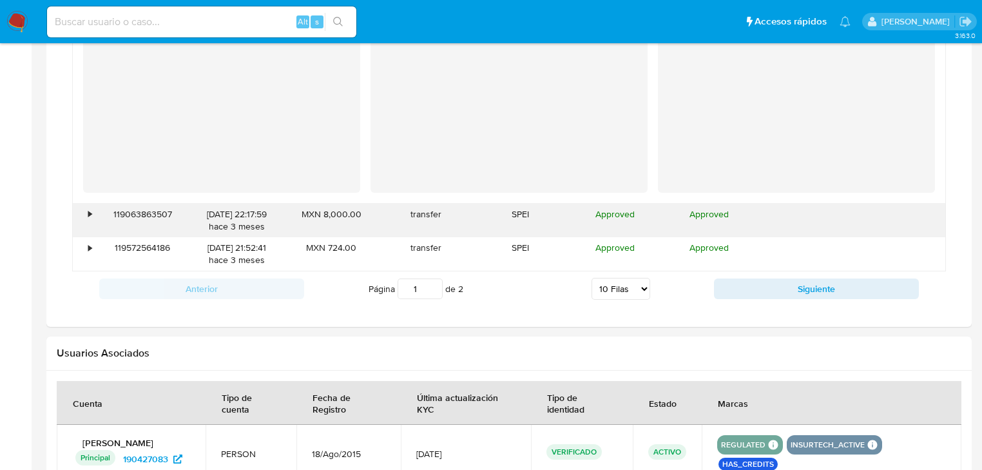
click at [86, 213] on div "•" at bounding box center [84, 221] width 23 height 34
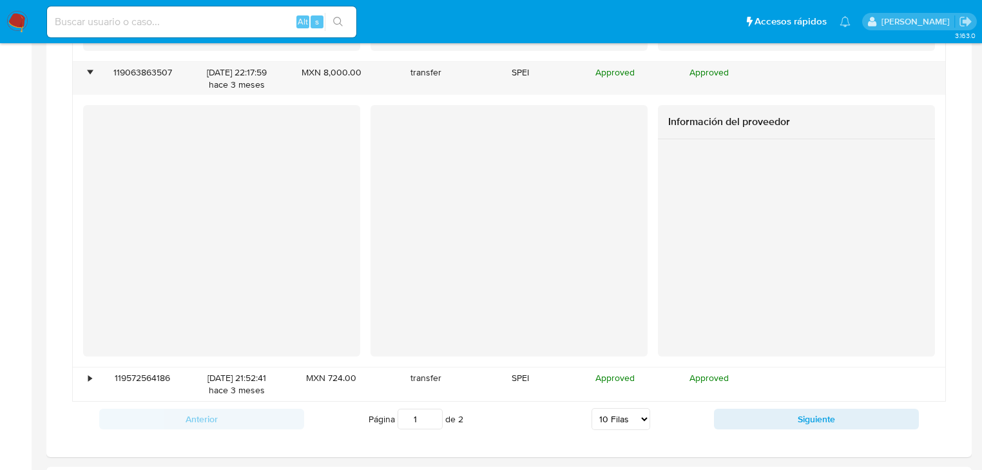
scroll to position [2886, 0]
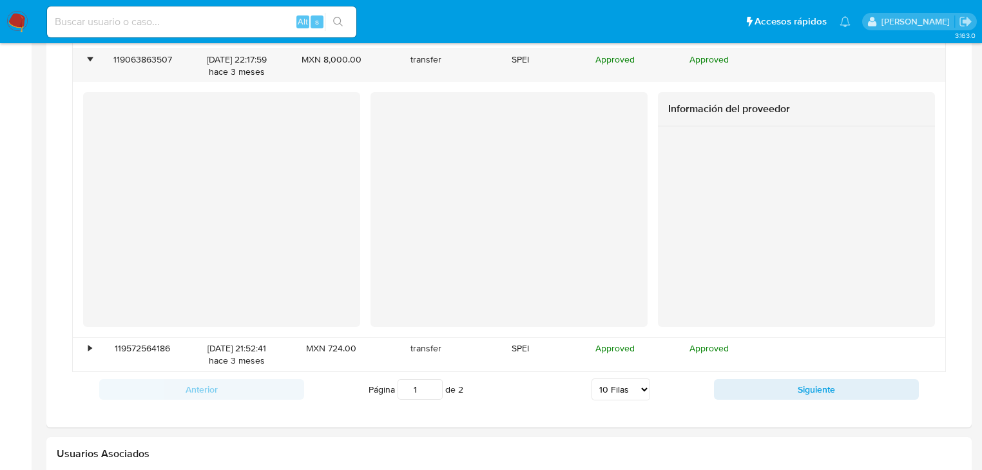
click at [751, 376] on div "Anterior Página 1 de 2 5 Filas 10 Filas 20 Filas 25 Filas 50 Filas 100 Filas Si…" at bounding box center [509, 389] width 874 height 35
click at [752, 392] on button "Siguiente" at bounding box center [816, 389] width 205 height 21
type input "2"
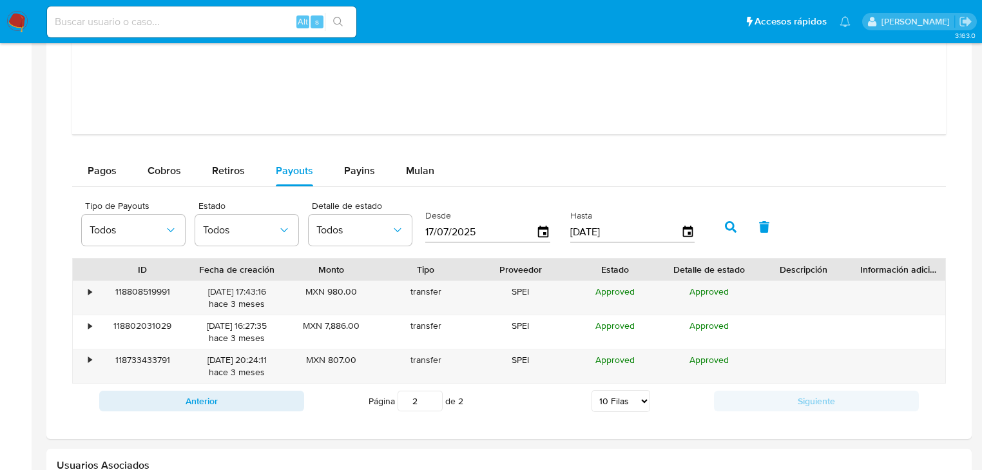
scroll to position [1382, 0]
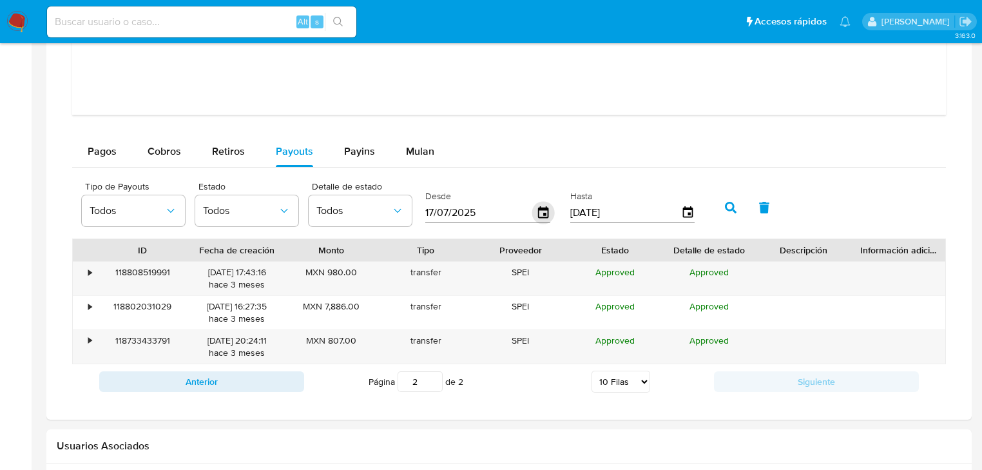
click at [547, 211] on icon "button" at bounding box center [543, 212] width 10 height 12
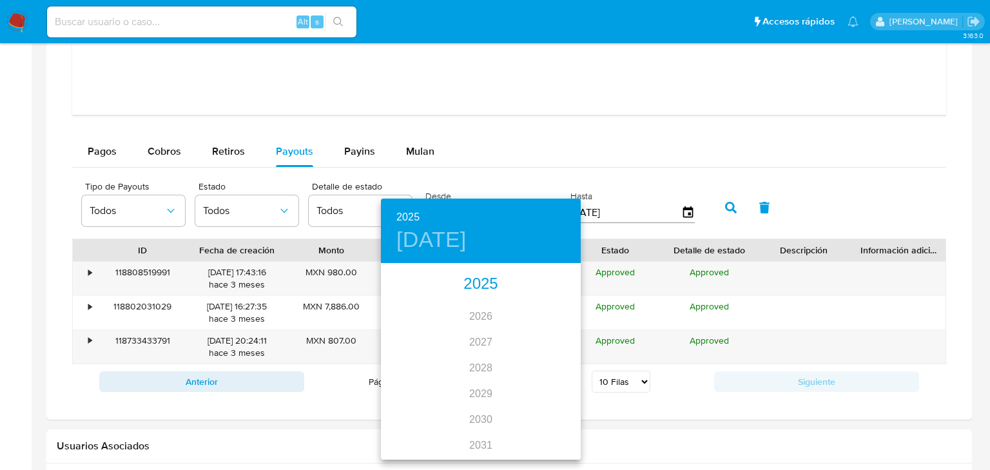
click at [482, 289] on div "2025" at bounding box center [481, 284] width 200 height 26
click at [477, 332] on div "may." at bounding box center [480, 337] width 66 height 48
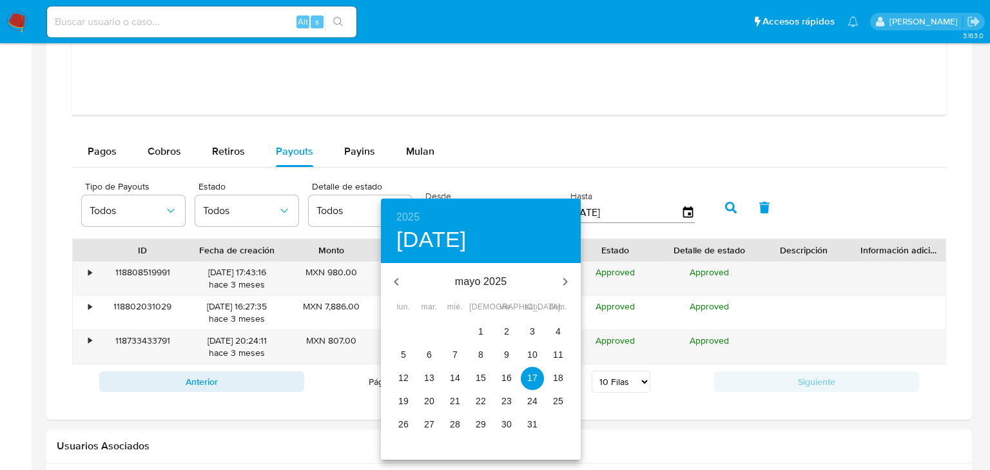
drag, startPoint x: 489, startPoint y: 330, endPoint x: 550, endPoint y: 273, distance: 83.4
click at [488, 330] on span "1" at bounding box center [480, 331] width 23 height 13
type input "01/05/2025"
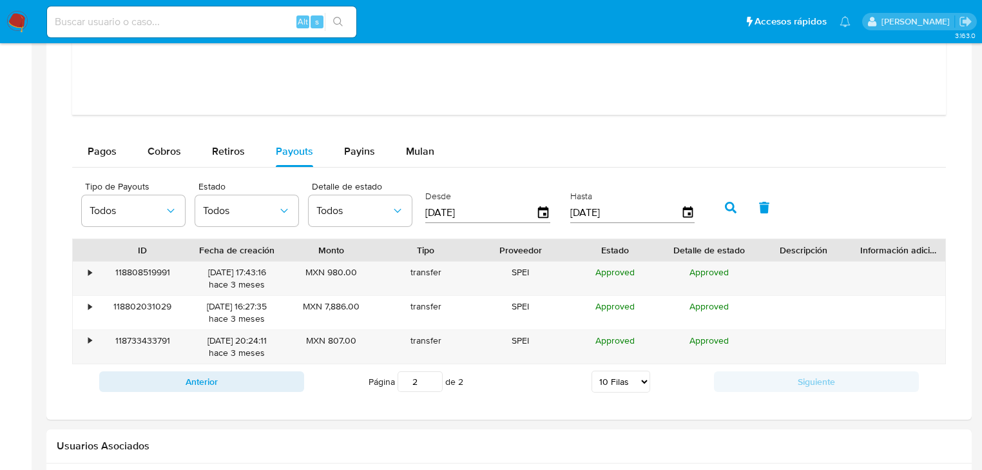
click at [732, 200] on button "button" at bounding box center [731, 207] width 34 height 31
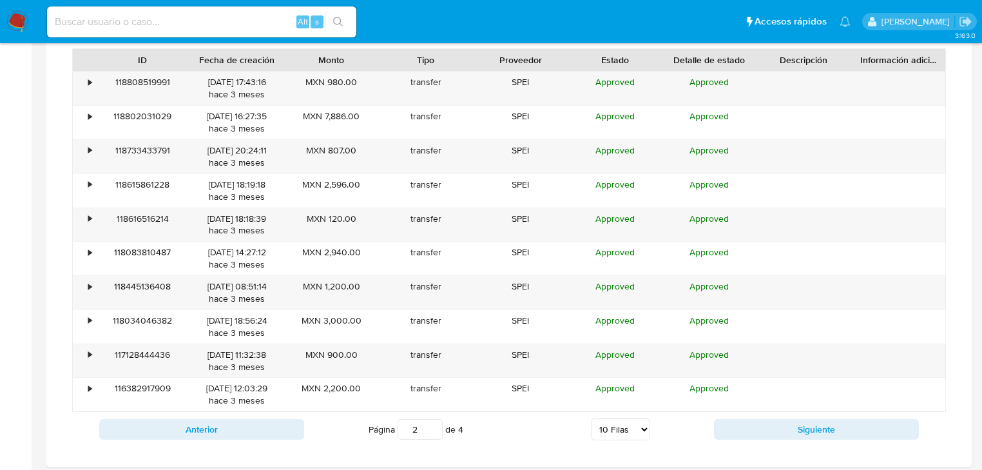
scroll to position [1640, 0]
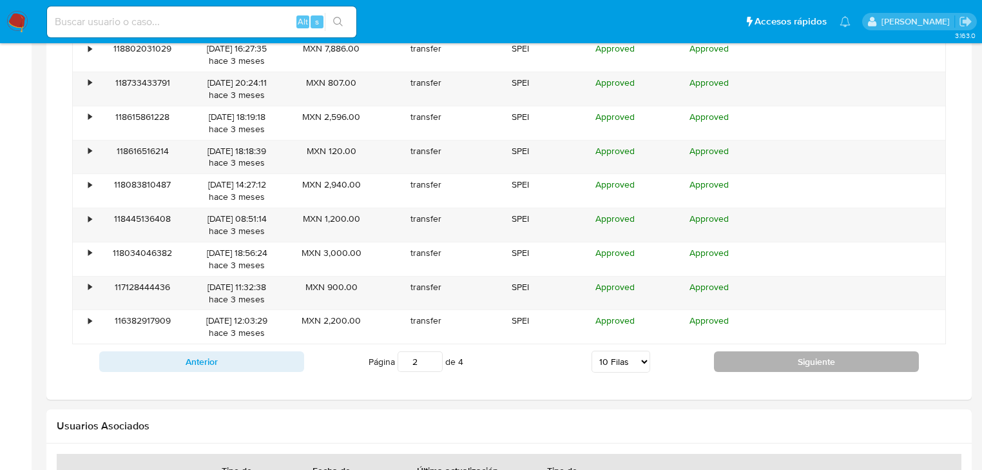
click at [767, 358] on button "Siguiente" at bounding box center [816, 361] width 205 height 21
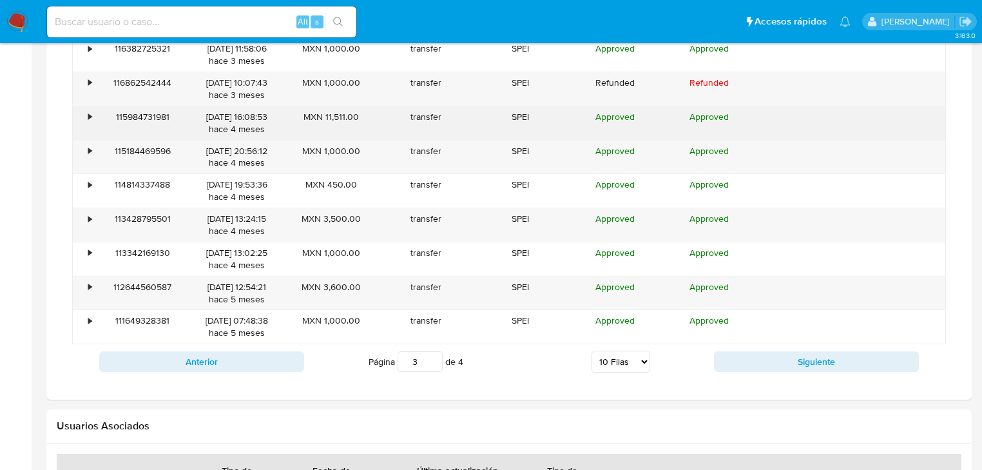
click at [92, 111] on div "•" at bounding box center [84, 123] width 23 height 34
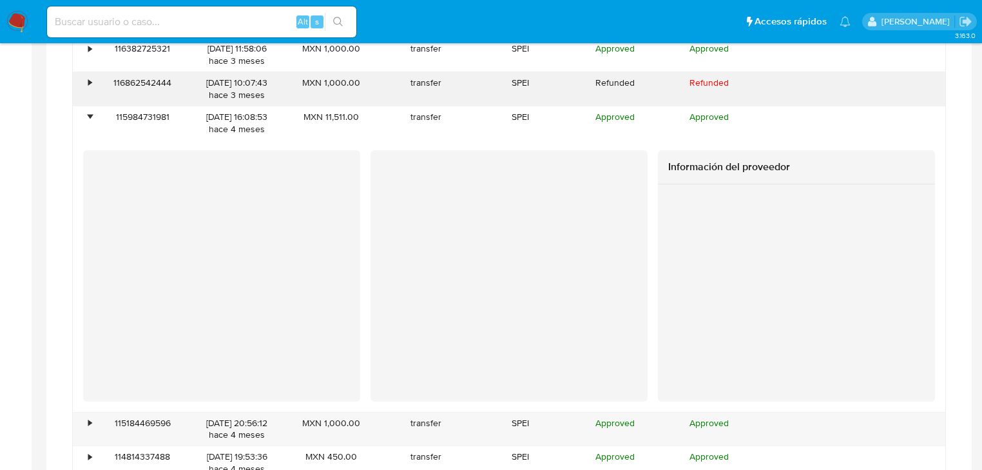
click at [87, 85] on div "•" at bounding box center [84, 89] width 23 height 34
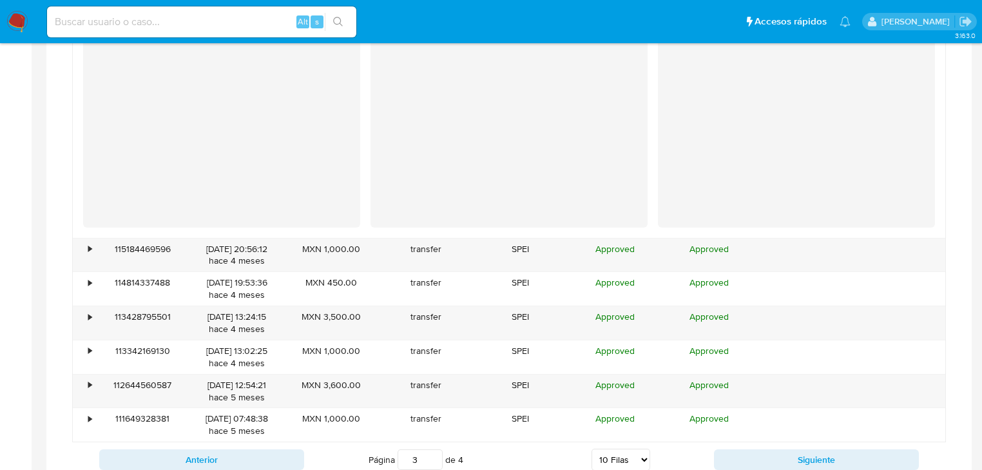
scroll to position [2052, 0]
click at [90, 244] on div "•" at bounding box center [89, 248] width 3 height 12
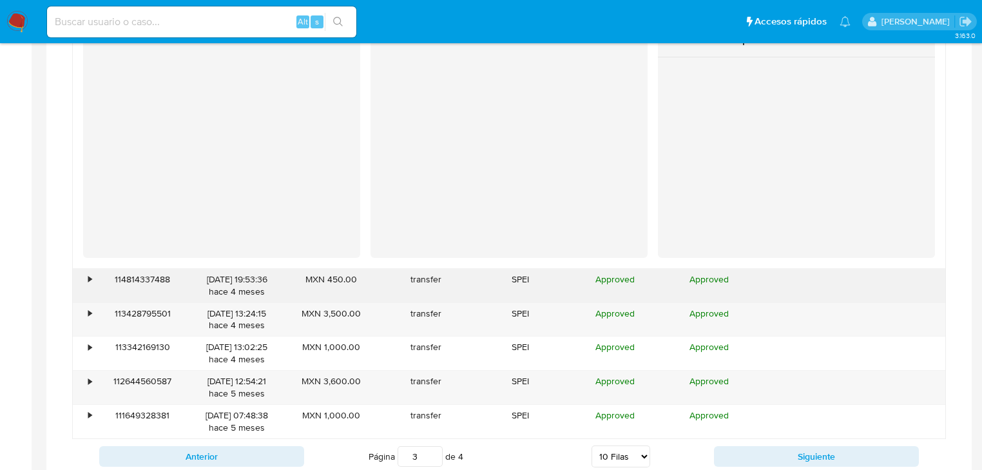
click at [88, 279] on div "•" at bounding box center [89, 279] width 3 height 12
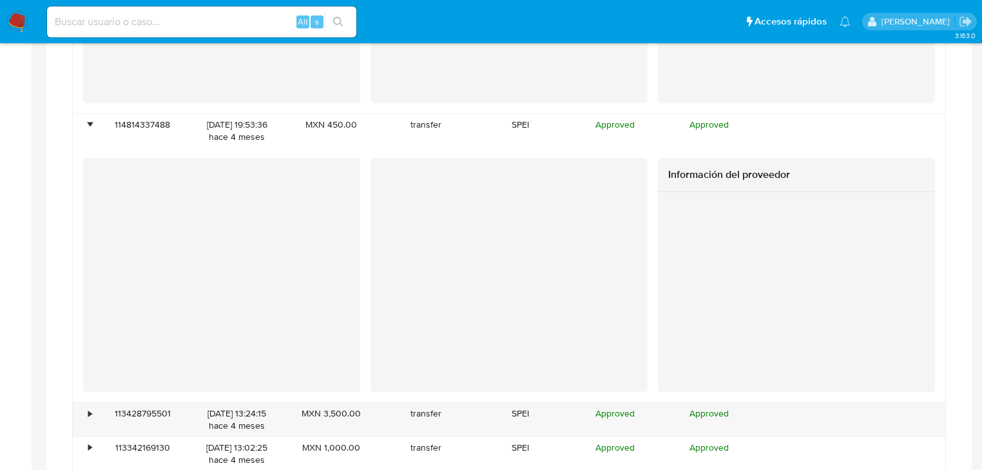
scroll to position [2567, 0]
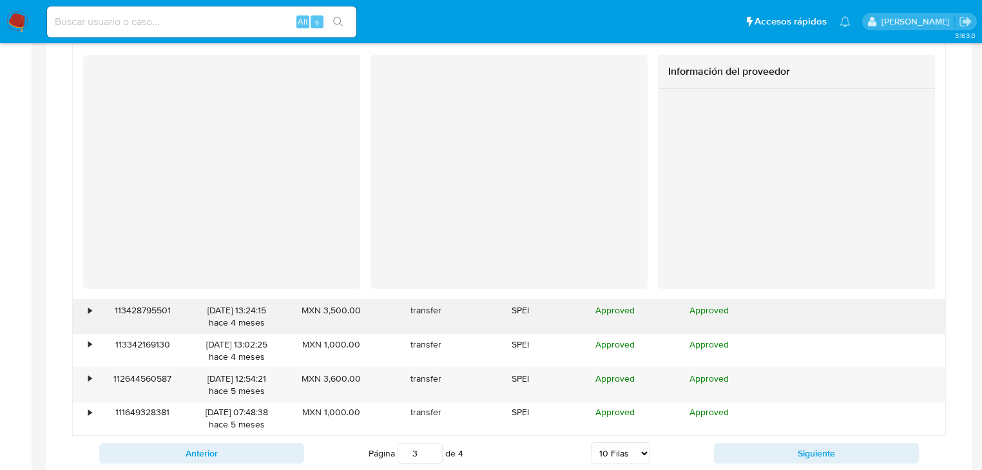
click at [82, 310] on div "•" at bounding box center [84, 317] width 23 height 34
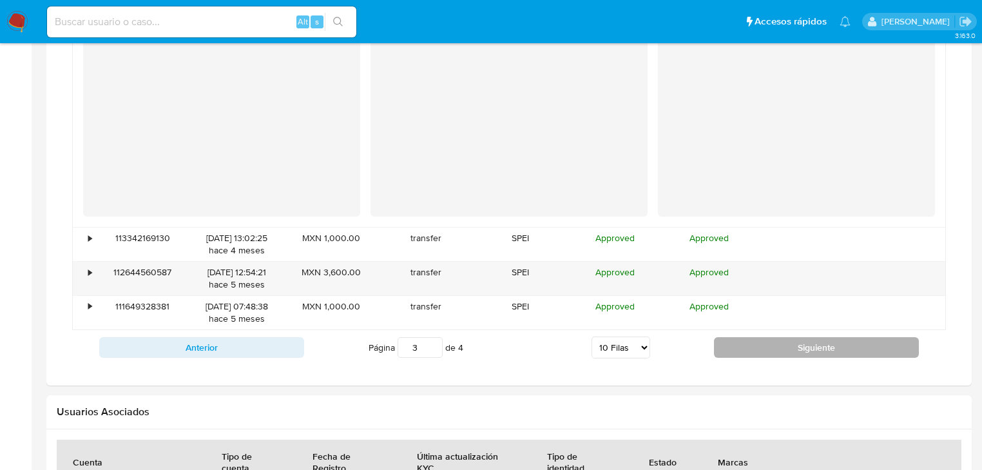
click at [757, 338] on button "Siguiente" at bounding box center [816, 347] width 205 height 21
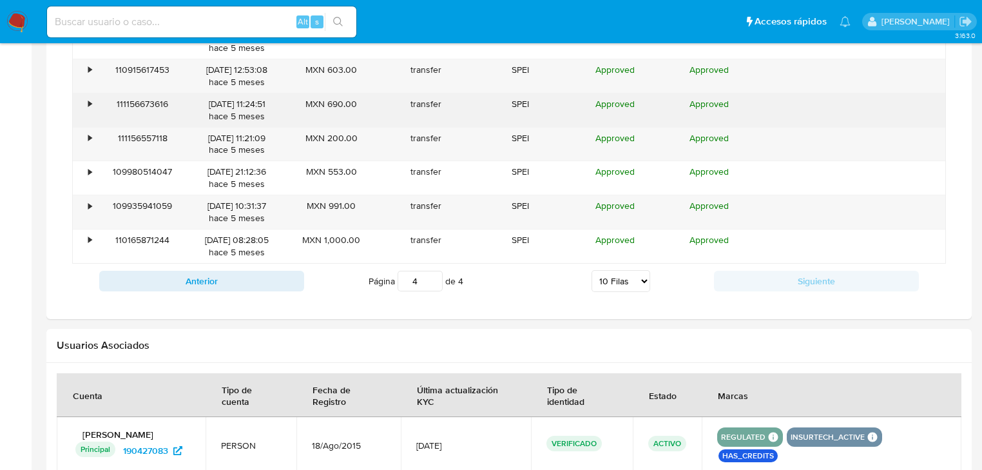
scroll to position [1500, 0]
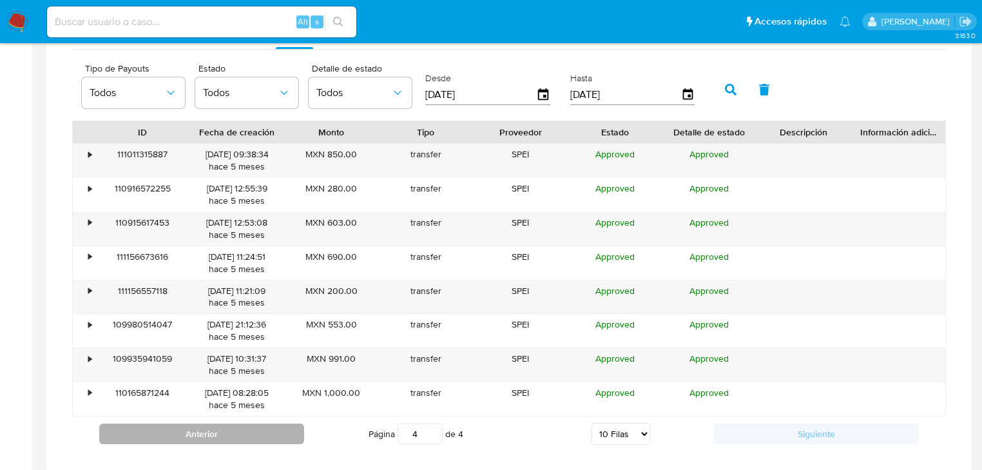
click at [225, 433] on button "Anterior" at bounding box center [201, 433] width 205 height 21
type input "3"
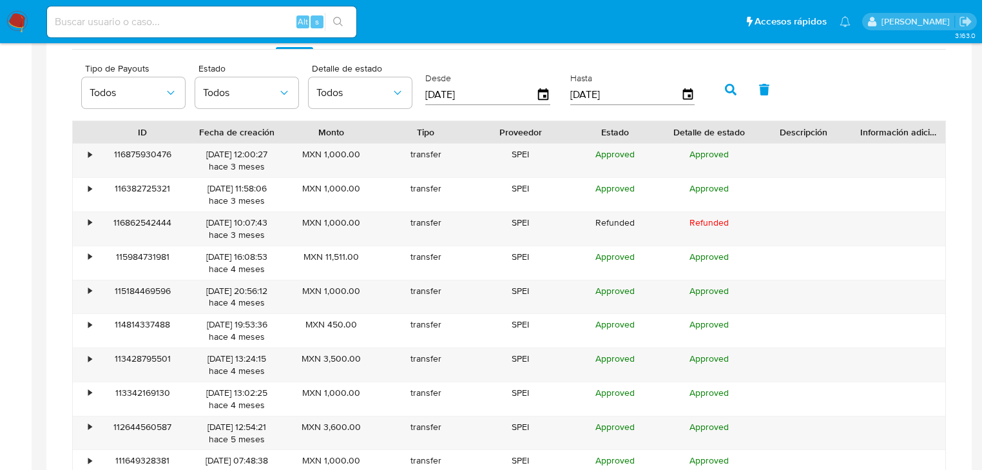
click at [225, 434] on div "28/05/2025 12:54:21 hace 5 meses" at bounding box center [237, 433] width 77 height 24
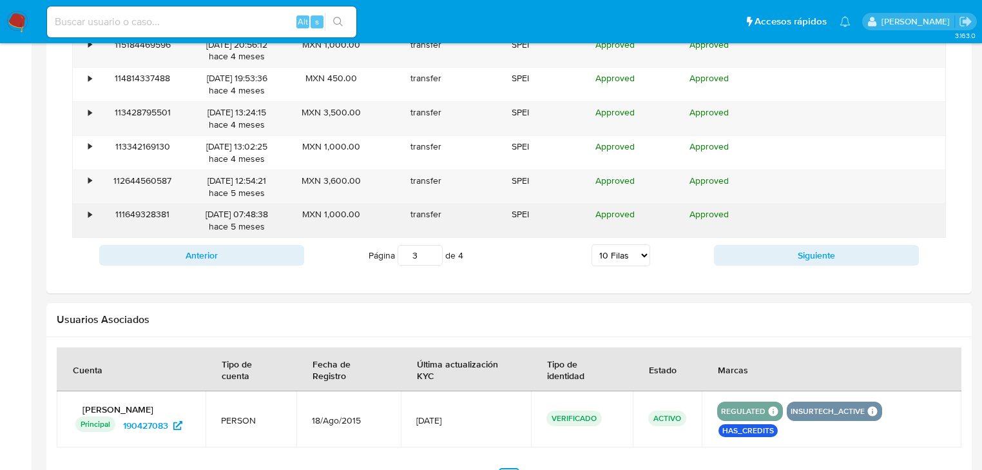
scroll to position [1567, 0]
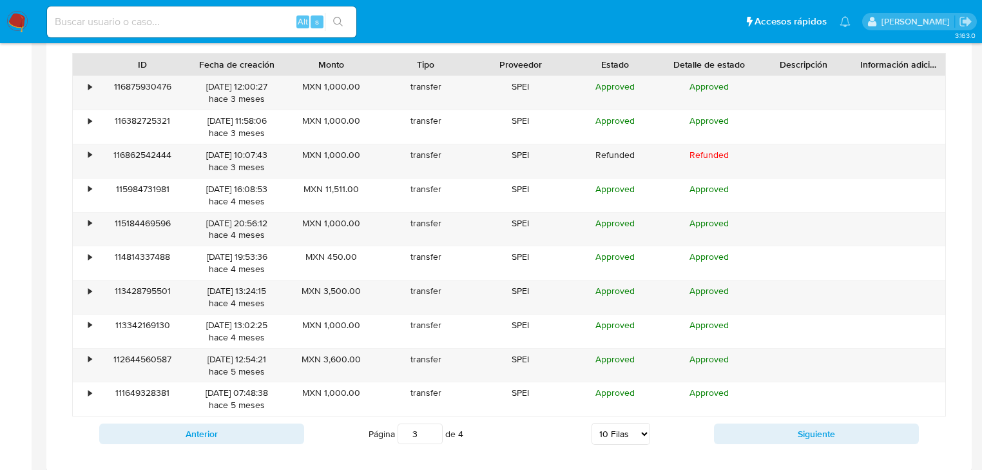
click at [273, 421] on div "Anterior Página 3 de 4 5 Filas 10 Filas 20 Filas 25 Filas 50 Filas 100 Filas Si…" at bounding box center [509, 433] width 874 height 35
click at [170, 28] on input at bounding box center [201, 22] width 309 height 17
paste input "2548355026"
type input "2548355026"
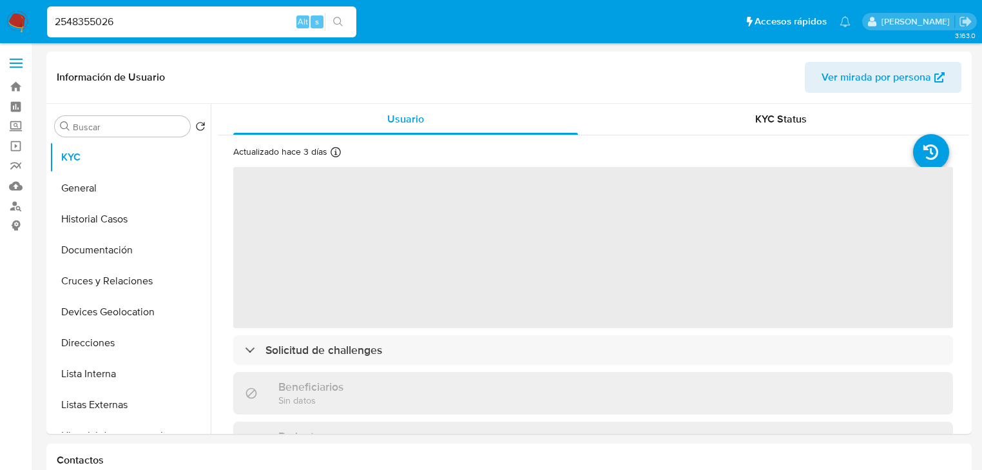
select select "10"
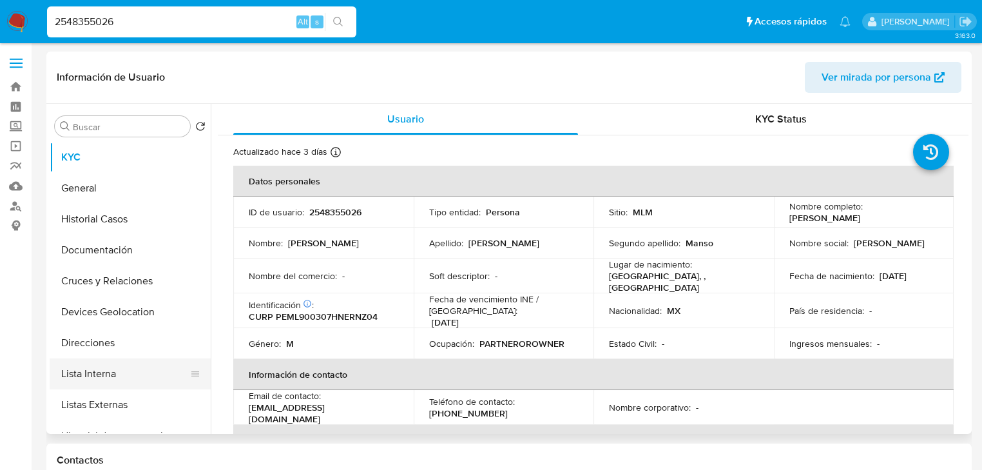
click at [136, 369] on button "Lista Interna" at bounding box center [125, 373] width 151 height 31
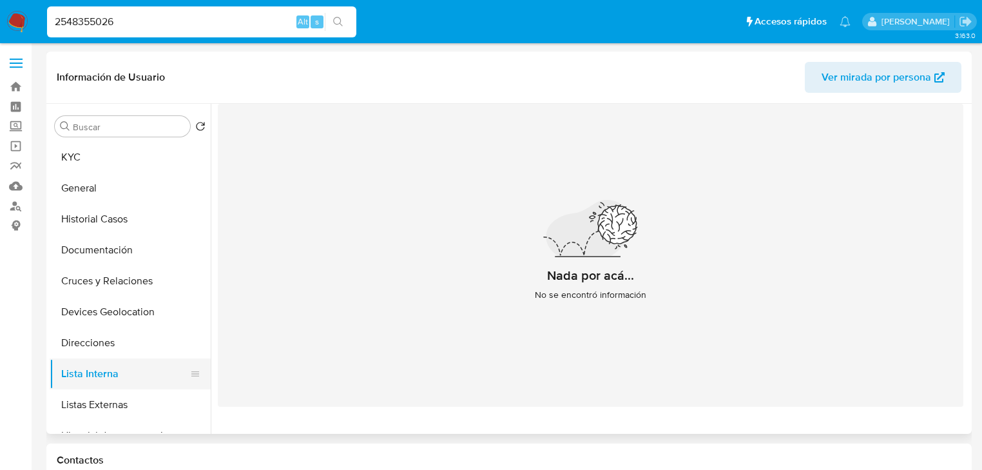
drag, startPoint x: 140, startPoint y: 404, endPoint x: 178, endPoint y: 378, distance: 46.5
click at [142, 400] on button "Listas Externas" at bounding box center [130, 404] width 161 height 31
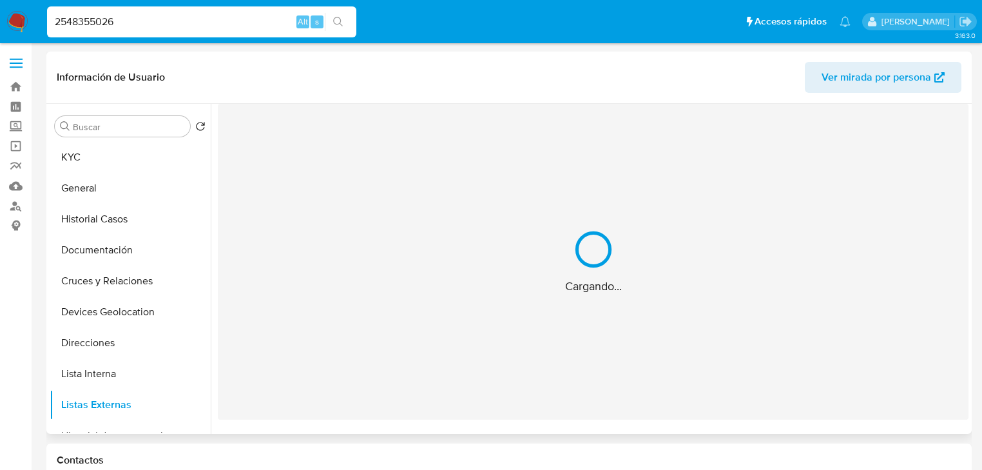
click at [359, 335] on div "Cargando..." at bounding box center [593, 262] width 751 height 316
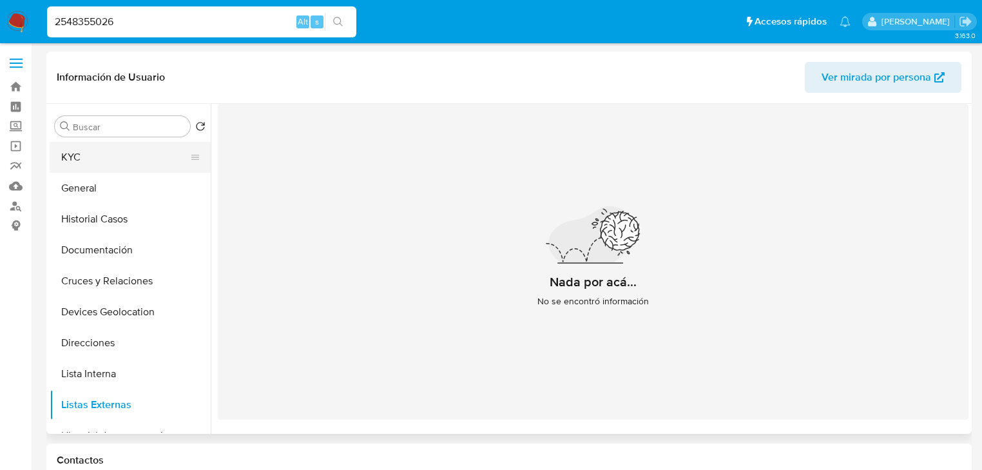
click at [67, 147] on button "KYC" at bounding box center [125, 157] width 151 height 31
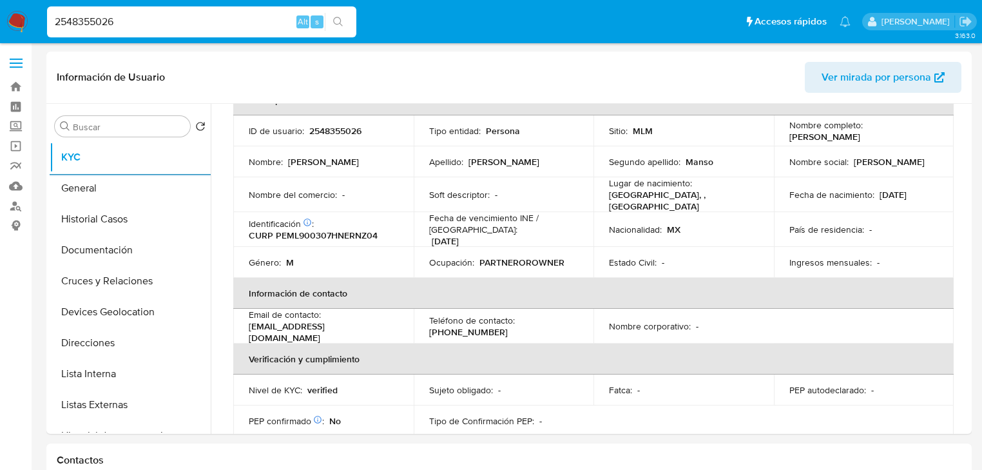
scroll to position [155, 0]
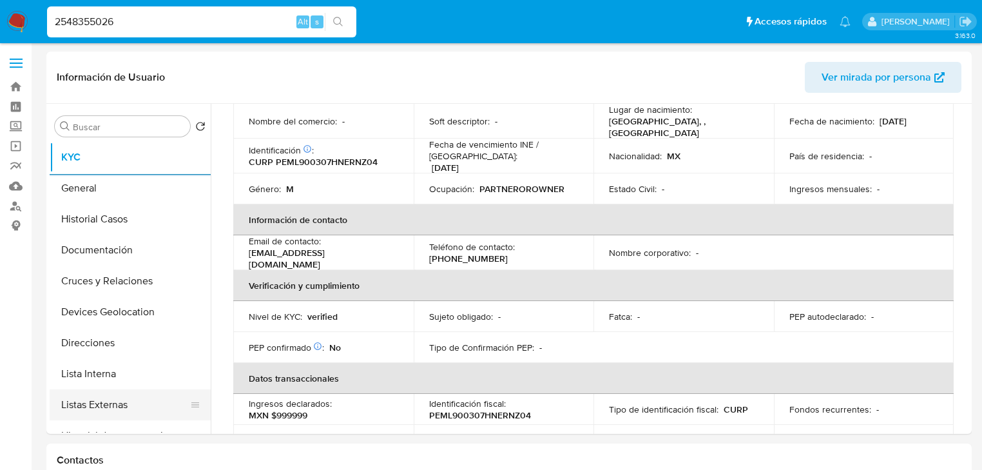
click at [78, 403] on button "Listas Externas" at bounding box center [125, 404] width 151 height 31
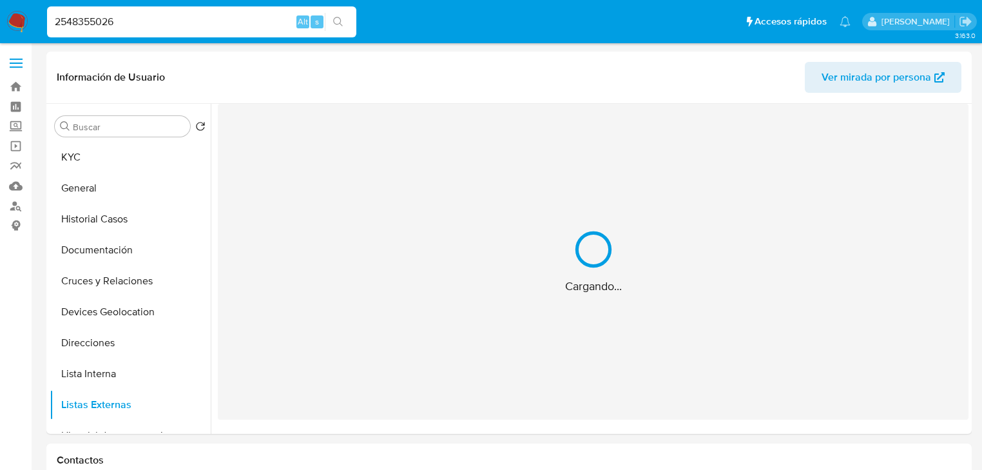
scroll to position [0, 0]
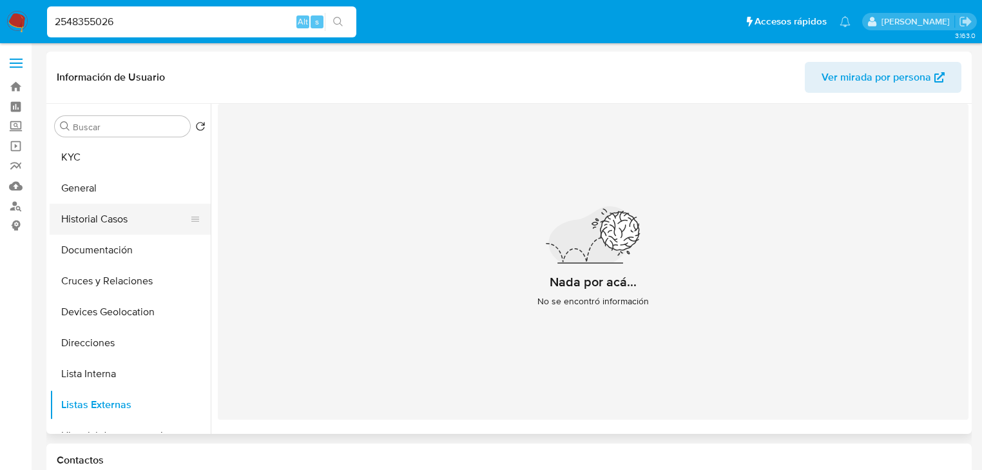
click at [102, 216] on button "Historial Casos" at bounding box center [125, 219] width 151 height 31
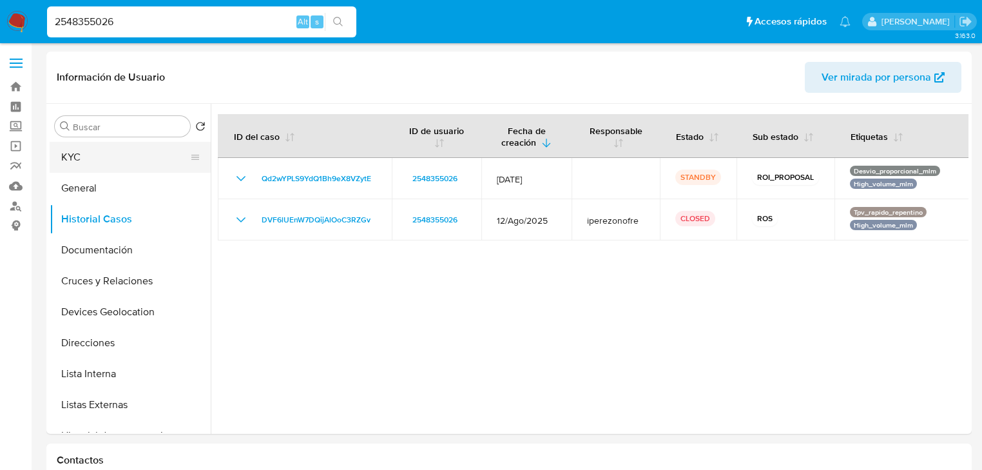
click at [106, 168] on button "KYC" at bounding box center [125, 157] width 151 height 31
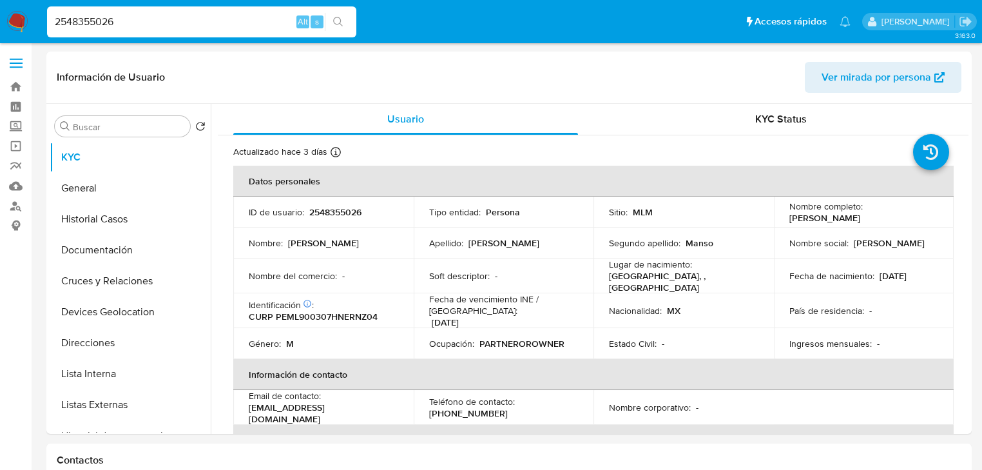
click at [357, 227] on td "Nombre : Lazaro" at bounding box center [323, 242] width 180 height 31
click at [341, 216] on p "2548355026" at bounding box center [335, 212] width 52 height 12
click at [135, 222] on button "Historial Casos" at bounding box center [125, 219] width 151 height 31
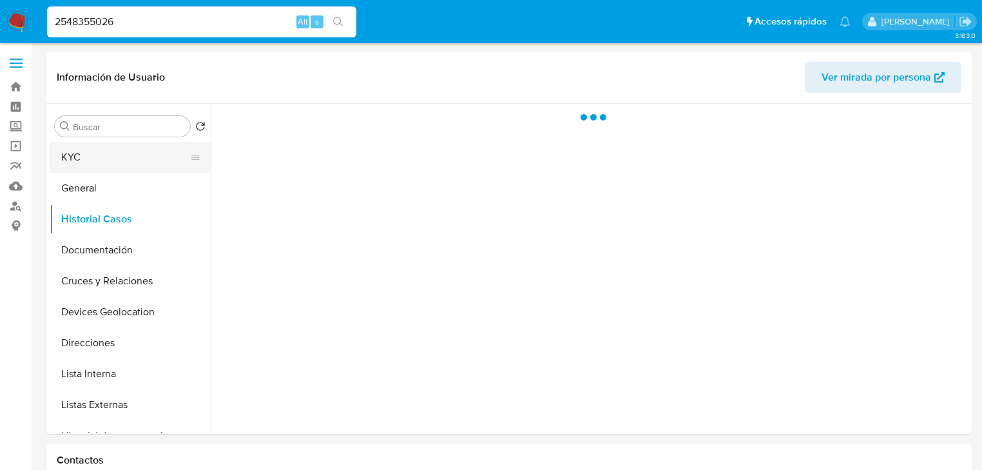
click at [96, 155] on button "KYC" at bounding box center [125, 157] width 151 height 31
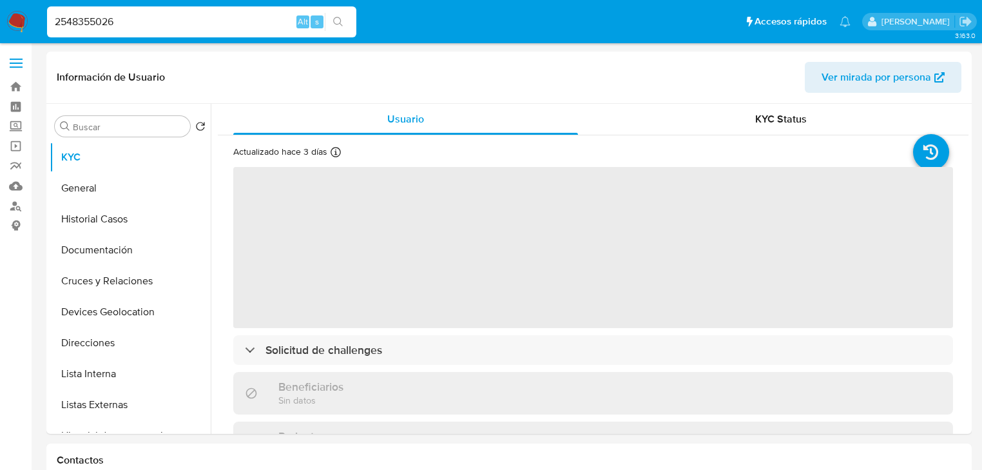
click at [347, 225] on span "‌" at bounding box center [593, 247] width 720 height 161
click at [358, 219] on span "‌" at bounding box center [593, 247] width 720 height 161
click at [360, 218] on span "‌" at bounding box center [593, 247] width 720 height 161
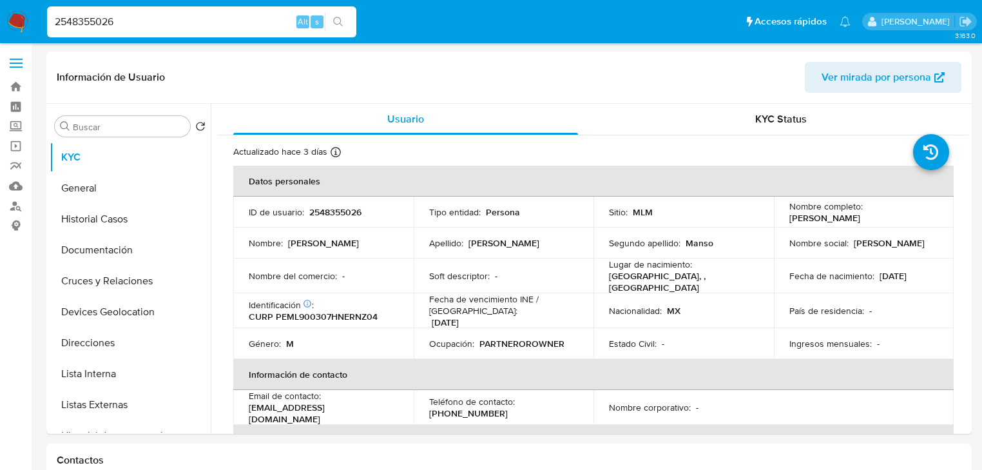
click at [326, 315] on p "CURP PEML900307HNERNZ04" at bounding box center [313, 317] width 129 height 12
copy p "PEML900307HNERNZ04"
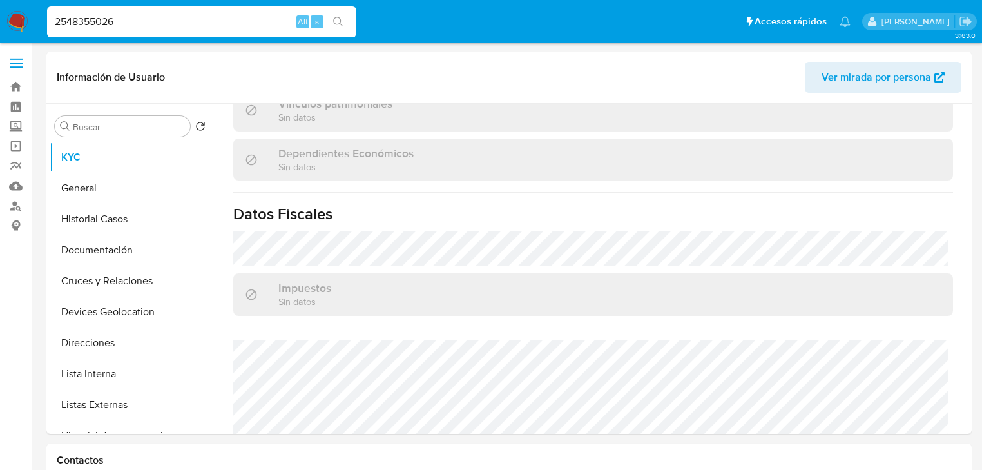
scroll to position [801, 0]
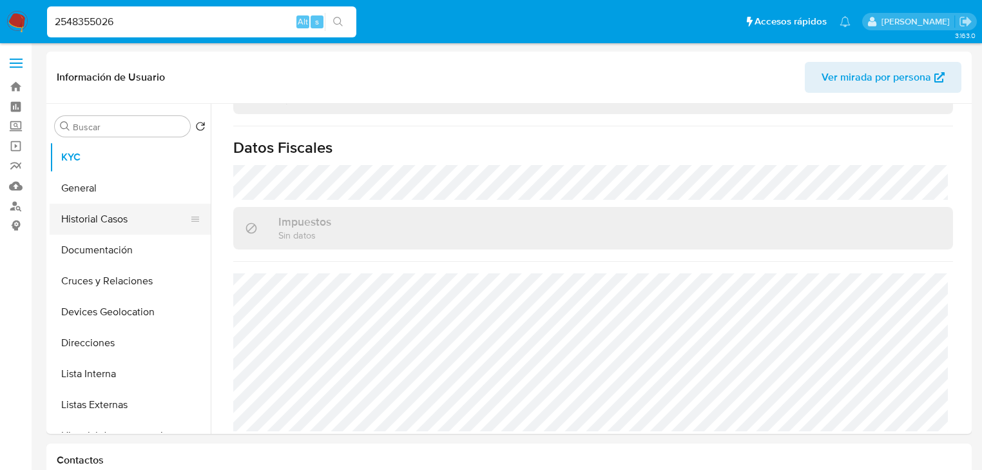
click at [128, 229] on button "Historial Casos" at bounding box center [125, 219] width 151 height 31
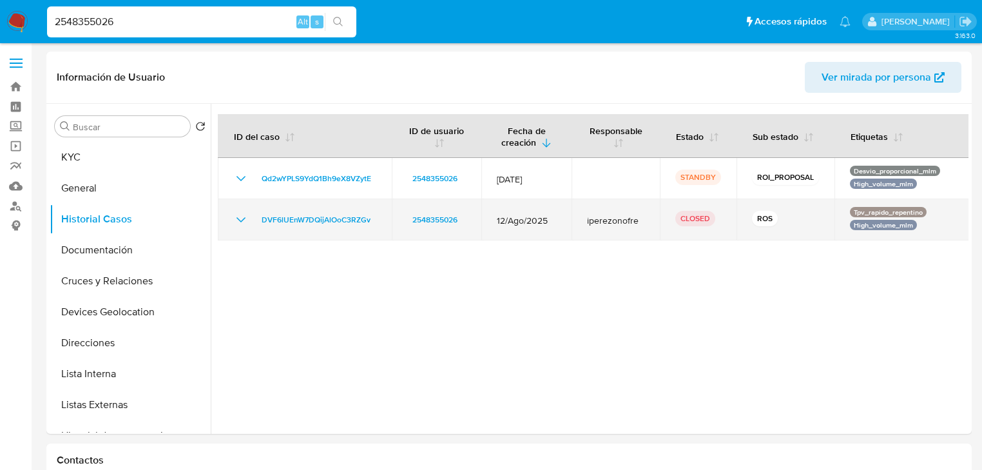
click at [236, 220] on icon "Mostrar/Ocultar" at bounding box center [240, 219] width 15 height 15
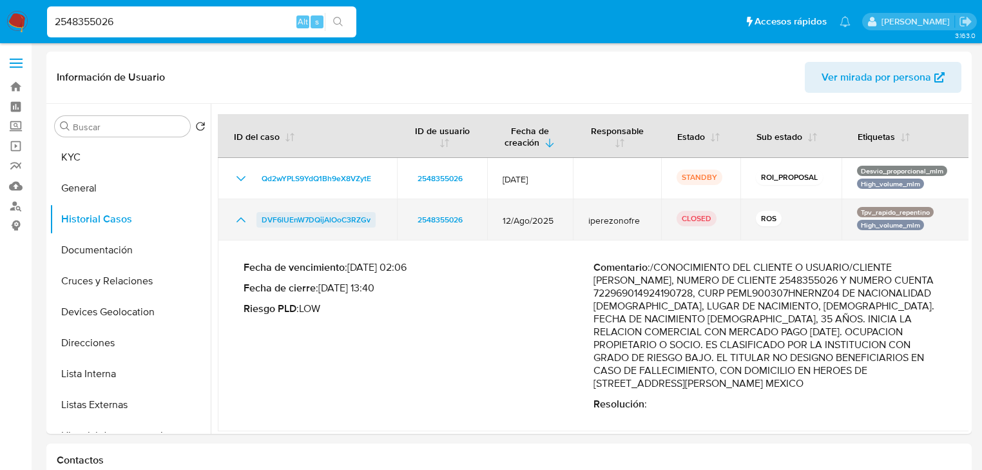
click at [302, 219] on span "DVF6lUEnW7DQijAlOoC3RZGv" at bounding box center [316, 219] width 109 height 15
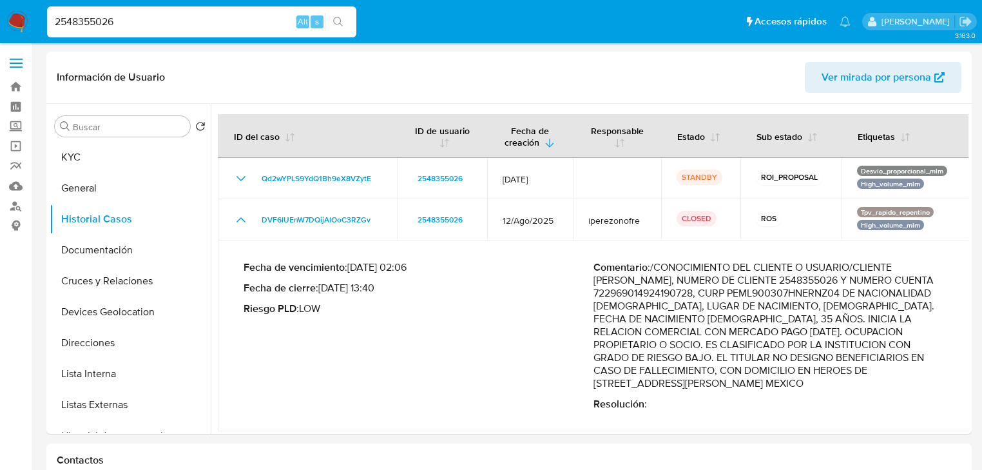
click at [902, 414] on div "Fecha de vencimiento : 11/10/2025 02:06 Fecha de cierre : 08/10/2025 13:40 Ries…" at bounding box center [594, 336] width 700 height 170
click at [399, 385] on div "Fecha de vencimiento : 11/10/2025 02:06 Fecha de cierre : 08/10/2025 13:40 Ries…" at bounding box center [419, 335] width 350 height 149
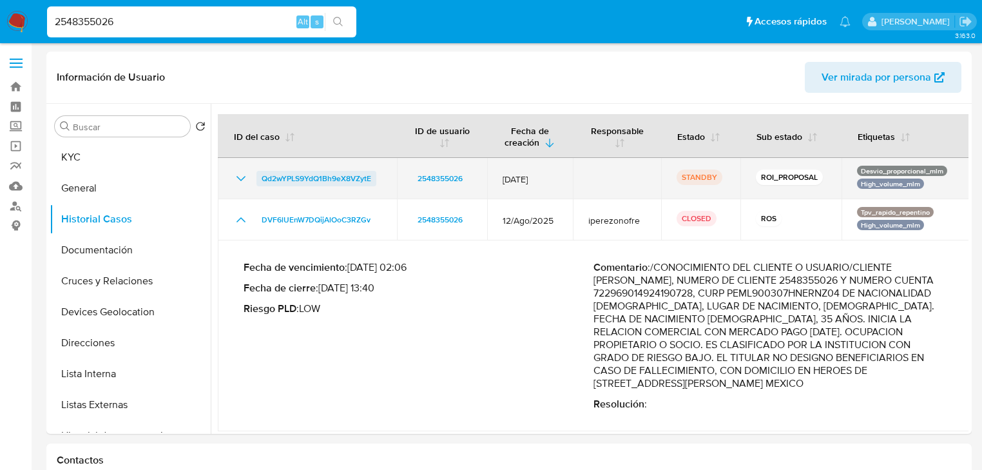
click at [312, 176] on span "Qd2wYPLS9YdQ1Bh9eX8VZytE" at bounding box center [317, 178] width 110 height 15
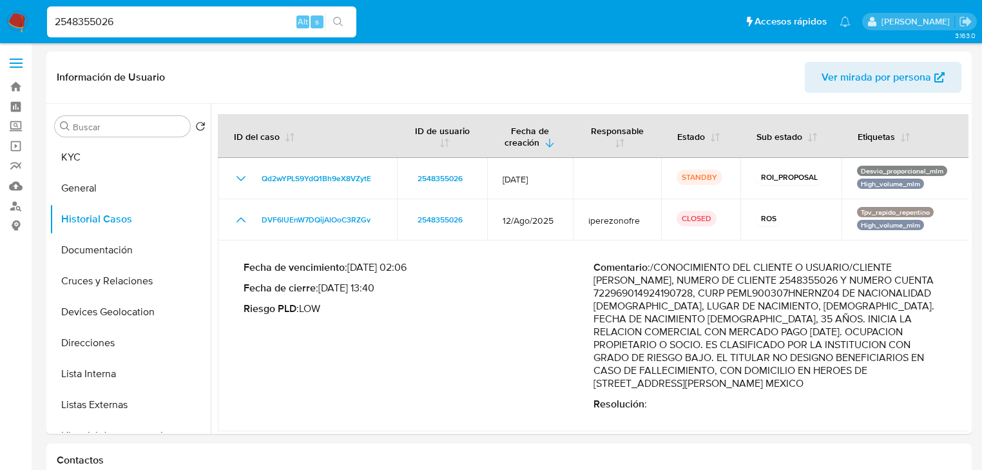
paste input "1172601610"
type input "1172601610"
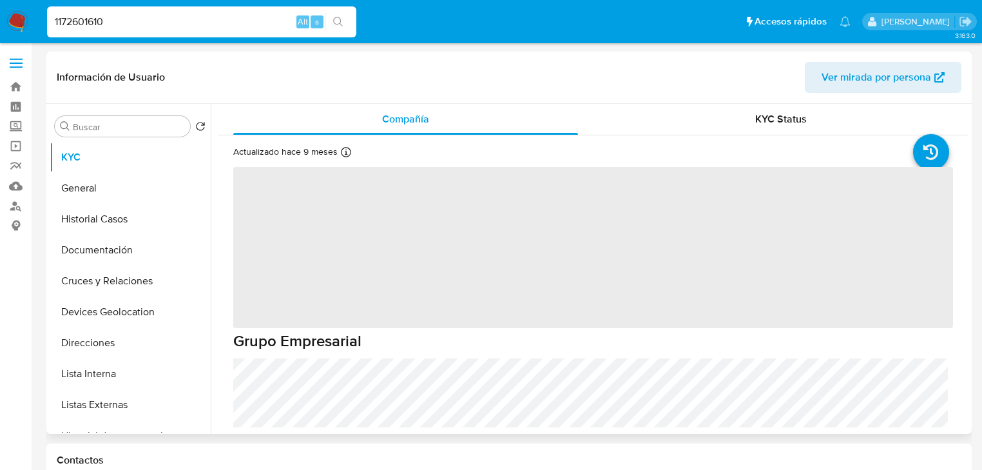
select select "10"
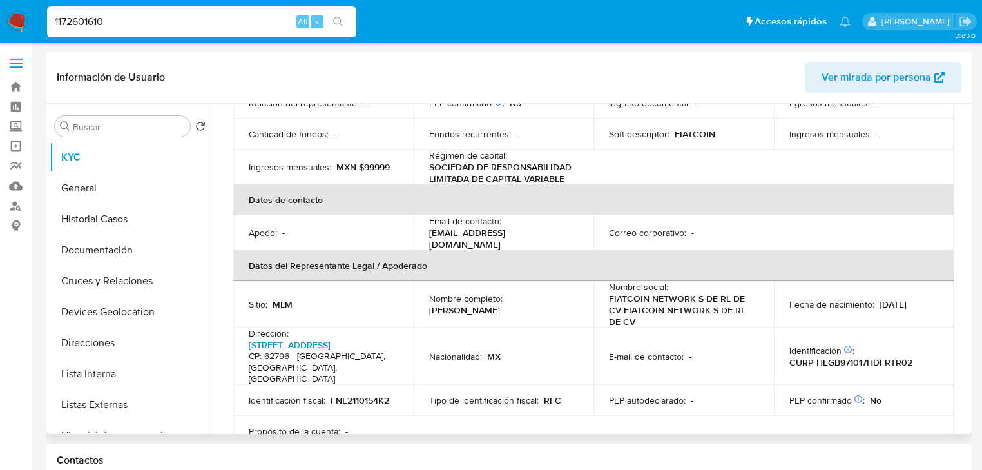
scroll to position [309, 0]
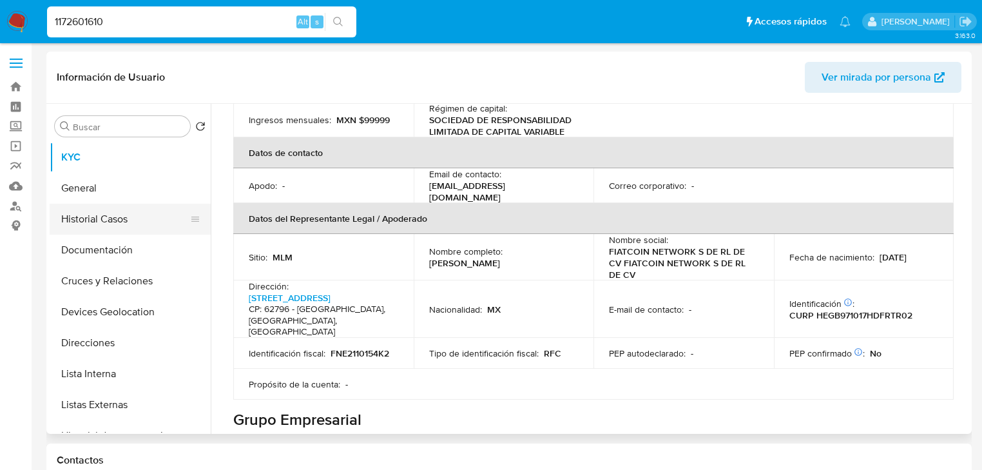
click at [113, 220] on button "Historial Casos" at bounding box center [125, 219] width 151 height 31
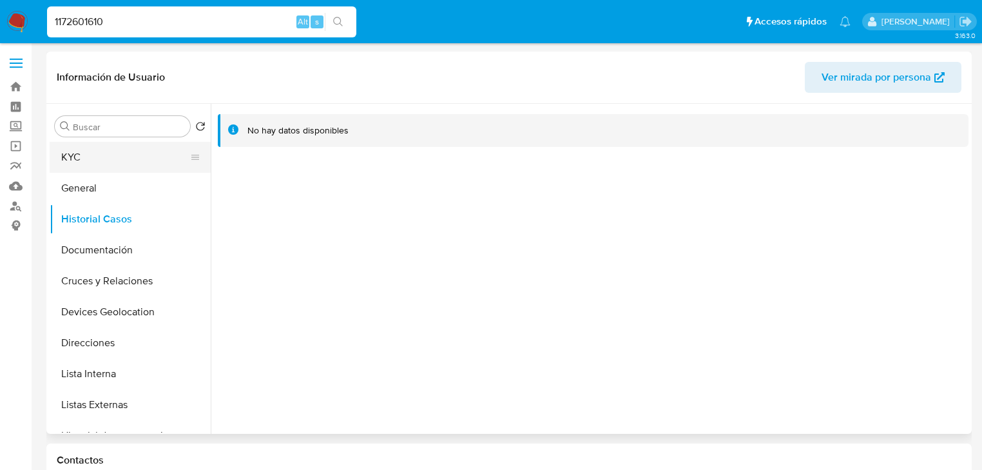
click at [95, 167] on button "KYC" at bounding box center [125, 157] width 151 height 31
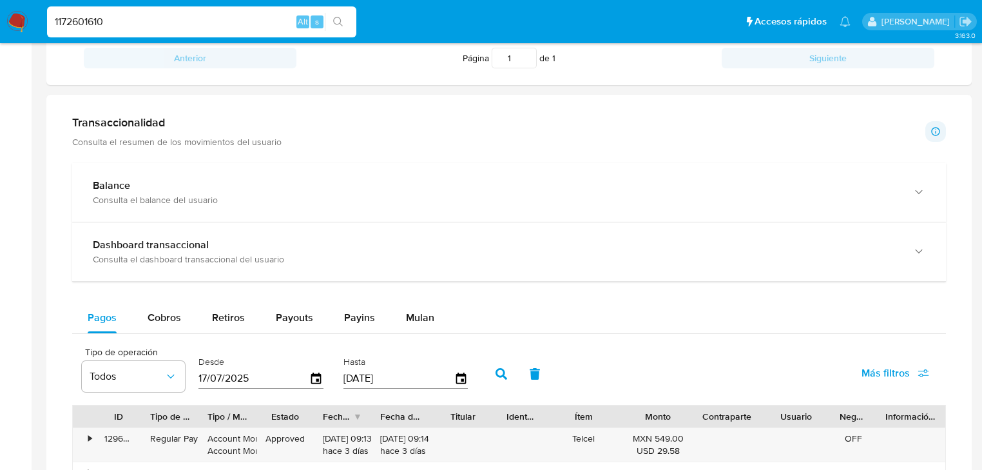
scroll to position [618, 0]
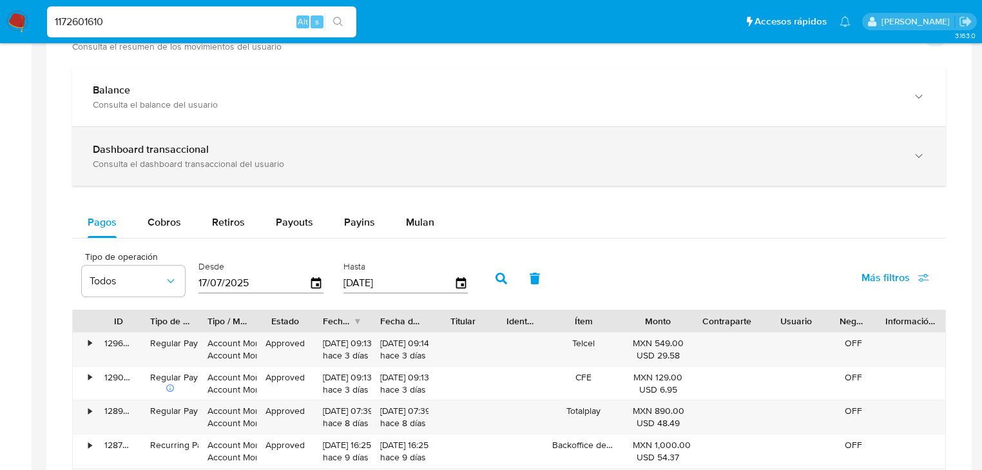
click at [198, 127] on div "Dashboard transaccional Consulta el dashboard transaccional del usuario" at bounding box center [509, 156] width 874 height 59
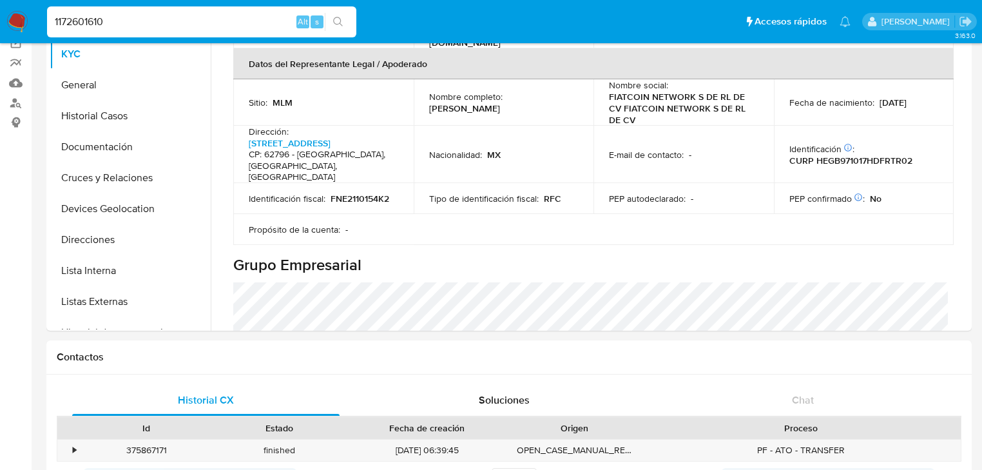
scroll to position [309, 0]
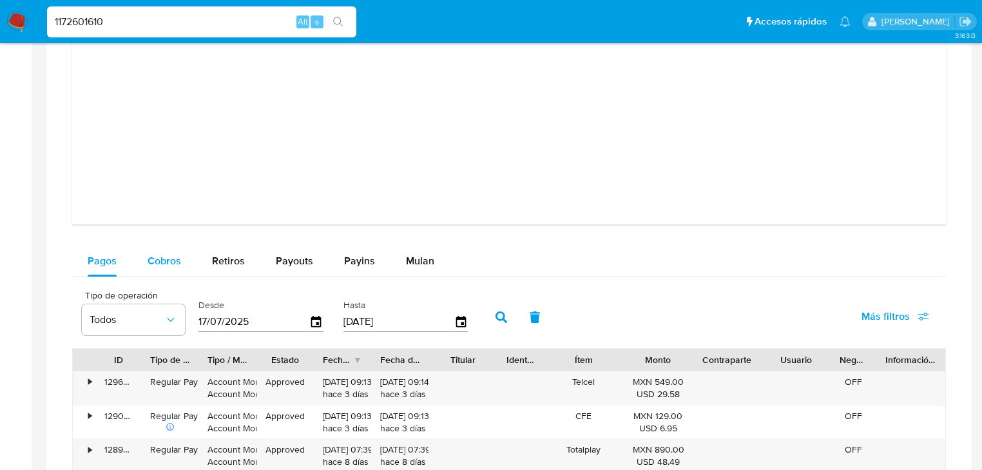
click at [156, 265] on span "Cobros" at bounding box center [165, 260] width 34 height 15
select select "10"
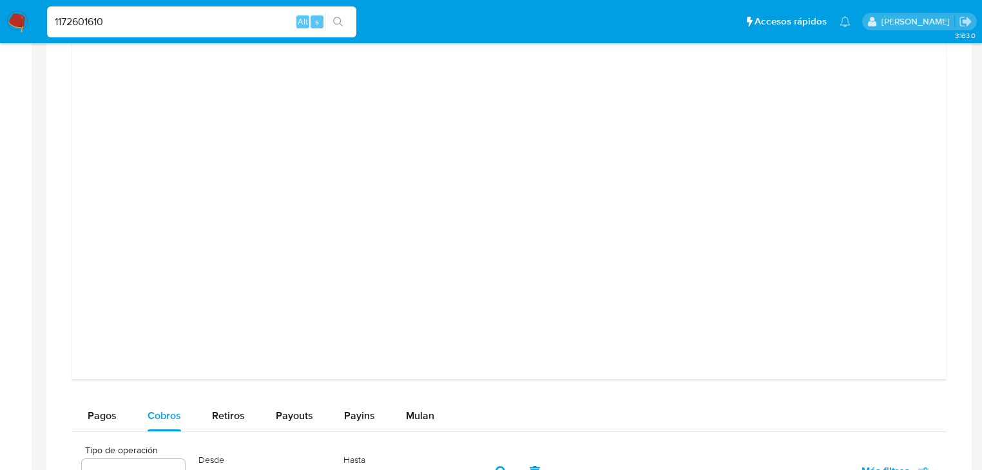
scroll to position [1237, 0]
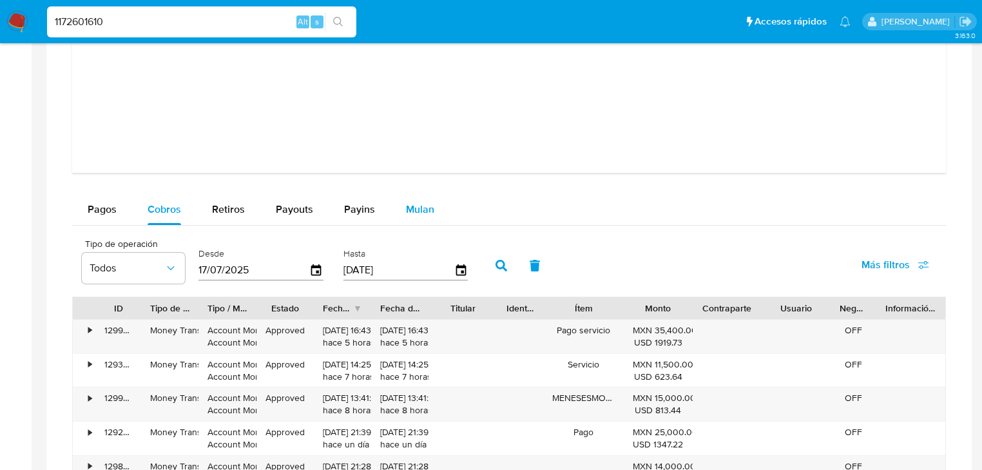
click at [425, 209] on span "Mulan" at bounding box center [420, 209] width 28 height 15
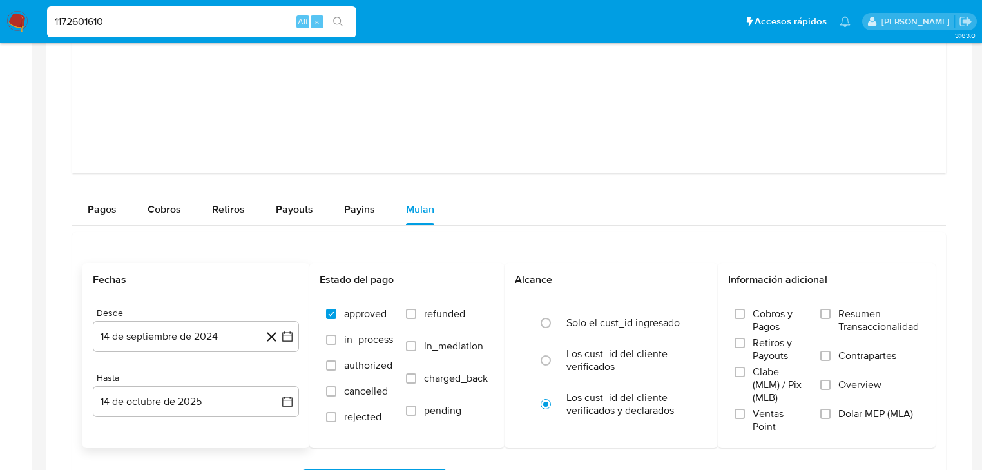
drag, startPoint x: 200, startPoint y: 350, endPoint x: 214, endPoint y: 320, distance: 34.0
click at [198, 345] on button "14 de septiembre de 2024" at bounding box center [196, 336] width 206 height 31
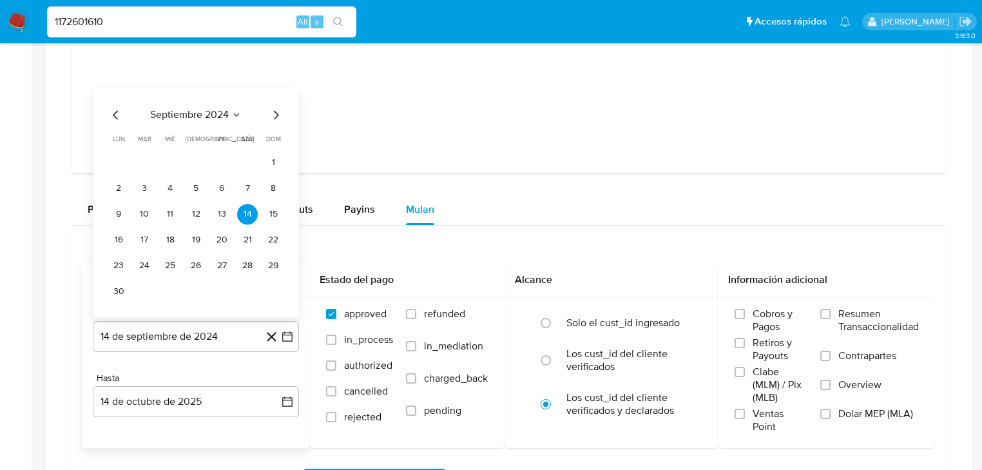
drag, startPoint x: 196, startPoint y: 108, endPoint x: 251, endPoint y: 141, distance: 64.7
click at [198, 105] on div "septiembre 2024 septiembre 2024 lun lunes mar martes mié miércoles jue jueves v…" at bounding box center [196, 202] width 206 height 229
click at [209, 119] on div "septiembre 2024 septiembre 2024 lun lunes mar martes mié miércoles jue jueves v…" at bounding box center [195, 204] width 175 height 195
click at [205, 113] on span "septiembre 2024" at bounding box center [189, 114] width 79 height 13
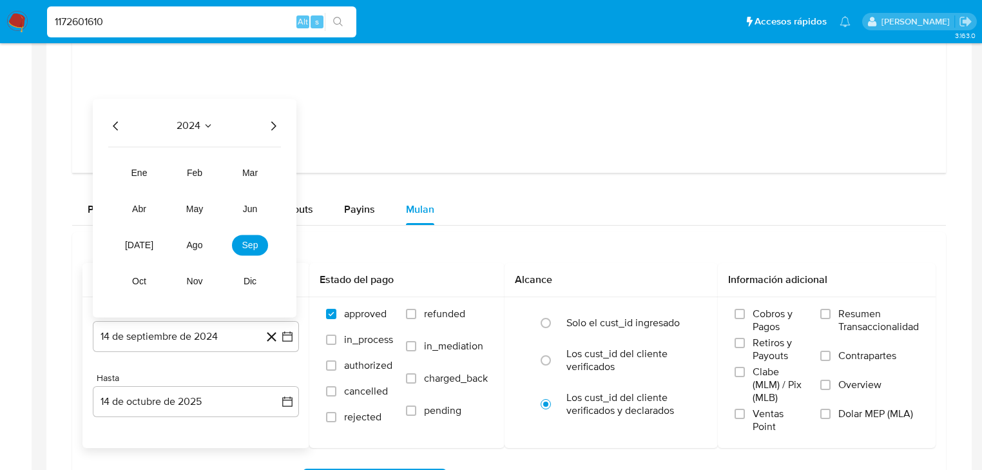
click at [268, 127] on icon "Año siguiente" at bounding box center [272, 125] width 15 height 15
click at [240, 175] on button "mar" at bounding box center [250, 172] width 36 height 21
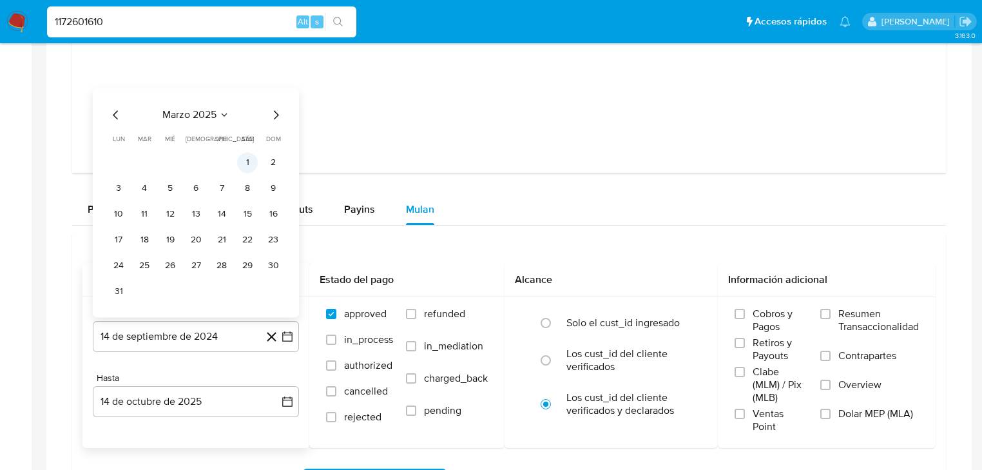
click at [249, 160] on button "1" at bounding box center [247, 162] width 21 height 21
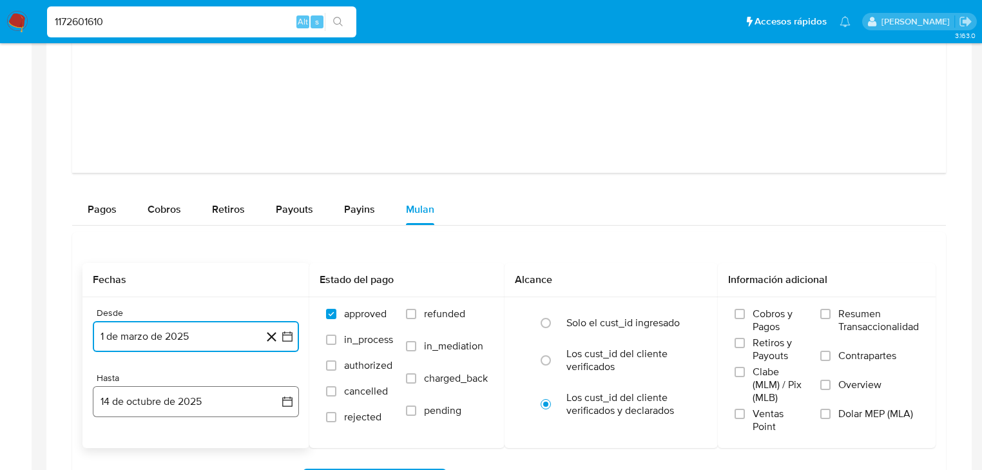
click at [143, 402] on button "14 de octubre de 2025" at bounding box center [196, 401] width 206 height 31
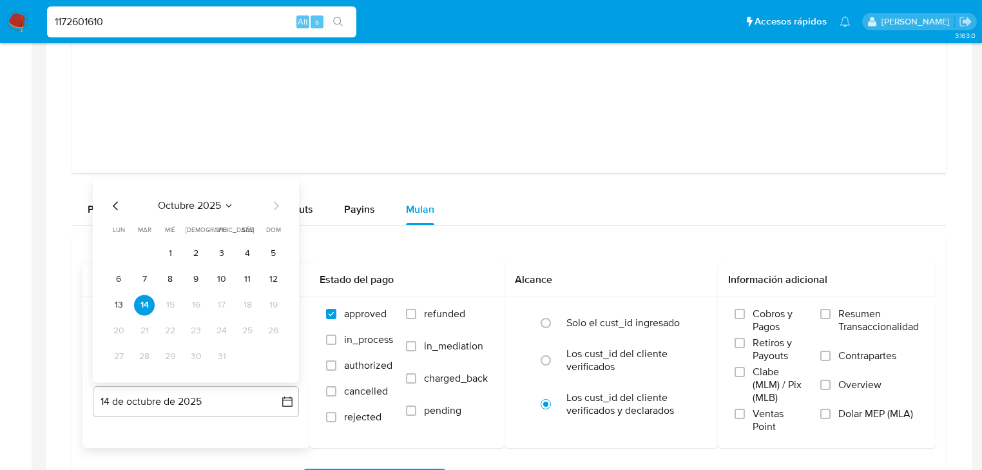
click at [108, 201] on icon "Mes anterior" at bounding box center [115, 205] width 15 height 15
click at [110, 200] on icon "Mes anterior" at bounding box center [115, 205] width 15 height 15
click at [278, 356] on button "31" at bounding box center [273, 356] width 21 height 21
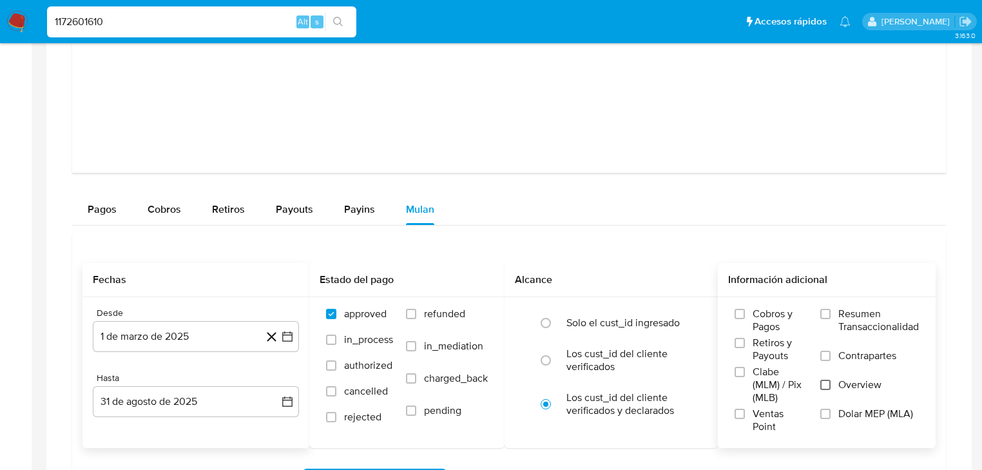
drag, startPoint x: 858, startPoint y: 381, endPoint x: 825, endPoint y: 382, distance: 32.9
click at [858, 381] on span "Overview" at bounding box center [859, 384] width 43 height 13
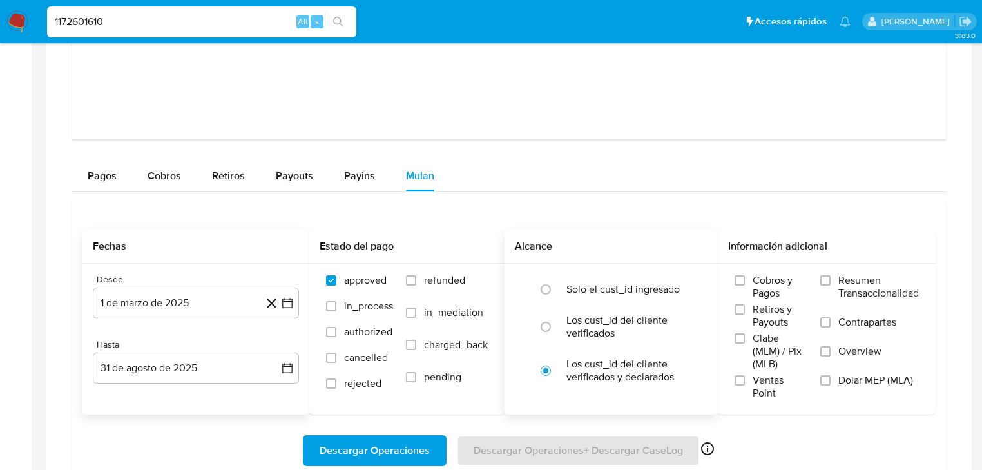
scroll to position [1289, 0]
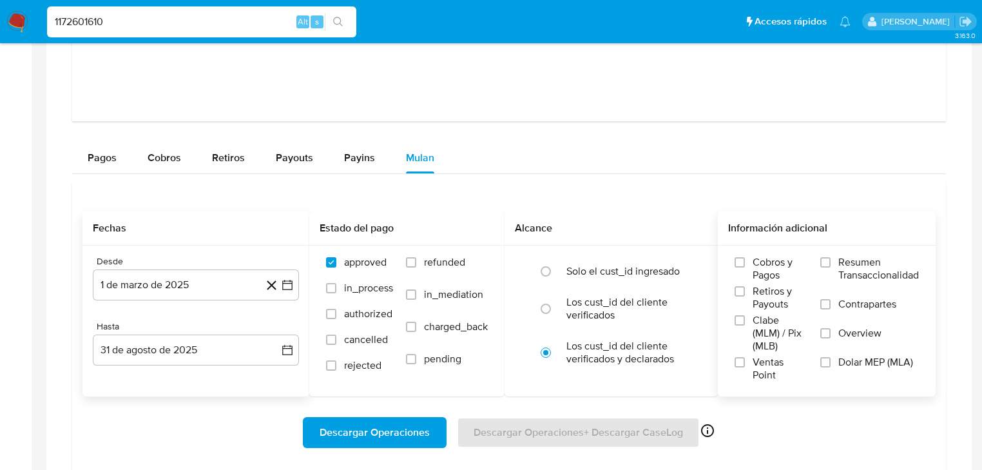
click at [830, 330] on label "Overview" at bounding box center [869, 341] width 99 height 29
click at [830, 330] on input "Overview" at bounding box center [825, 333] width 10 height 10
click at [410, 425] on span "Descargar Operaciones" at bounding box center [375, 432] width 110 height 28
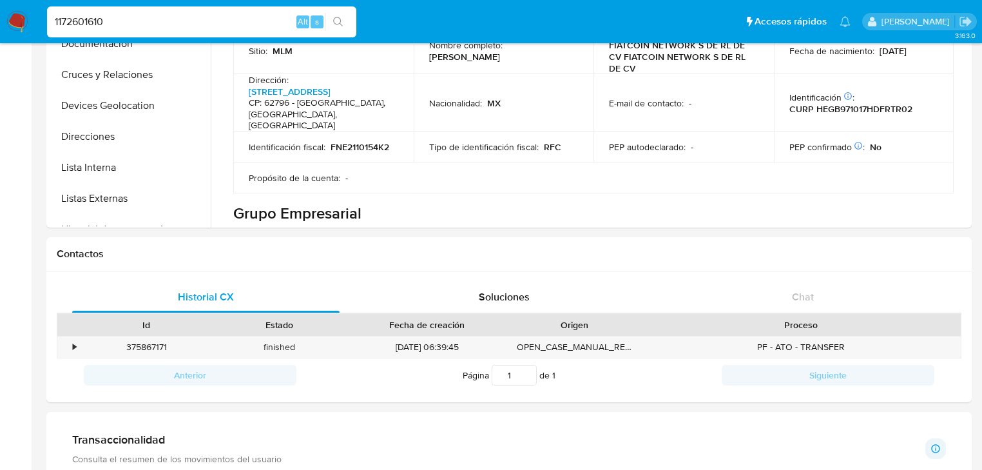
scroll to position [0, 0]
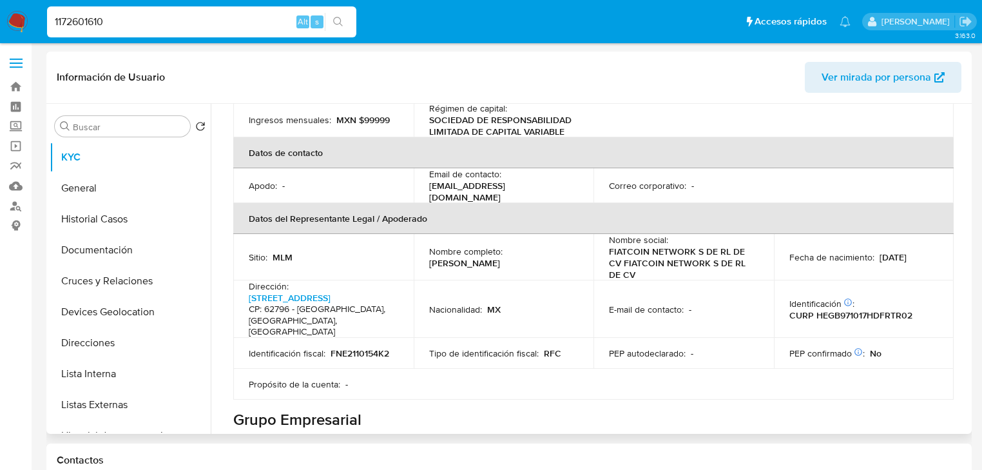
drag, startPoint x: 427, startPoint y: 259, endPoint x: 539, endPoint y: 248, distance: 113.3
click at [570, 258] on td "Nombre completo : Brian Ismael Hernandez Gutierrez" at bounding box center [504, 257] width 180 height 46
copy p "Brian Ismael Hernandez Gutierrez"
click at [115, 214] on button "Historial Casos" at bounding box center [125, 219] width 151 height 31
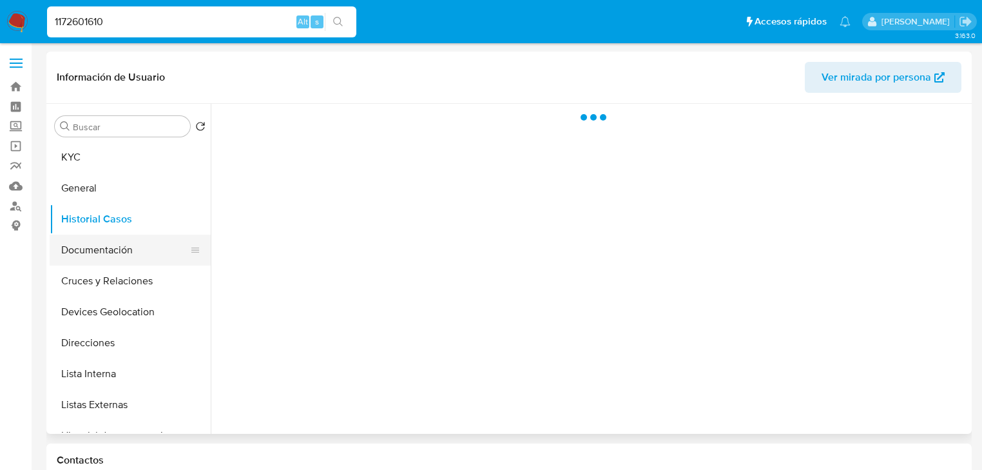
drag, startPoint x: 132, startPoint y: 256, endPoint x: 200, endPoint y: 254, distance: 68.3
click at [132, 256] on button "Documentación" at bounding box center [125, 250] width 151 height 31
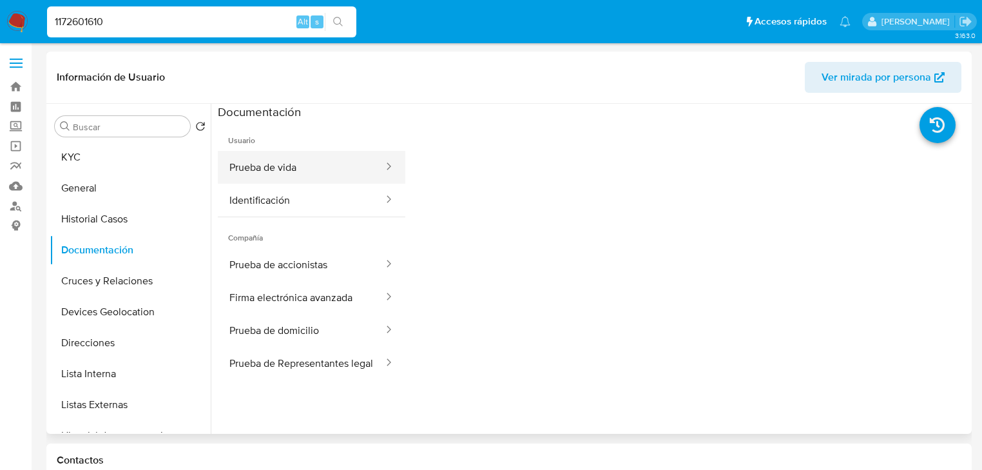
drag, startPoint x: 317, startPoint y: 165, endPoint x: 345, endPoint y: 159, distance: 28.9
click at [331, 159] on button "Prueba de vida" at bounding box center [301, 167] width 167 height 33
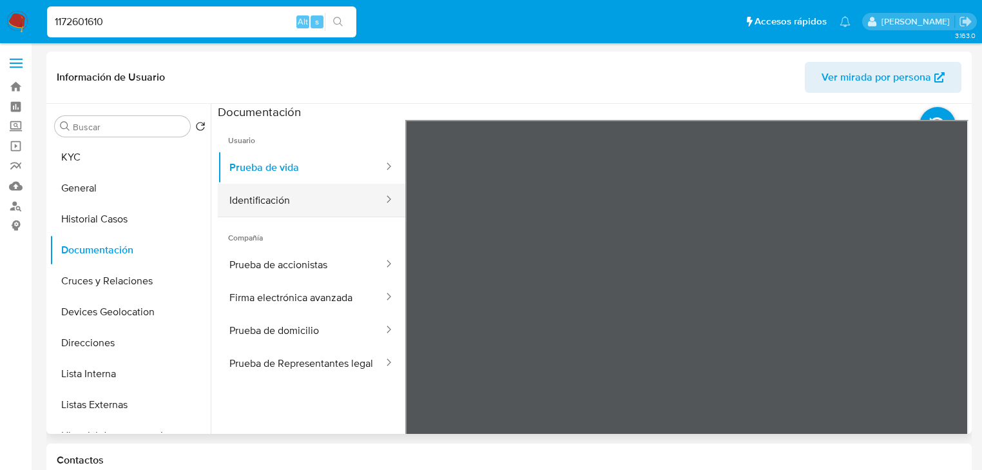
drag, startPoint x: 309, startPoint y: 201, endPoint x: 380, endPoint y: 209, distance: 71.3
click at [312, 201] on button "Identificación" at bounding box center [301, 200] width 167 height 33
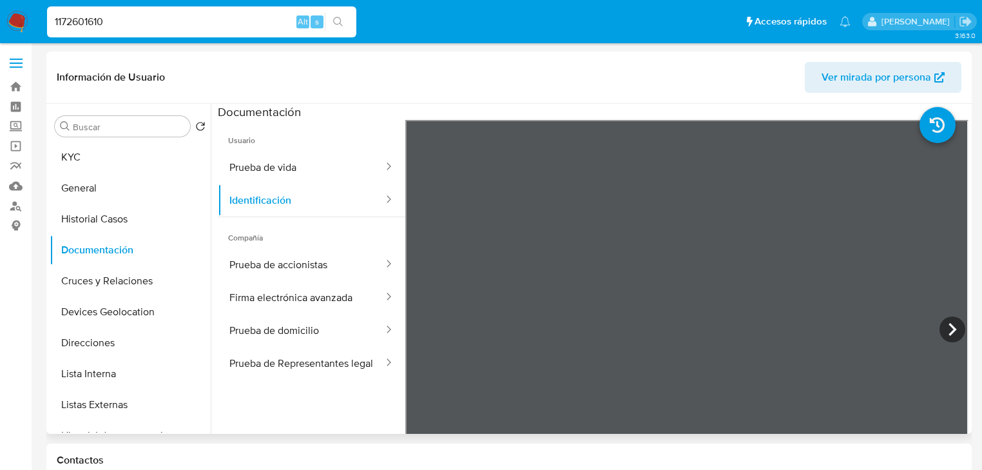
drag, startPoint x: 332, startPoint y: 267, endPoint x: 403, endPoint y: 266, distance: 70.2
click at [332, 266] on button "Prueba de accionistas" at bounding box center [301, 264] width 167 height 33
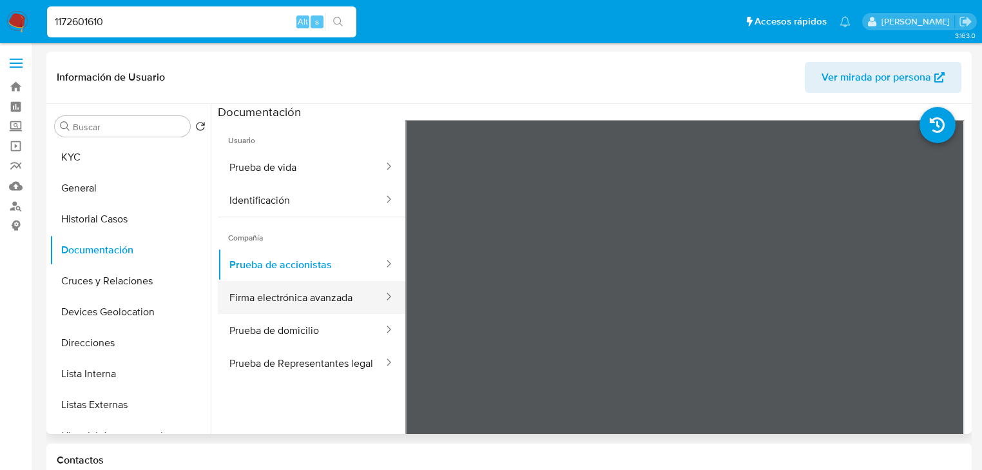
drag, startPoint x: 297, startPoint y: 306, endPoint x: 312, endPoint y: 302, distance: 15.3
click at [304, 302] on button "Firma electrónica avanzada" at bounding box center [301, 297] width 167 height 33
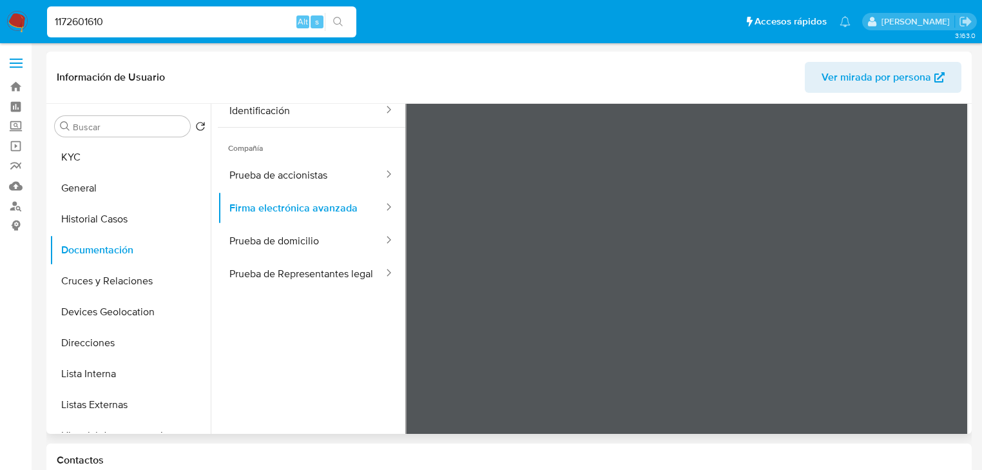
scroll to position [103, 0]
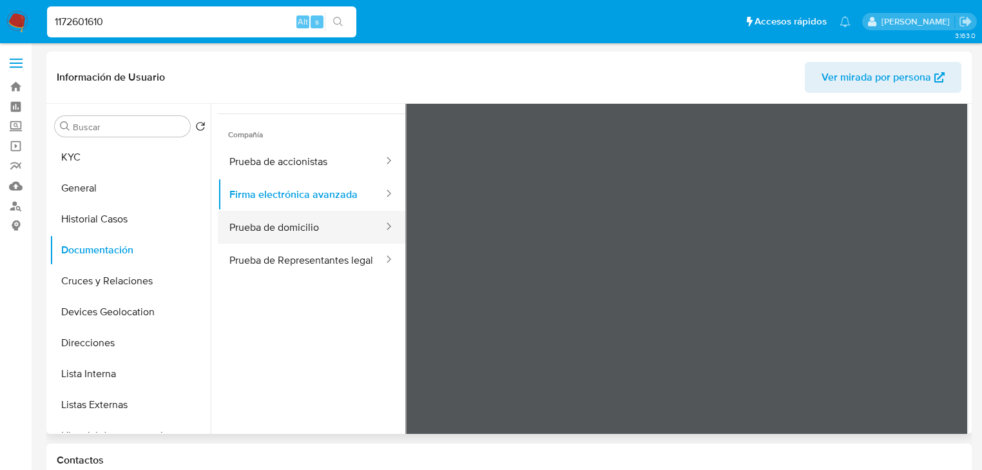
click at [328, 222] on button "Prueba de domicilio" at bounding box center [301, 227] width 167 height 33
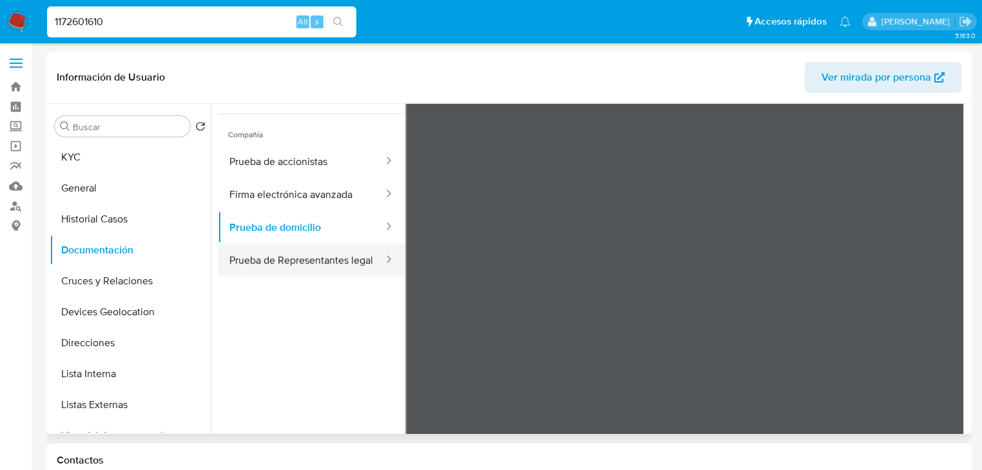
click at [289, 260] on button "Prueba de Representantes legal" at bounding box center [301, 260] width 167 height 33
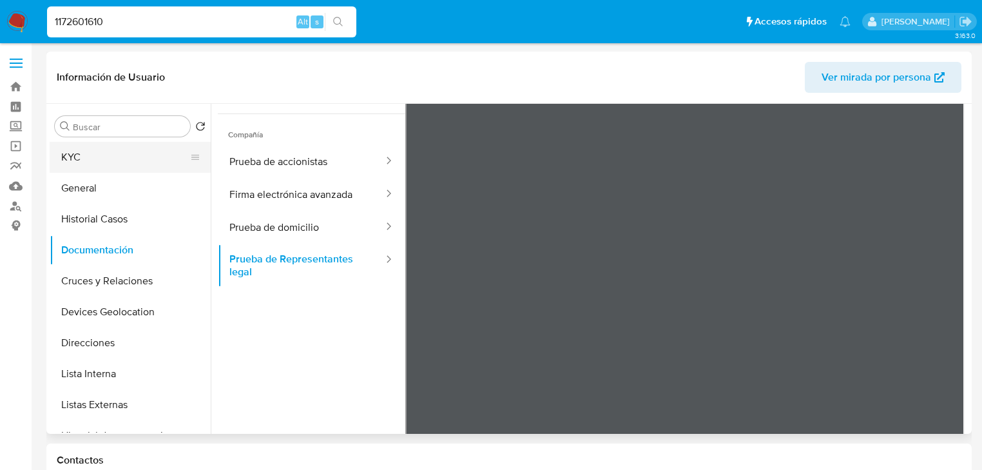
click at [81, 147] on button "KYC" at bounding box center [125, 157] width 151 height 31
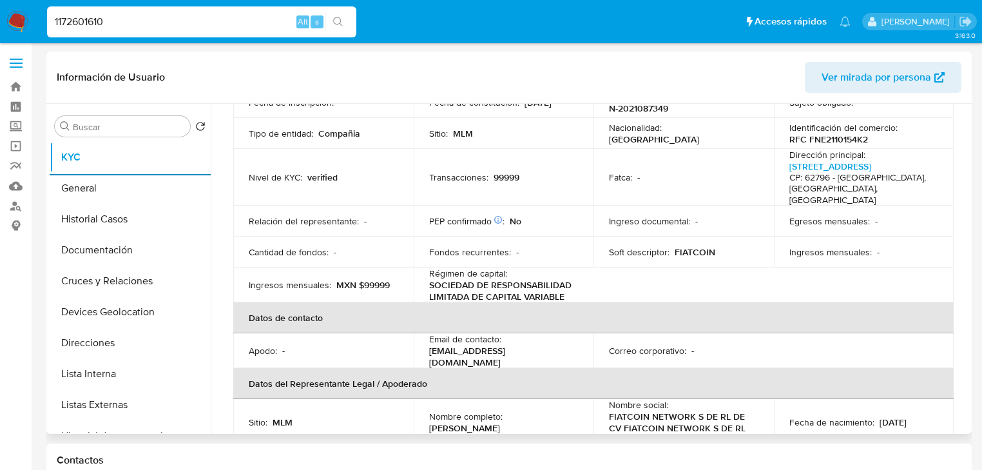
scroll to position [52, 0]
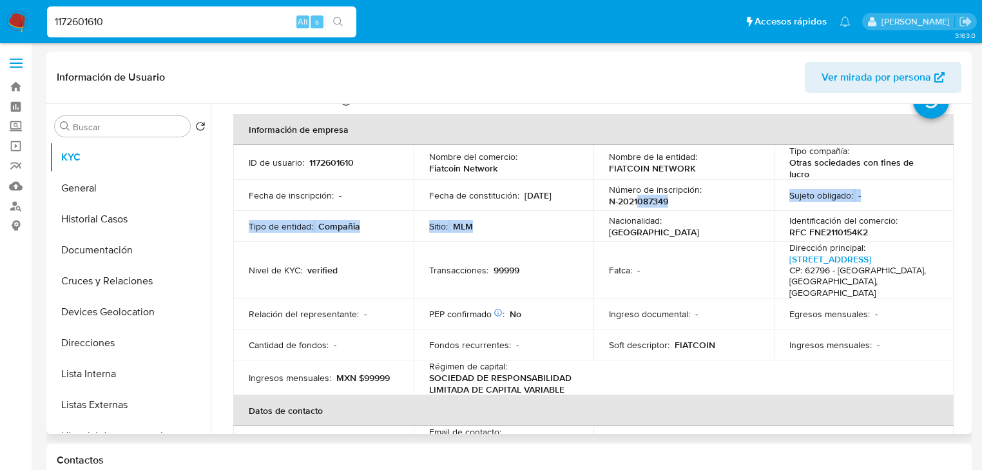
click at [630, 211] on tbody "ID de usuario : 1172601610 Nombre del comercio : Fiatcoin Network Nombre de la …" at bounding box center [593, 270] width 720 height 251
click at [640, 200] on p "N-2021087349" at bounding box center [638, 201] width 59 height 12
click at [850, 233] on p "RFC FNE2110154K2" at bounding box center [828, 232] width 79 height 12
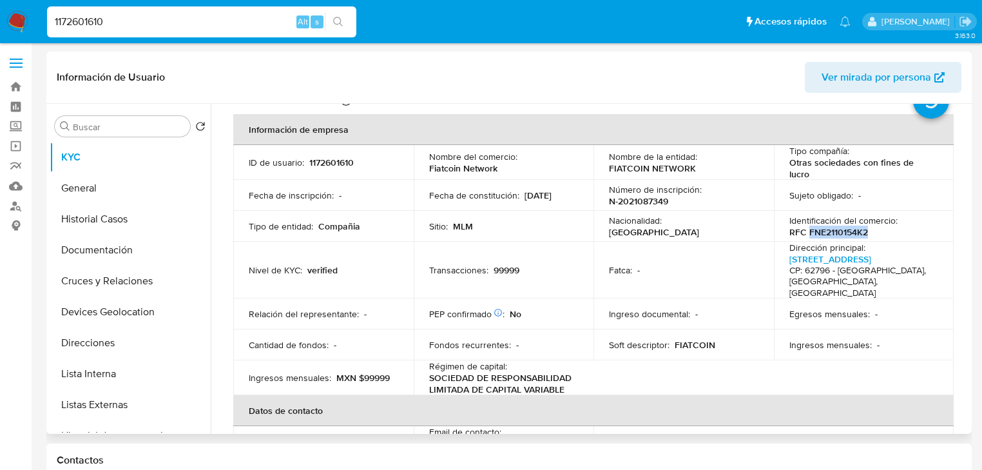
copy p "FNE2110154K2"
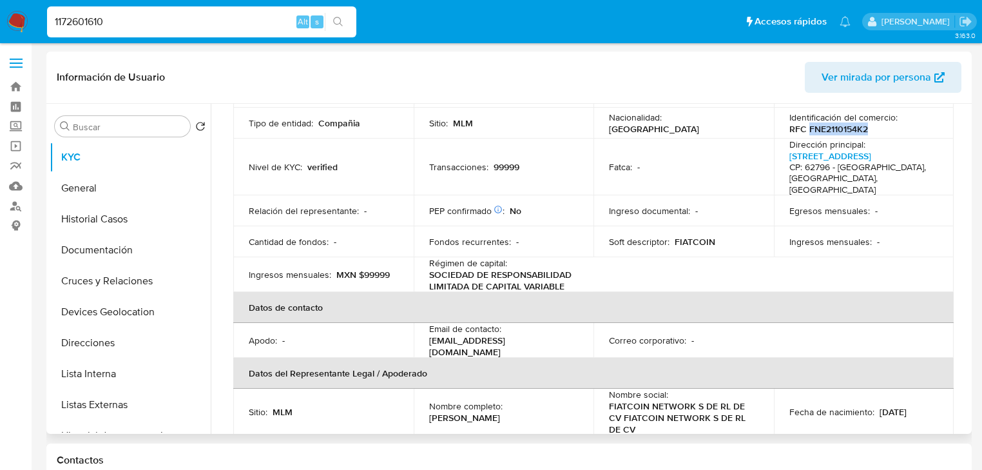
scroll to position [361, 0]
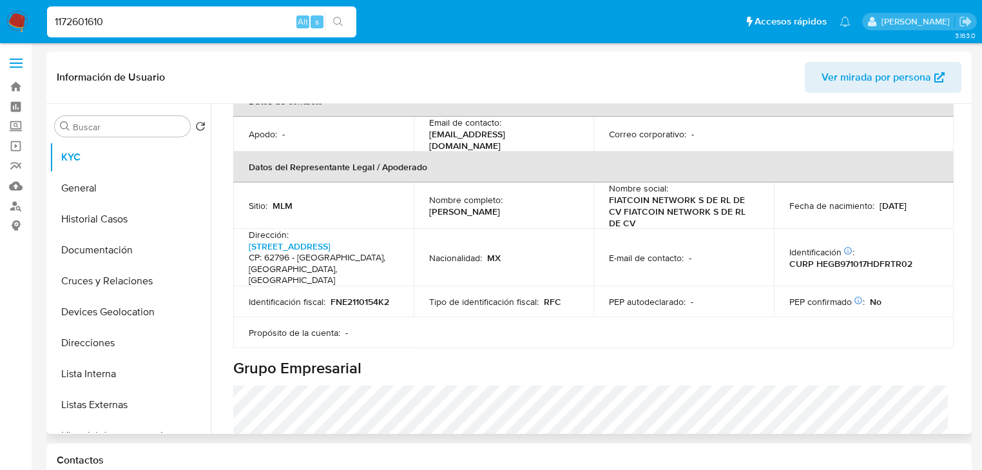
drag, startPoint x: 410, startPoint y: 273, endPoint x: 446, endPoint y: 240, distance: 48.3
click at [416, 265] on tr "Dirección : Paseo De La Sencillez 51, Paseos De Xochitepec CP: 62796 - Xochitep…" at bounding box center [593, 257] width 720 height 57
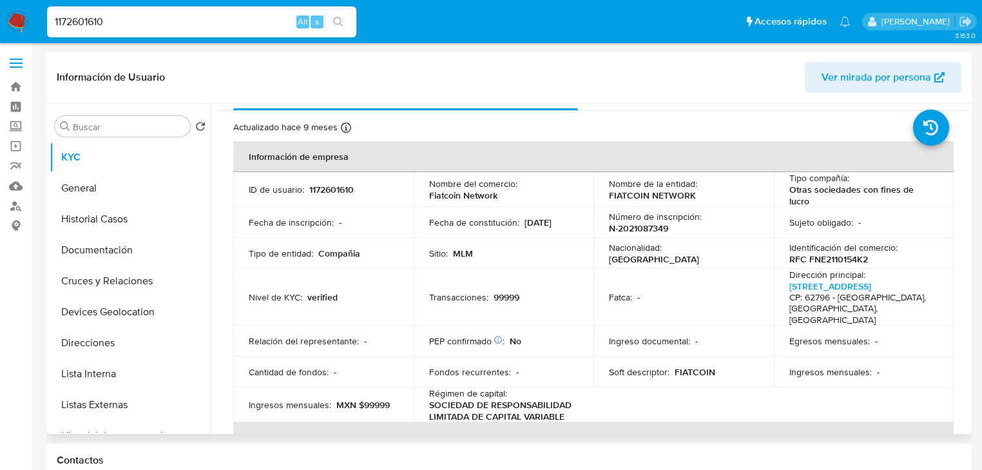
scroll to position [0, 0]
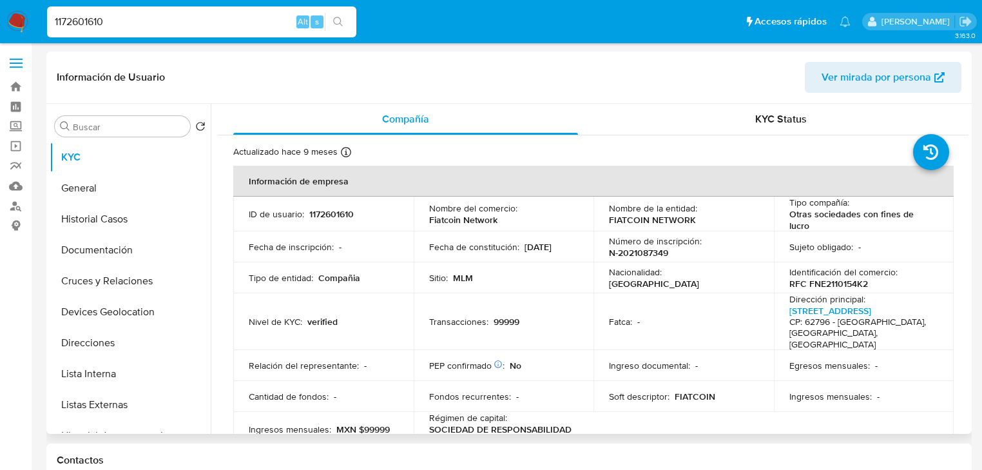
drag, startPoint x: 781, startPoint y: 260, endPoint x: 797, endPoint y: 266, distance: 17.1
click at [781, 259] on td "Sujeto obligado : -" at bounding box center [864, 246] width 180 height 31
click at [814, 282] on p "RFC FNE2110154K2" at bounding box center [828, 284] width 79 height 12
copy p "FNE2110154K2"
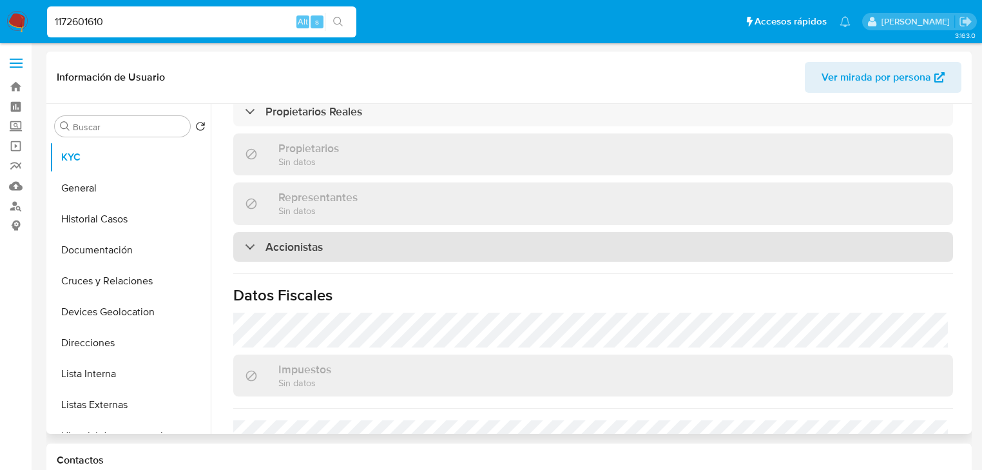
scroll to position [928, 0]
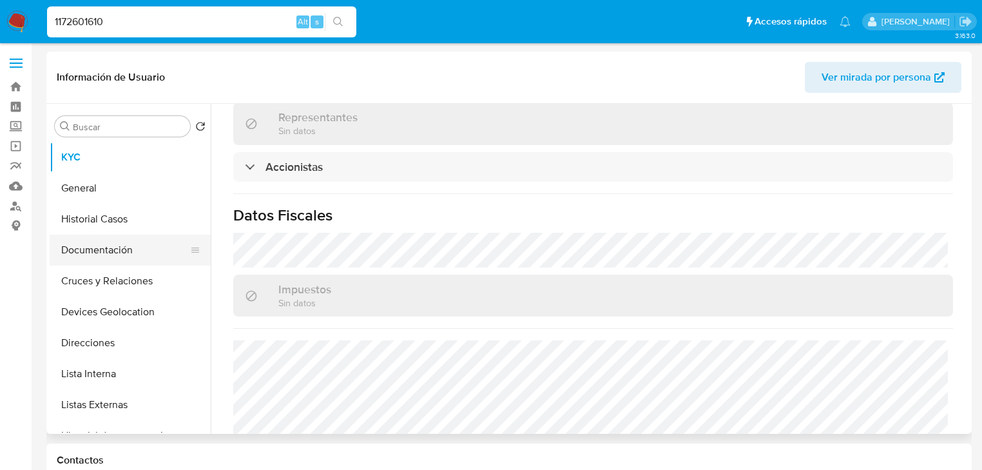
click at [125, 245] on button "Documentación" at bounding box center [125, 250] width 151 height 31
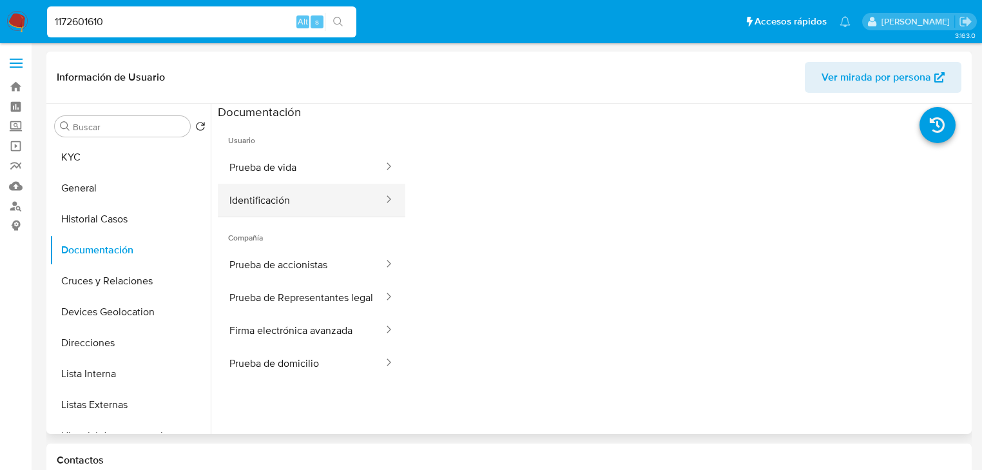
click at [311, 194] on button "Identificación" at bounding box center [301, 200] width 167 height 33
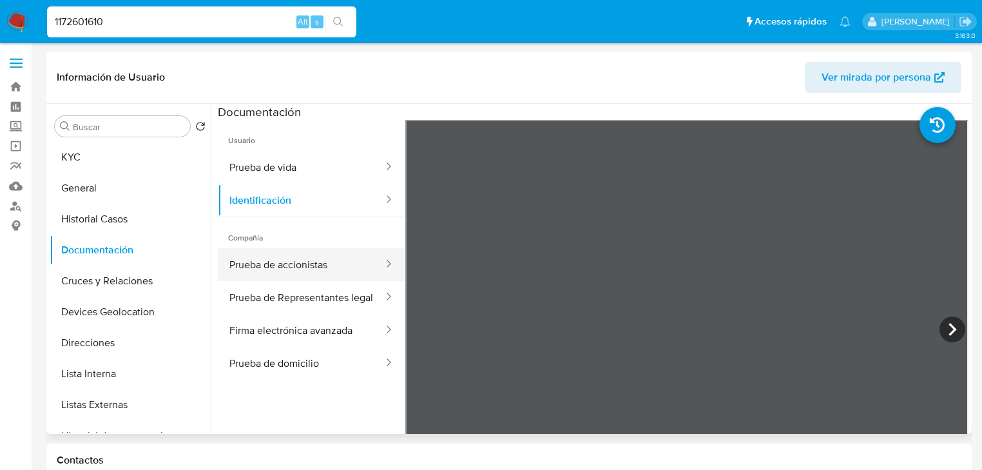
click at [334, 265] on button "Prueba de accionistas" at bounding box center [301, 264] width 167 height 33
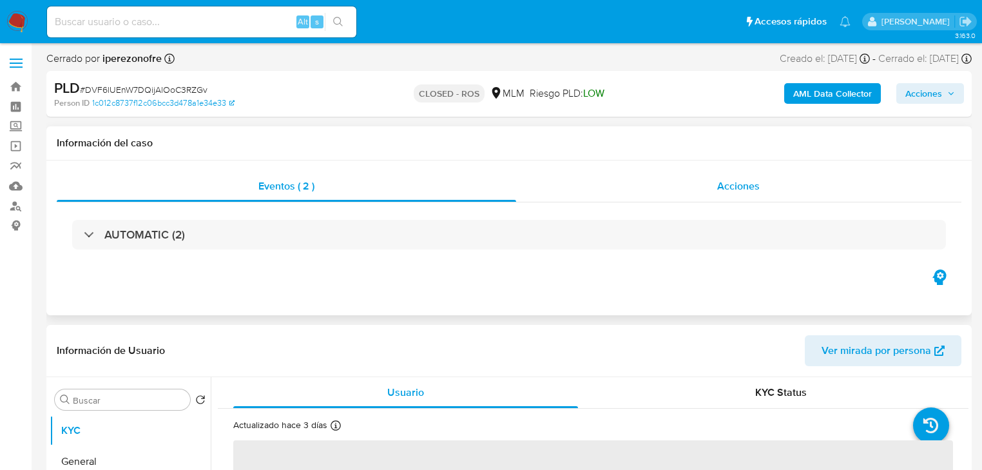
click at [714, 186] on div "Acciones" at bounding box center [739, 186] width 446 height 31
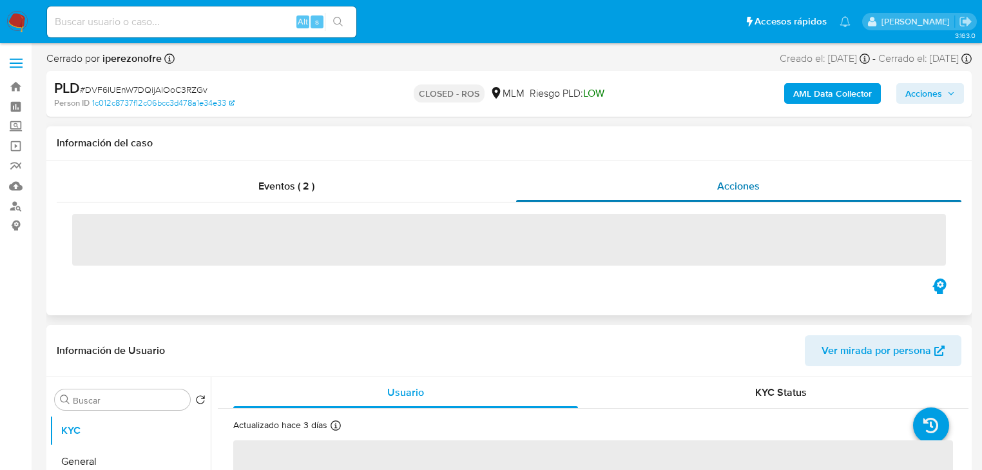
select select "10"
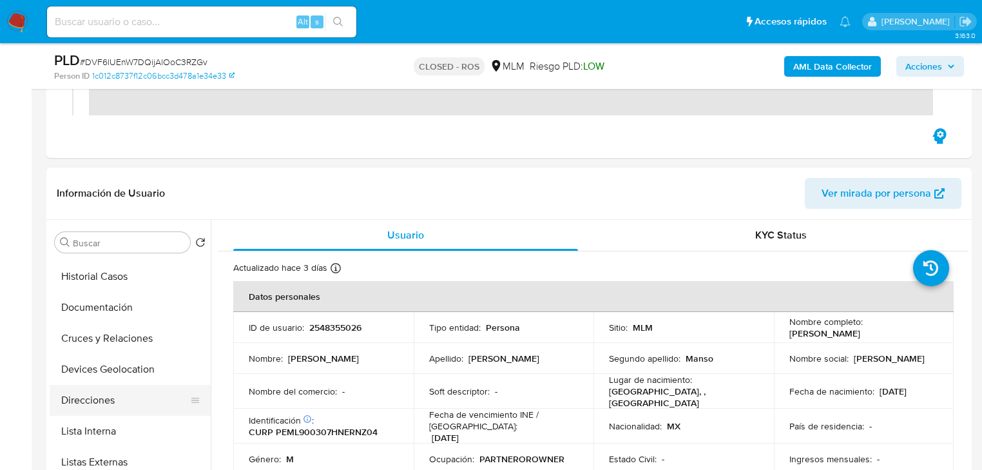
scroll to position [155, 0]
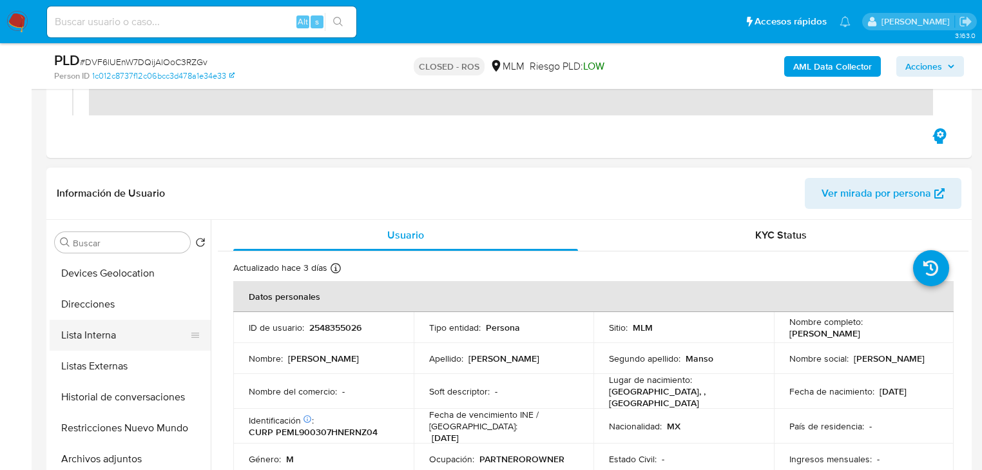
click at [121, 355] on button "Listas Externas" at bounding box center [130, 365] width 161 height 31
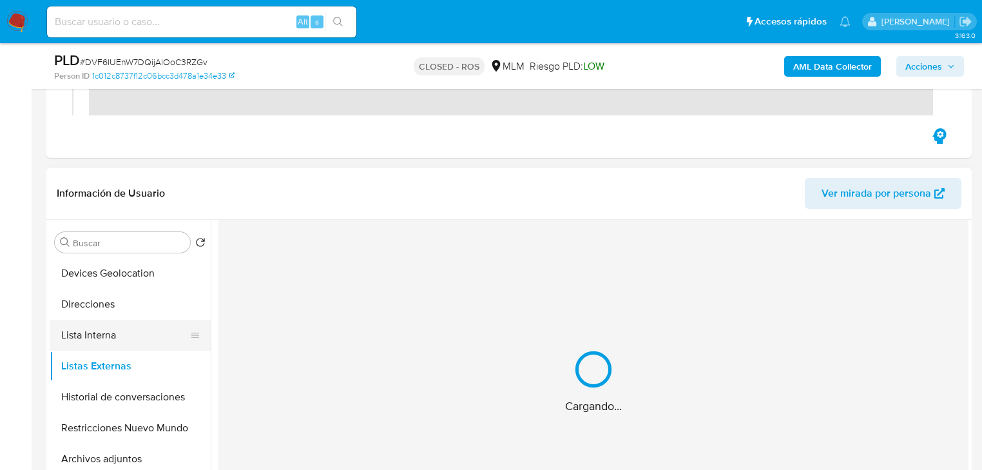
click at [123, 342] on button "Lista Interna" at bounding box center [125, 335] width 151 height 31
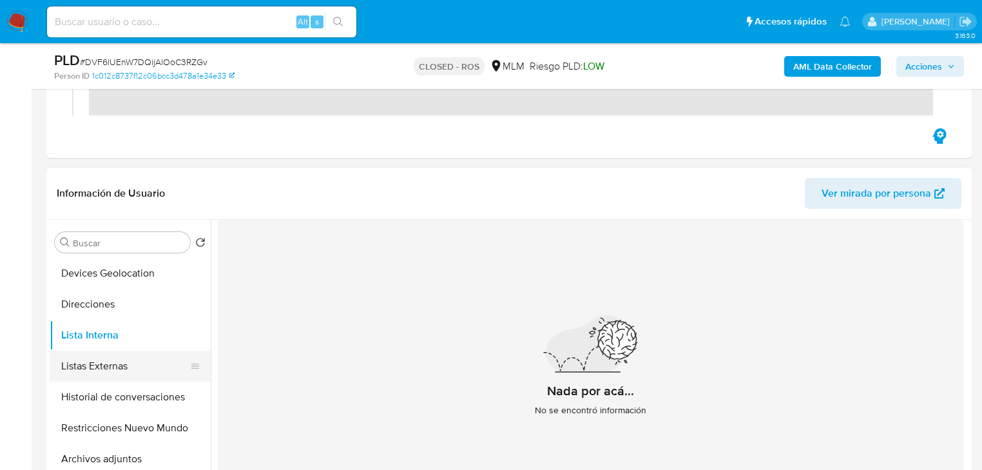
click at [117, 365] on button "Listas Externas" at bounding box center [125, 365] width 151 height 31
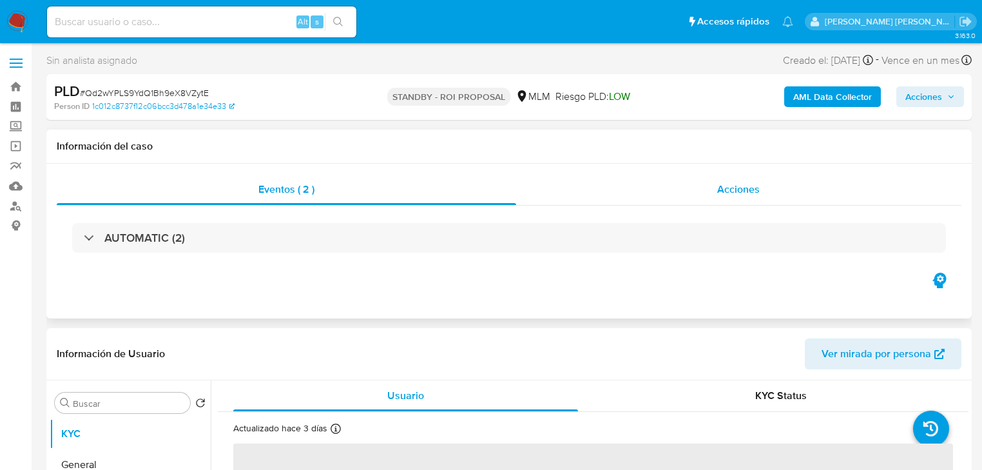
click at [749, 184] on span "Acciones" at bounding box center [738, 189] width 43 height 15
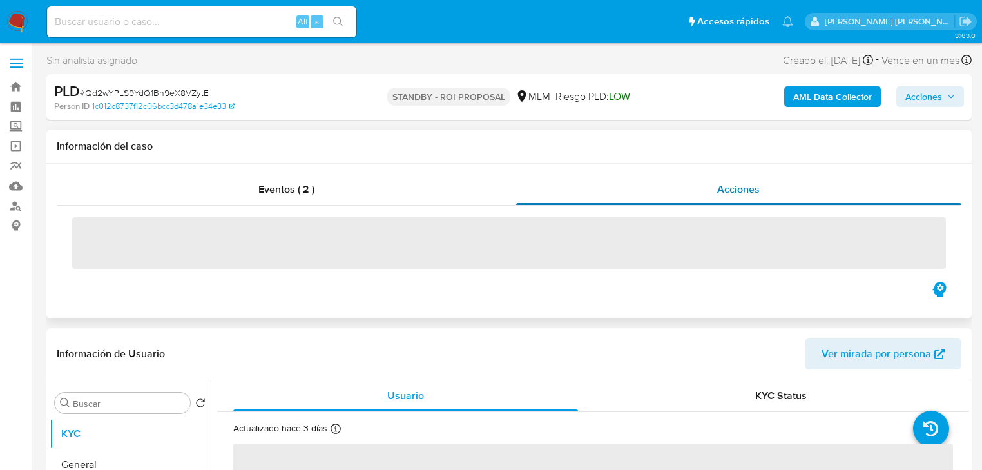
select select "10"
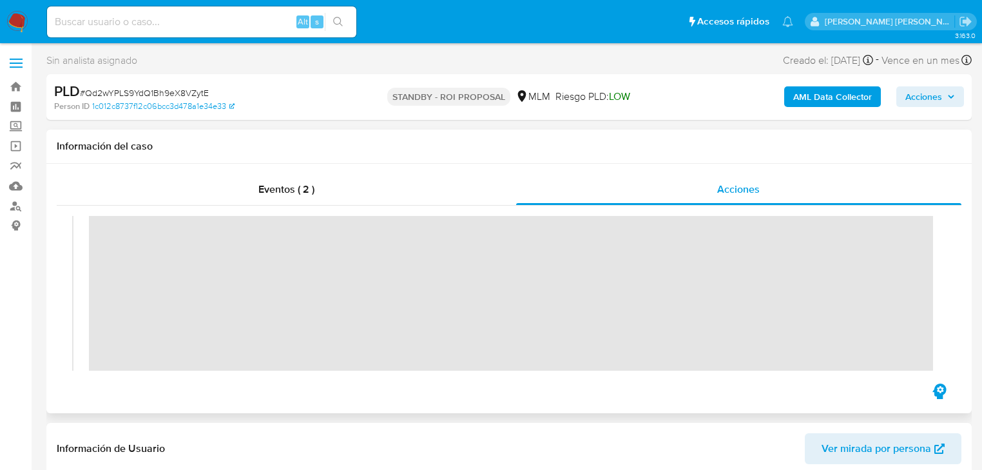
scroll to position [206, 0]
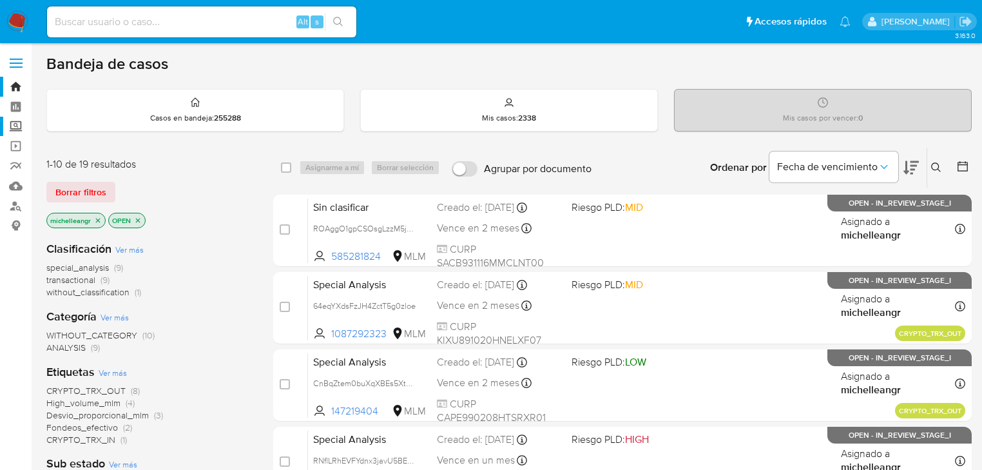
click at [11, 125] on label "Screening" at bounding box center [76, 127] width 153 height 20
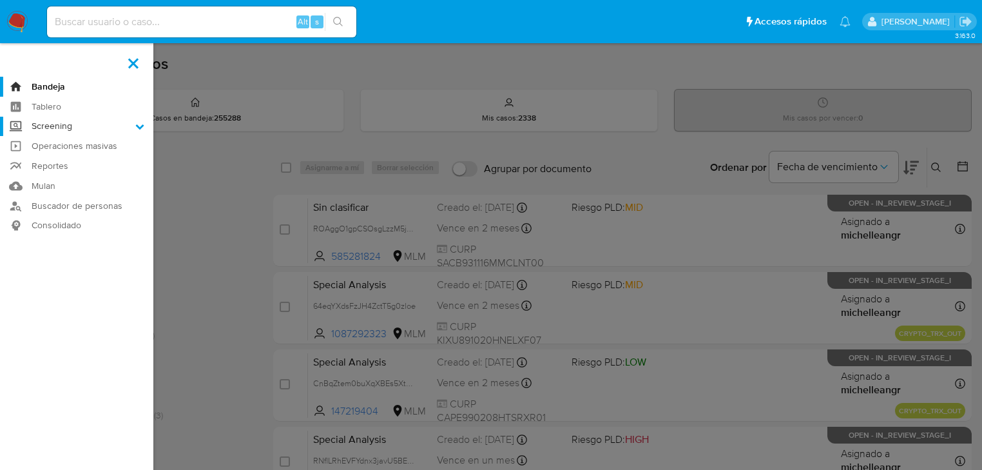
click at [0, 0] on input "Screening" at bounding box center [0, 0] width 0 height 0
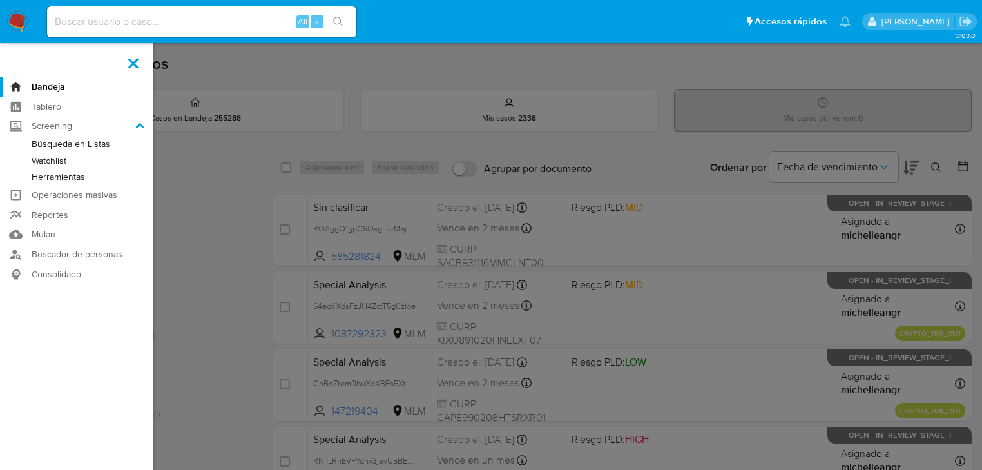
click at [38, 177] on link "Herramientas" at bounding box center [76, 177] width 153 height 16
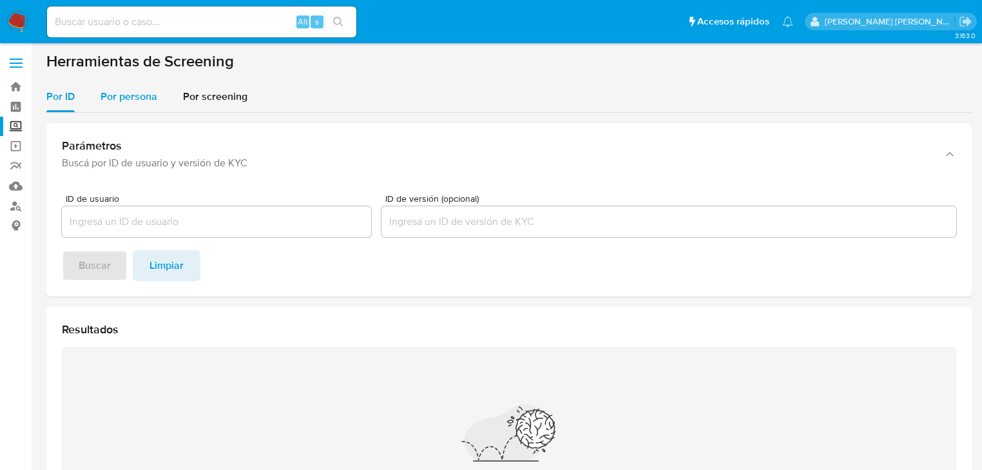
click at [124, 97] on span "Por persona" at bounding box center [129, 96] width 57 height 15
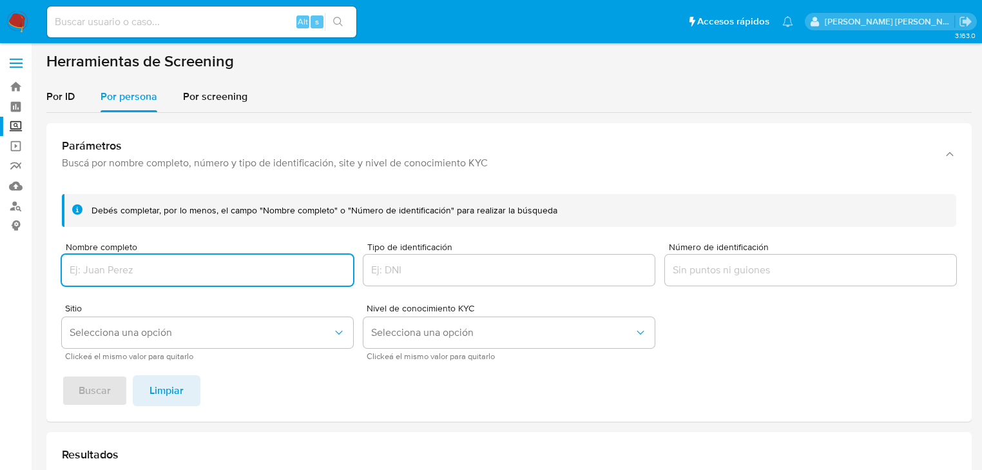
drag, startPoint x: 117, startPoint y: 268, endPoint x: 124, endPoint y: 260, distance: 10.1
click at [119, 268] on input "Nombre completo" at bounding box center [207, 270] width 291 height 17
type input "[PERSON_NAME] [PERSON_NAME]"
click at [106, 387] on span "Buscar" at bounding box center [95, 390] width 32 height 28
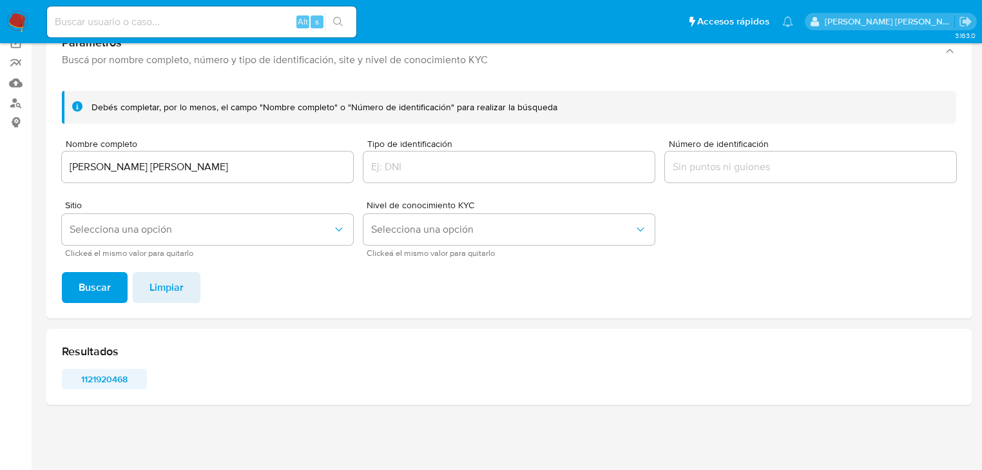
scroll to position [103, 0]
click at [108, 381] on span "1121920468" at bounding box center [104, 379] width 67 height 18
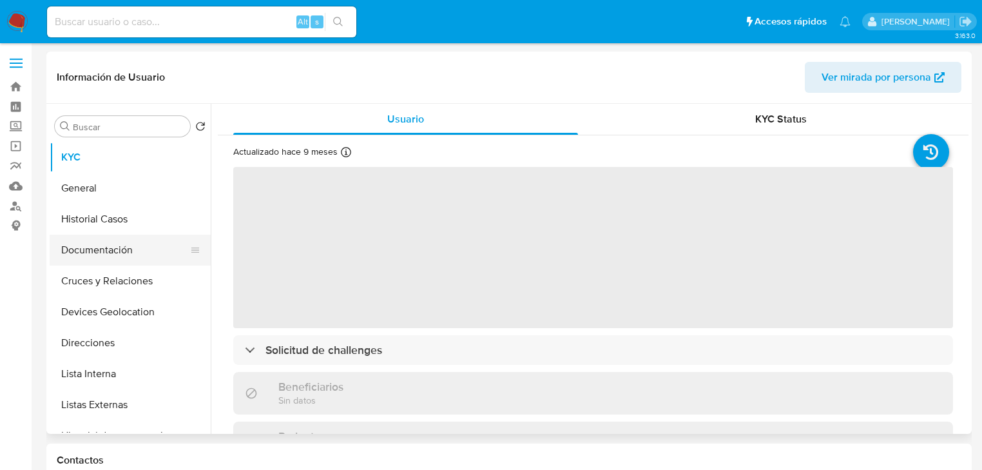
select select "10"
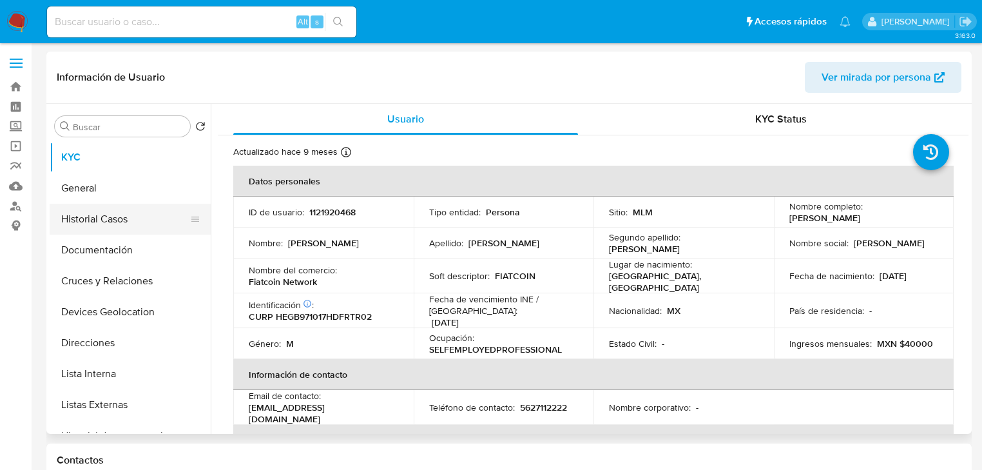
click at [90, 216] on button "Historial Casos" at bounding box center [125, 219] width 151 height 31
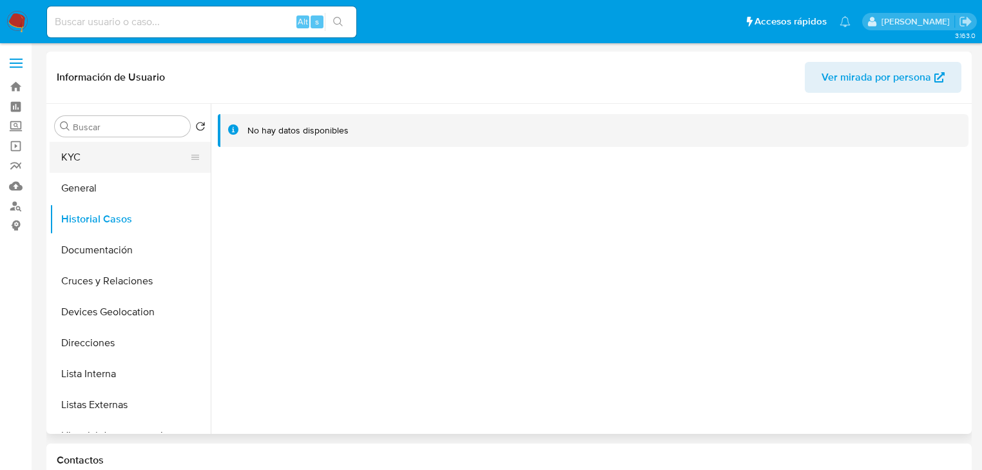
click at [119, 159] on button "KYC" at bounding box center [125, 157] width 151 height 31
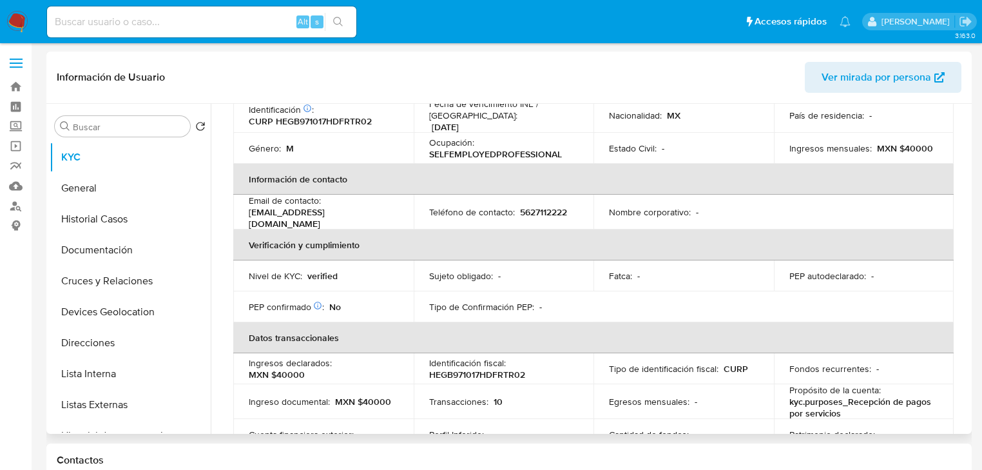
scroll to position [206, 0]
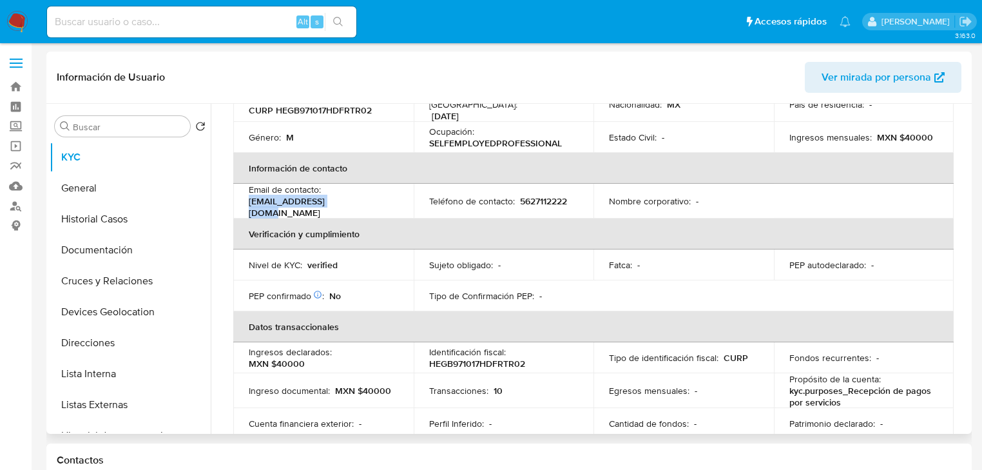
drag, startPoint x: 350, startPoint y: 202, endPoint x: 239, endPoint y: 201, distance: 111.5
click at [239, 201] on td "Email de contacto : contacto@bismael.com" at bounding box center [323, 201] width 180 height 35
copy p "contacto@bismael.com"
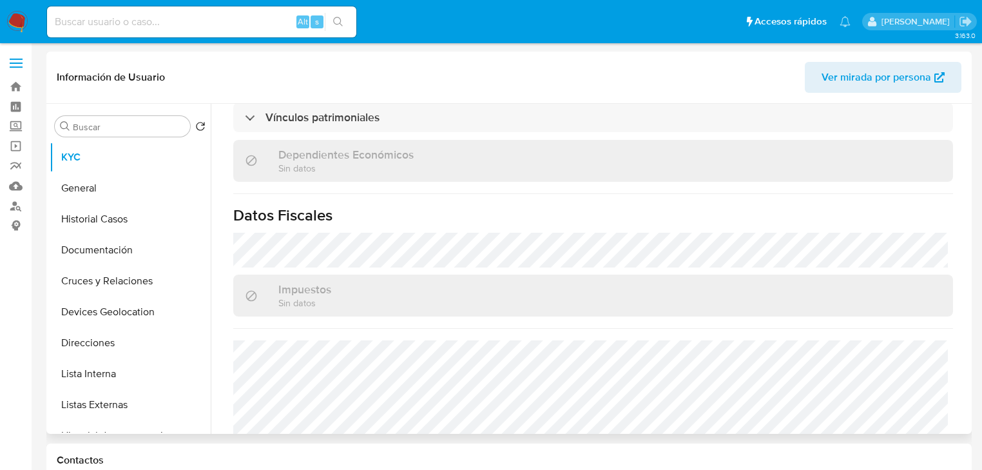
scroll to position [792, 0]
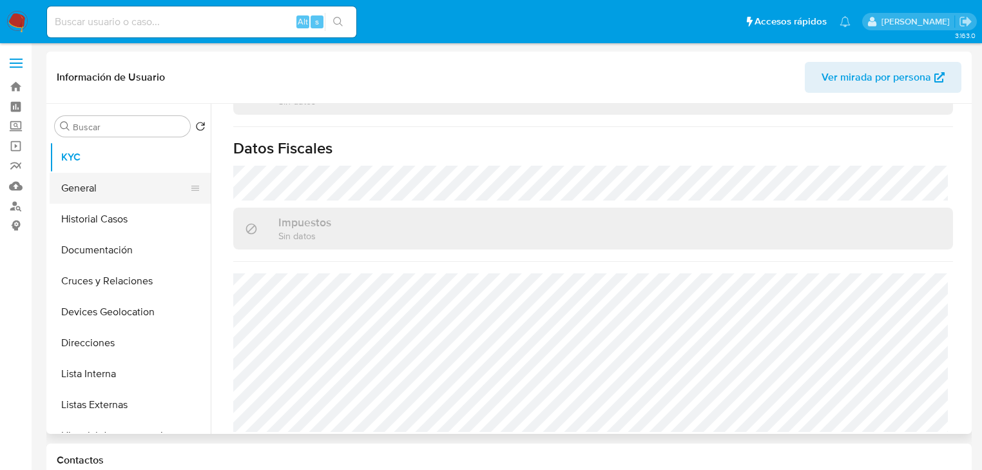
click at [126, 196] on button "General" at bounding box center [125, 188] width 151 height 31
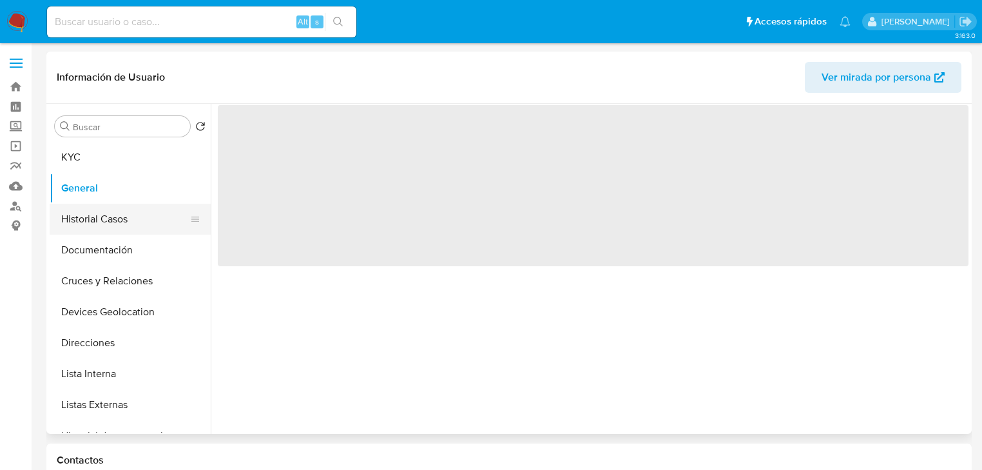
scroll to position [0, 0]
click at [125, 224] on button "Historial Casos" at bounding box center [125, 219] width 151 height 31
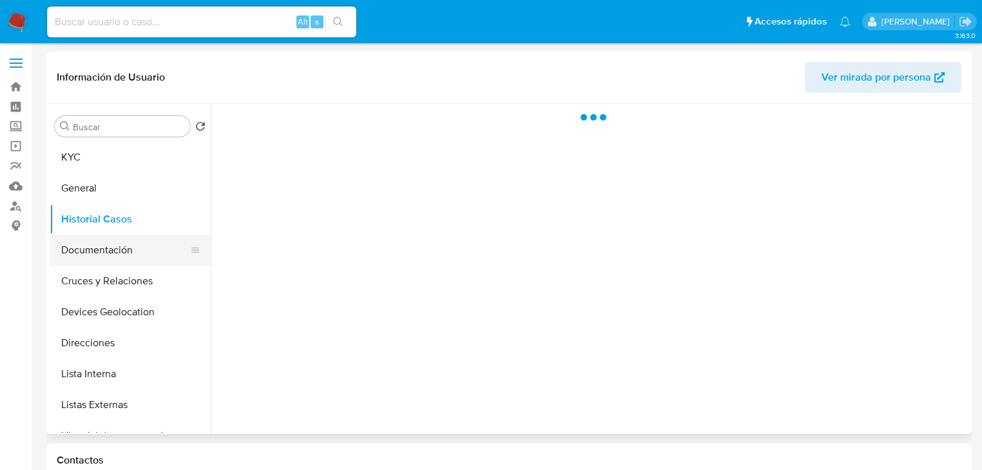
click at [131, 258] on button "Documentación" at bounding box center [125, 250] width 151 height 31
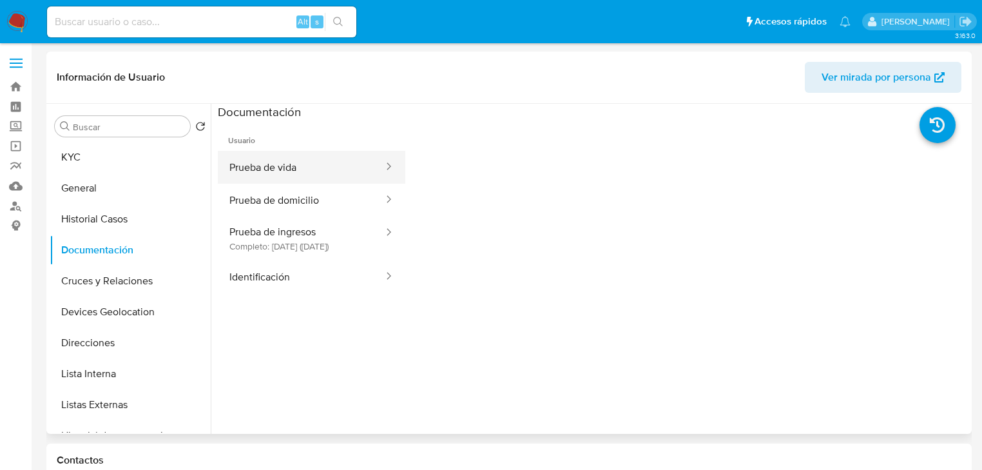
click at [311, 172] on button "Prueba de vida" at bounding box center [301, 167] width 167 height 33
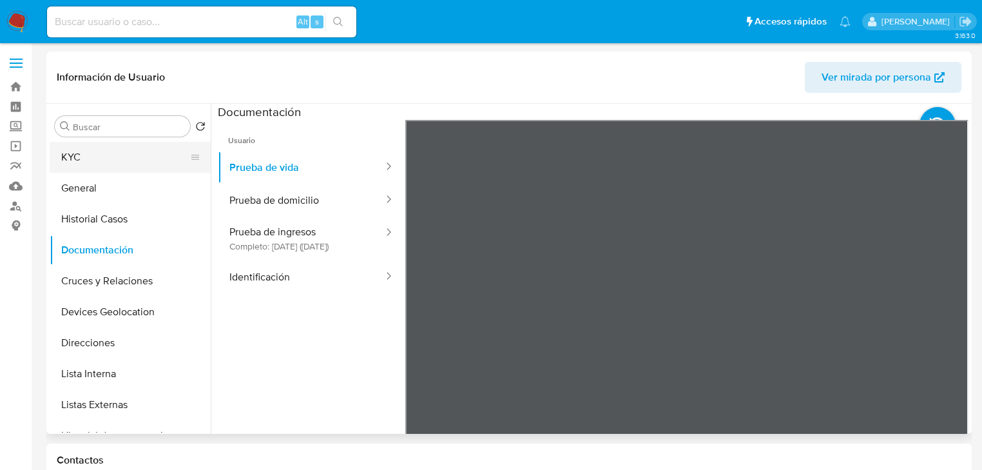
click at [111, 152] on button "KYC" at bounding box center [125, 157] width 151 height 31
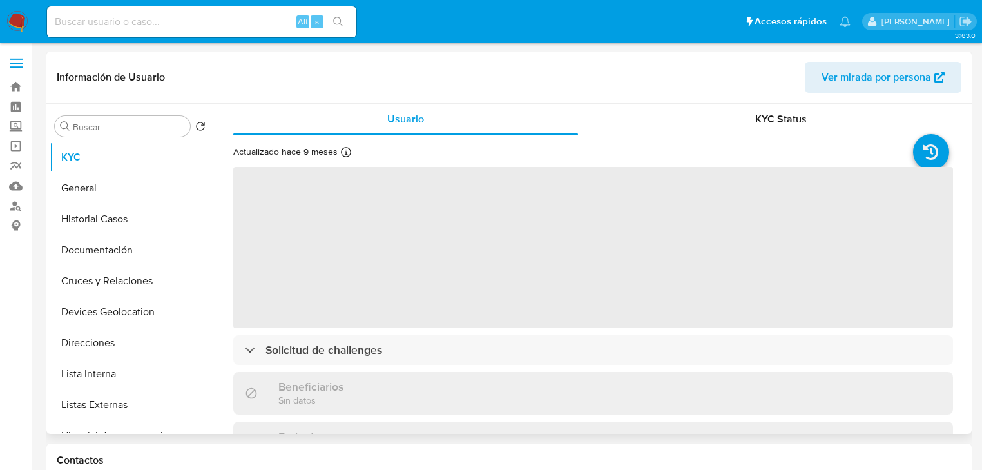
click at [541, 246] on span "‌" at bounding box center [593, 247] width 720 height 161
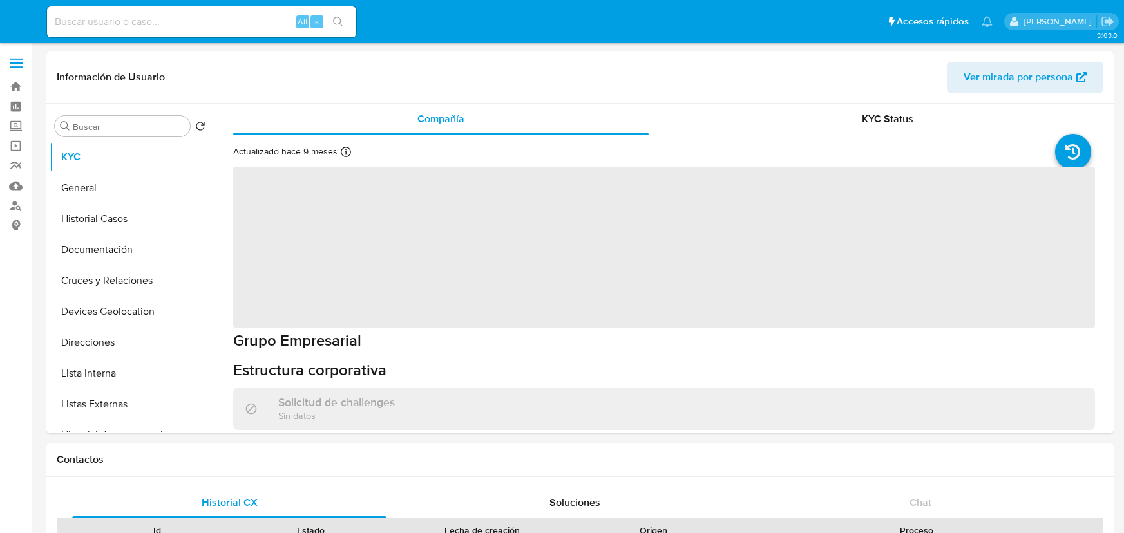
select select "10"
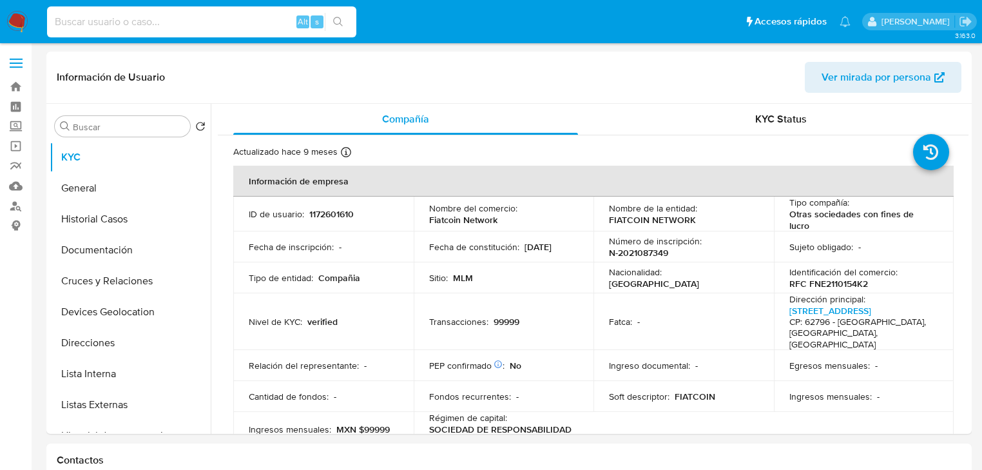
click at [120, 18] on input at bounding box center [201, 22] width 309 height 17
paste input "1864684504"
type input "1864684504"
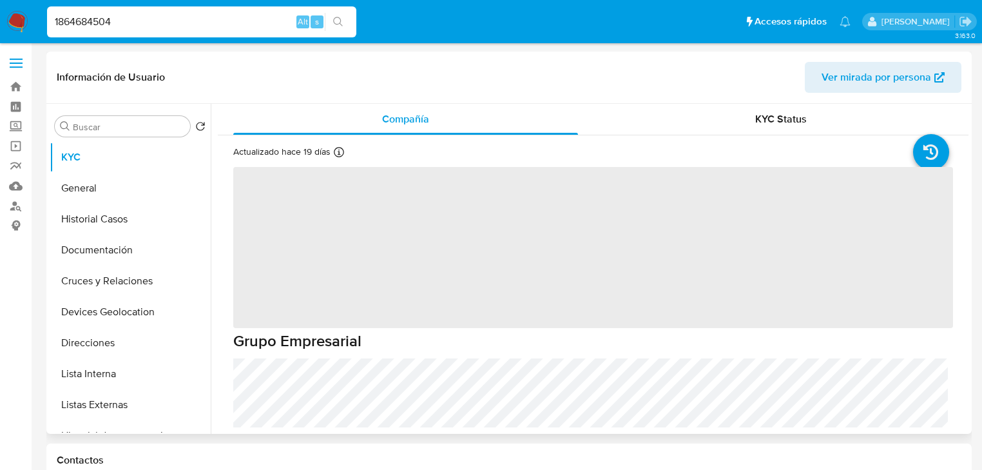
select select "10"
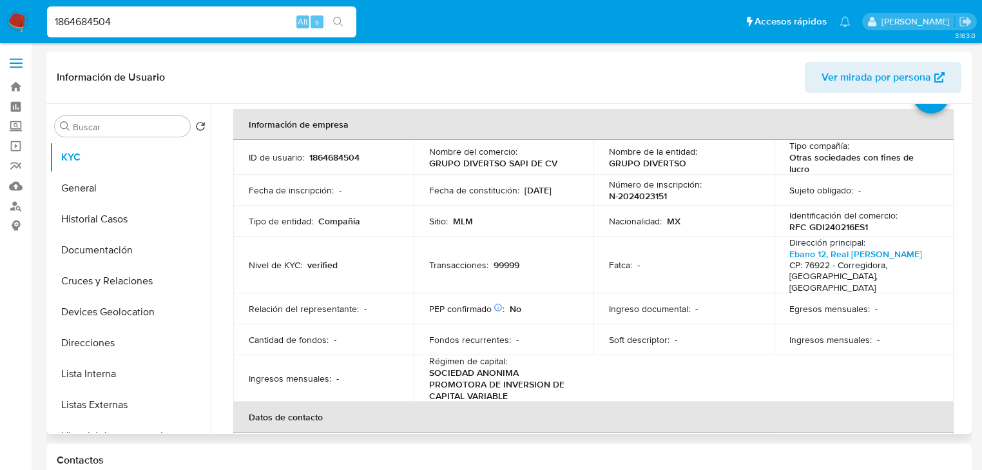
scroll to position [206, 0]
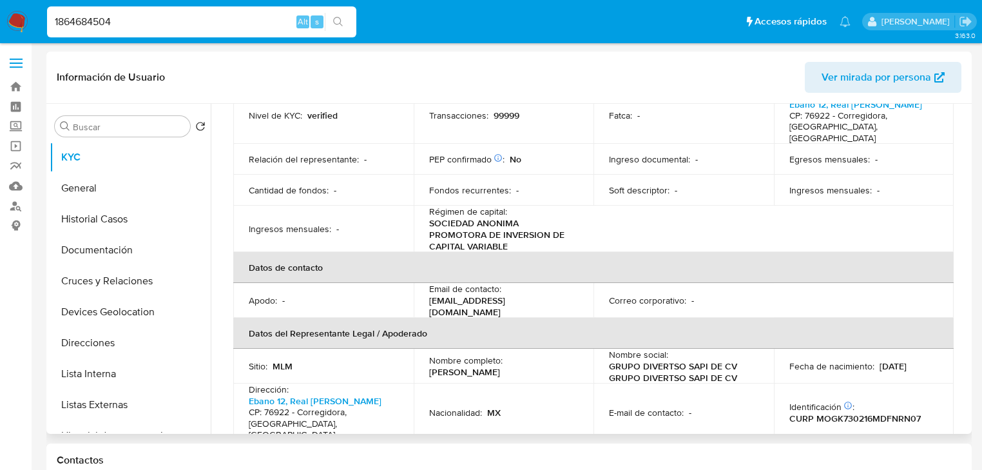
drag, startPoint x: 557, startPoint y: 358, endPoint x: 423, endPoint y: 362, distance: 134.7
click at [423, 362] on td "Nombre completo : Kenya Griselda Montero Garcia" at bounding box center [504, 366] width 180 height 35
copy p "Kenya [PERSON_NAME]"
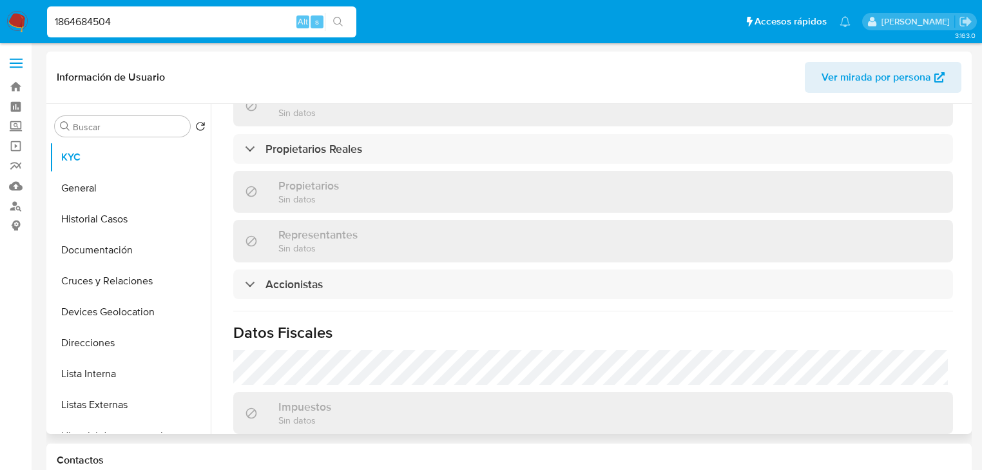
scroll to position [722, 0]
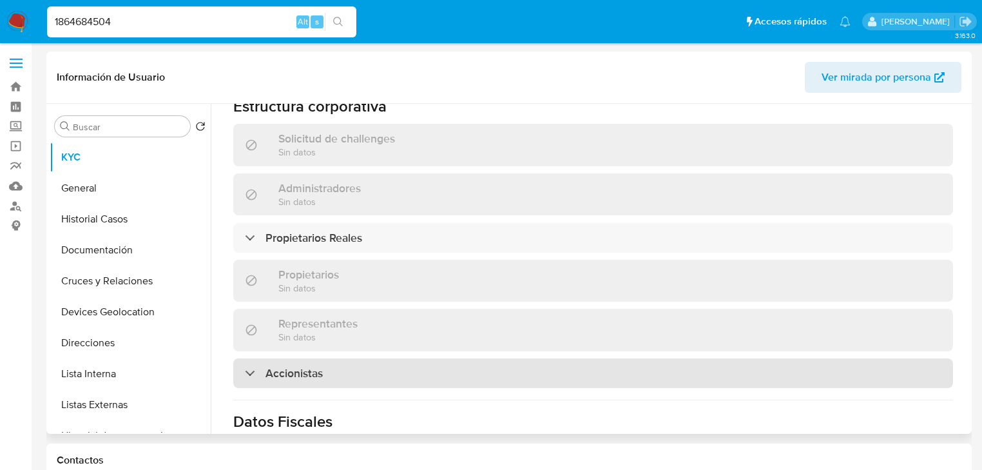
click at [292, 366] on h3 "Accionistas" at bounding box center [293, 373] width 57 height 14
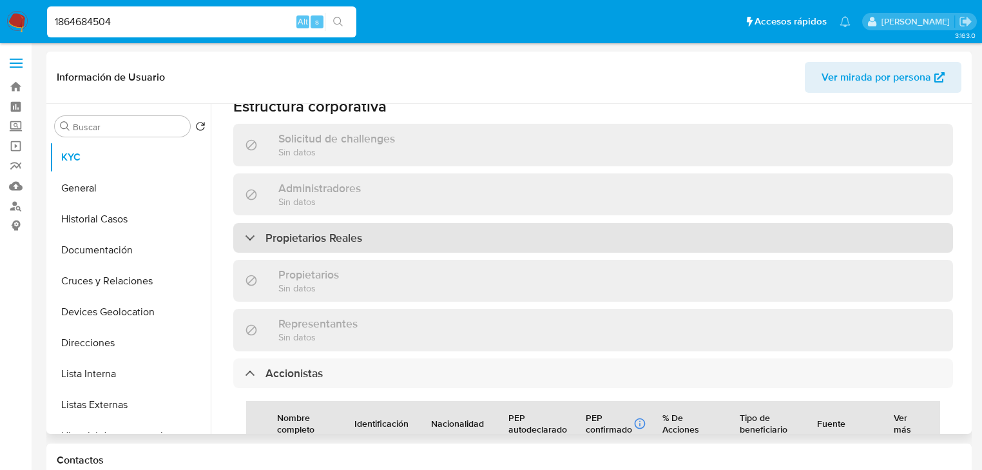
click at [309, 223] on div "Propietarios Reales" at bounding box center [593, 238] width 720 height 30
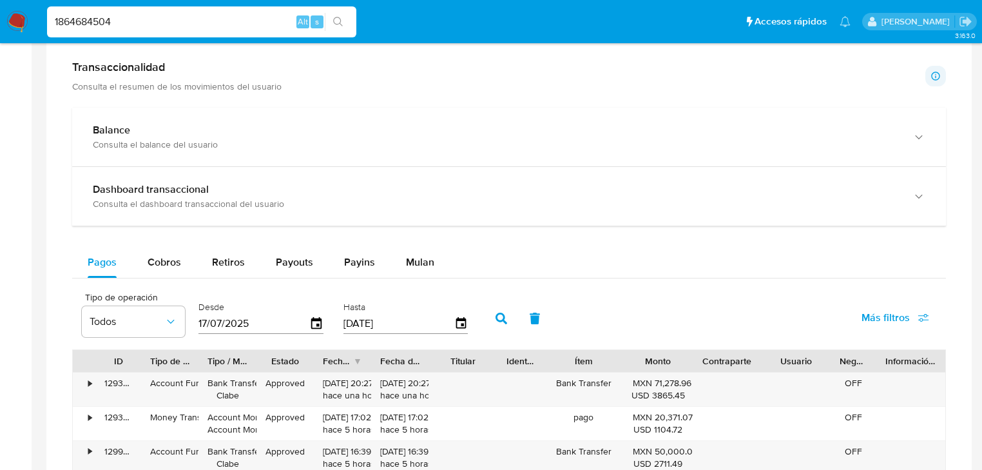
scroll to position [670, 0]
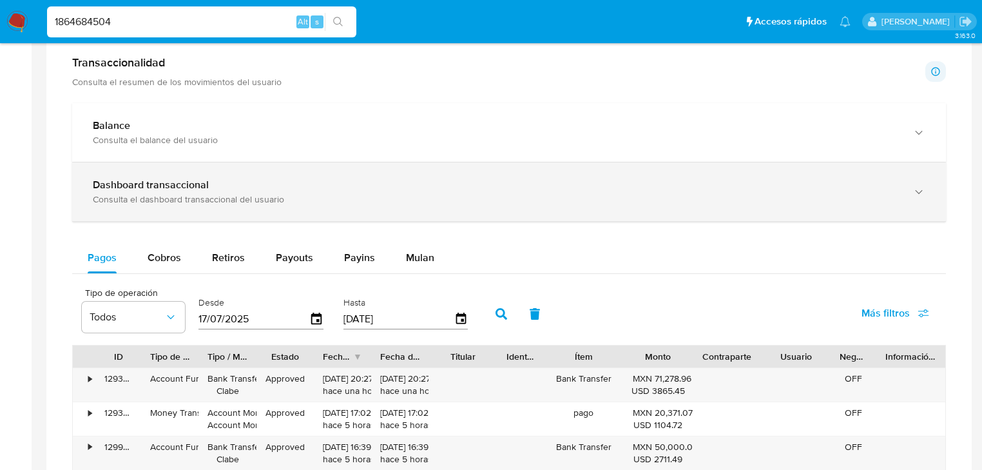
click at [200, 197] on div "Consulta el dashboard transaccional del usuario" at bounding box center [496, 199] width 807 height 12
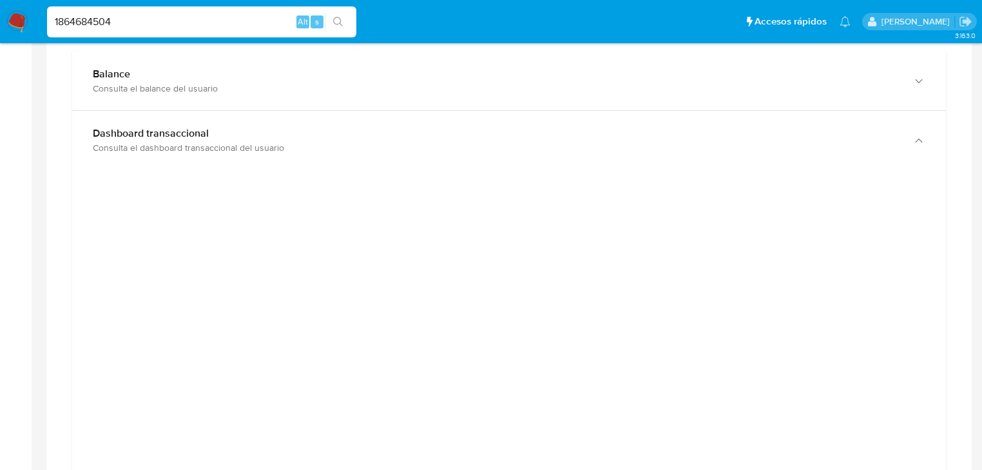
scroll to position [1134, 0]
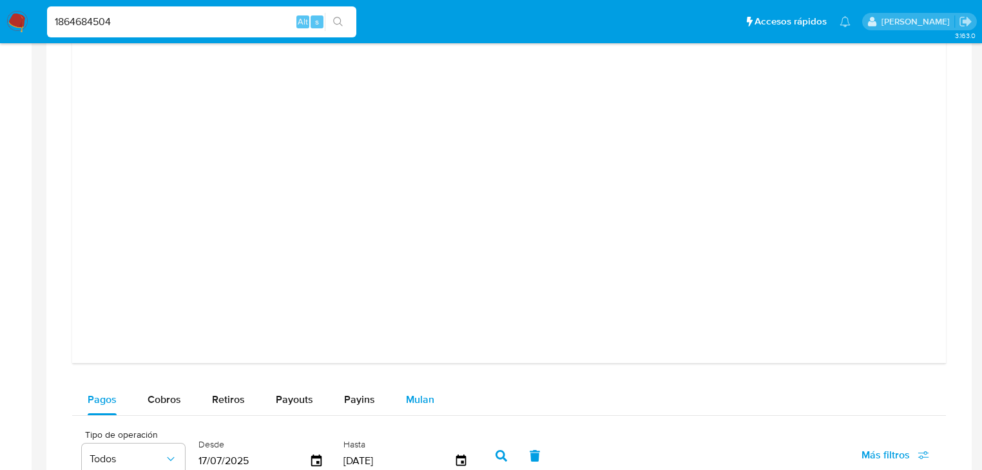
click at [428, 392] on span "Mulan" at bounding box center [420, 399] width 28 height 15
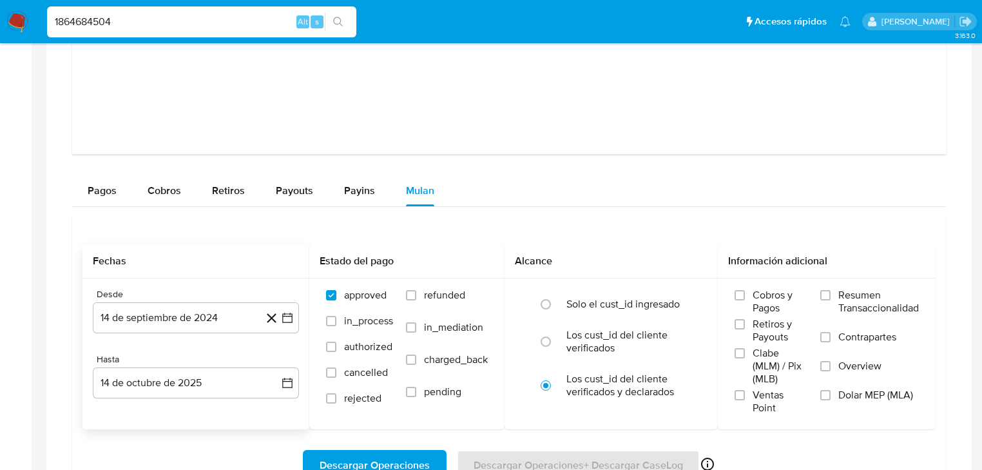
scroll to position [1443, 0]
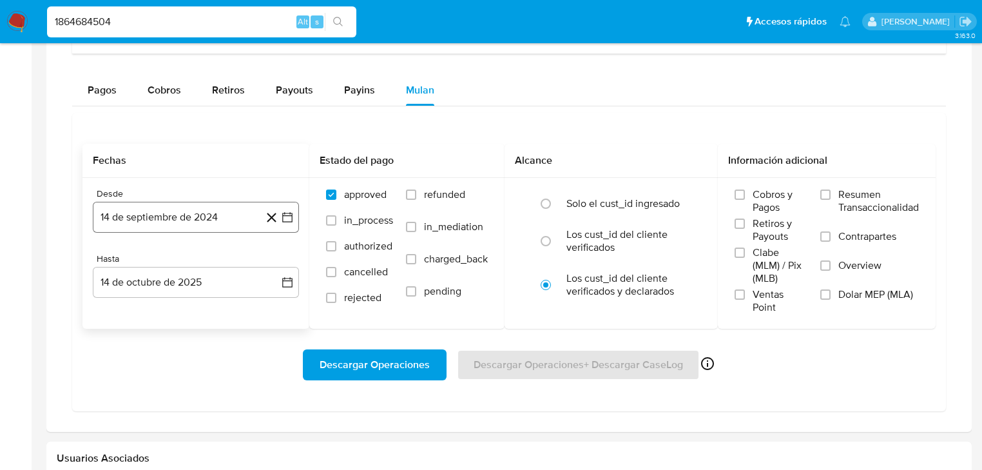
click at [196, 218] on button "14 de septiembre de 2024" at bounding box center [196, 217] width 206 height 31
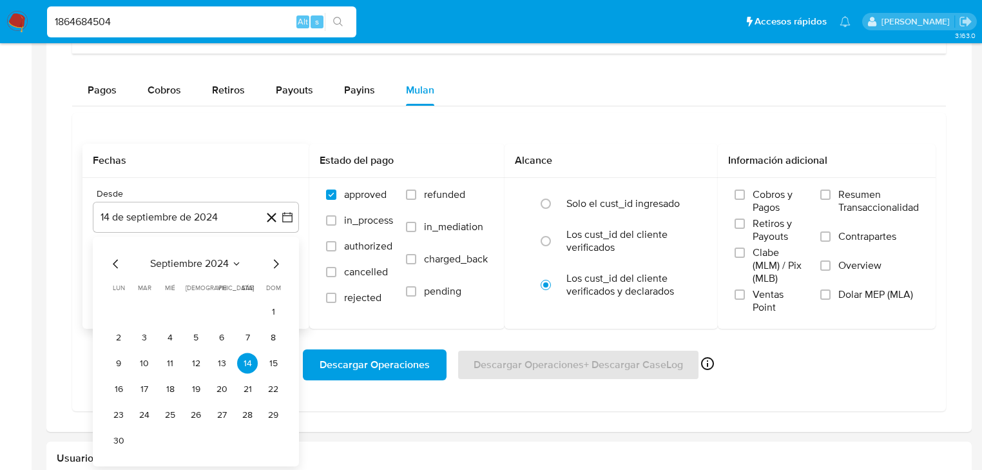
drag, startPoint x: 186, startPoint y: 255, endPoint x: 250, endPoint y: 267, distance: 65.6
click at [189, 254] on div "septiembre 2024 septiembre 2024 lun lunes mar martes mié miércoles jue jueves v…" at bounding box center [196, 351] width 206 height 229
click at [211, 264] on span "septiembre 2024" at bounding box center [189, 264] width 79 height 13
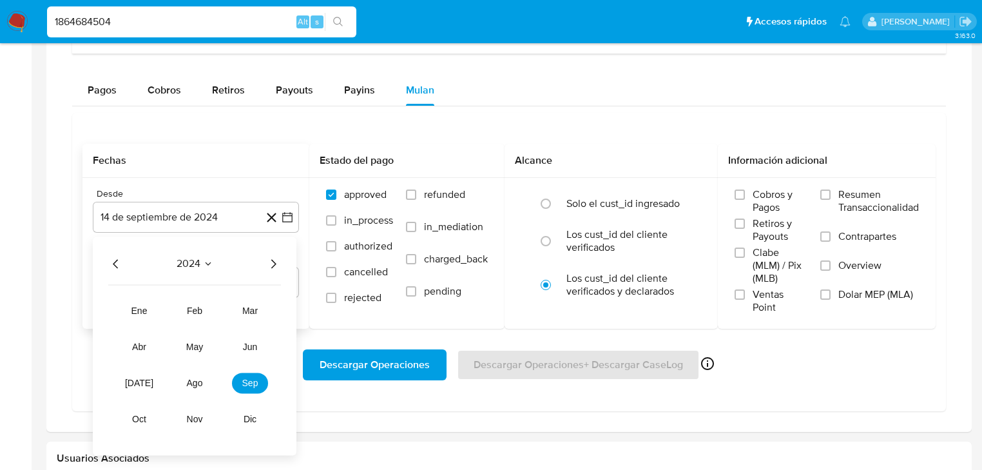
click at [263, 265] on div "2024" at bounding box center [194, 263] width 173 height 15
click at [274, 262] on icon "Año siguiente" at bounding box center [273, 264] width 5 height 9
click at [254, 317] on button "mar" at bounding box center [250, 311] width 36 height 21
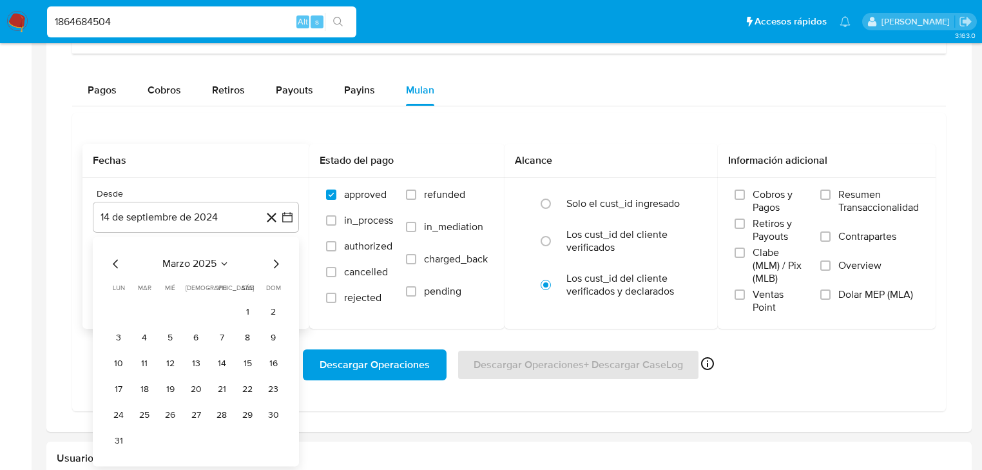
click at [240, 312] on button "1" at bounding box center [247, 312] width 21 height 21
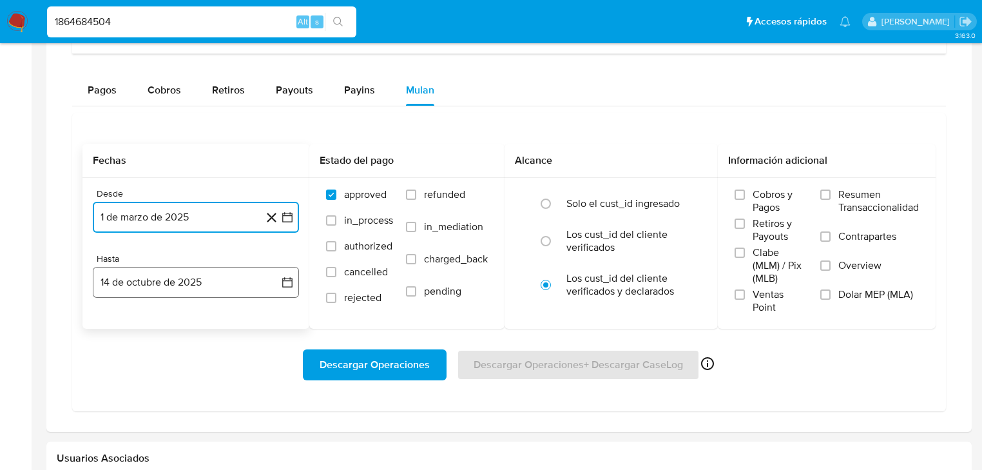
click at [176, 290] on button "14 de octubre de 2025" at bounding box center [196, 282] width 206 height 31
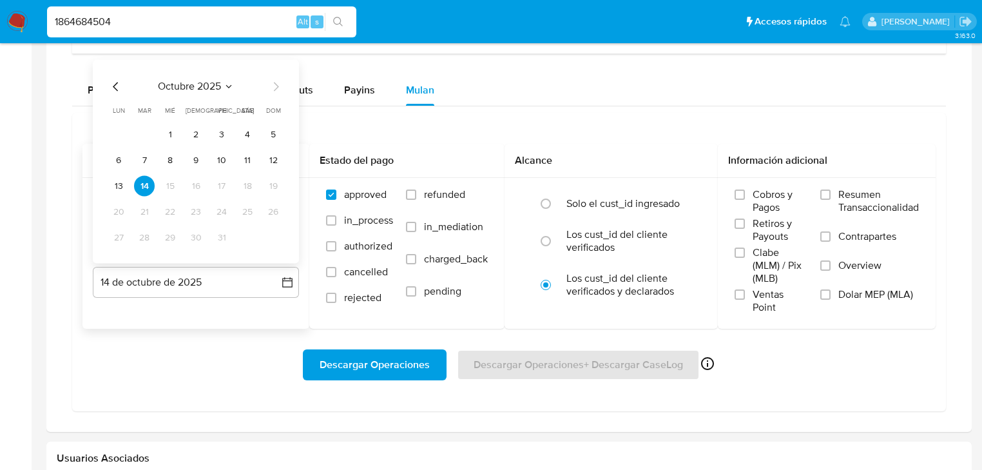
click at [117, 89] on icon "Mes anterior" at bounding box center [115, 86] width 15 height 15
click at [273, 241] on button "31" at bounding box center [273, 237] width 21 height 21
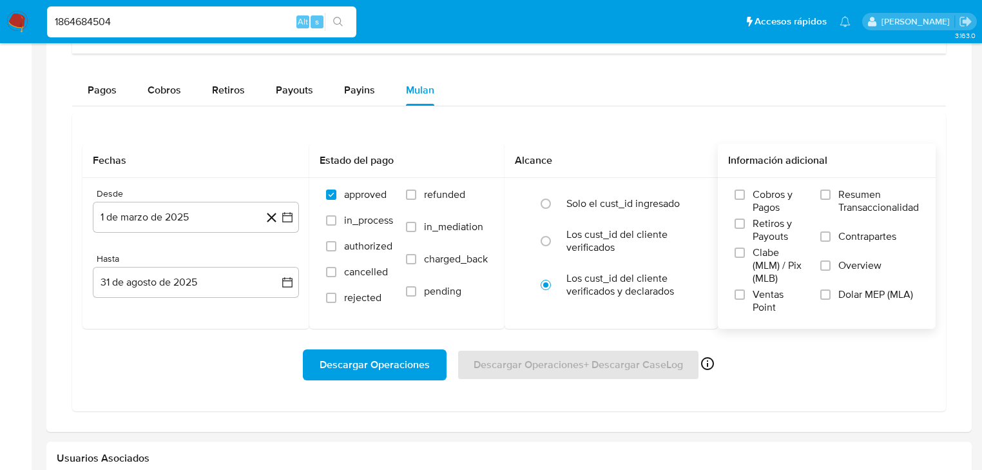
click at [854, 265] on span "Overview" at bounding box center [859, 265] width 43 height 13
click at [830, 265] on input "Overview" at bounding box center [825, 265] width 10 height 10
click at [378, 361] on span "Descargar Operaciones" at bounding box center [375, 364] width 110 height 28
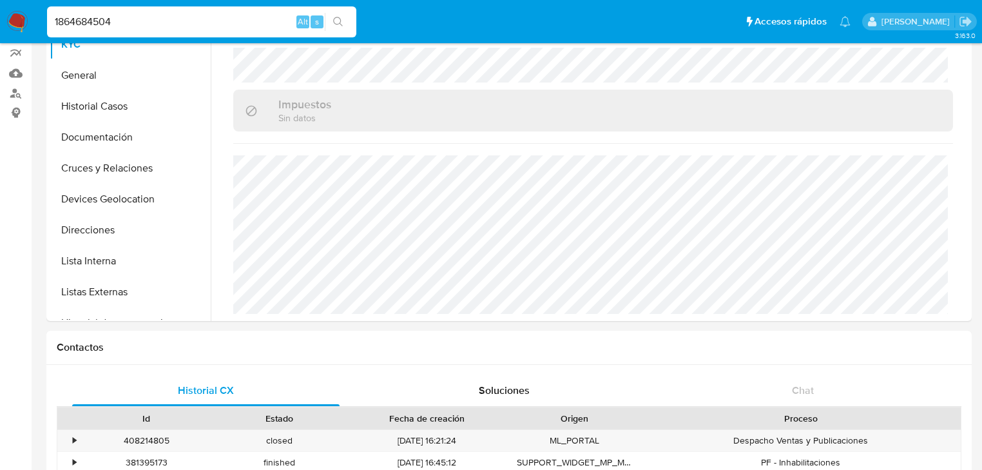
scroll to position [0, 0]
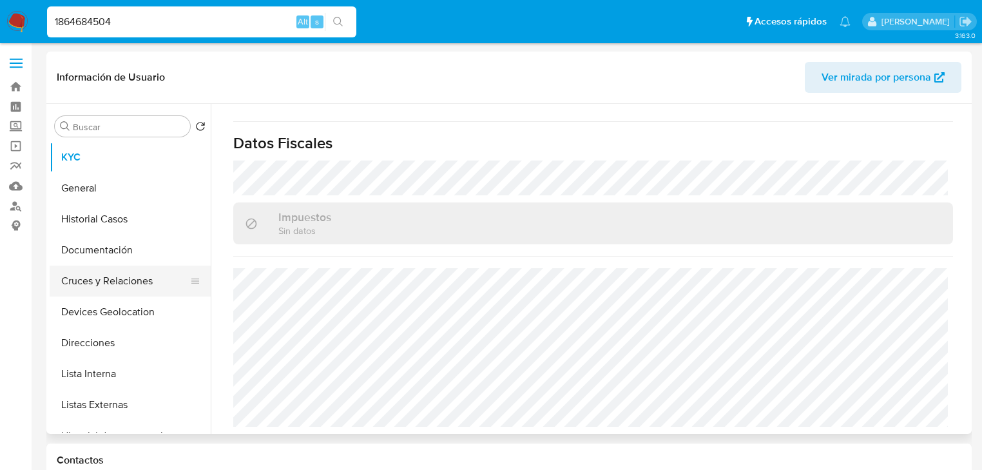
click at [123, 282] on button "Cruces y Relaciones" at bounding box center [125, 280] width 151 height 31
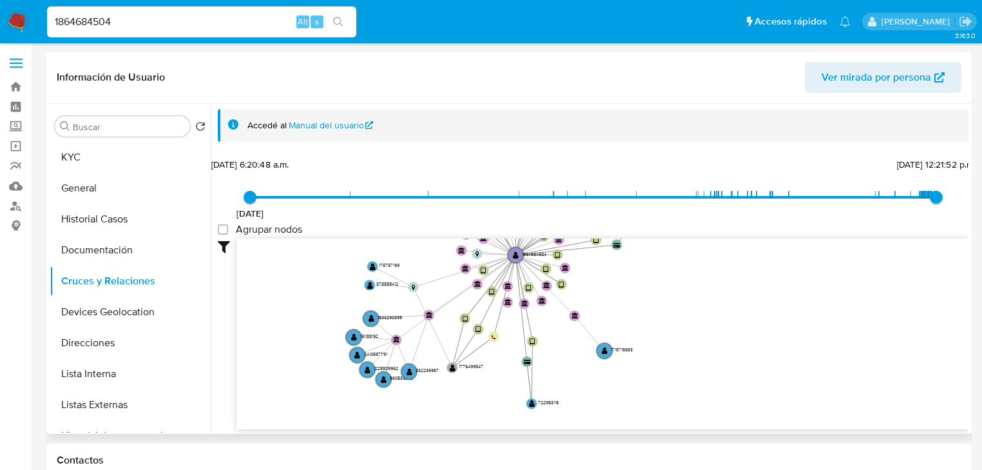
drag, startPoint x: 569, startPoint y: 320, endPoint x: 435, endPoint y: 285, distance: 138.4
click at [435, 285] on icon "device-683b1b393f5599b5fcd1cde2  device-669b062b62bf497f948f2eb5  device-670f…" at bounding box center [602, 331] width 732 height 187
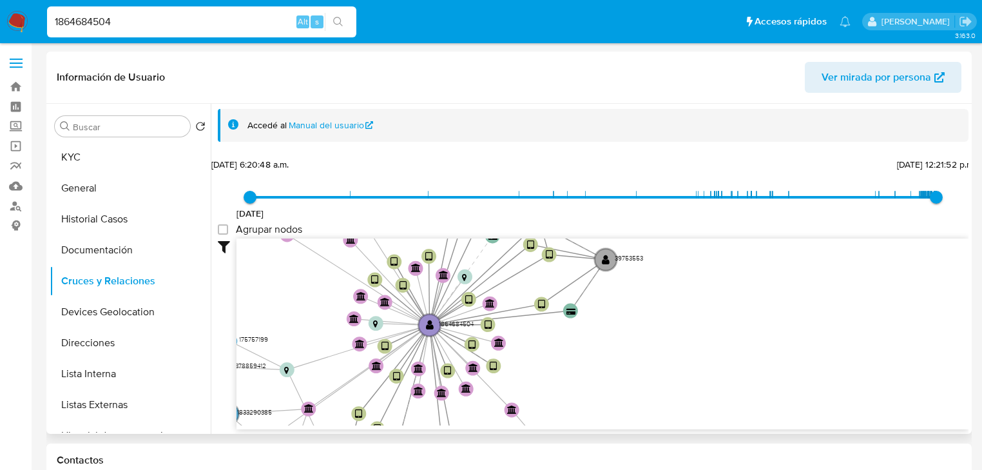
drag, startPoint x: 582, startPoint y: 298, endPoint x: 580, endPoint y: 379, distance: 81.2
click at [580, 381] on icon "device-683b1b393f5599b5fcd1cde2  device-669b062b62bf497f948f2eb5  device-670f…" at bounding box center [602, 331] width 732 height 187
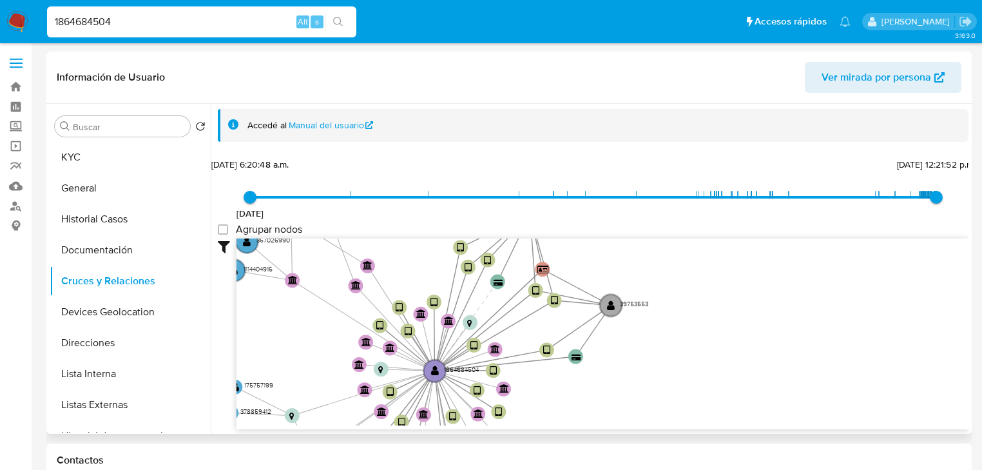
drag, startPoint x: 578, startPoint y: 366, endPoint x: 584, endPoint y: 348, distance: 18.9
click at [579, 372] on icon "device-683b1b393f5599b5fcd1cde2  device-669b062b62bf497f948f2eb5  device-670f…" at bounding box center [602, 331] width 732 height 187
click at [604, 307] on circle at bounding box center [610, 305] width 26 height 26
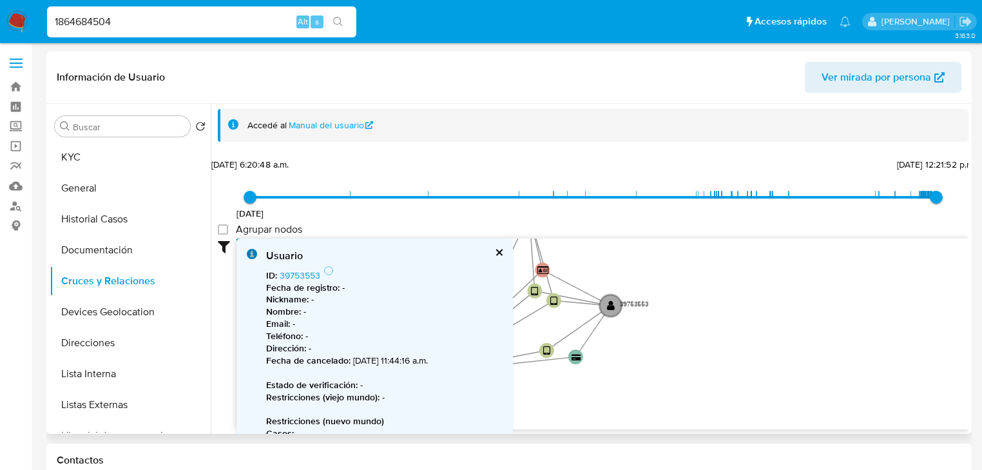
drag, startPoint x: 606, startPoint y: 304, endPoint x: 494, endPoint y: 280, distance: 114.6
click at [606, 304] on circle at bounding box center [610, 305] width 22 height 22
click at [295, 276] on link "39753553" at bounding box center [300, 275] width 41 height 13
click at [494, 250] on button "cerrar" at bounding box center [498, 252] width 8 height 8
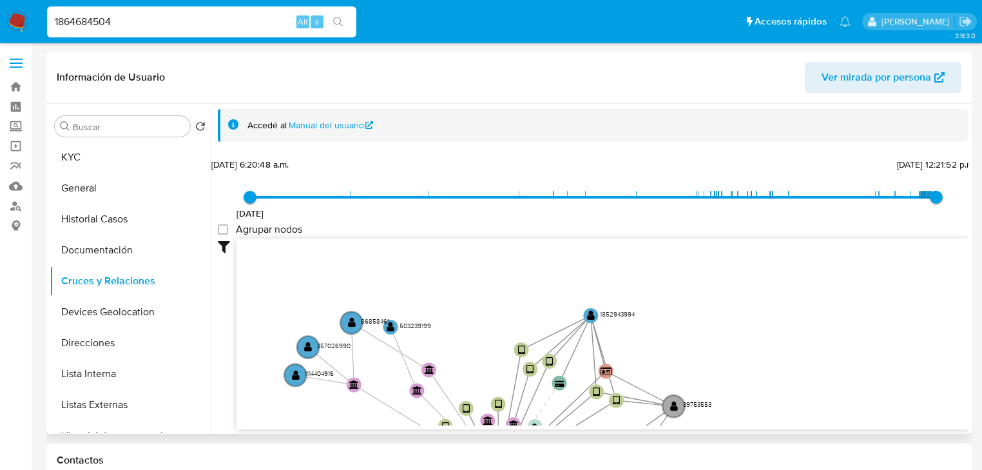
drag, startPoint x: 502, startPoint y: 307, endPoint x: 562, endPoint y: 405, distance: 115.1
click at [562, 405] on icon "device-683b1b393f5599b5fcd1cde2  device-669b062b62bf497f948f2eb5  device-670f…" at bounding box center [602, 331] width 732 height 187
click at [593, 318] on text "" at bounding box center [591, 315] width 8 height 10
click at [591, 316] on text "" at bounding box center [591, 315] width 8 height 10
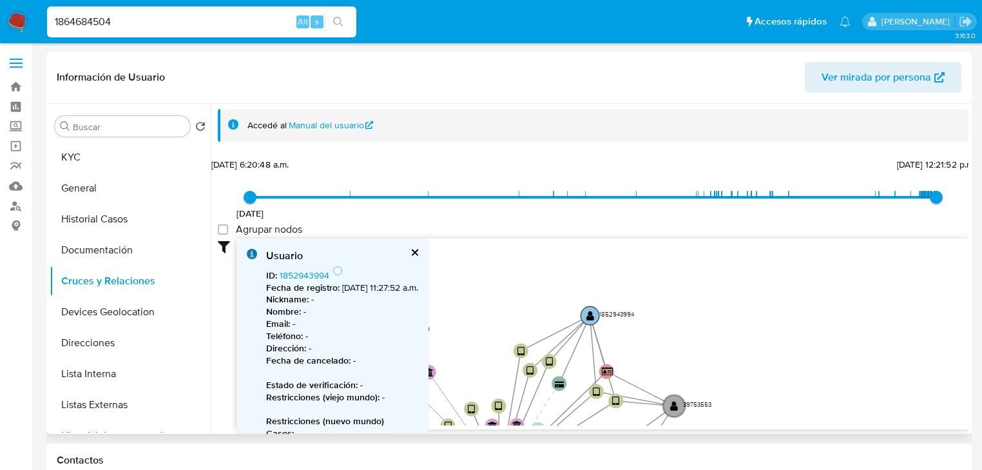
click at [591, 316] on text "" at bounding box center [590, 316] width 8 height 10
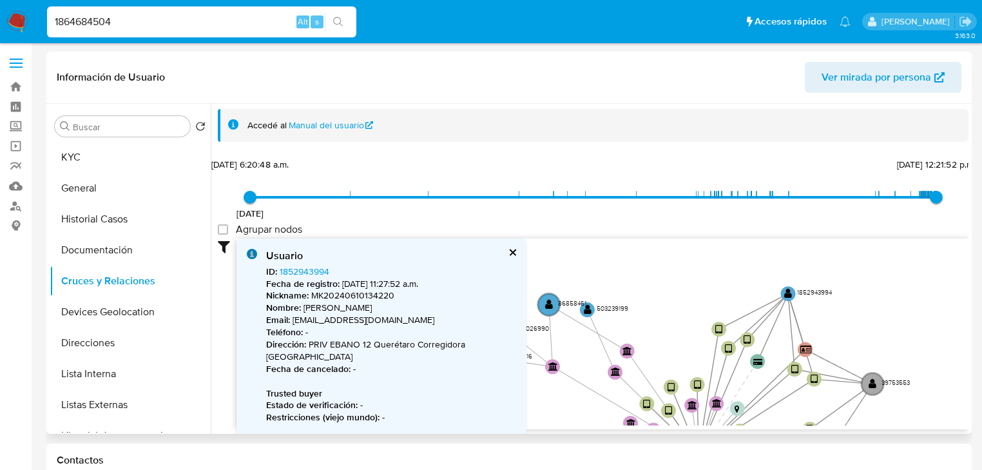
drag, startPoint x: 665, startPoint y: 281, endPoint x: 770, endPoint y: 255, distance: 108.1
click at [770, 255] on icon "device-683b1b393f5599b5fcd1cde2  device-669b062b62bf497f948f2eb5  device-670f…" at bounding box center [602, 331] width 732 height 187
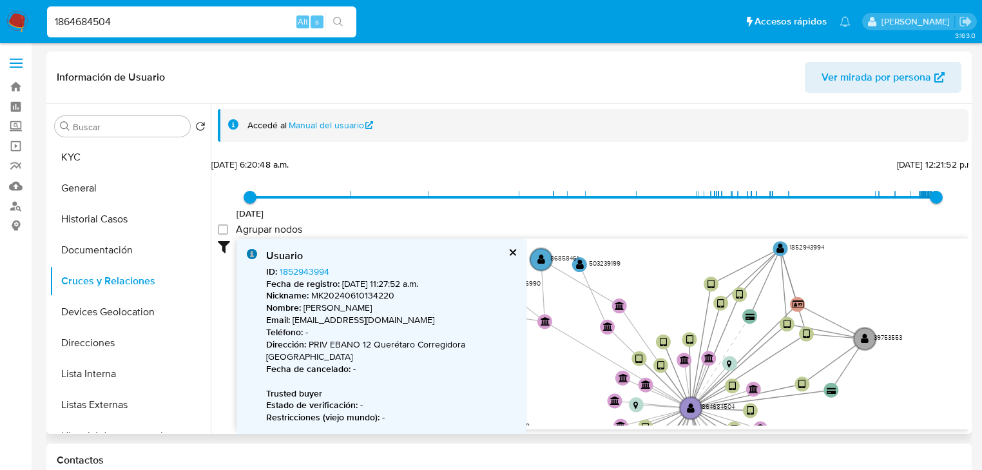
drag, startPoint x: 674, startPoint y: 350, endPoint x: 666, endPoint y: 301, distance: 49.6
click at [666, 301] on icon "device-683b1b393f5599b5fcd1cde2  device-669b062b62bf497f948f2eb5  device-670f…" at bounding box center [602, 331] width 732 height 187
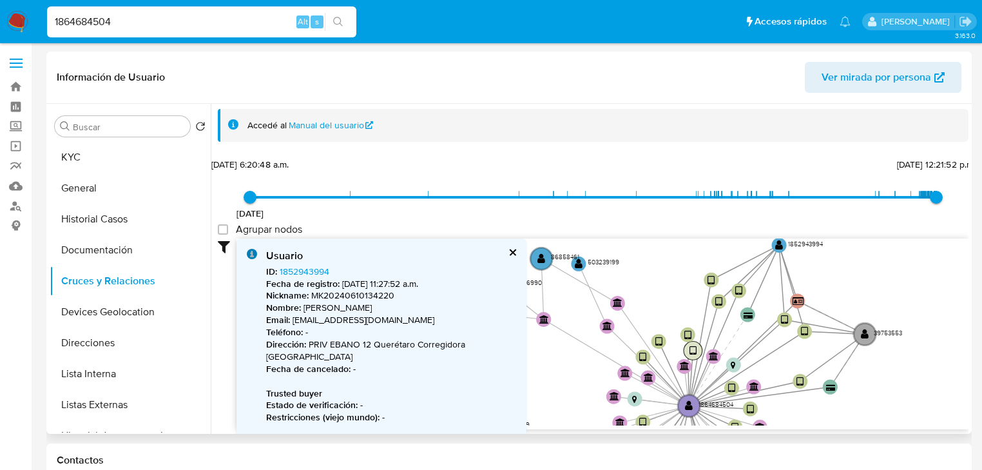
drag, startPoint x: 656, startPoint y: 358, endPoint x: 689, endPoint y: 347, distance: 35.2
click at [689, 347] on circle at bounding box center [693, 350] width 19 height 19
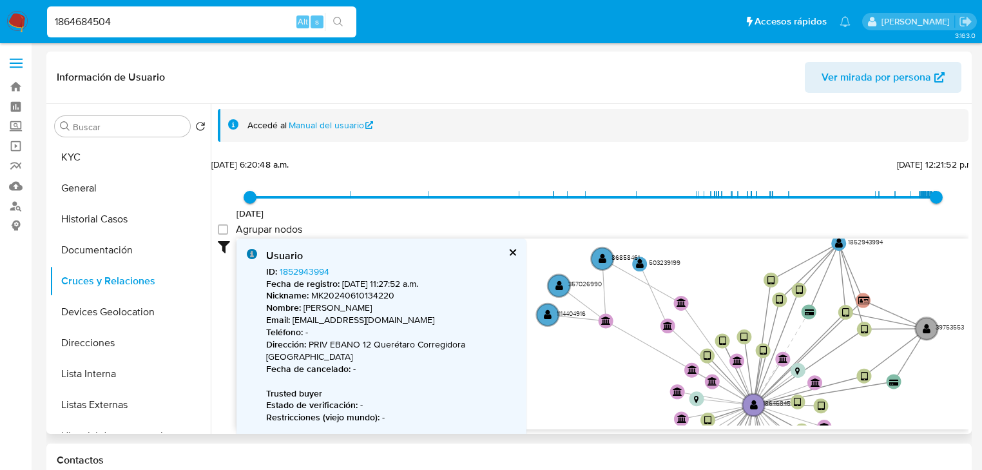
drag, startPoint x: 640, startPoint y: 350, endPoint x: 703, endPoint y: 348, distance: 63.2
click at [703, 348] on icon "device-683b1b393f5599b5fcd1cde2  device-669b062b62bf497f948f2eb5  device-670f…" at bounding box center [602, 331] width 732 height 187
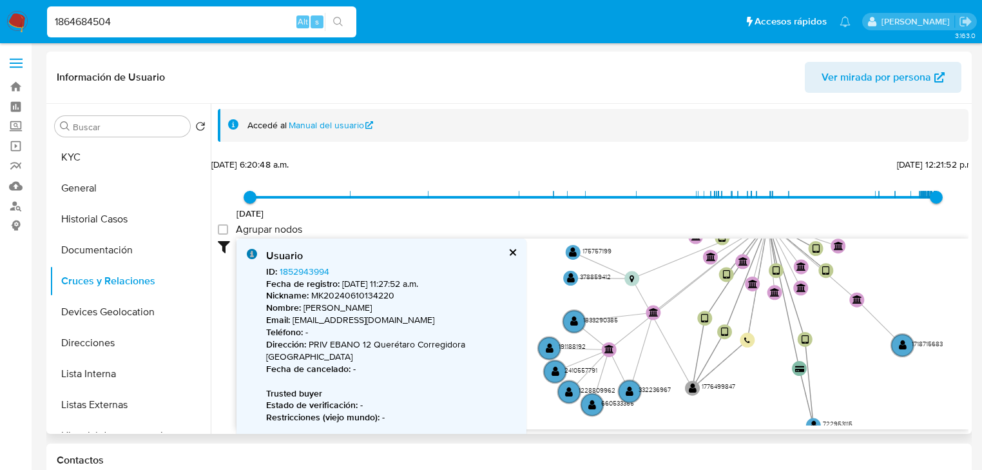
drag, startPoint x: 602, startPoint y: 376, endPoint x: 595, endPoint y: 232, distance: 144.5
click at [595, 232] on div "20/8/2021 20/8/2021, 6:20:48 a.m. 12/10/2025, 12:21:52 p.m. Agrupar nodos Filtr…" at bounding box center [593, 315] width 751 height 320
drag, startPoint x: 494, startPoint y: 251, endPoint x: 476, endPoint y: 254, distance: 18.3
click at [494, 251] on div "Usuario ID : 1852943994 Fecha de registro : 10/6/2024, 11:27:52 a.m. Nickname :…" at bounding box center [381, 396] width 290 height 317
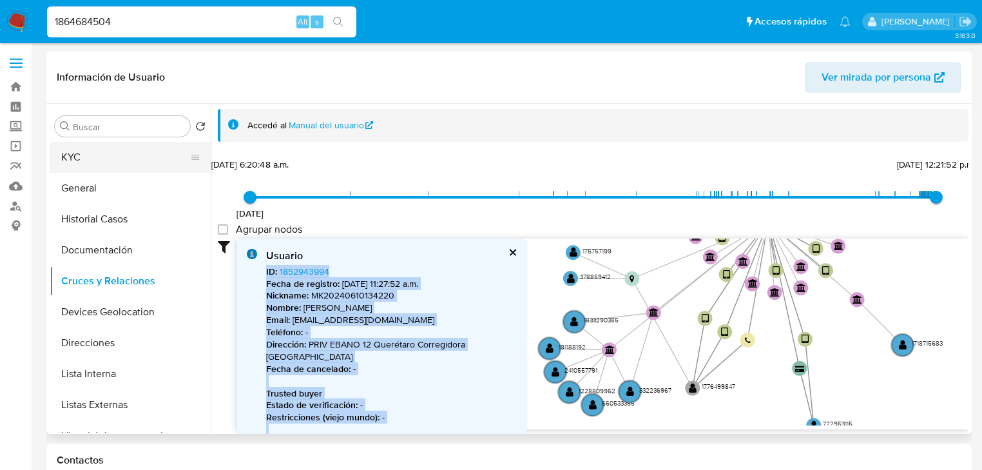
click at [124, 155] on button "KYC" at bounding box center [125, 157] width 151 height 31
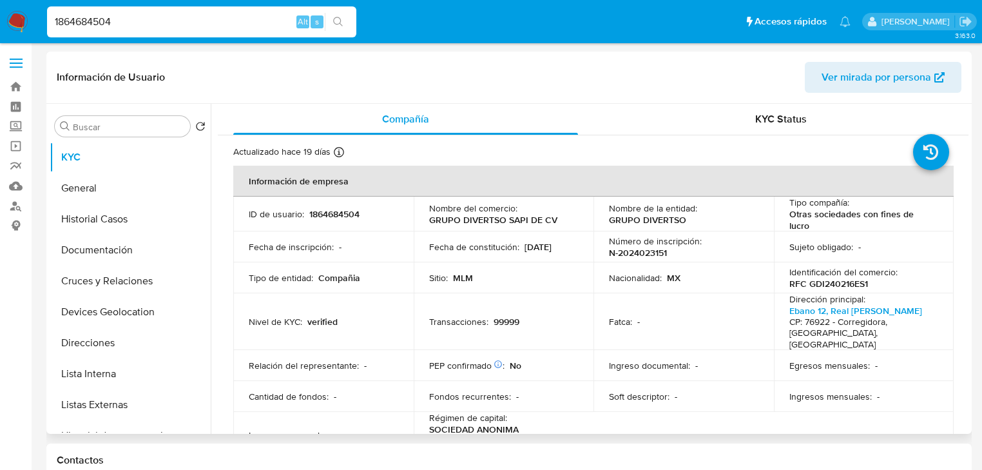
click at [338, 219] on p "1864684504" at bounding box center [334, 214] width 50 height 12
click at [816, 284] on p "RFC GDI240216ES1" at bounding box center [828, 284] width 79 height 12
copy p "GDI240216ES1"
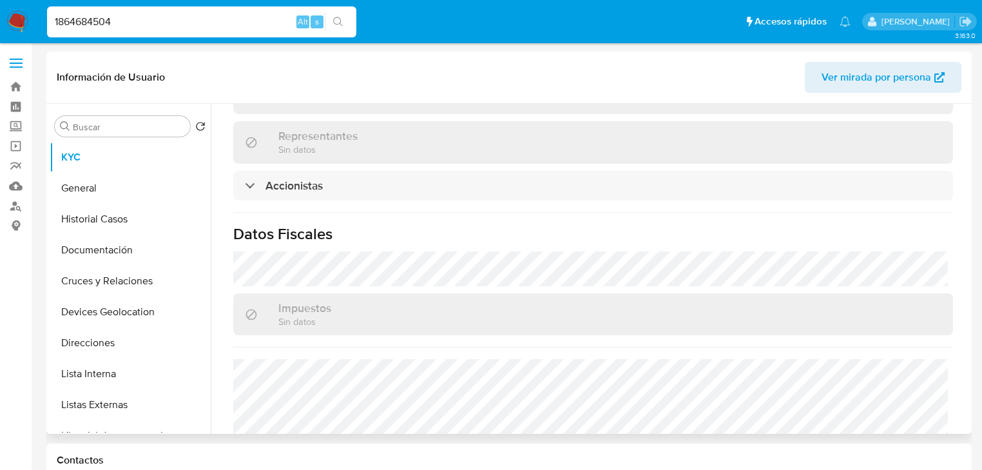
scroll to position [977, 0]
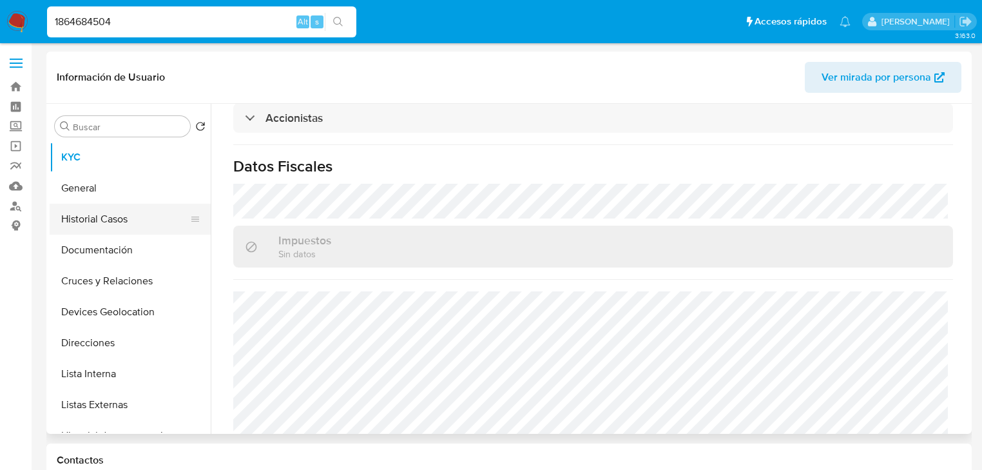
click at [162, 215] on button "Historial Casos" at bounding box center [125, 219] width 151 height 31
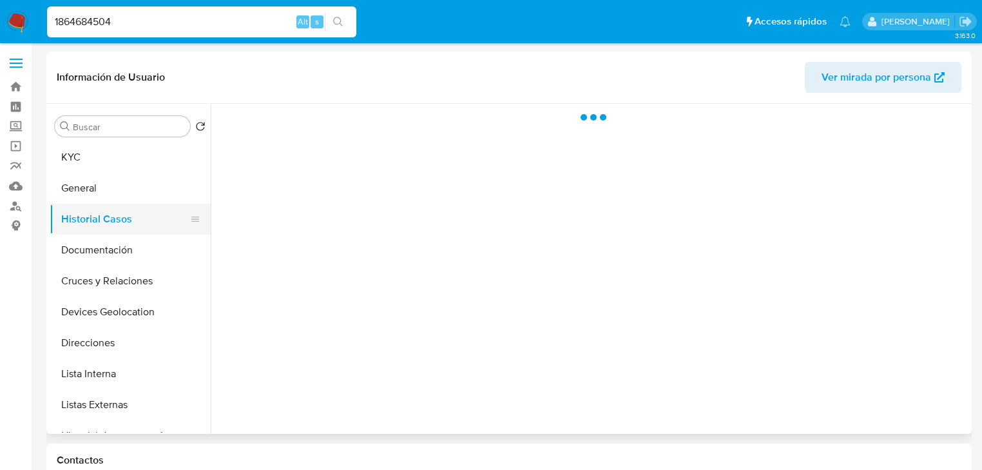
scroll to position [0, 0]
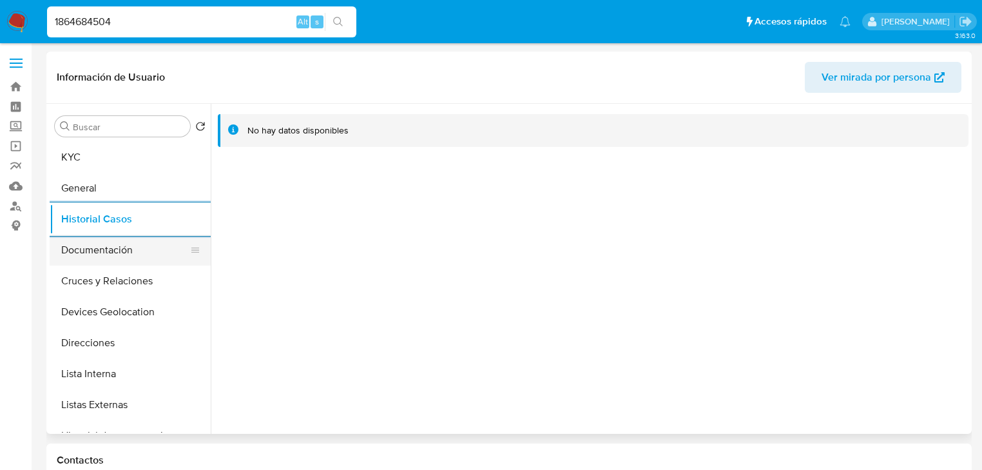
click at [147, 257] on button "Documentación" at bounding box center [125, 250] width 151 height 31
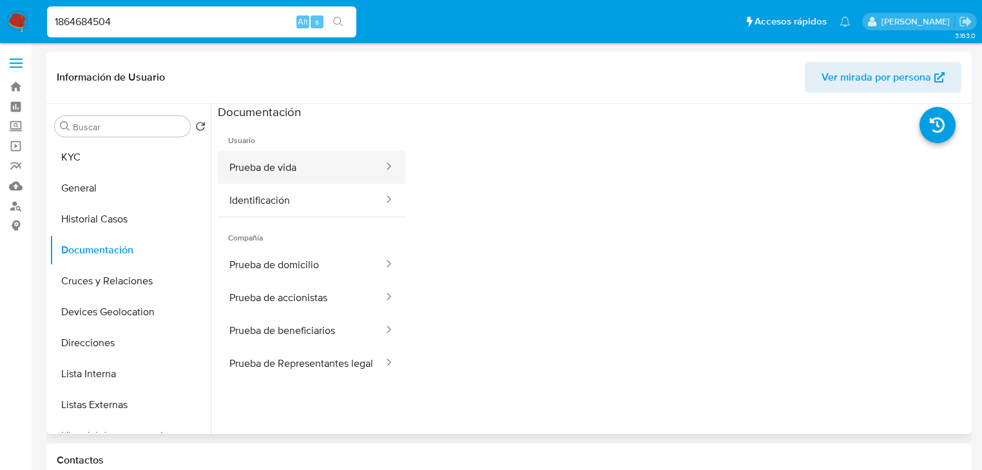
drag, startPoint x: 315, startPoint y: 186, endPoint x: 322, endPoint y: 180, distance: 9.2
click at [315, 185] on button "Identificación" at bounding box center [301, 200] width 167 height 33
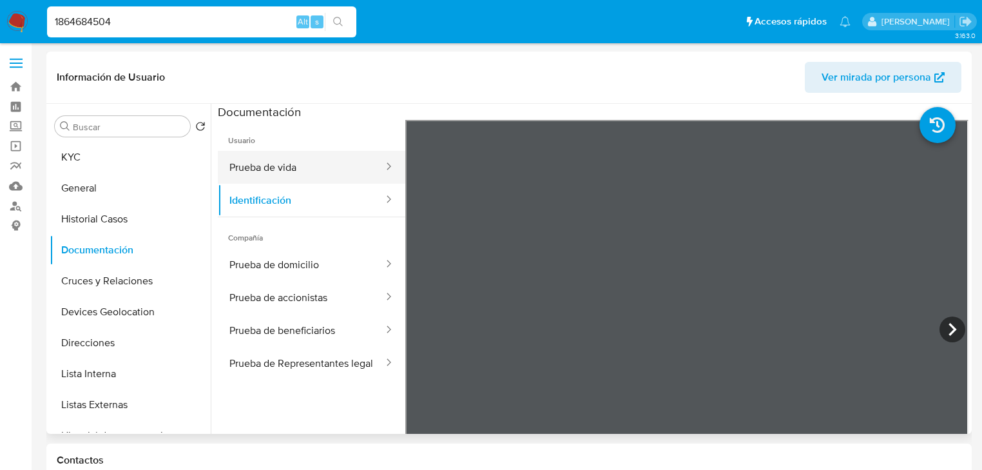
click at [323, 169] on button "Prueba de vida" at bounding box center [301, 167] width 167 height 33
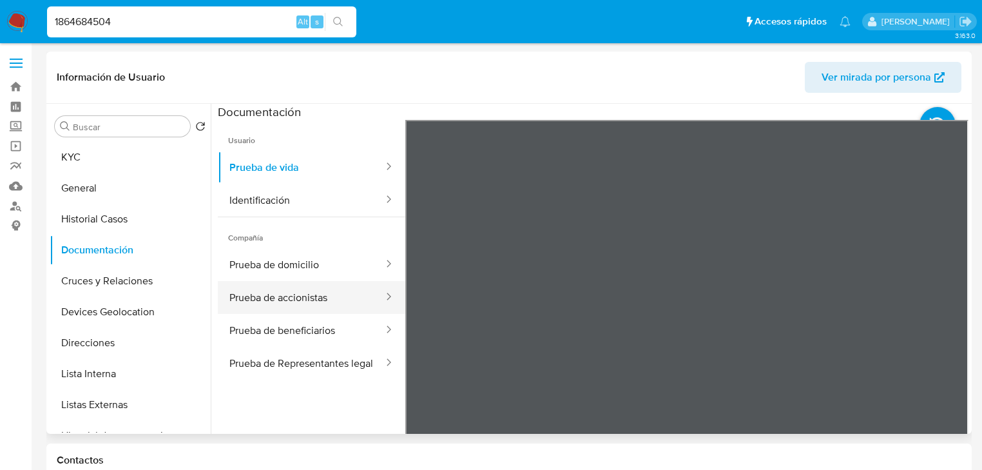
click at [298, 287] on button "Prueba de accionistas" at bounding box center [301, 297] width 167 height 33
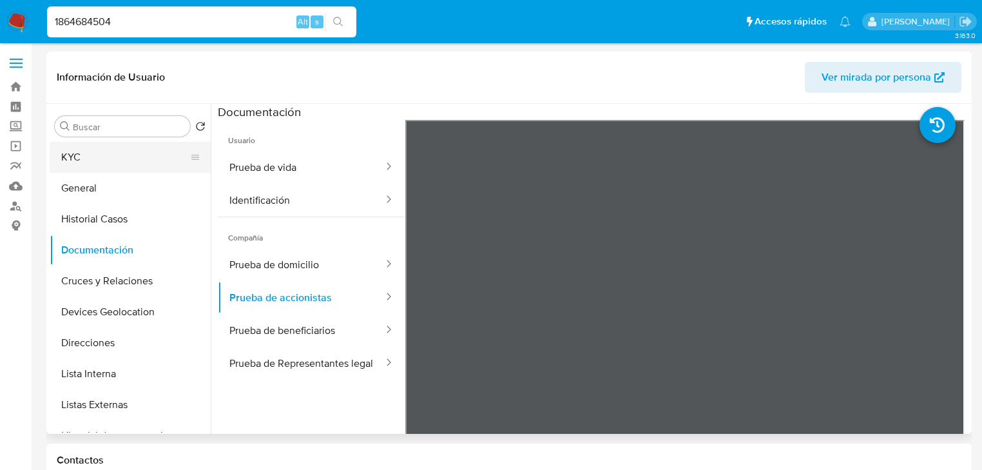
click at [133, 158] on button "KYC" at bounding box center [125, 157] width 151 height 31
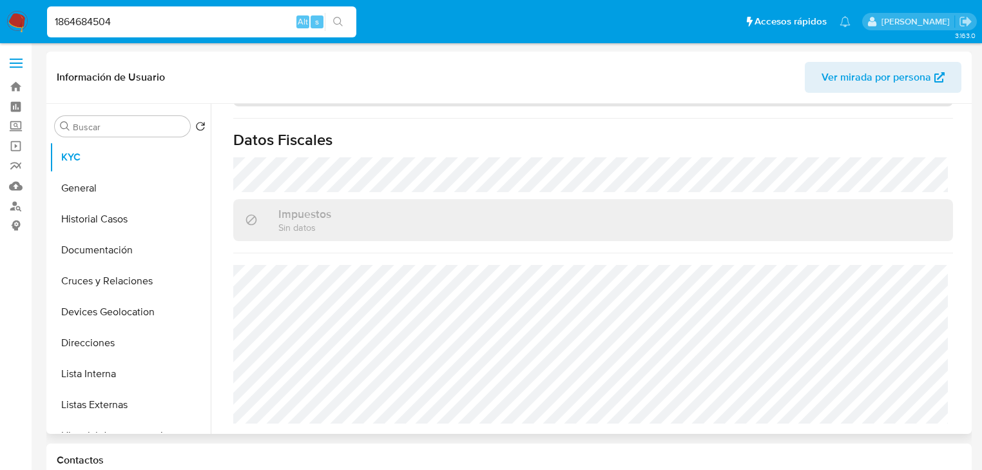
scroll to position [977, 0]
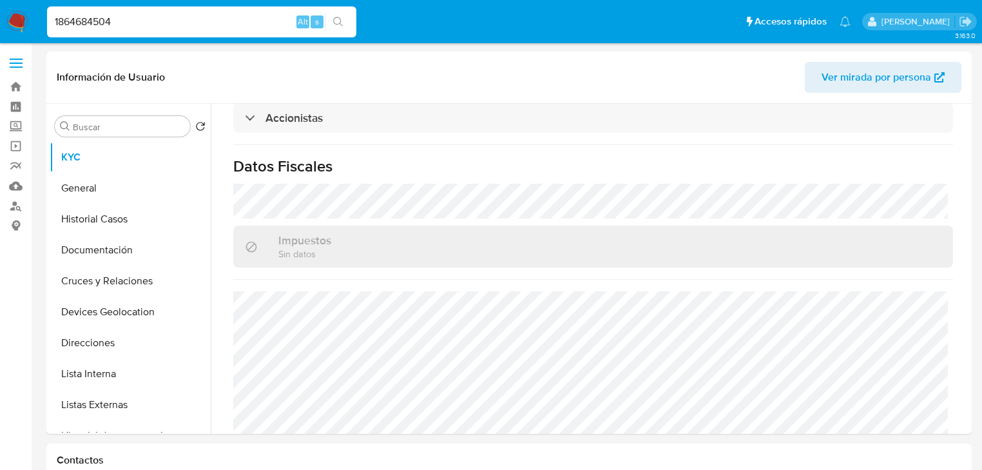
drag, startPoint x: 133, startPoint y: 21, endPoint x: 0, endPoint y: 1, distance: 134.3
click at [0, 1] on nav "Pausado Ver notificaciones 1864684504 Alt s Accesos rápidos Presiona las siguie…" at bounding box center [491, 21] width 982 height 43
click at [124, 151] on button "KYC" at bounding box center [125, 157] width 151 height 31
click at [99, 157] on button "KYC" at bounding box center [125, 157] width 151 height 31
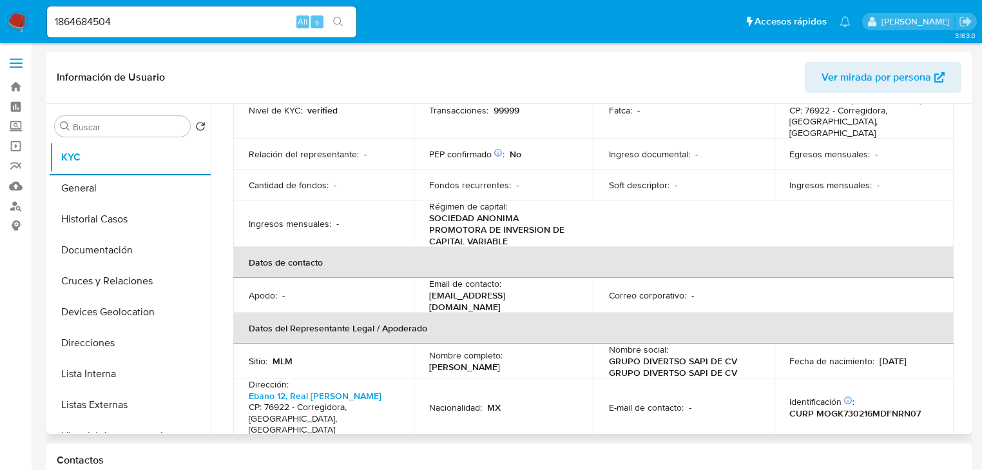
scroll to position [152, 0]
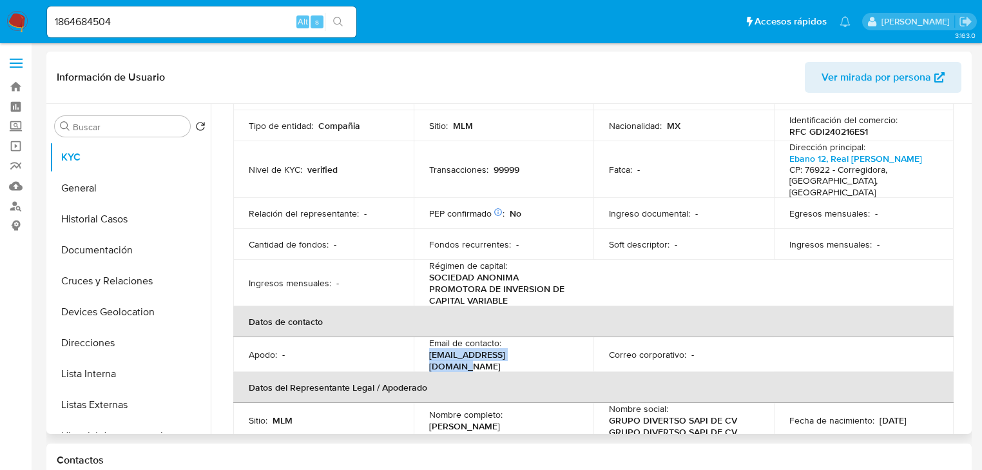
drag, startPoint x: 541, startPoint y: 346, endPoint x: 413, endPoint y: 286, distance: 140.9
click at [416, 341] on td "Email de contacto : grupodivertso@gmail.com" at bounding box center [504, 354] width 180 height 35
copy p "grupodivertso@gmail.com"
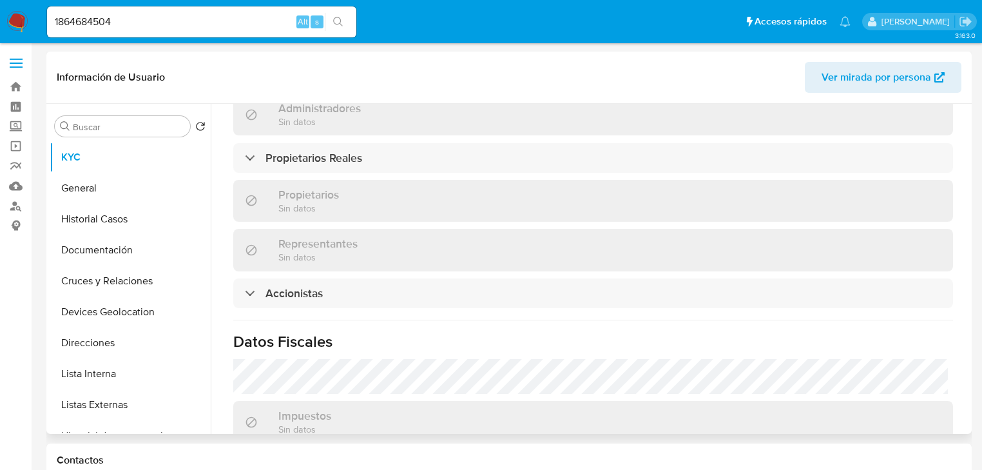
scroll to position [874, 0]
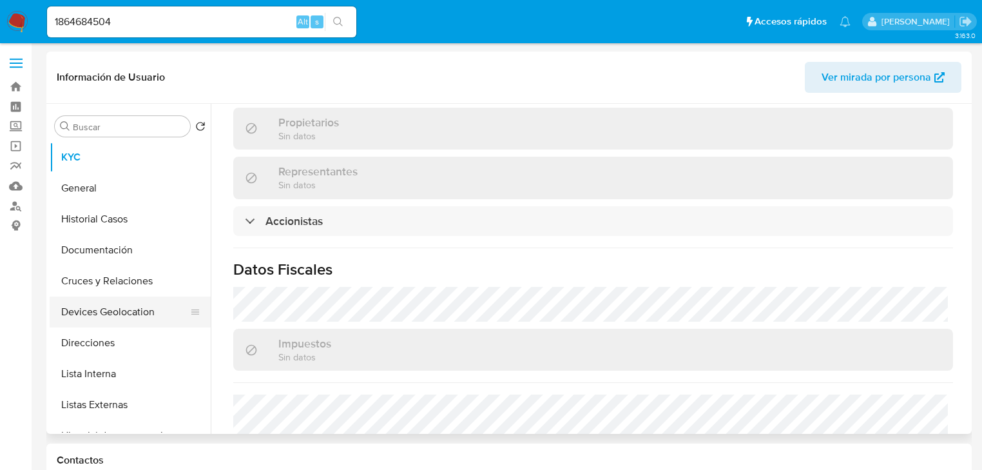
drag, startPoint x: 118, startPoint y: 276, endPoint x: 130, endPoint y: 297, distance: 24.5
click at [118, 265] on ul "KYC General Historial Casos Documentación Cruces y Relaciones Devices Geolocati…" at bounding box center [130, 287] width 161 height 291
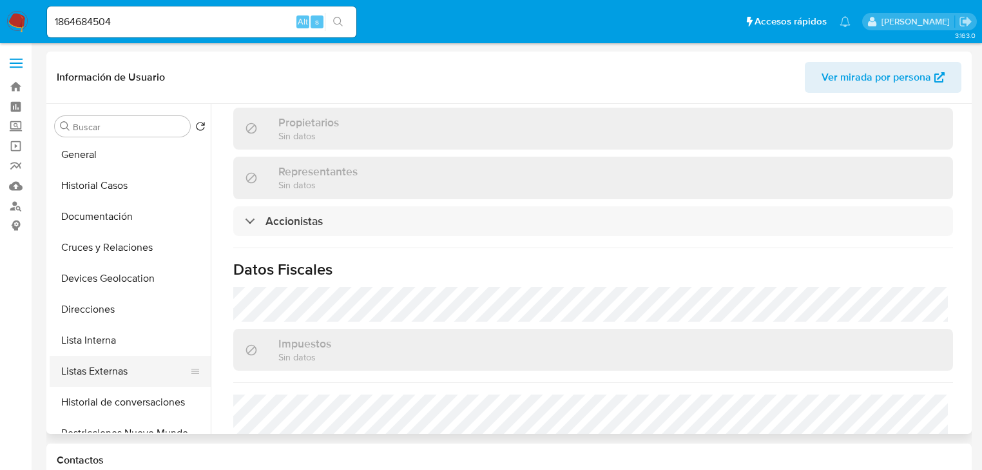
scroll to position [52, 0]
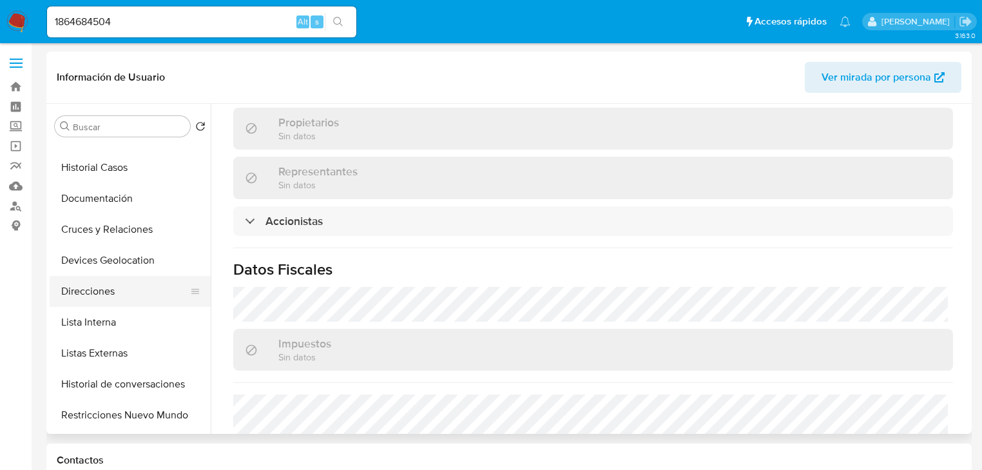
click at [129, 291] on button "Direcciones" at bounding box center [125, 291] width 151 height 31
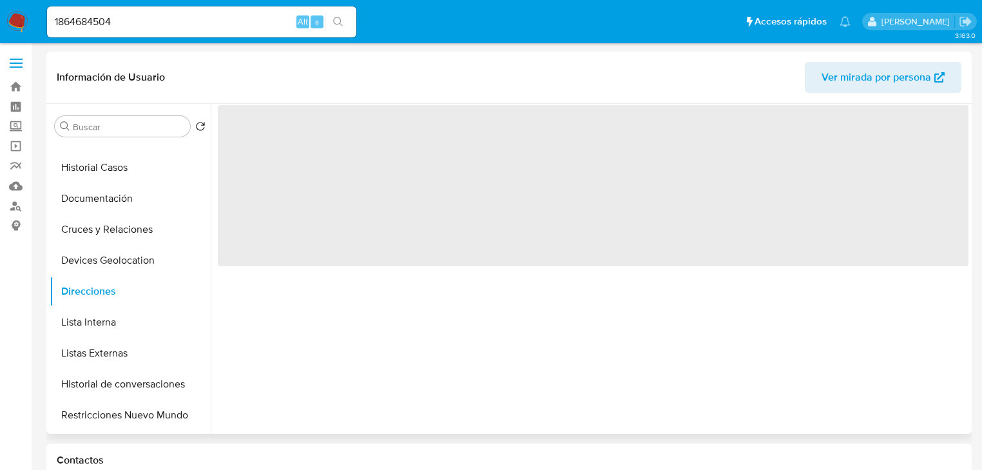
scroll to position [0, 0]
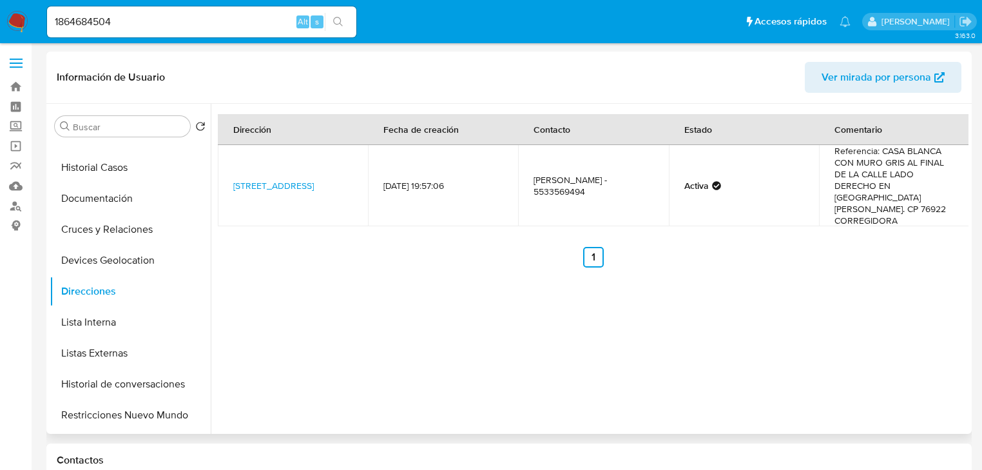
click at [555, 188] on td "ALVARO VEGA MORENTE - 5533569494" at bounding box center [593, 185] width 150 height 81
copy td "5533569494"
click at [24, 126] on label "Screening" at bounding box center [76, 127] width 153 height 20
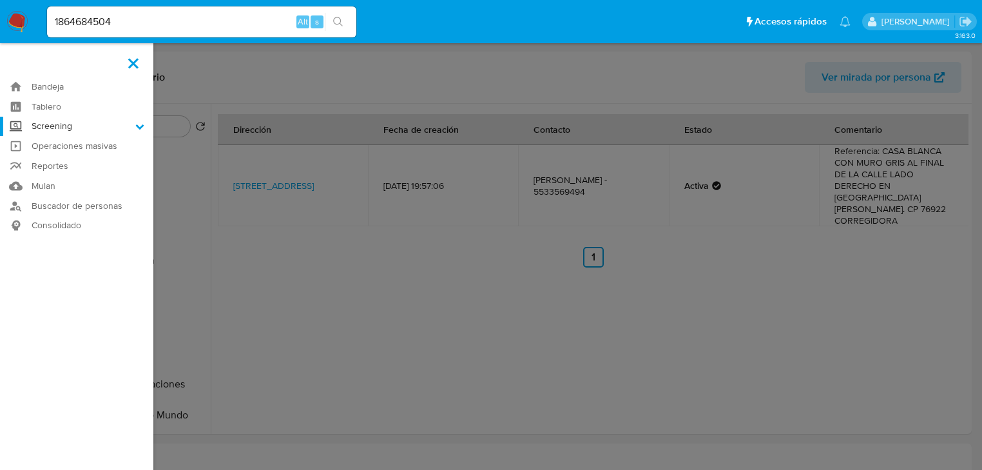
click at [0, 0] on input "Screening" at bounding box center [0, 0] width 0 height 0
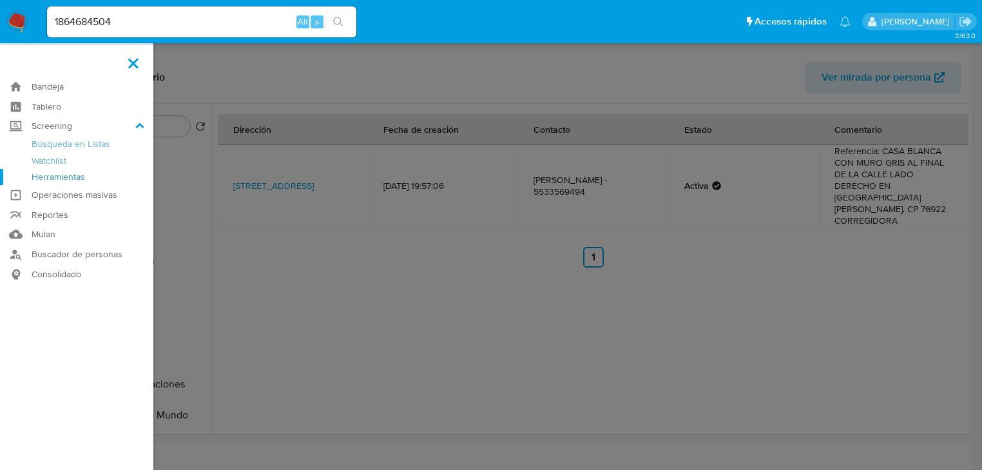
click at [50, 177] on link "Herramientas" at bounding box center [76, 177] width 153 height 16
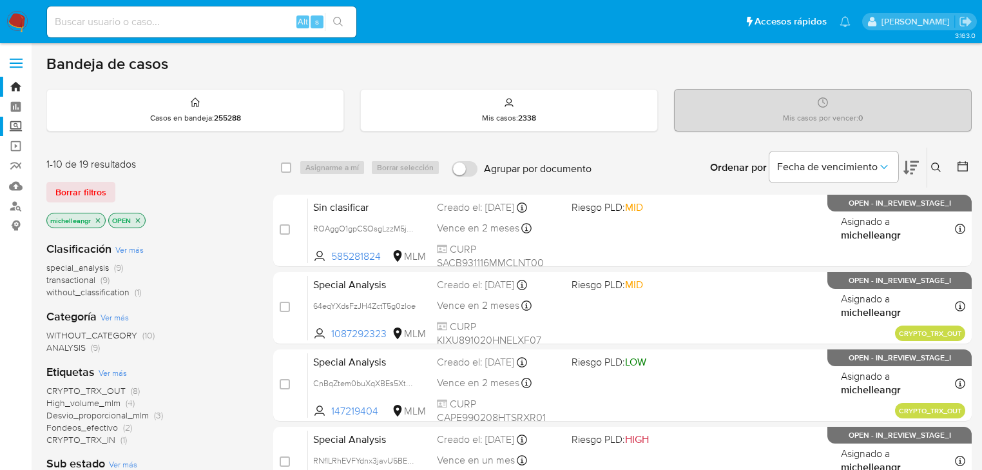
click at [20, 122] on label "Screening" at bounding box center [76, 127] width 153 height 20
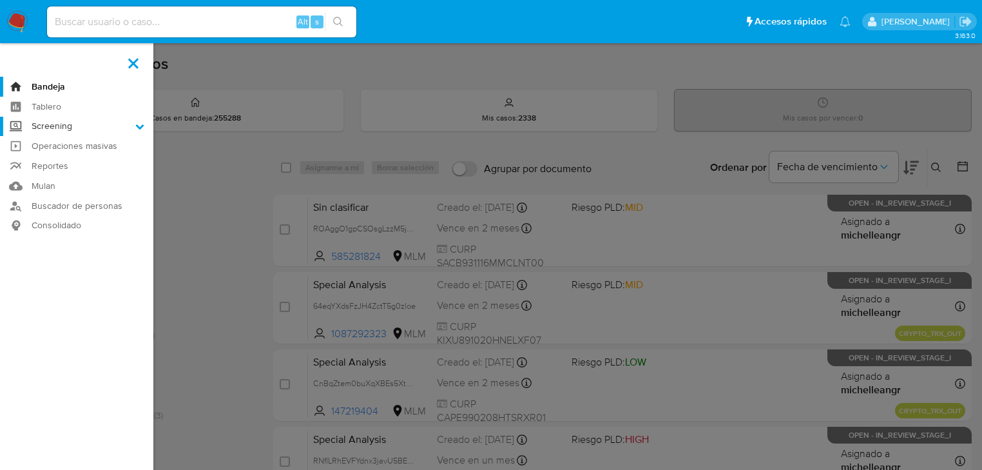
click at [0, 0] on input "Screening" at bounding box center [0, 0] width 0 height 0
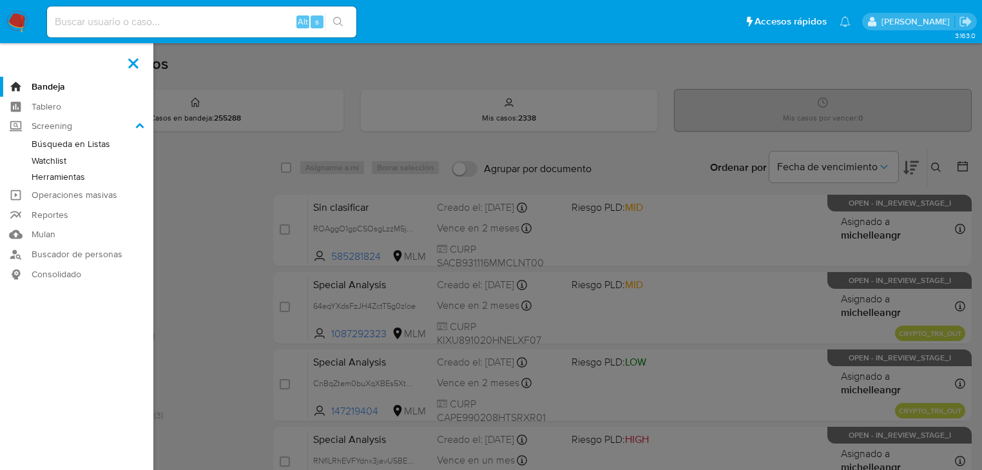
click at [43, 176] on link "Herramientas" at bounding box center [76, 177] width 153 height 16
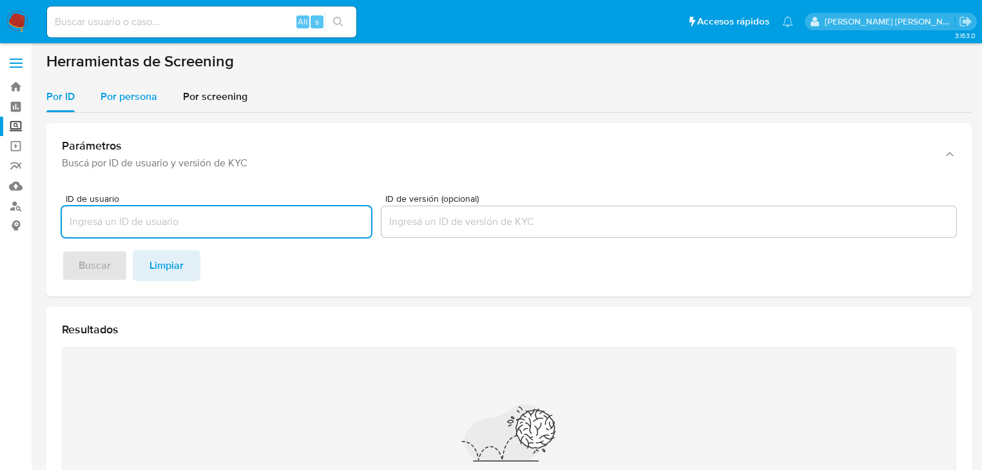
click at [117, 101] on span "Por persona" at bounding box center [129, 96] width 57 height 15
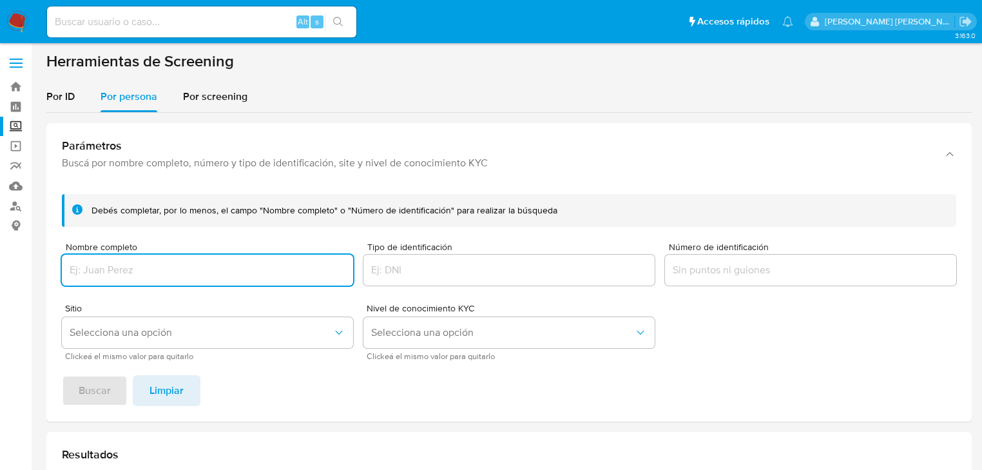
click at [110, 265] on input "Nombre completo" at bounding box center [207, 270] width 291 height 17
type input "Kenya [PERSON_NAME]"
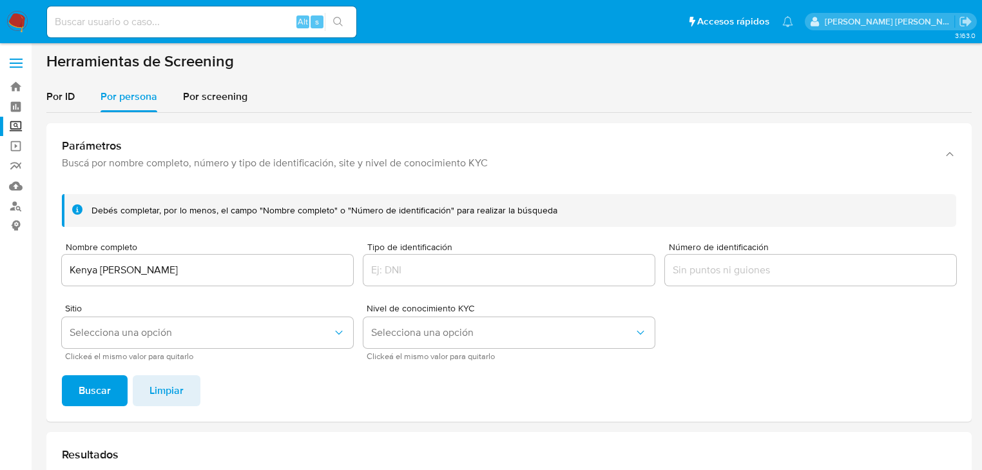
click at [88, 395] on span "Buscar" at bounding box center [95, 390] width 32 height 28
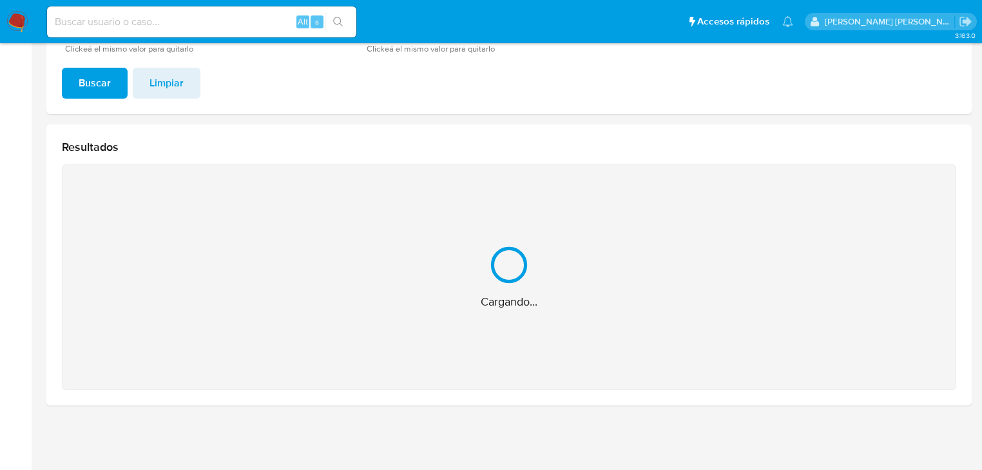
scroll to position [103, 0]
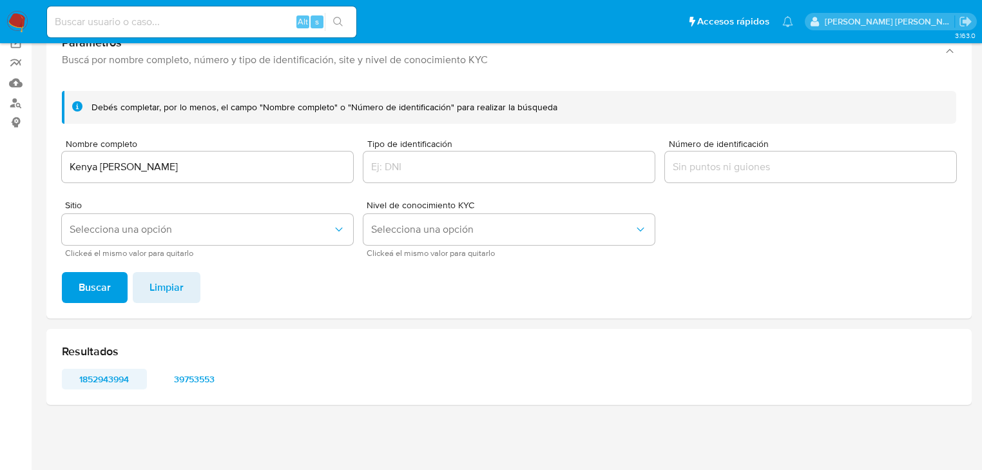
click at [102, 376] on span "1852943994" at bounding box center [104, 379] width 67 height 18
click at [209, 382] on span "39753553" at bounding box center [194, 379] width 67 height 18
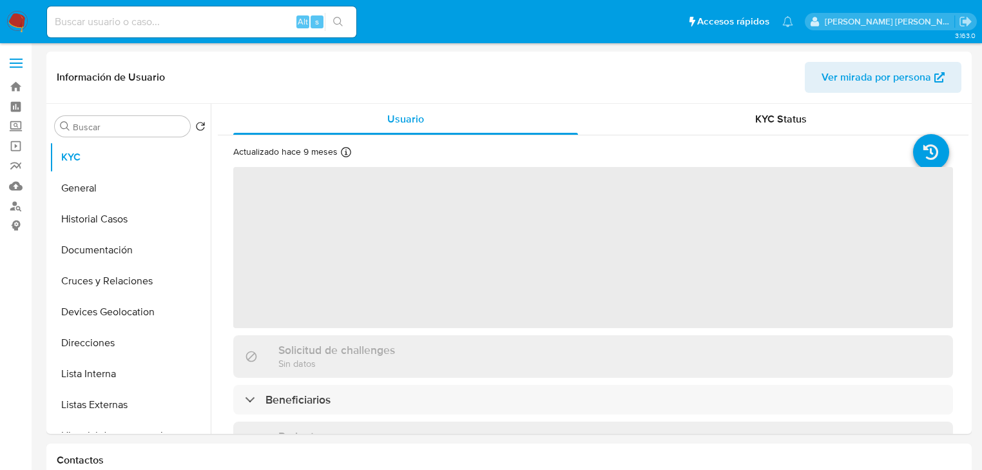
select select "10"
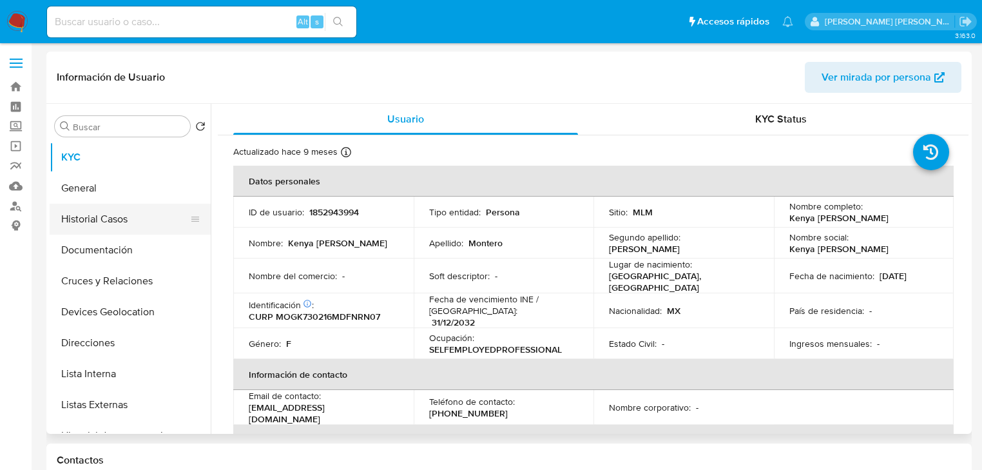
click at [119, 227] on button "Historial Casos" at bounding box center [125, 219] width 151 height 31
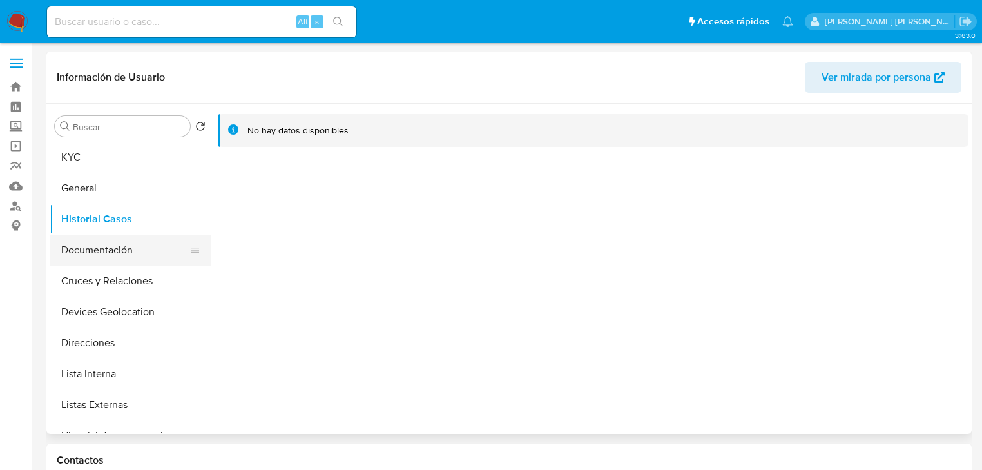
click at [106, 245] on button "Documentación" at bounding box center [125, 250] width 151 height 31
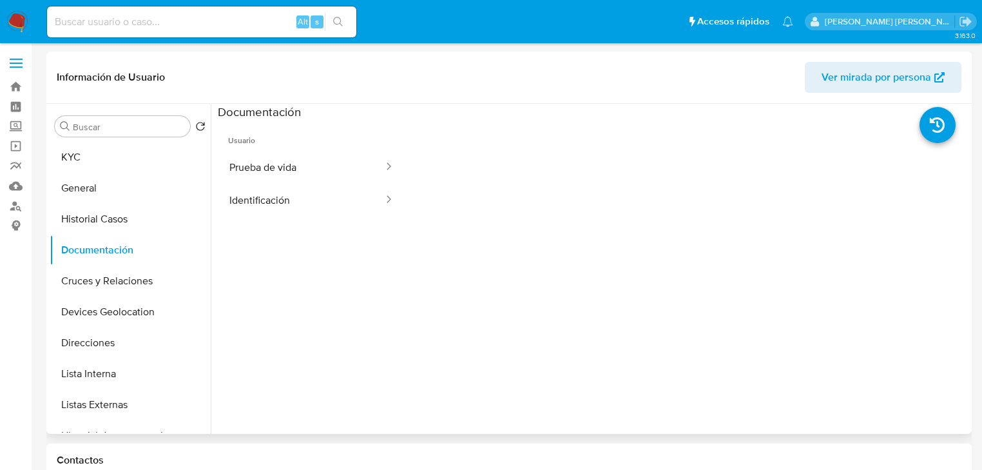
drag, startPoint x: 350, startPoint y: 184, endPoint x: 406, endPoint y: 193, distance: 56.8
click at [352, 182] on ul "Prueba de vida Identificación" at bounding box center [311, 184] width 187 height 66
click at [374, 164] on div at bounding box center [384, 167] width 21 height 15
drag, startPoint x: 307, startPoint y: 172, endPoint x: 373, endPoint y: 178, distance: 66.7
click at [308, 170] on button "Prueba de vida" at bounding box center [301, 167] width 167 height 33
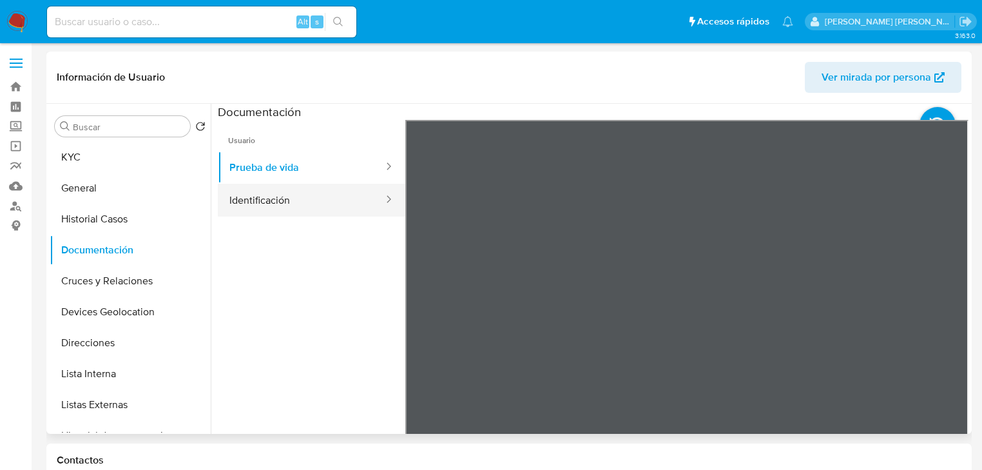
drag, startPoint x: 320, startPoint y: 203, endPoint x: 325, endPoint y: 199, distance: 7.0
click at [320, 198] on button "Identificación" at bounding box center [301, 200] width 167 height 33
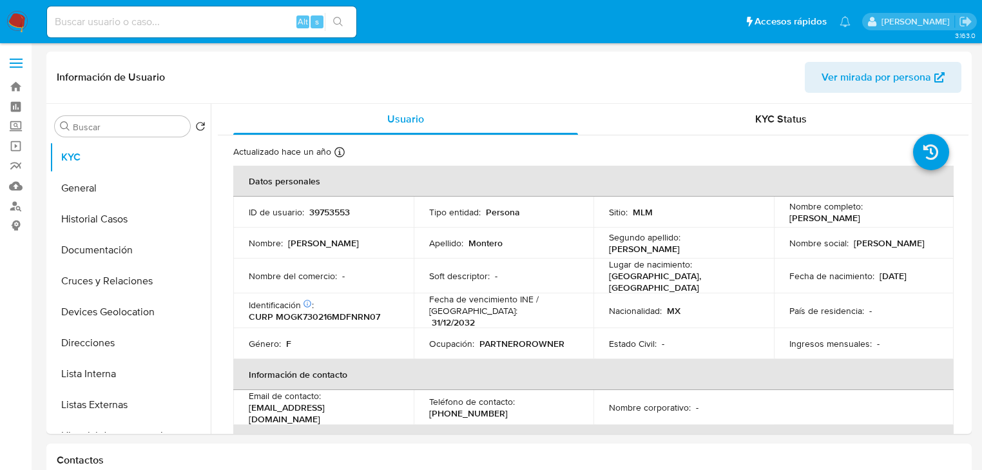
select select "10"
click at [100, 223] on button "Historial Casos" at bounding box center [125, 219] width 151 height 31
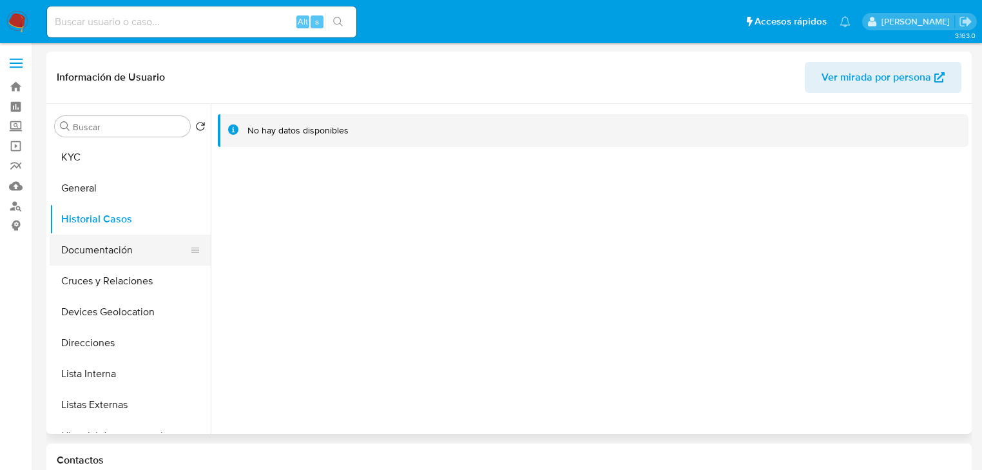
click at [106, 254] on button "Documentación" at bounding box center [125, 250] width 151 height 31
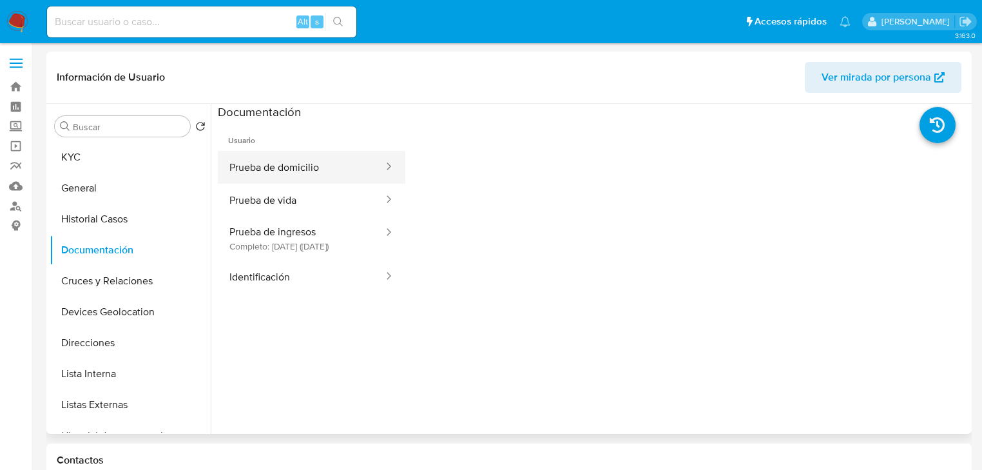
drag, startPoint x: 340, startPoint y: 175, endPoint x: 361, endPoint y: 173, distance: 20.7
click at [340, 174] on button "Prueba de domicilio" at bounding box center [301, 167] width 167 height 33
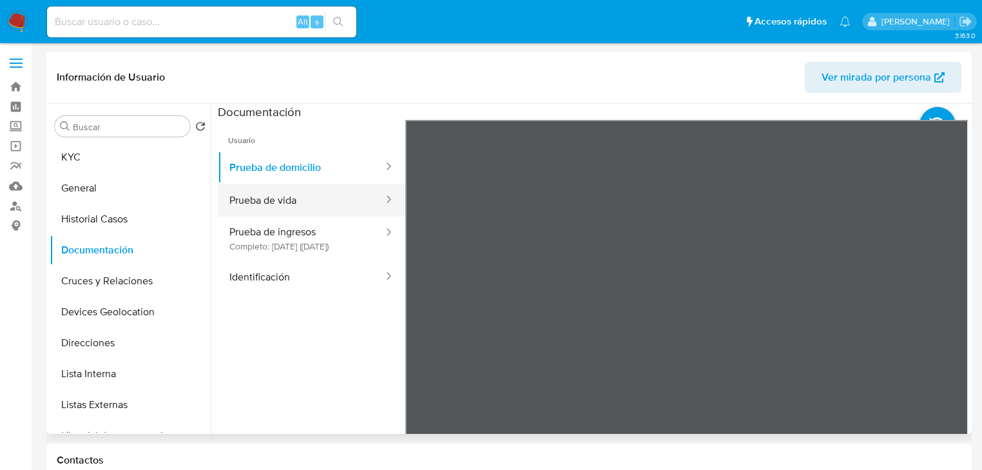
click at [343, 198] on button "Prueba de vida" at bounding box center [301, 200] width 167 height 33
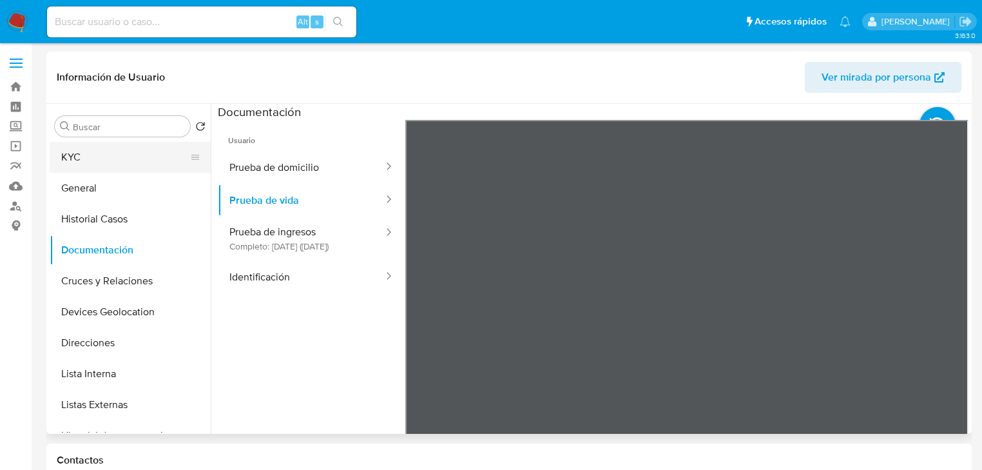
click at [108, 155] on button "KYC" at bounding box center [125, 157] width 151 height 31
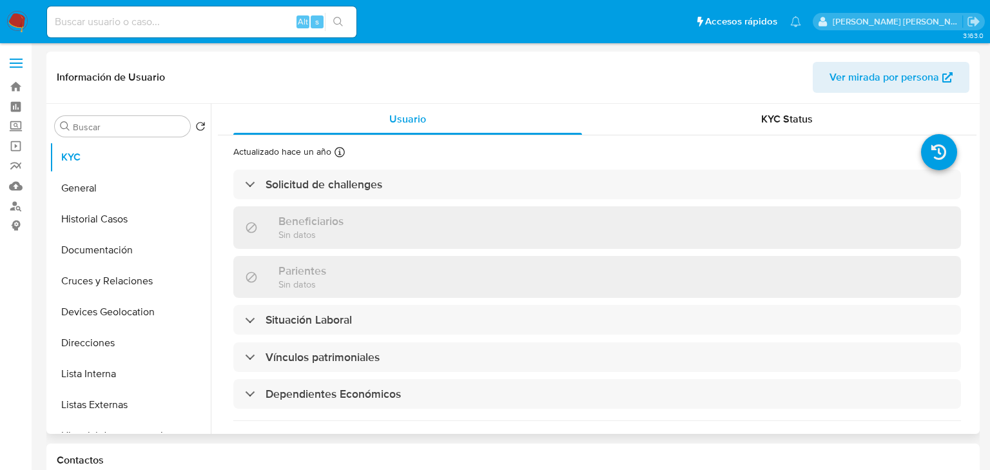
select select "10"
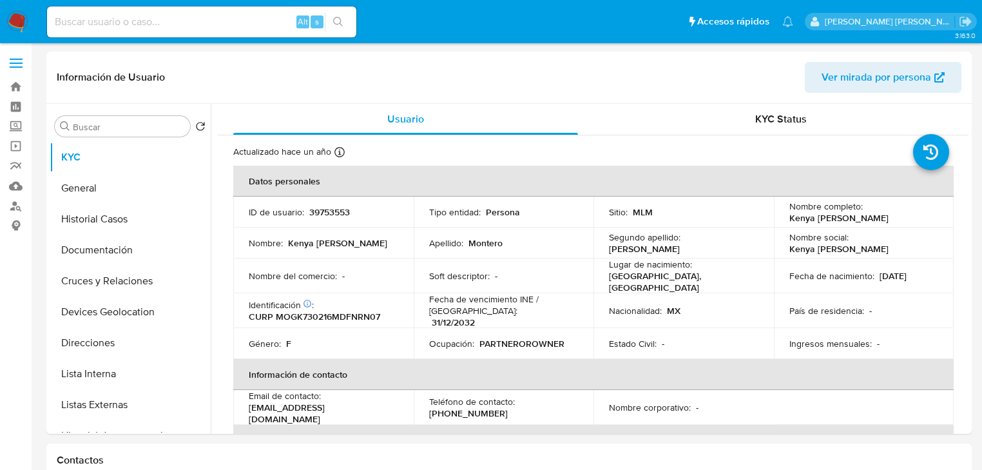
click at [191, 21] on input at bounding box center [201, 22] width 309 height 17
paste input "2267450405"
type input "2267450405"
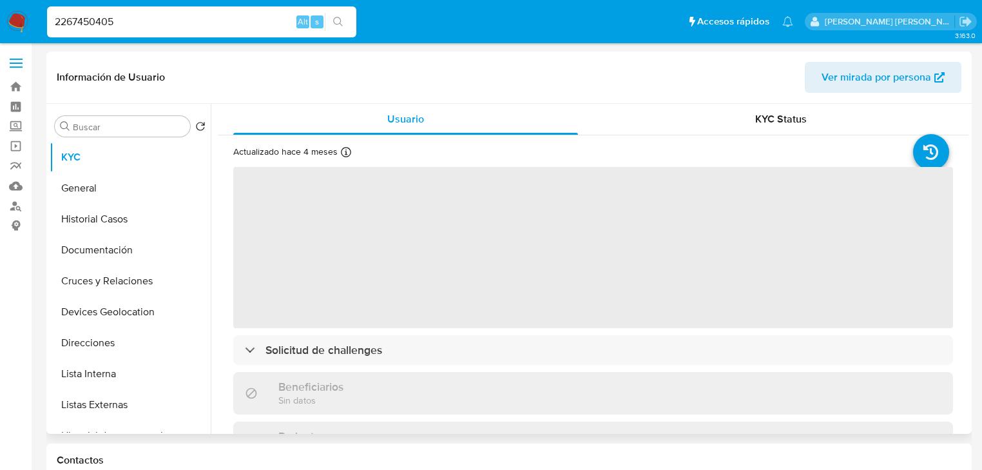
select select "10"
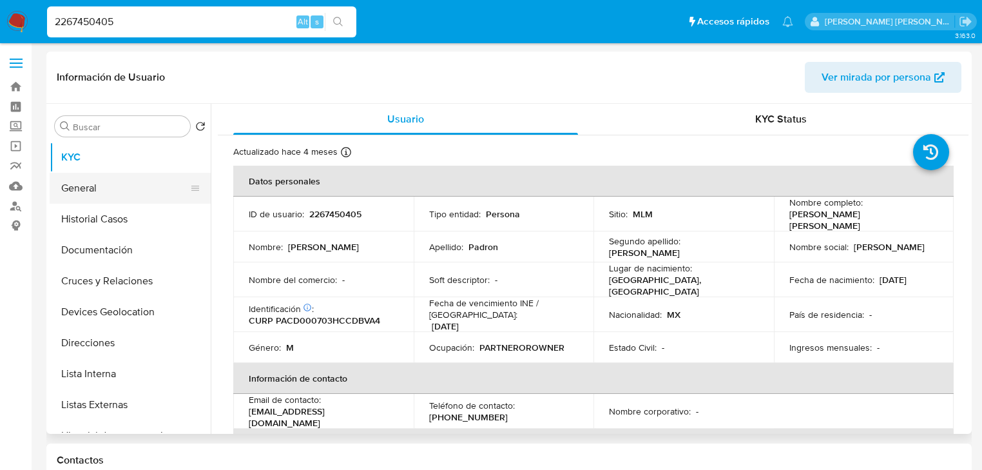
drag, startPoint x: 157, startPoint y: 217, endPoint x: 157, endPoint y: 195, distance: 22.5
click at [158, 217] on button "Historial Casos" at bounding box center [130, 219] width 161 height 31
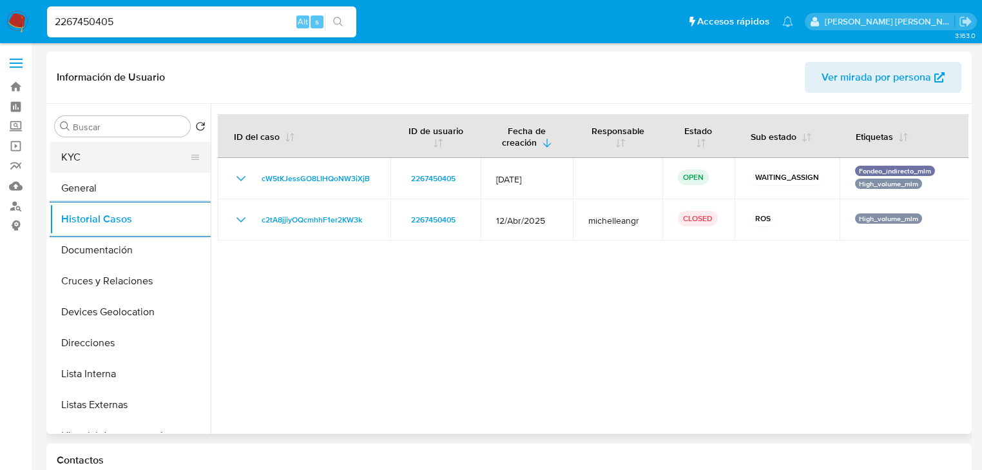
drag, startPoint x: 113, startPoint y: 153, endPoint x: 182, endPoint y: 168, distance: 70.4
click at [113, 153] on button "KYC" at bounding box center [125, 157] width 151 height 31
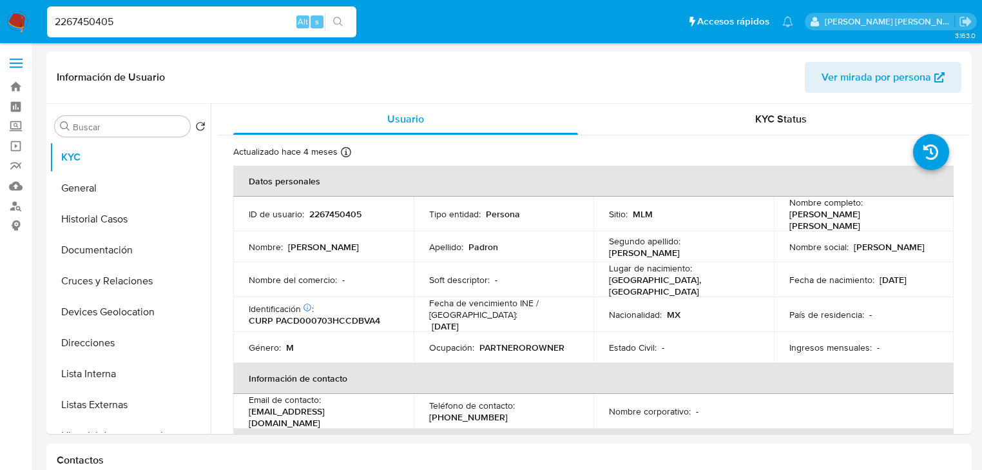
paste input "7059187767"
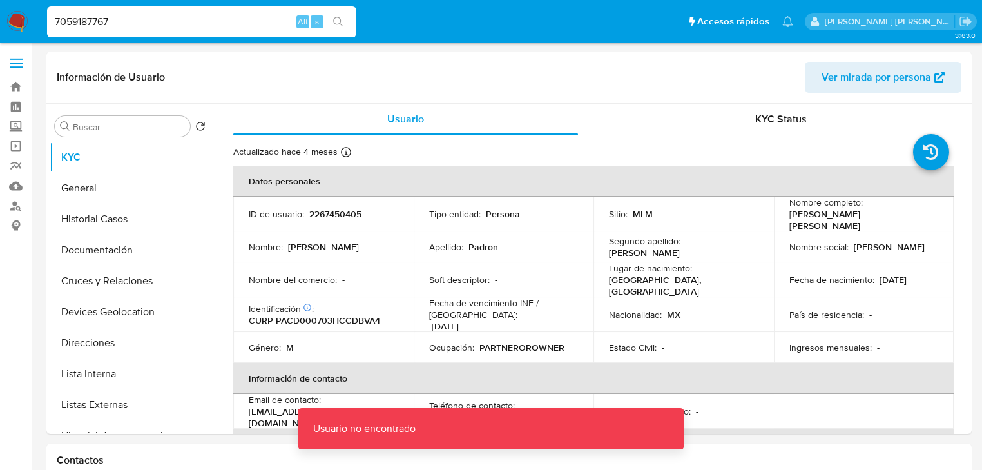
click at [123, 7] on div "7059187767 Alt s" at bounding box center [201, 21] width 309 height 31
click at [122, 15] on input "7059187767" at bounding box center [201, 22] width 309 height 17
click at [133, 23] on input "7059187767" at bounding box center [201, 22] width 309 height 17
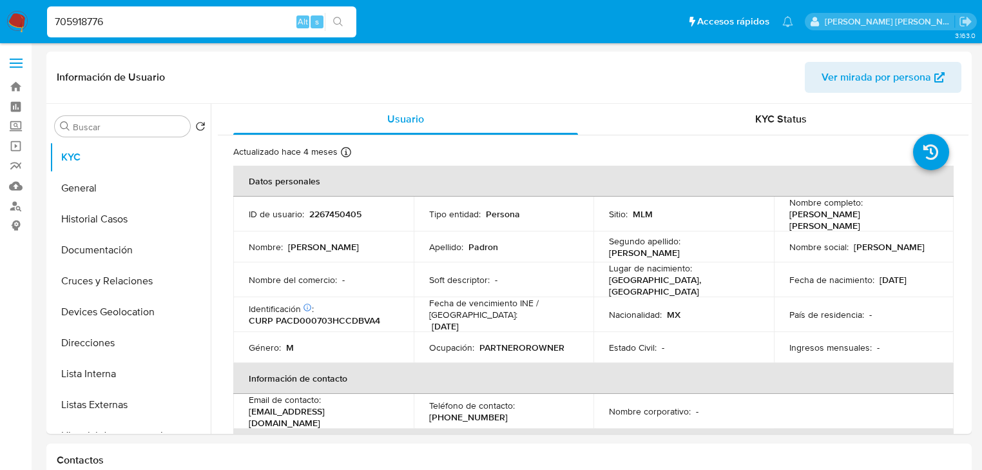
type input "705918776"
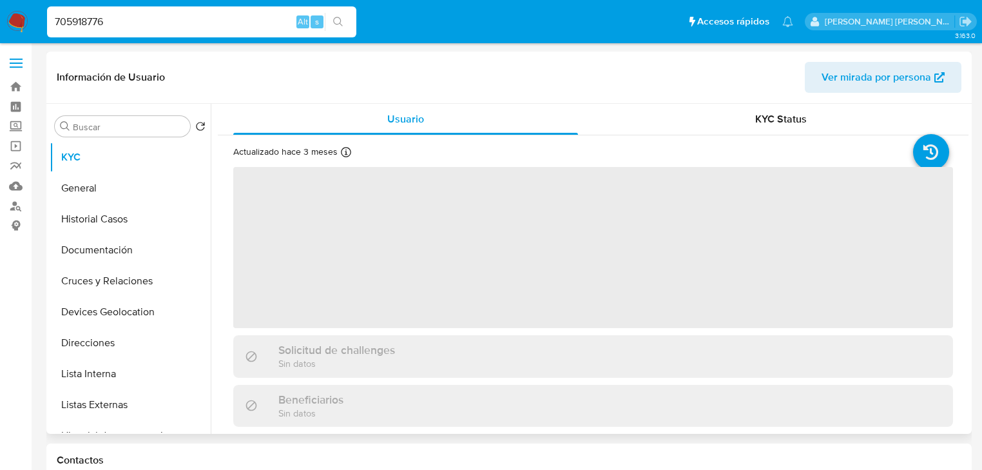
select select "10"
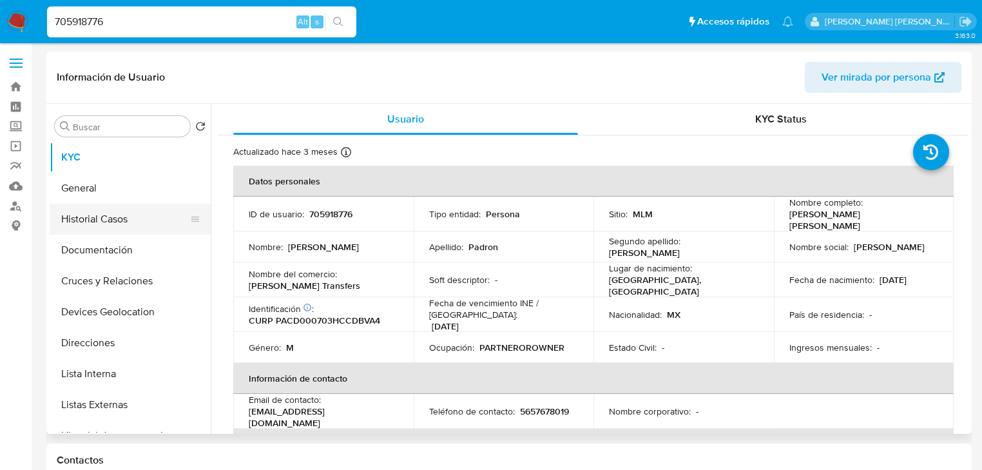
click at [139, 214] on button "Historial Casos" at bounding box center [125, 219] width 151 height 31
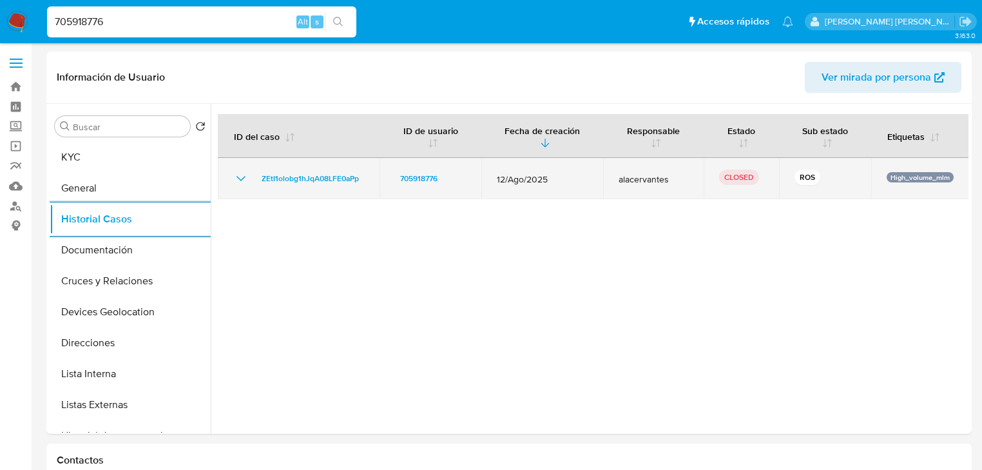
click at [240, 178] on icon "Mostrar/Ocultar" at bounding box center [240, 178] width 15 height 15
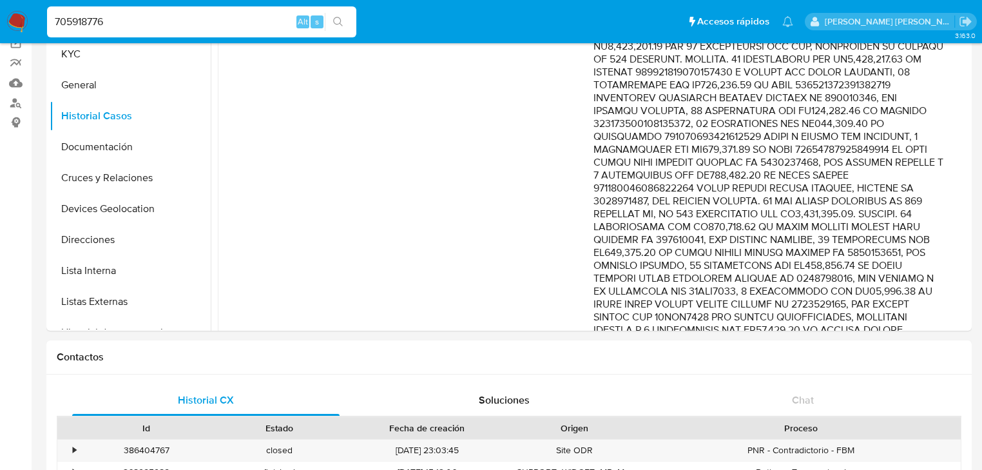
scroll to position [155, 0]
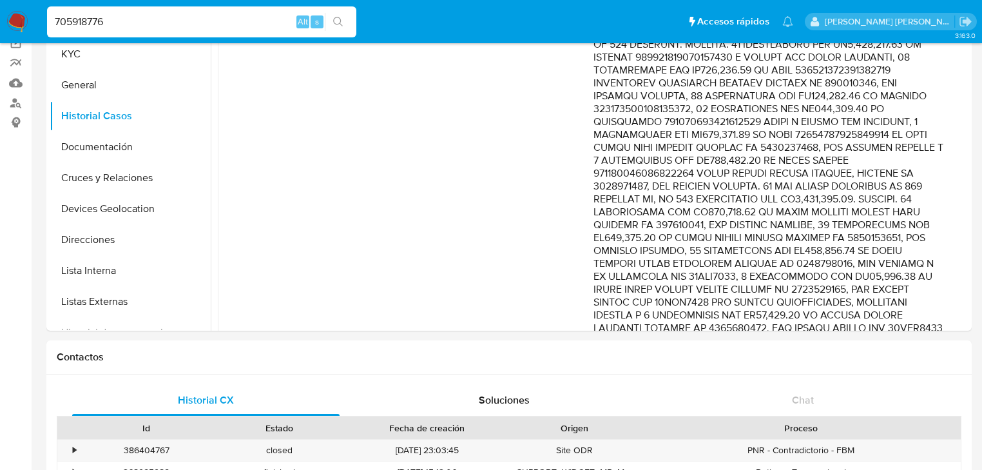
drag, startPoint x: 856, startPoint y: 131, endPoint x: 894, endPoint y: 242, distance: 116.8
click at [893, 242] on p "Comentario :" at bounding box center [768, 405] width 350 height 863
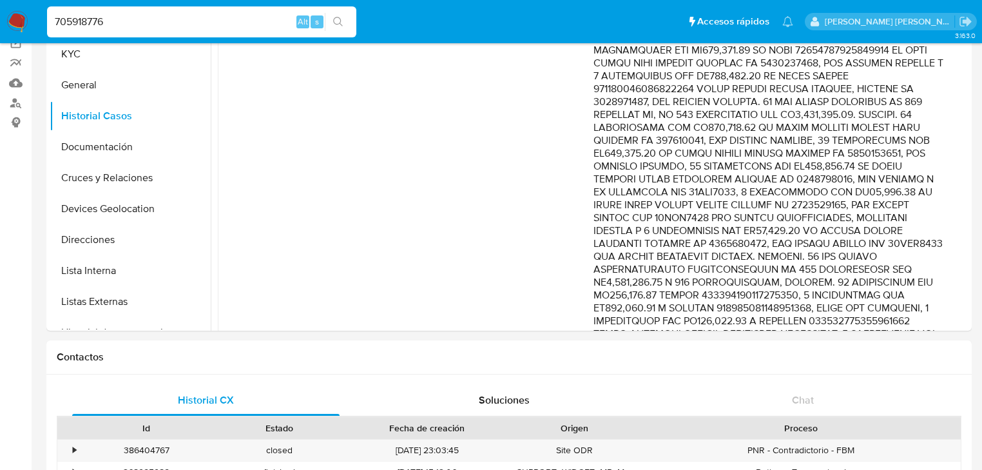
scroll to position [258, 0]
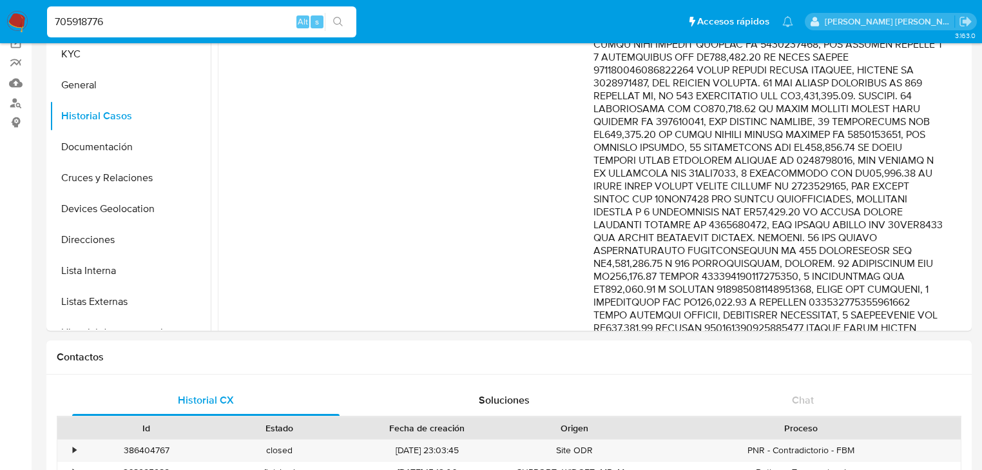
drag, startPoint x: 730, startPoint y: 152, endPoint x: 913, endPoint y: 280, distance: 223.0
click at [913, 280] on p "Comentario :" at bounding box center [768, 302] width 350 height 863
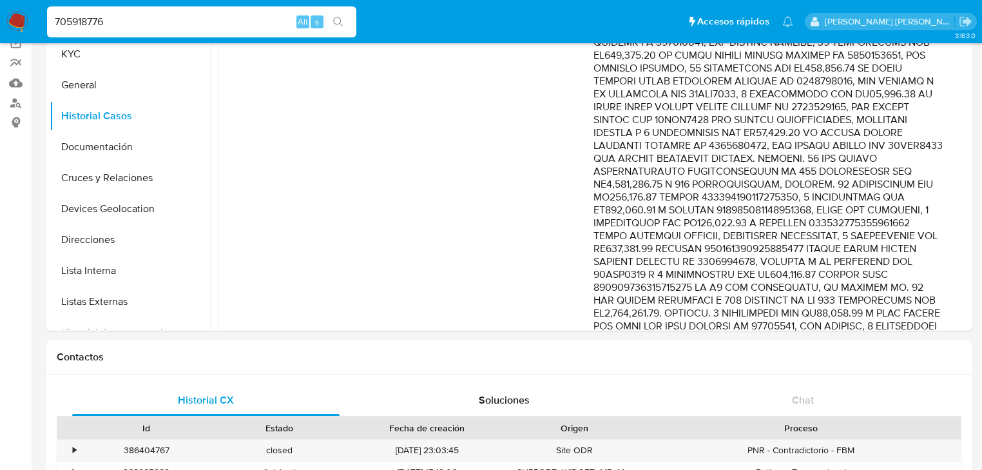
scroll to position [361, 0]
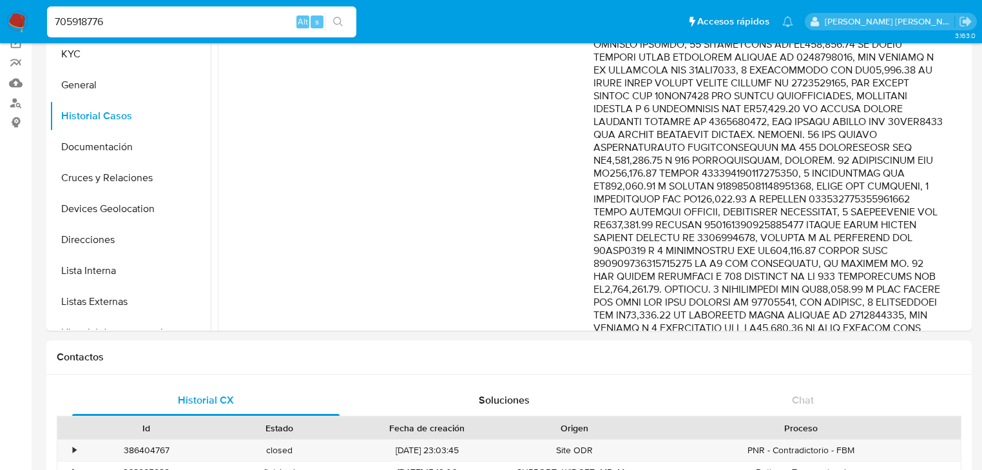
drag, startPoint x: 781, startPoint y: 214, endPoint x: 823, endPoint y: 247, distance: 53.1
click at [867, 242] on p "Comentario :" at bounding box center [768, 198] width 350 height 863
click at [821, 249] on p "Comentario :" at bounding box center [768, 198] width 350 height 863
drag, startPoint x: 773, startPoint y: 243, endPoint x: 896, endPoint y: 241, distance: 122.4
click at [896, 241] on p "Comentario :" at bounding box center [768, 198] width 350 height 863
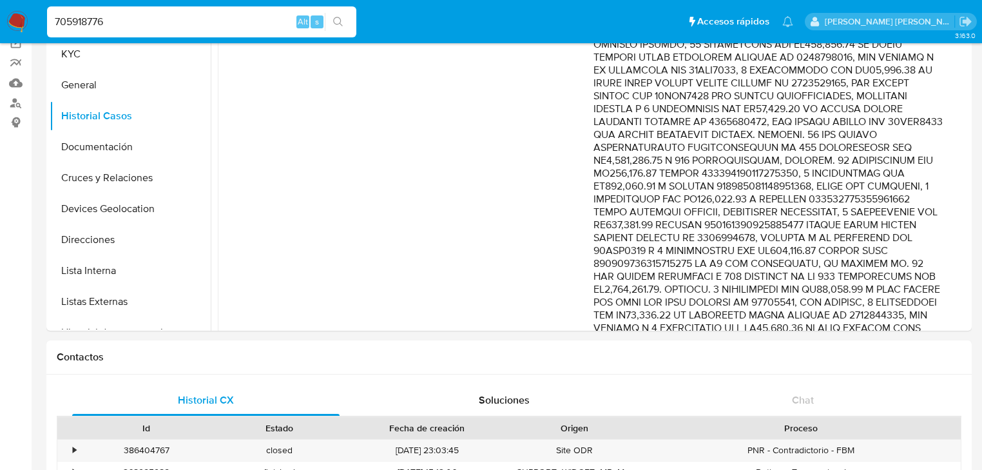
scroll to position [412, 0]
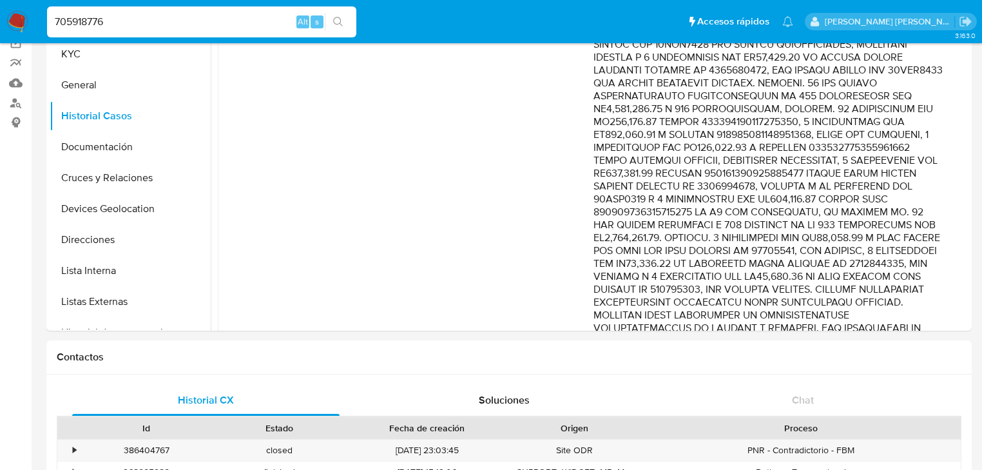
drag, startPoint x: 668, startPoint y: 222, endPoint x: 914, endPoint y: 266, distance: 249.5
click at [914, 266] on p "Comentario :" at bounding box center [768, 147] width 350 height 863
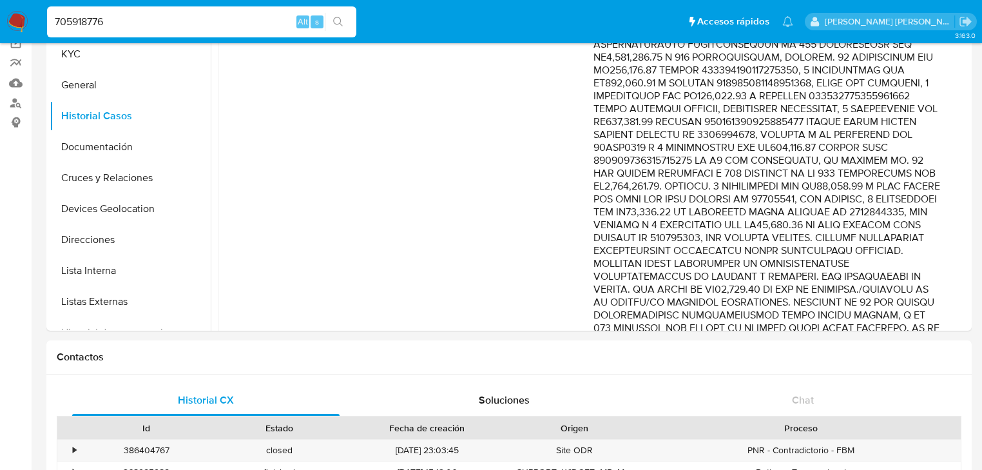
click at [840, 229] on p "Comentario :" at bounding box center [768, 95] width 350 height 863
drag, startPoint x: 638, startPoint y: 229, endPoint x: 899, endPoint y: 252, distance: 261.3
click at [899, 252] on p "Comentario :" at bounding box center [768, 95] width 350 height 863
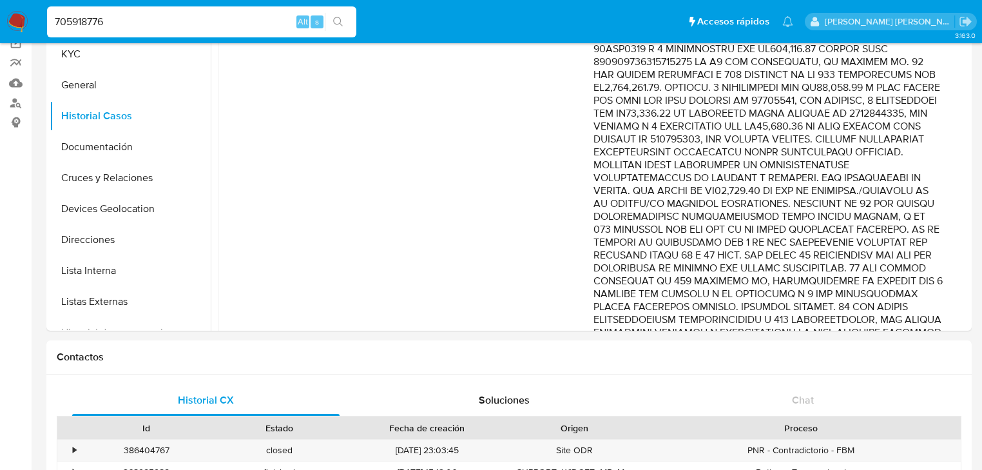
scroll to position [567, 0]
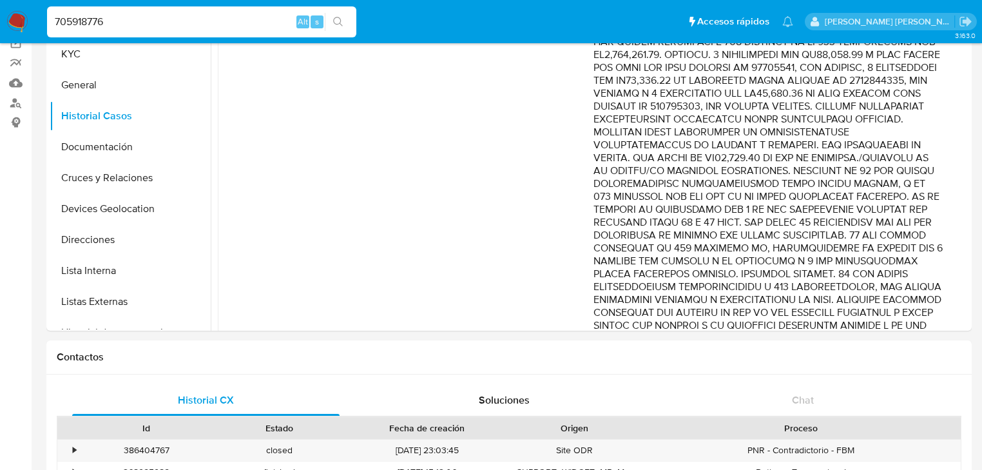
scroll to position [529, 0]
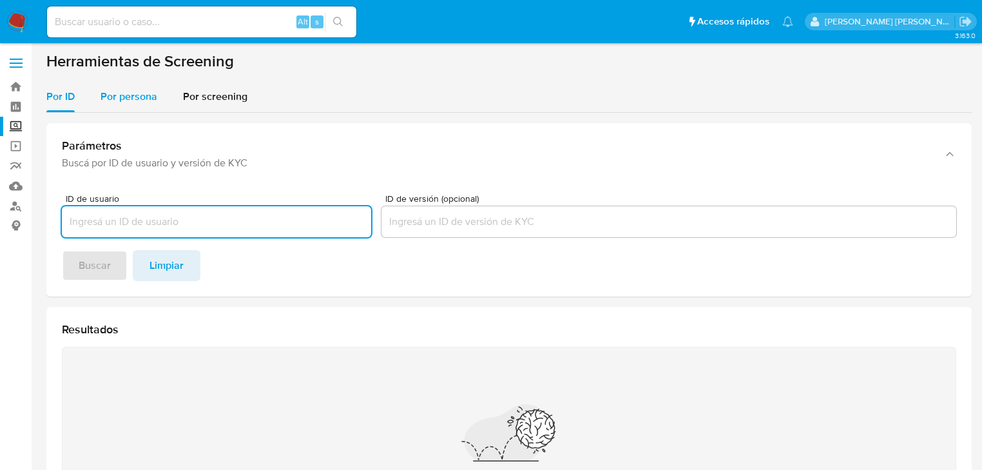
click at [135, 97] on span "Por persona" at bounding box center [129, 96] width 57 height 15
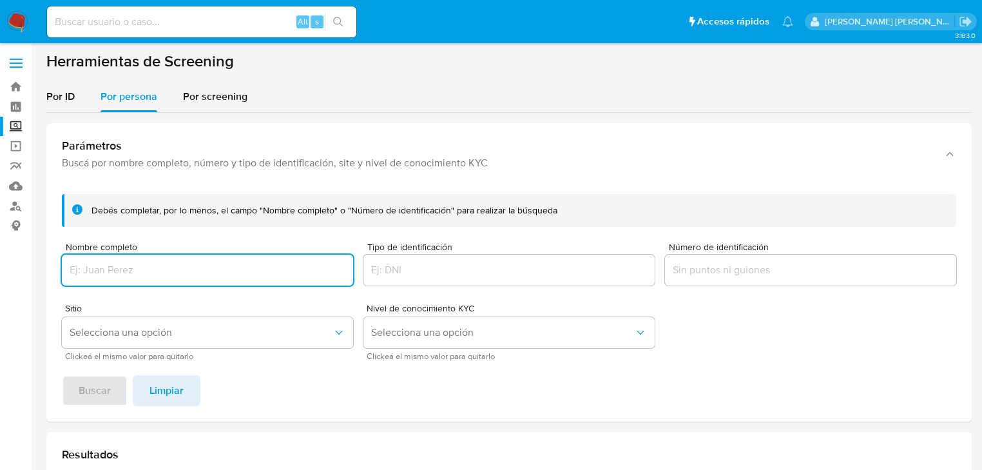
click at [139, 267] on input "Nombre completo" at bounding box center [207, 270] width 291 height 17
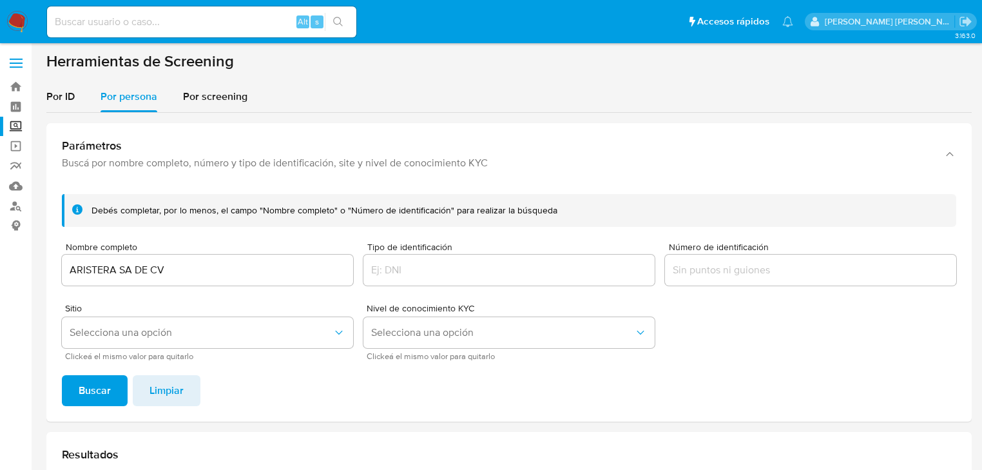
click at [112, 382] on button "Buscar" at bounding box center [95, 390] width 66 height 31
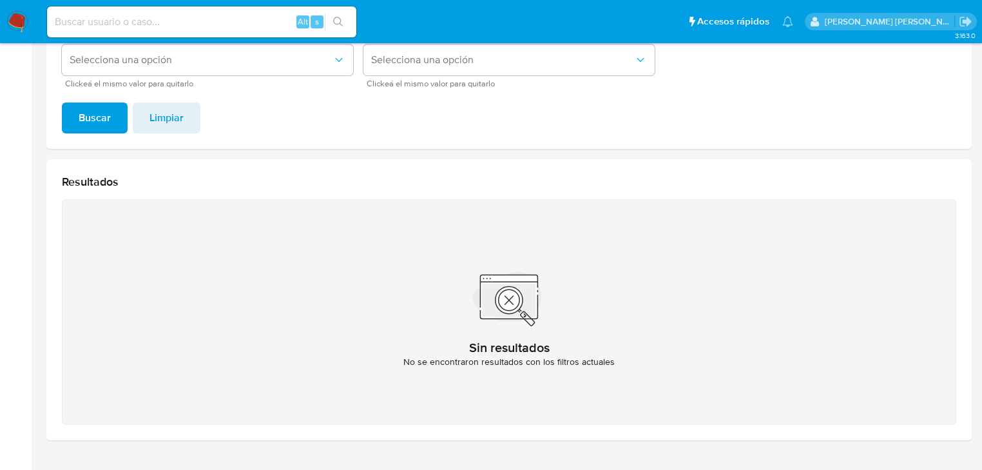
scroll to position [204, 0]
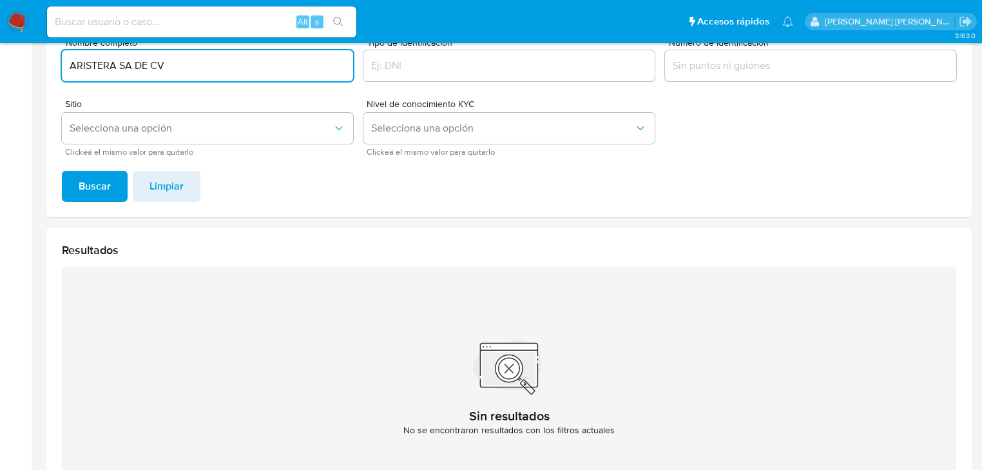
drag, startPoint x: 175, startPoint y: 64, endPoint x: 124, endPoint y: 61, distance: 51.6
click at [124, 61] on input "ARISTERA SA DE CV" at bounding box center [207, 65] width 291 height 17
type input "ARISTERA"
click at [80, 191] on span "Buscar" at bounding box center [95, 186] width 32 height 28
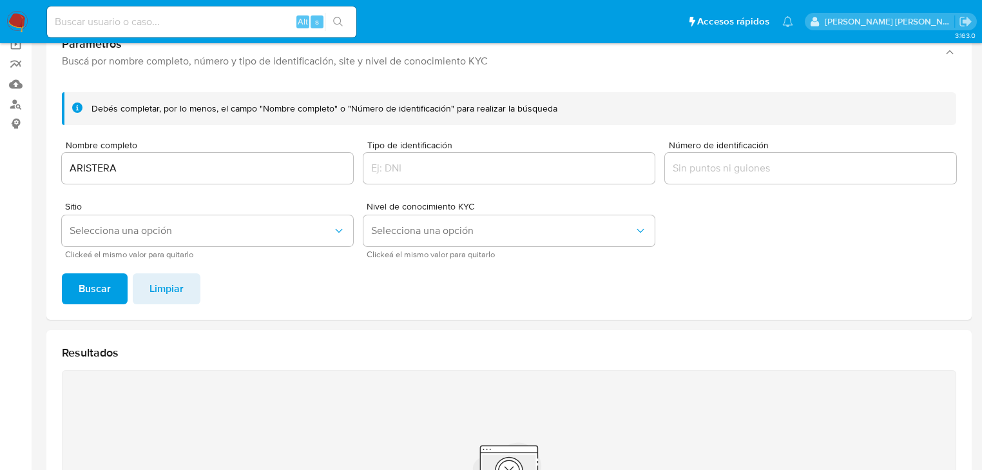
scroll to position [101, 0]
